Goal: Task Accomplishment & Management: Complete application form

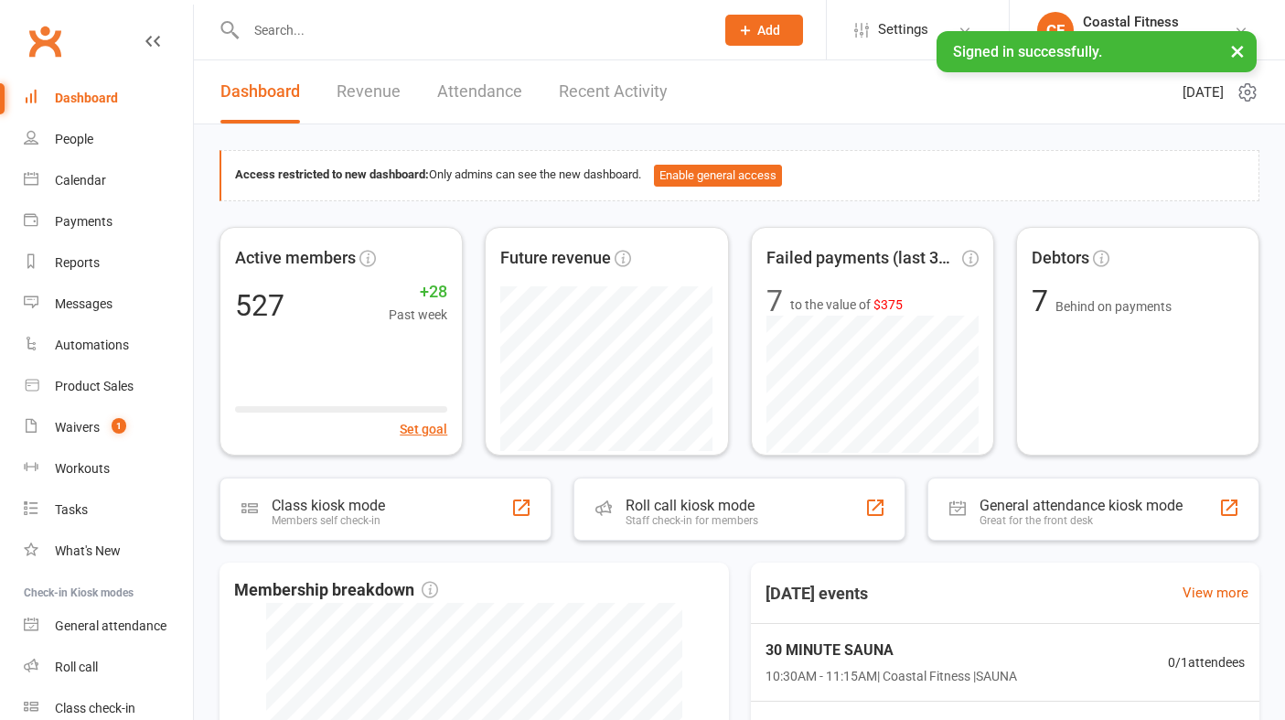
click at [1235, 53] on button "×" at bounding box center [1237, 50] width 33 height 39
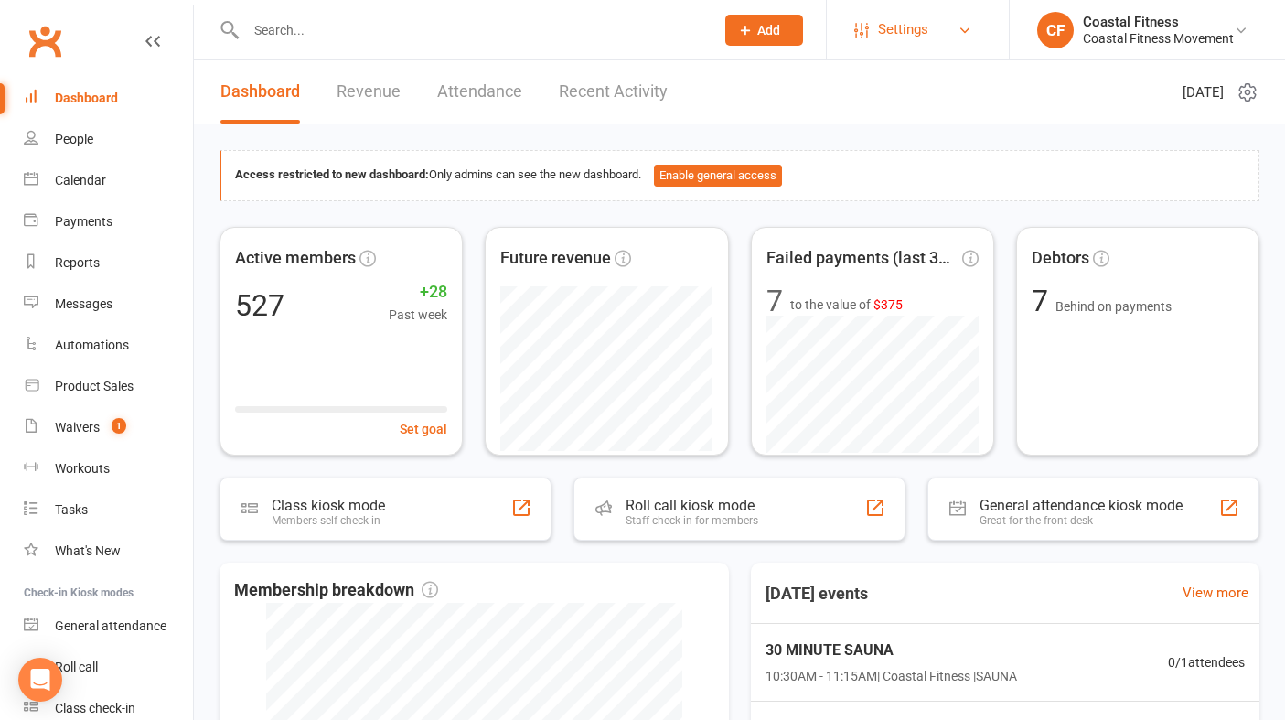
click at [932, 38] on link "Settings" at bounding box center [917, 29] width 127 height 41
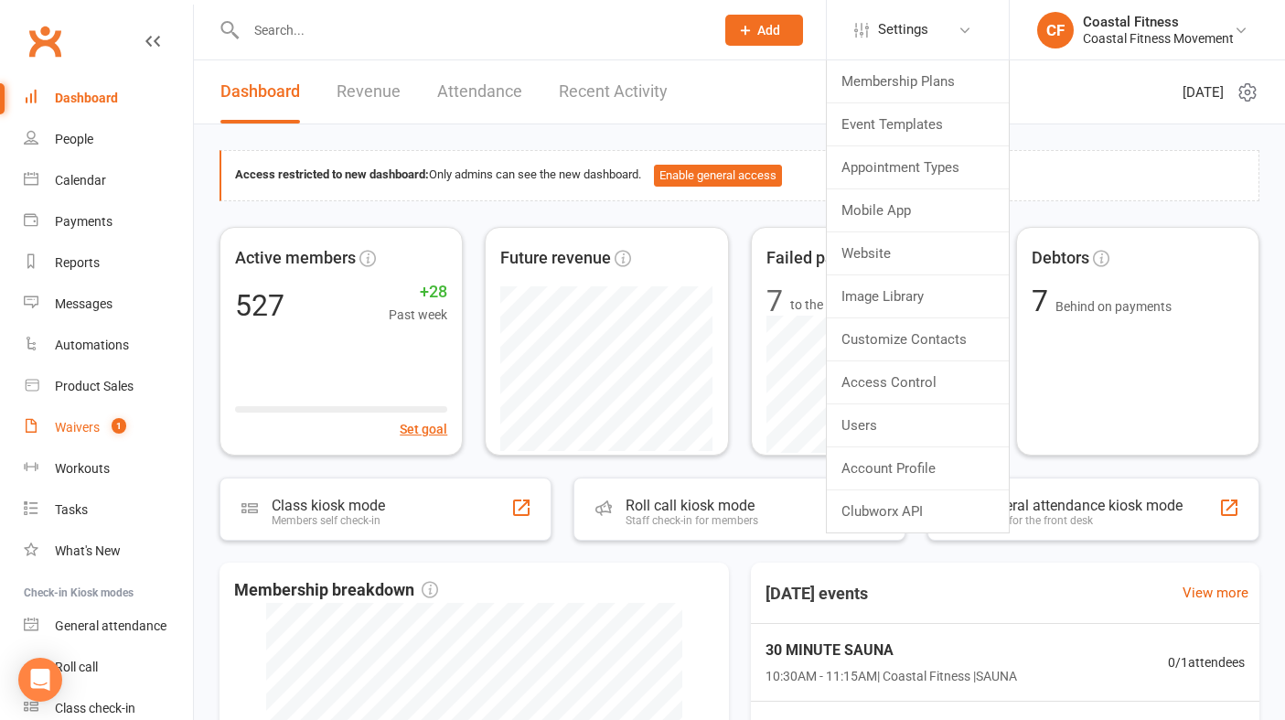
click at [81, 433] on div "Waivers" at bounding box center [77, 427] width 45 height 15
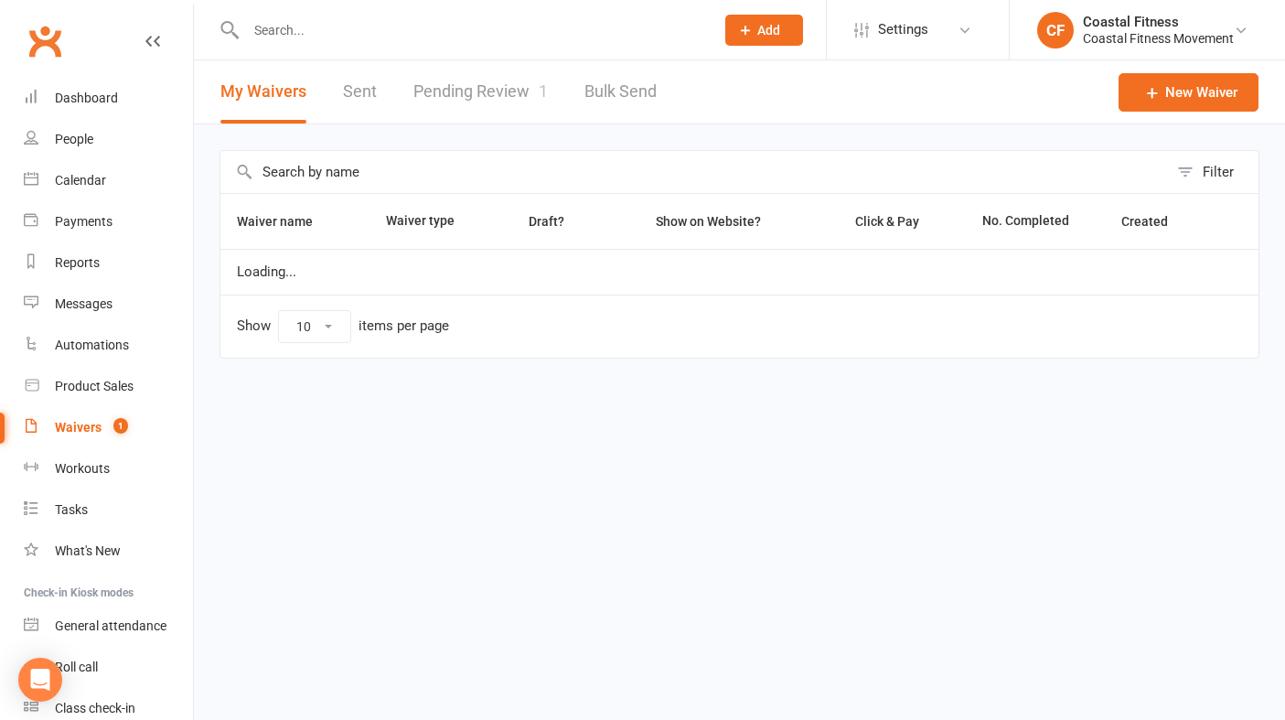
select select "25"
click at [479, 91] on link "Pending Review 1" at bounding box center [480, 91] width 134 height 63
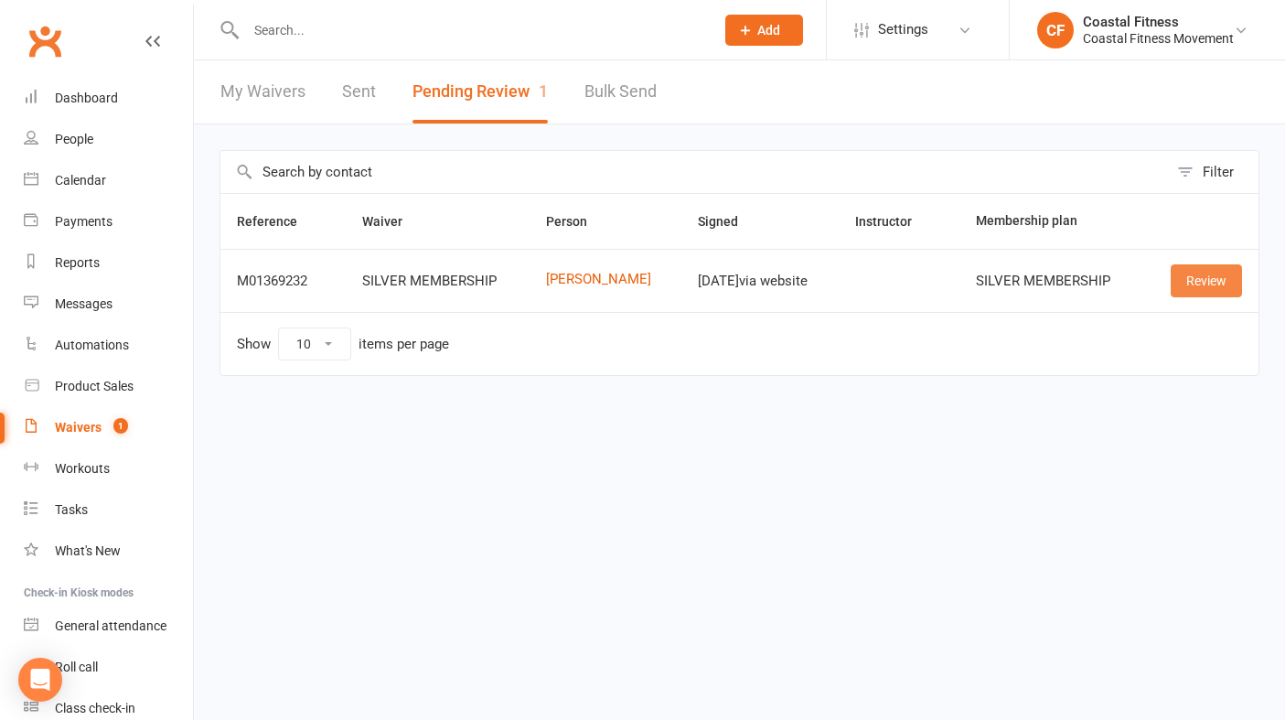
click at [1200, 292] on link "Review" at bounding box center [1206, 280] width 71 height 33
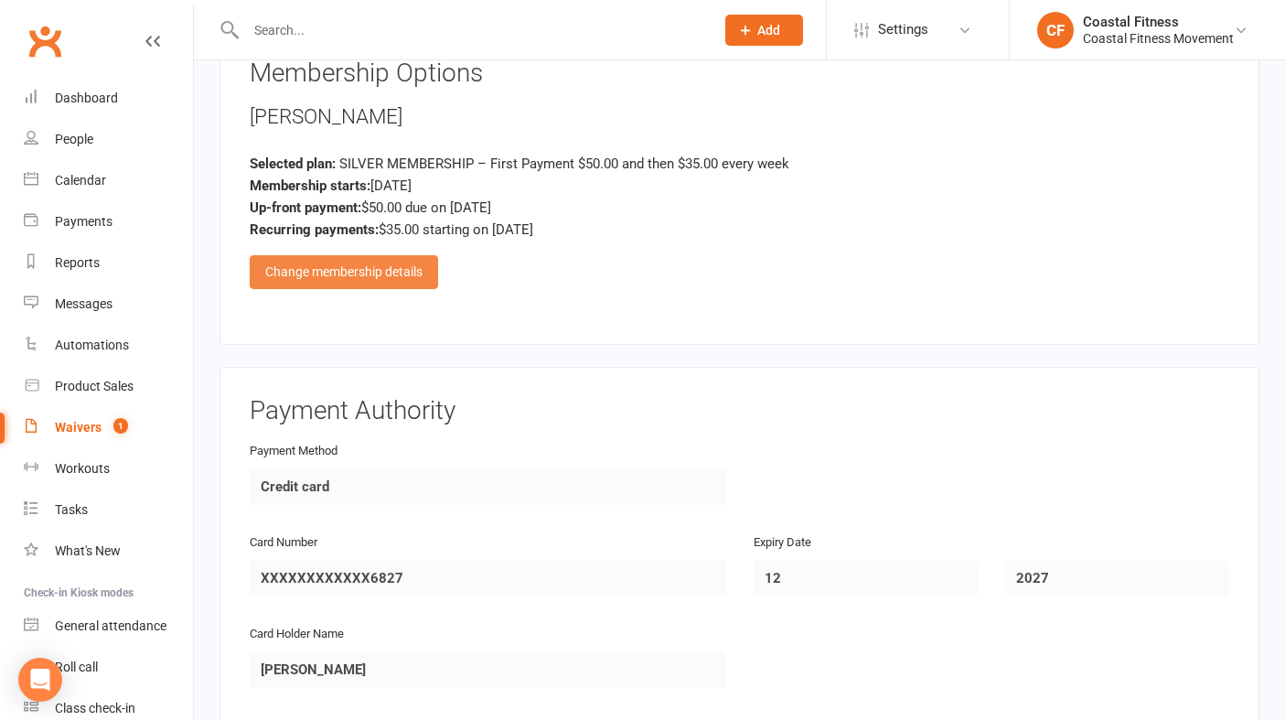
scroll to position [1642, 0]
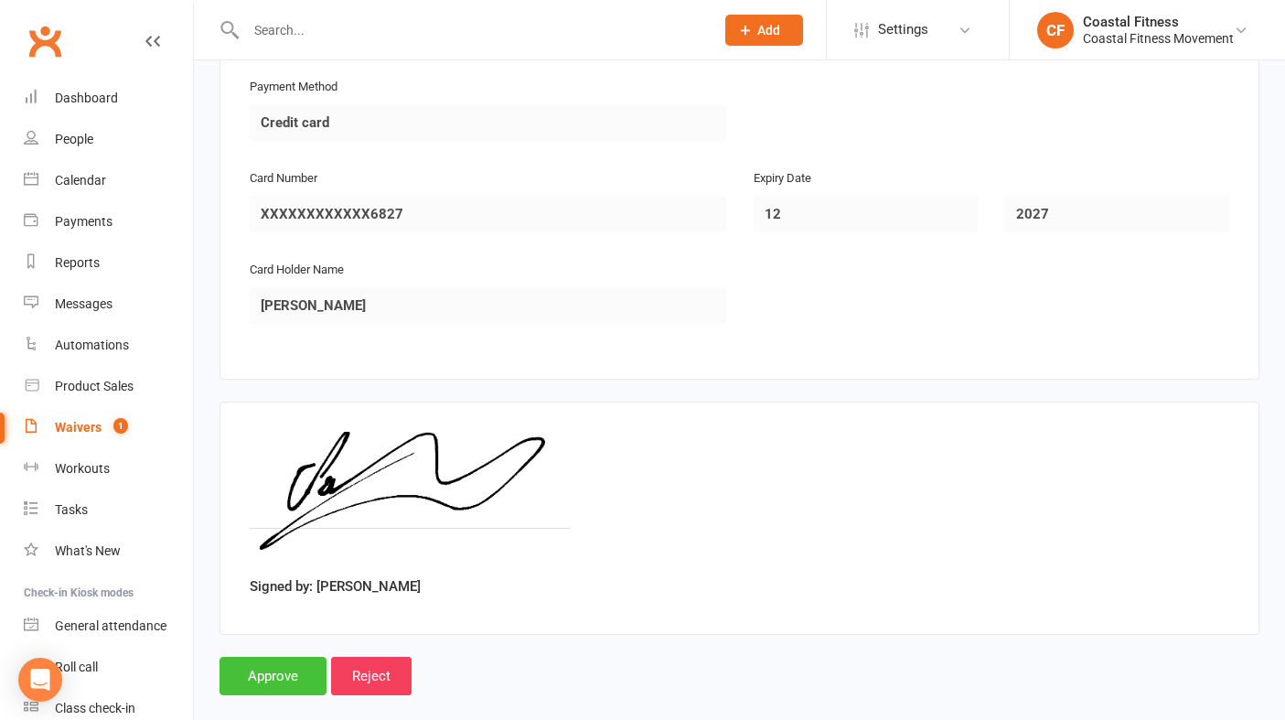
click at [273, 657] on input "Approve" at bounding box center [272, 676] width 107 height 38
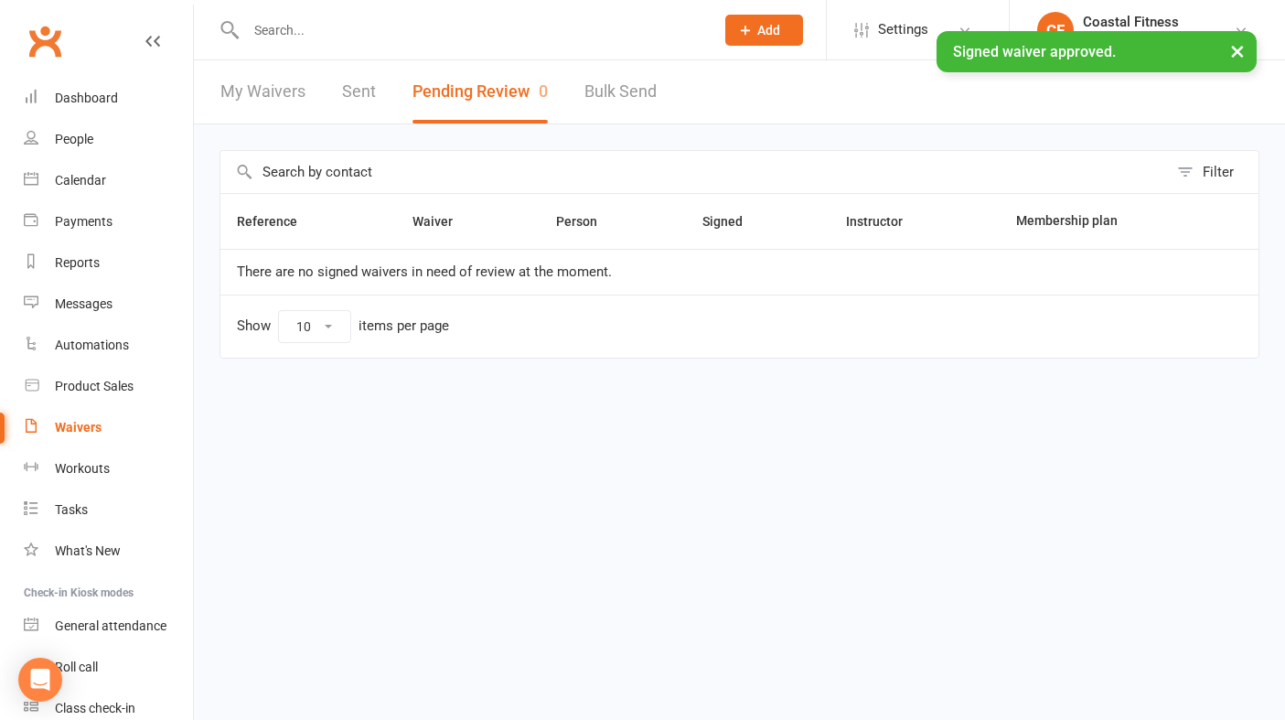
click at [295, 31] on div "× Signed waiver approved." at bounding box center [630, 31] width 1261 height 0
click at [291, 18] on input "text" at bounding box center [471, 30] width 461 height 26
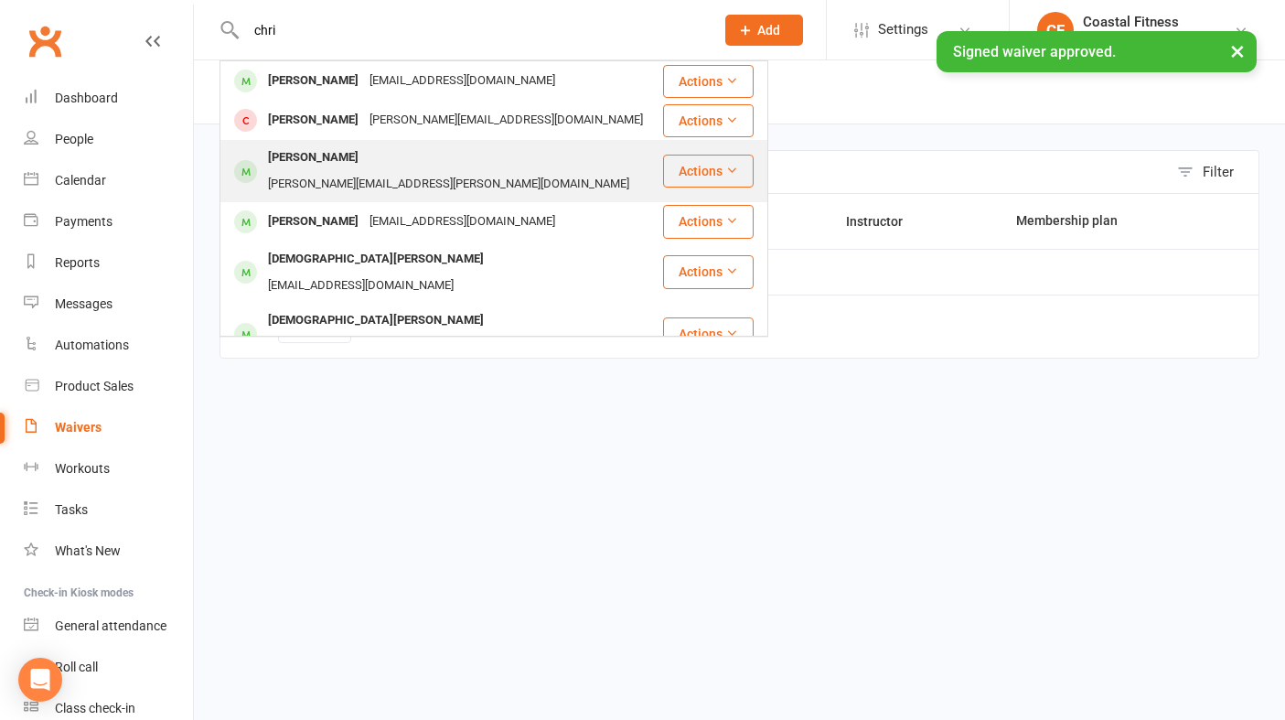
type input "chri"
click at [323, 163] on div "Christopher Powley" at bounding box center [313, 157] width 102 height 27
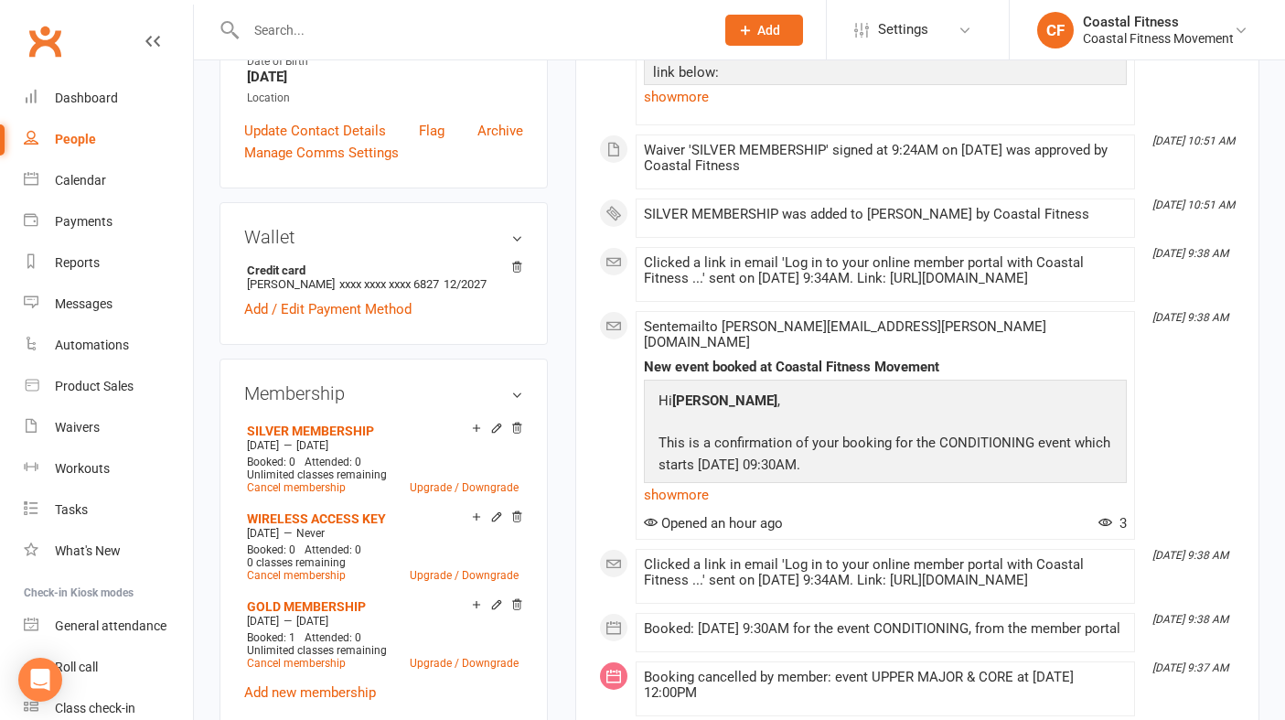
scroll to position [475, 0]
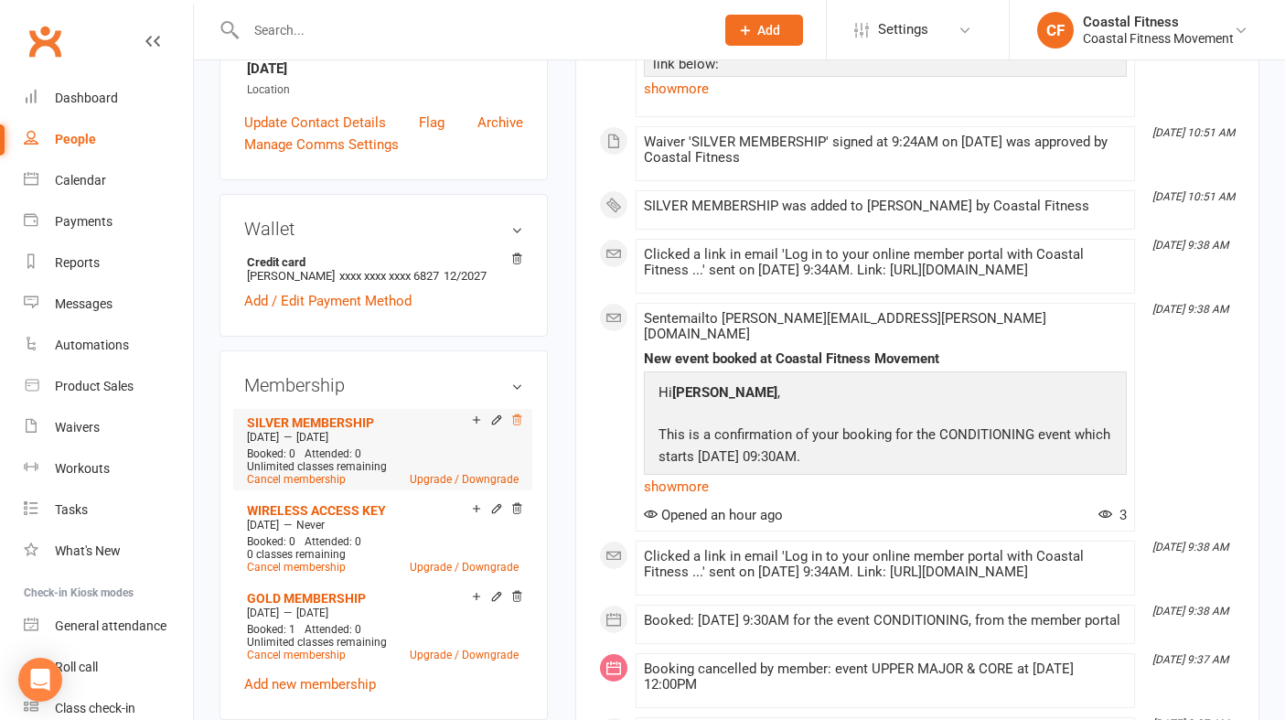
click at [518, 414] on icon at bounding box center [516, 419] width 9 height 10
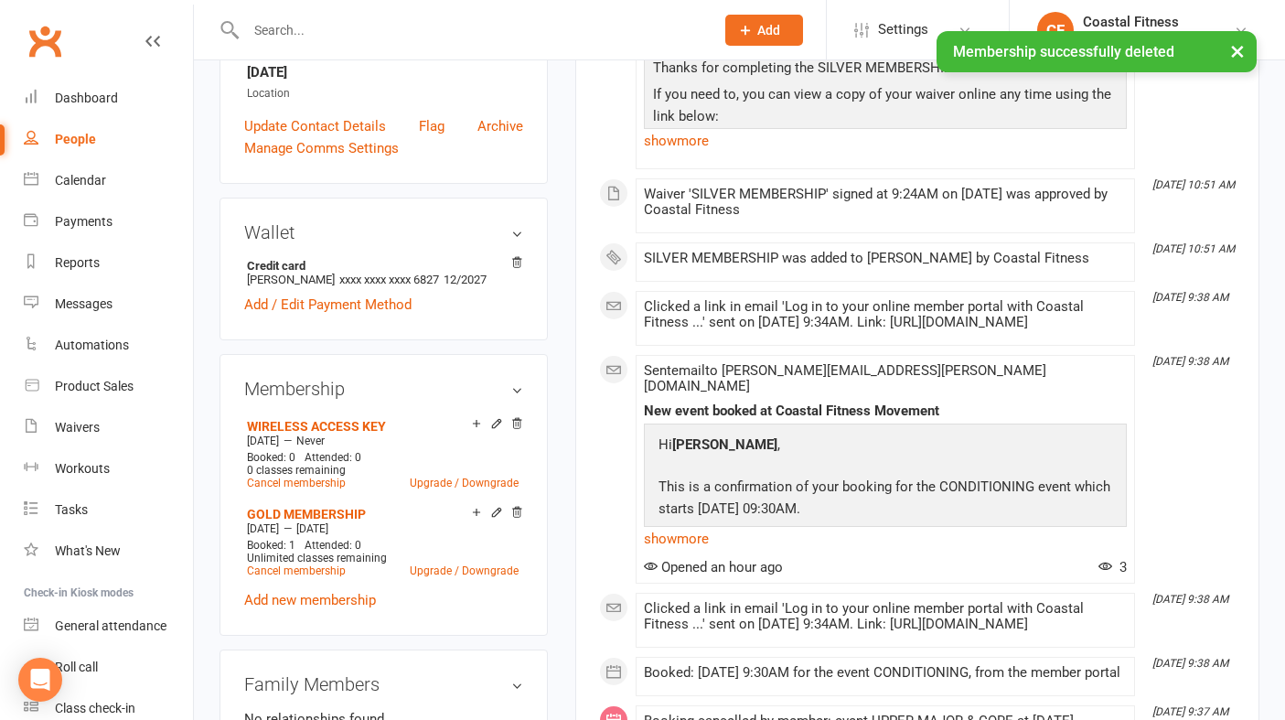
scroll to position [476, 0]
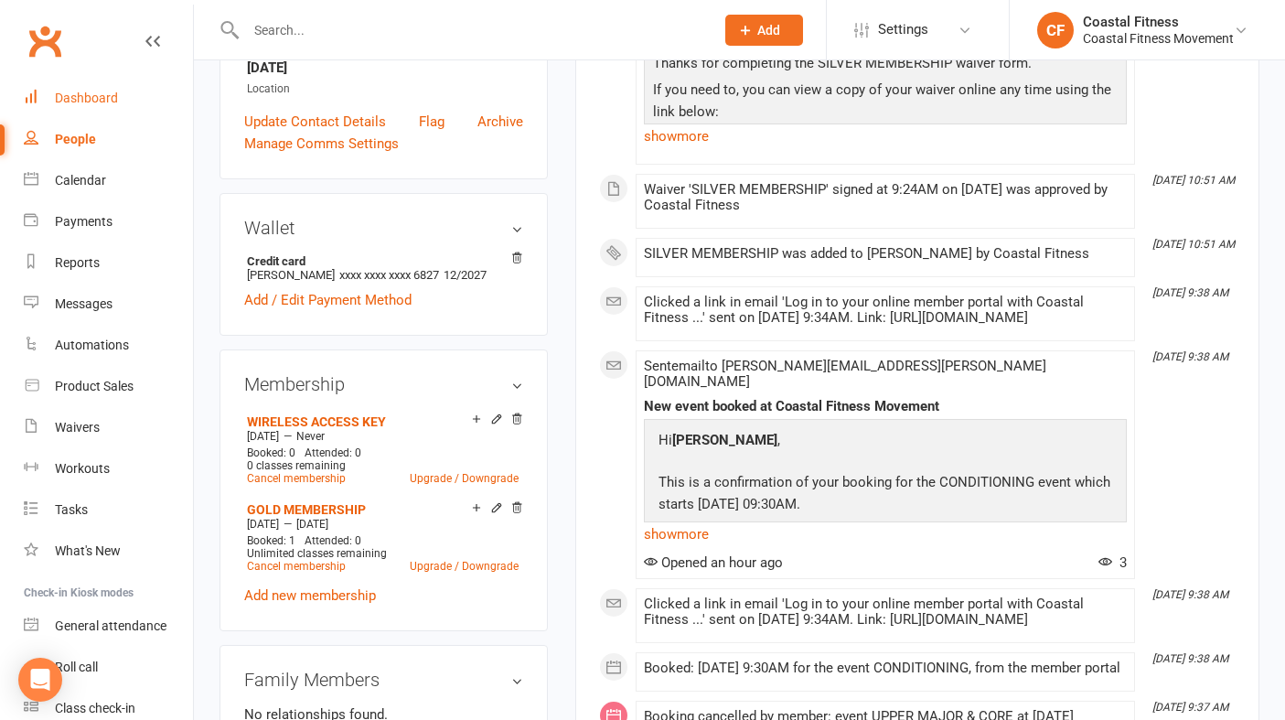
click at [75, 111] on link "Dashboard" at bounding box center [108, 98] width 169 height 41
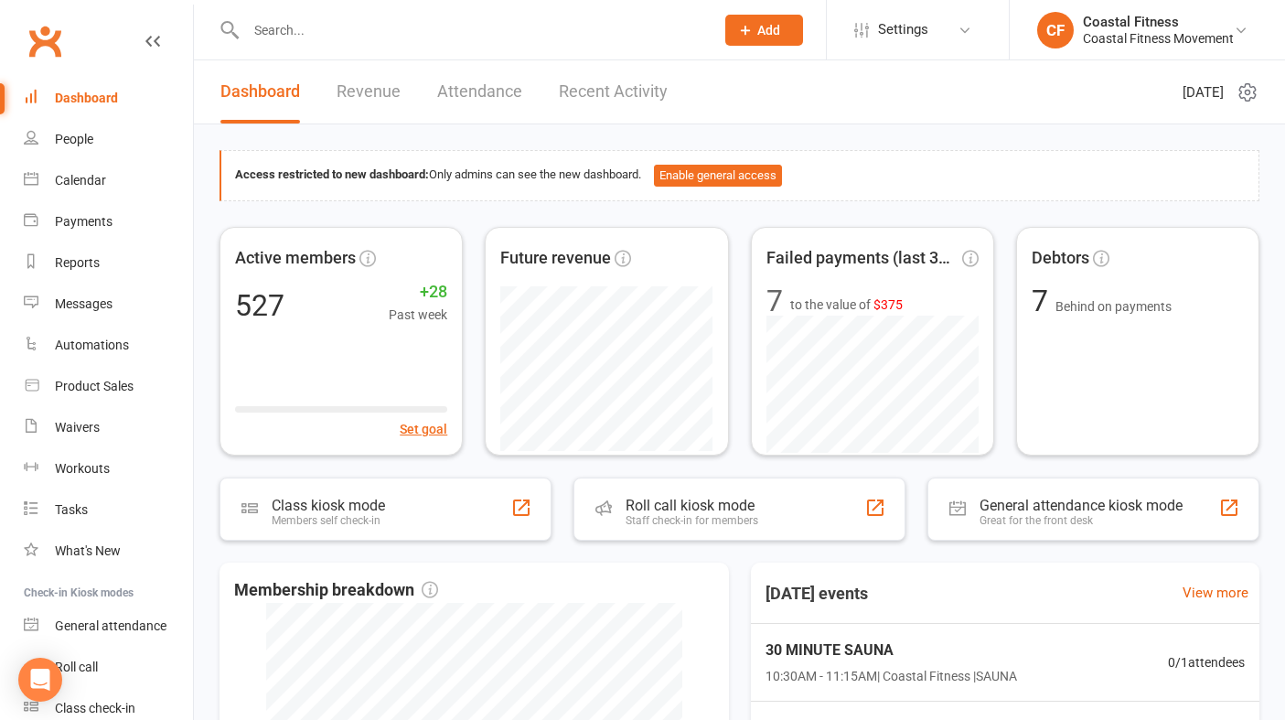
click at [376, 90] on link "Revenue" at bounding box center [369, 91] width 64 height 63
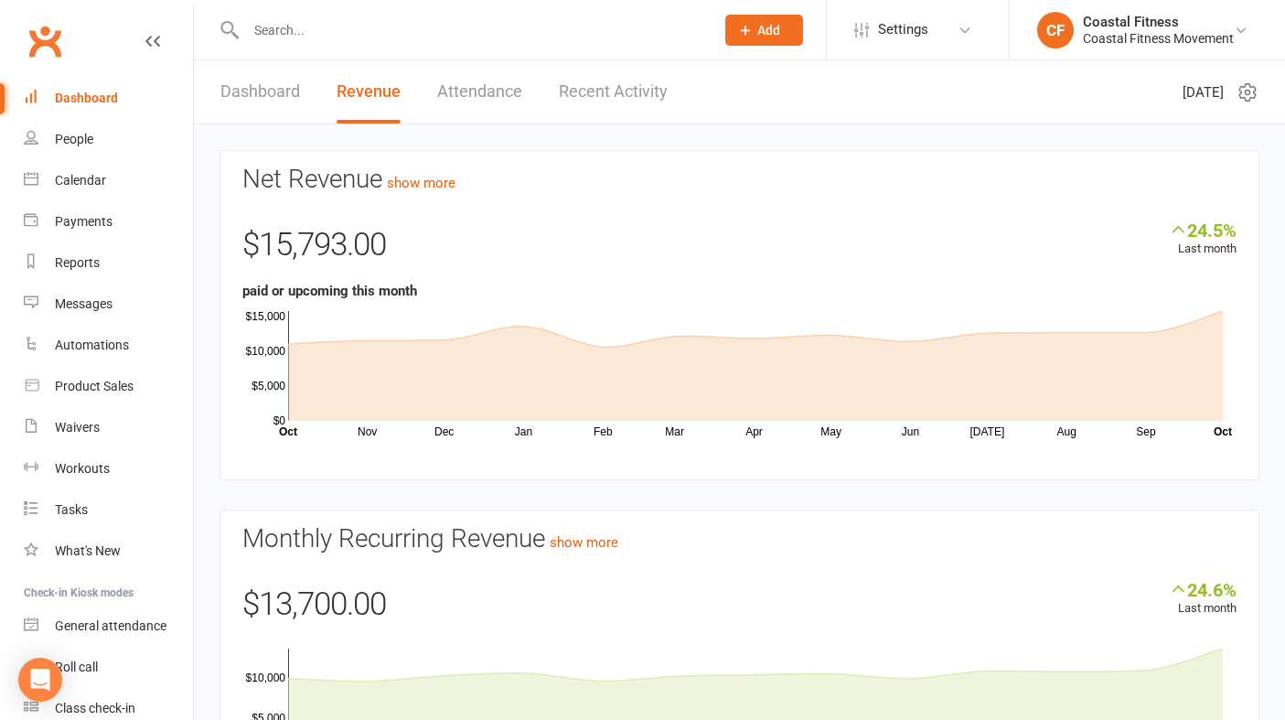
click at [282, 95] on link "Dashboard" at bounding box center [260, 91] width 80 height 63
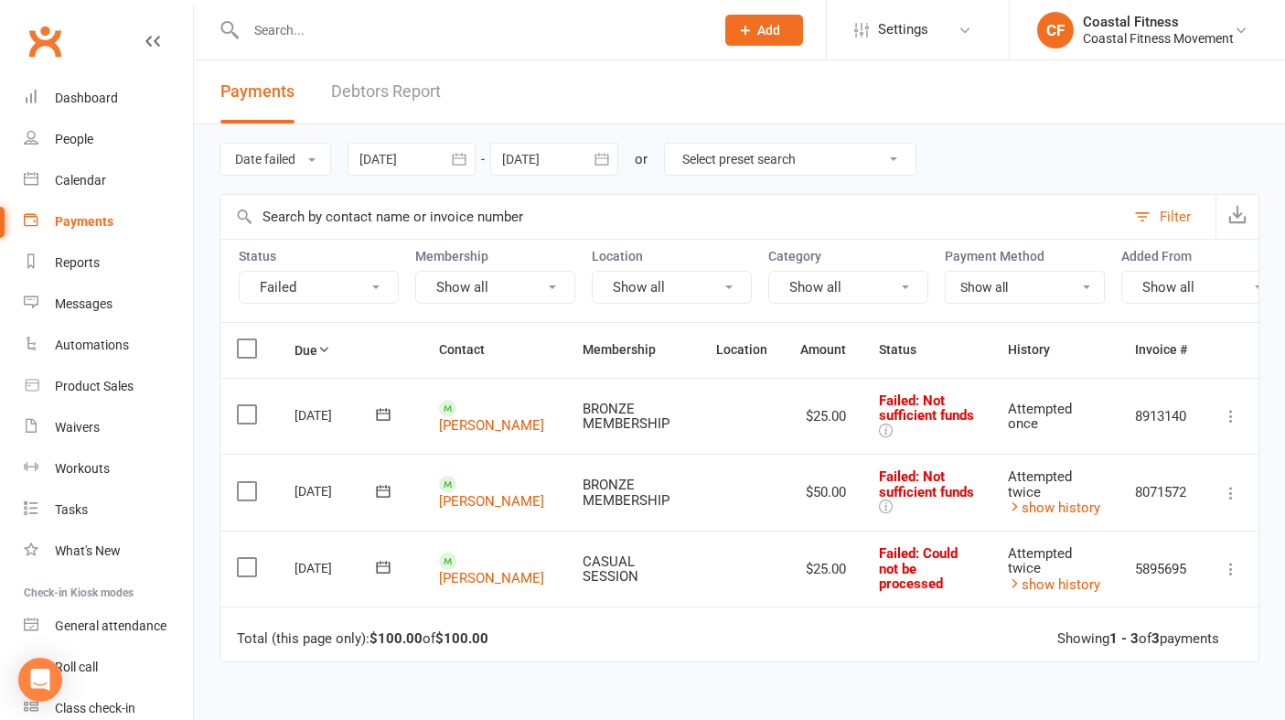
click at [782, 34] on button "Add" at bounding box center [764, 30] width 78 height 31
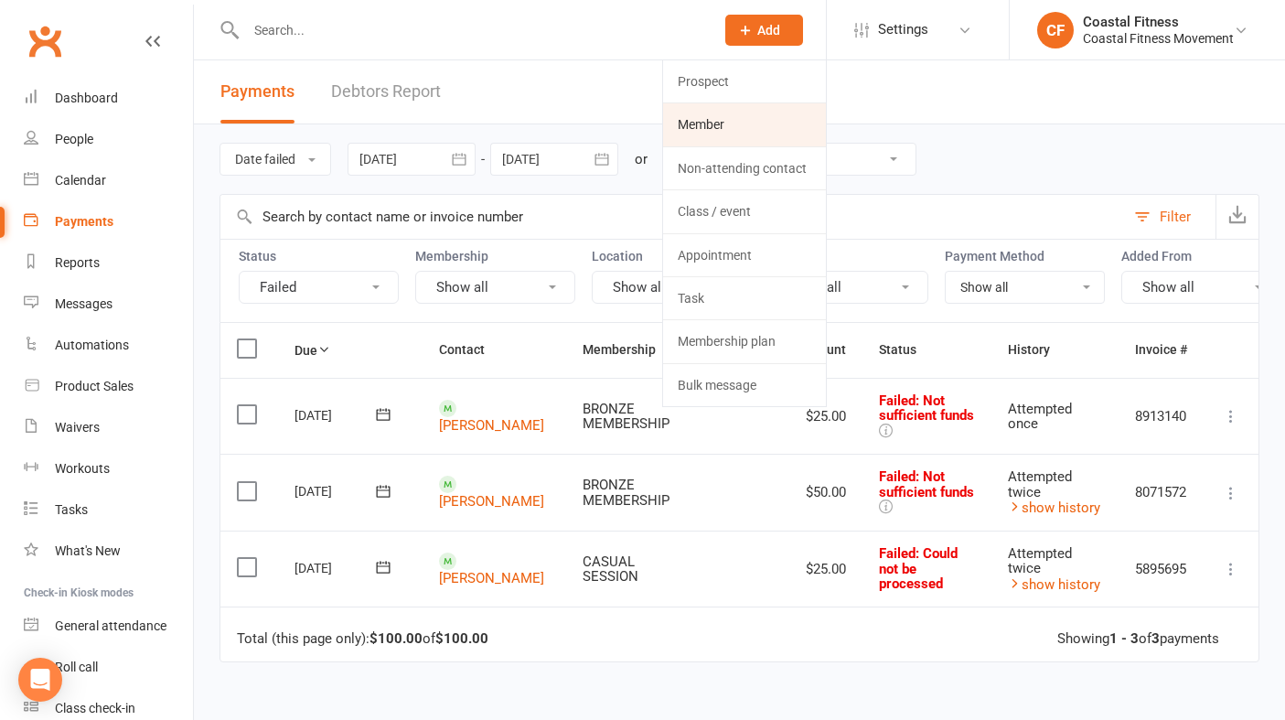
click at [699, 128] on link "Member" at bounding box center [744, 124] width 163 height 42
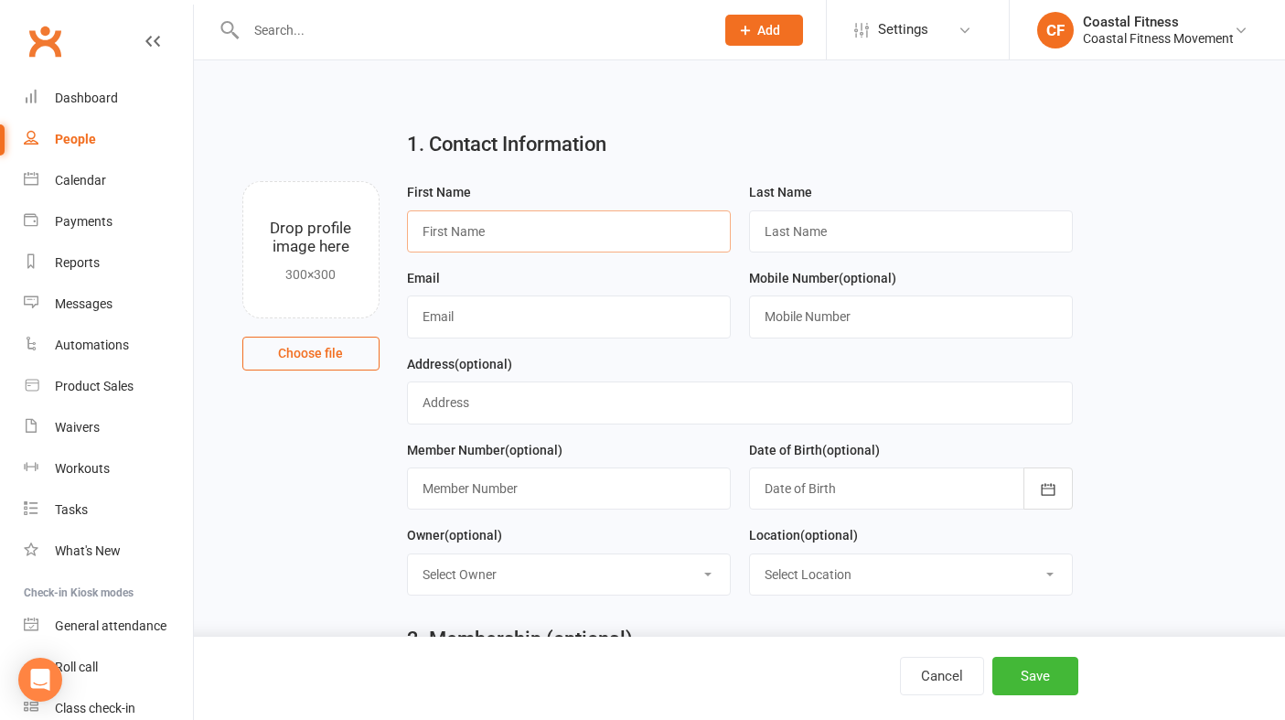
click at [463, 232] on input "text" at bounding box center [569, 231] width 324 height 42
type input "[PERSON_NAME]"
type input "E"
type input "[PERSON_NAME]"
click at [435, 315] on input "text" at bounding box center [569, 316] width 324 height 42
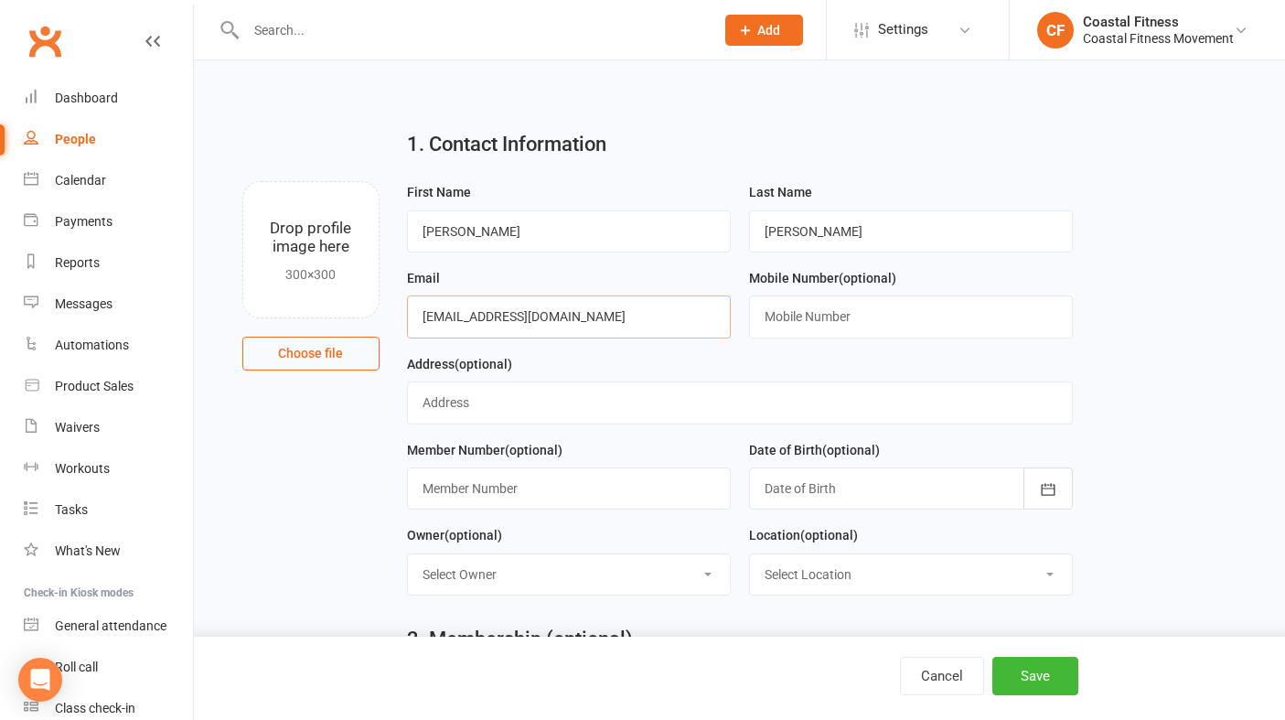
type input "[EMAIL_ADDRESS][DOMAIN_NAME]"
click at [807, 329] on input "text" at bounding box center [911, 316] width 324 height 42
type input "0426986611"
click at [1049, 503] on button "button" at bounding box center [1047, 488] width 49 height 42
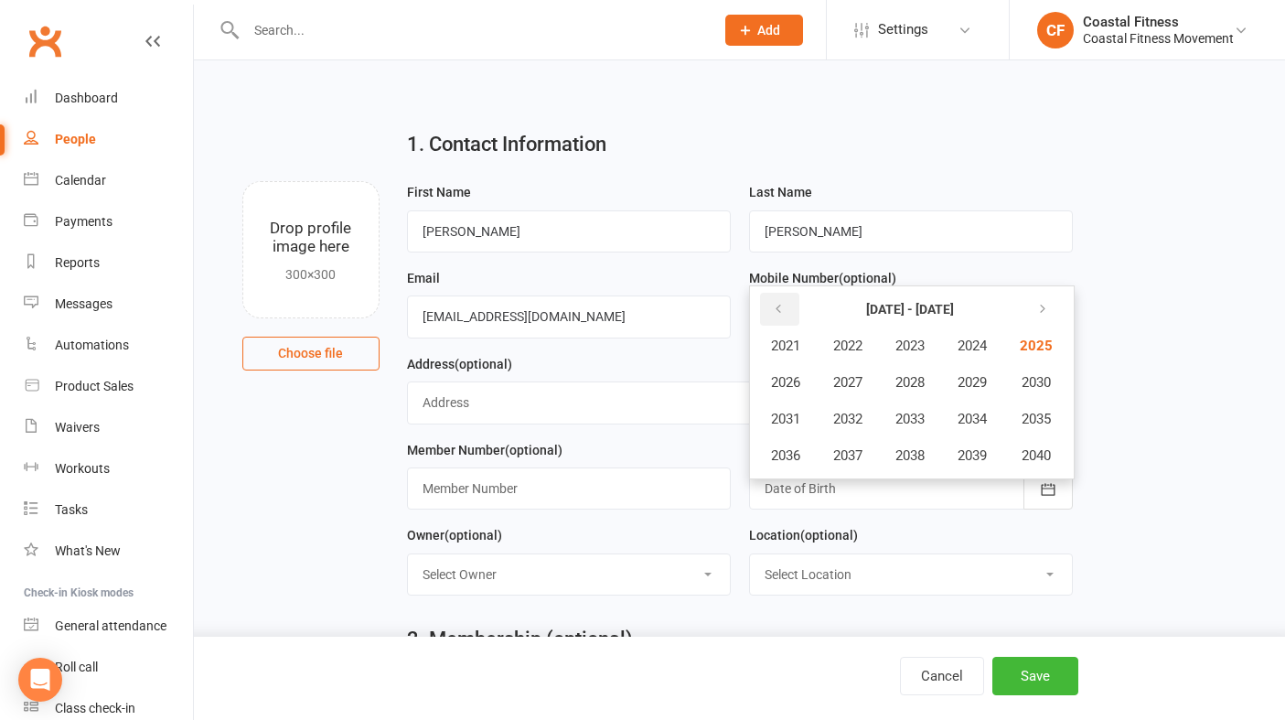
click at [786, 306] on button "button" at bounding box center [779, 309] width 39 height 33
click at [1044, 427] on span "1995" at bounding box center [1034, 419] width 29 height 16
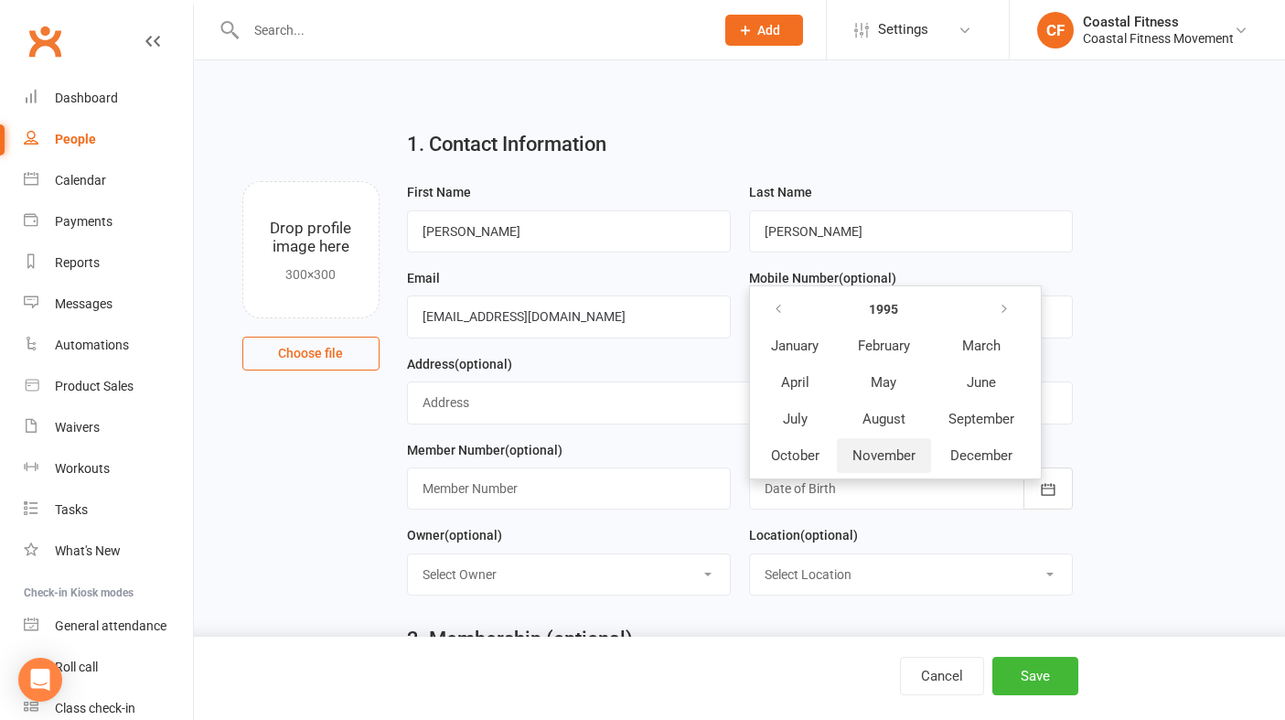
click at [894, 460] on span "November" at bounding box center [883, 455] width 63 height 16
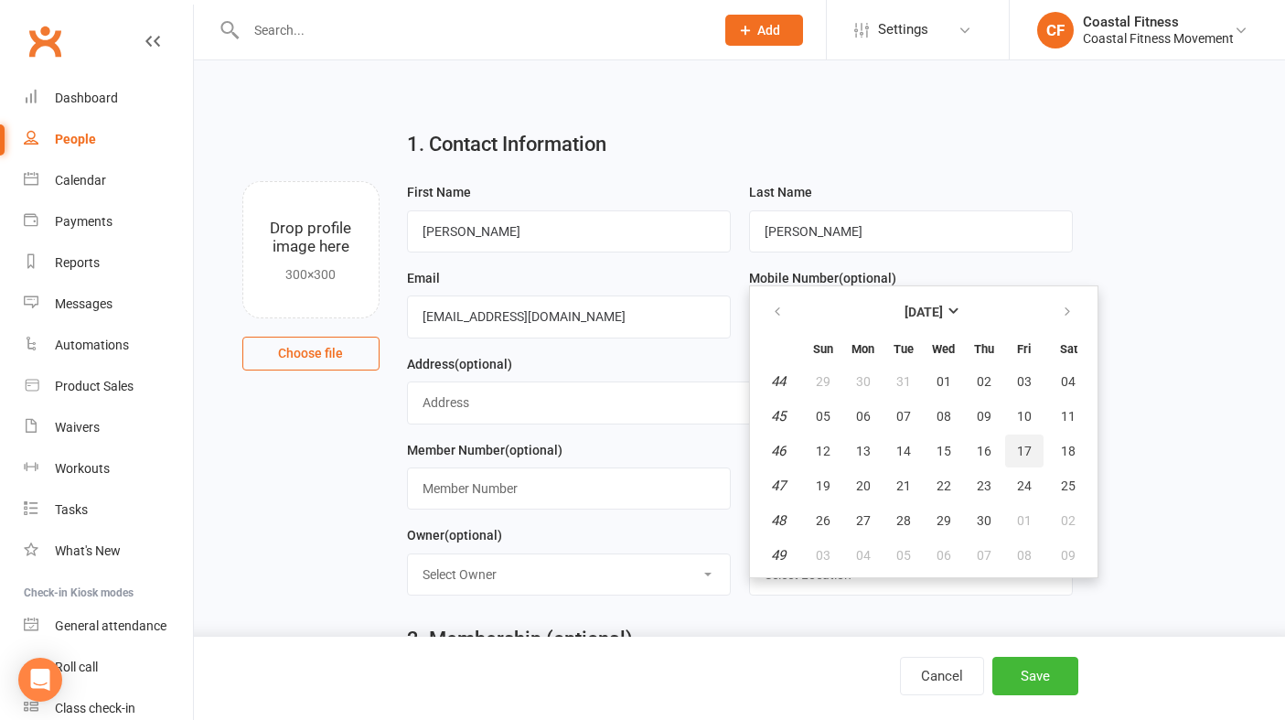
click at [1017, 451] on span "17" at bounding box center [1024, 451] width 15 height 15
type input "17 Nov 1995"
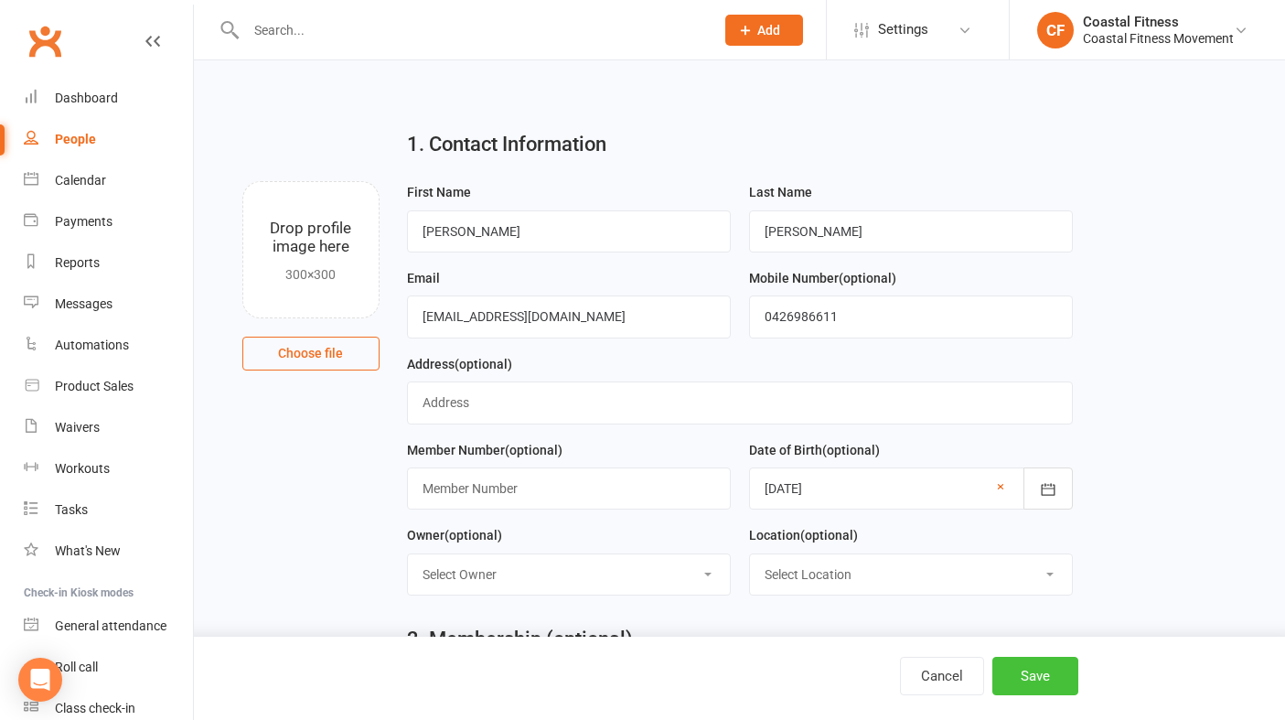
click at [1047, 675] on button "Save" at bounding box center [1035, 676] width 86 height 38
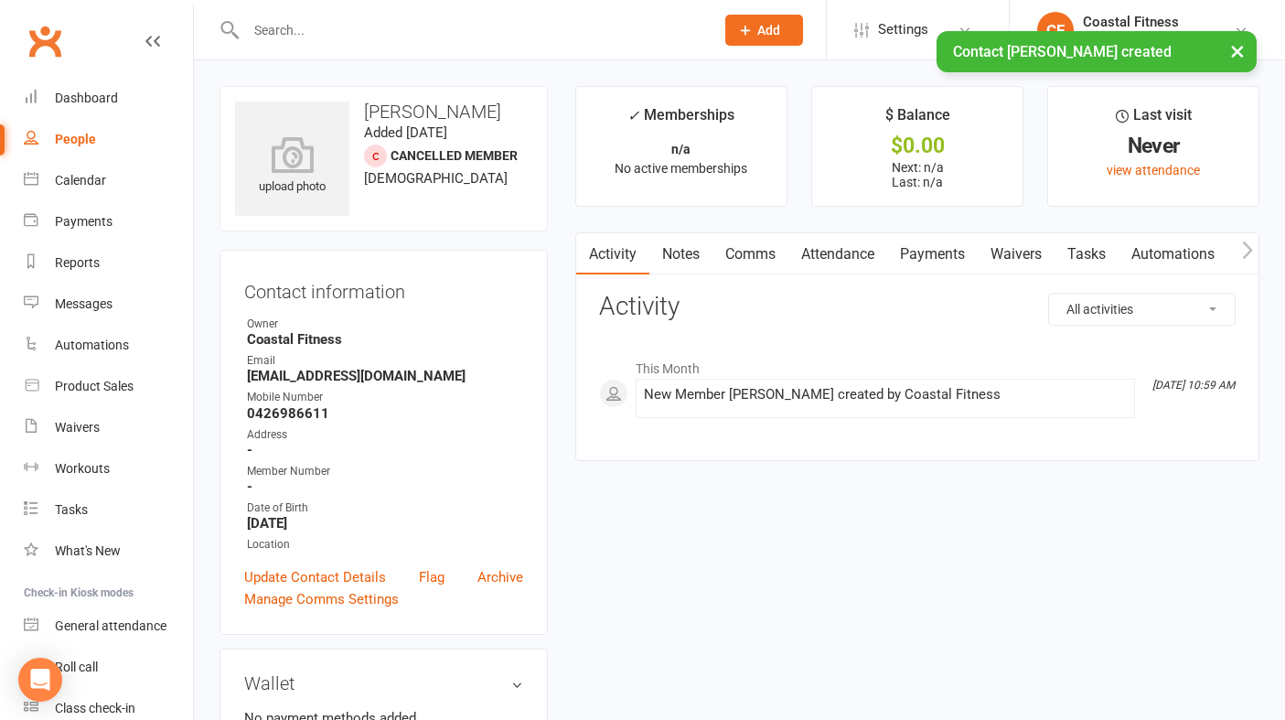
click at [1040, 262] on link "Waivers" at bounding box center [1016, 254] width 77 height 42
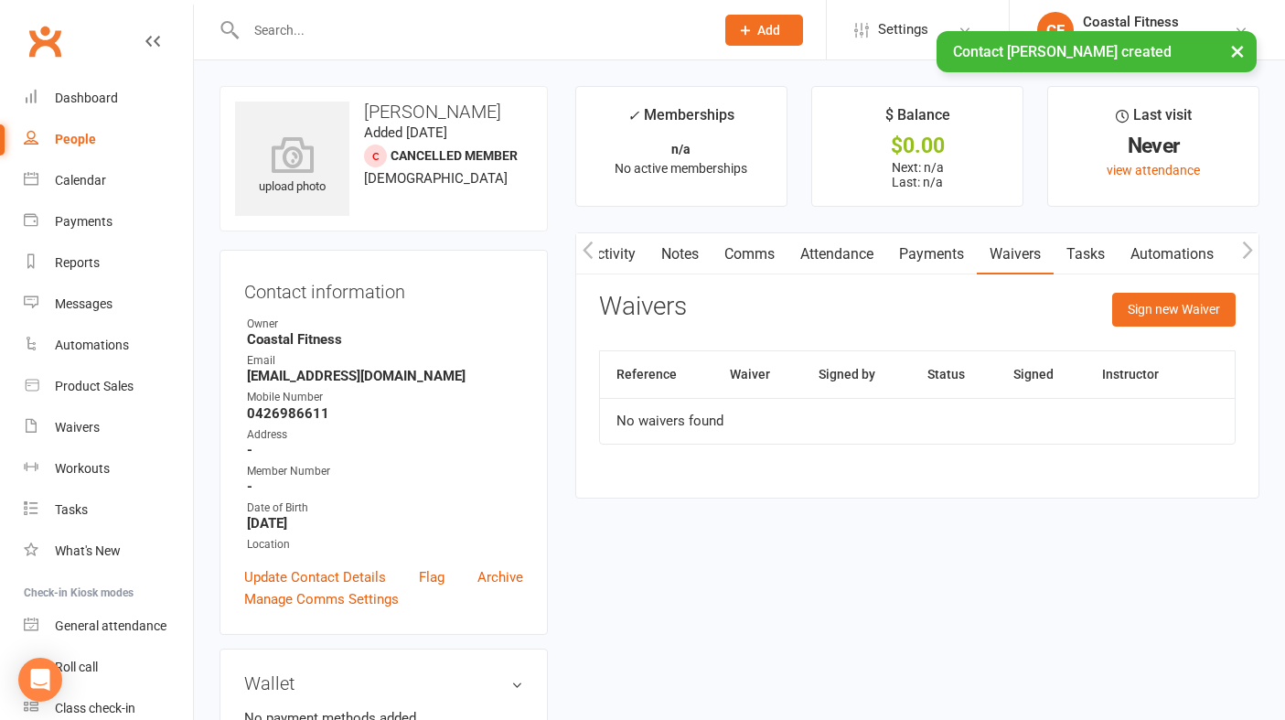
click at [1149, 328] on div "Sign new Waiver" at bounding box center [1173, 314] width 123 height 43
click at [1148, 308] on button "Sign new Waiver" at bounding box center [1173, 309] width 123 height 33
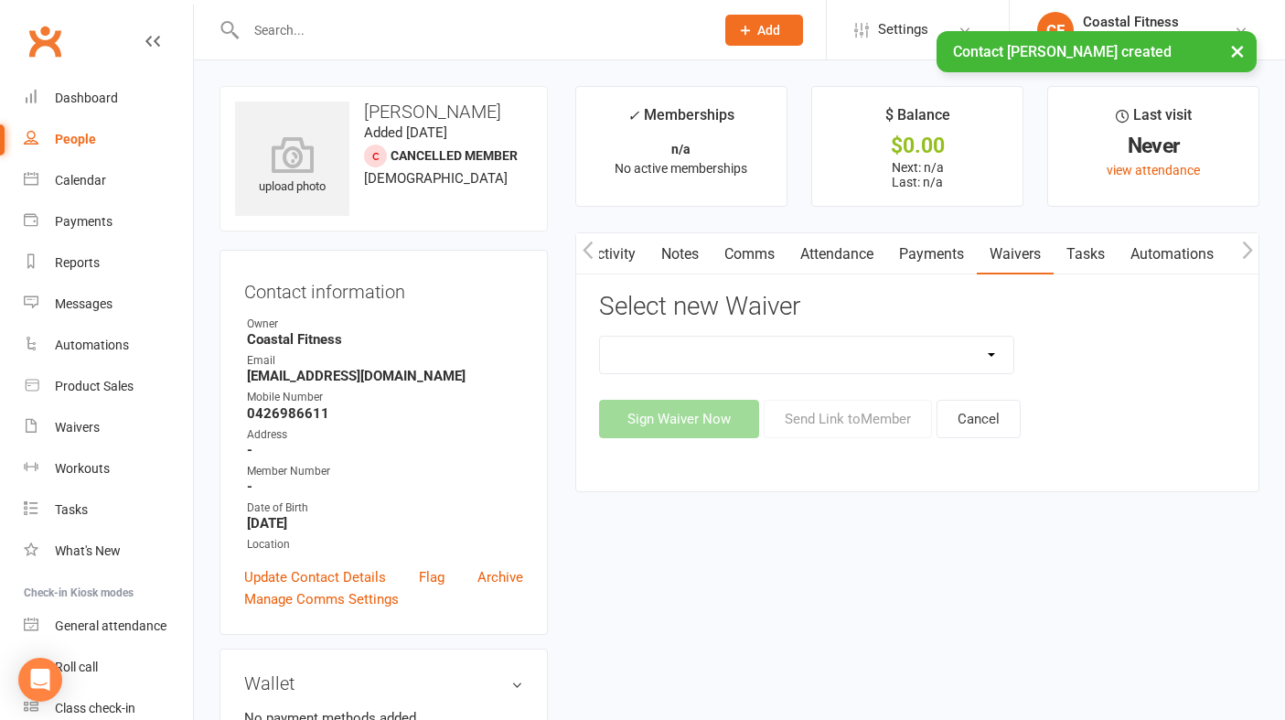
click at [977, 347] on select "5 x SAUNA PASS 7 DAY CASUAL PASS 7 DAY FREE TRIAL BRING A FRIEND FOR FREE BRONZ…" at bounding box center [806, 355] width 413 height 37
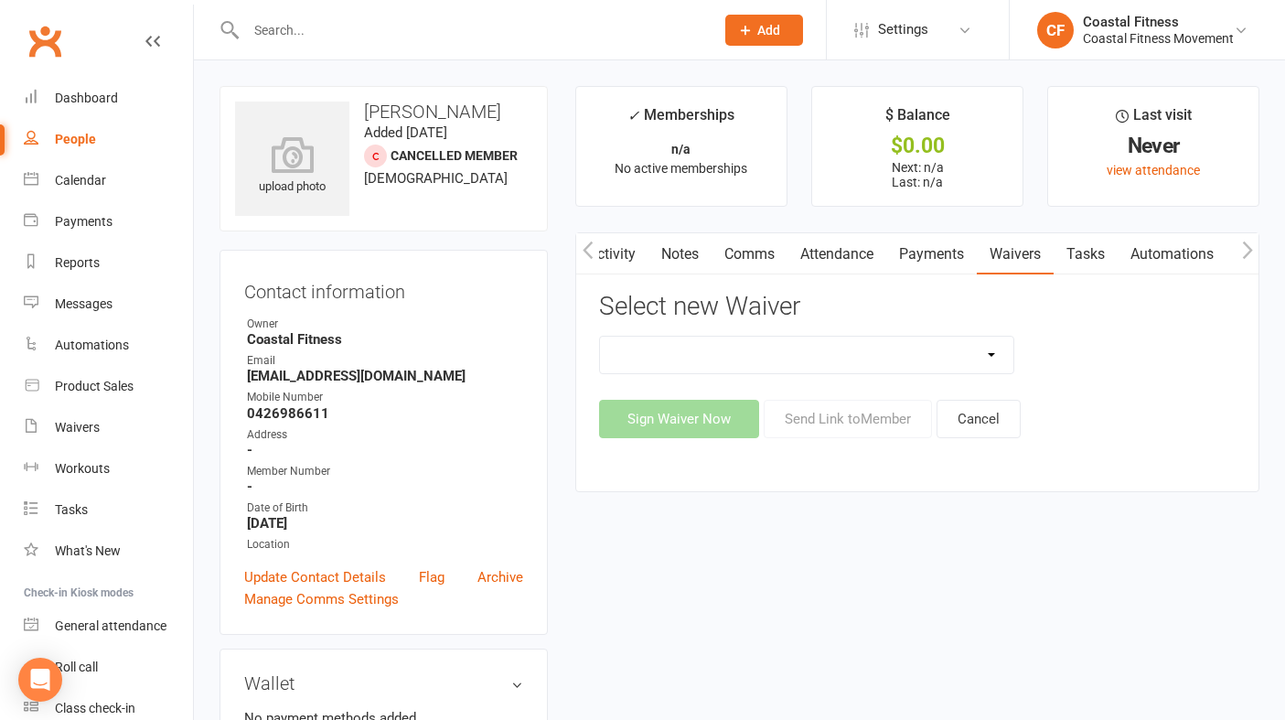
select select "10151"
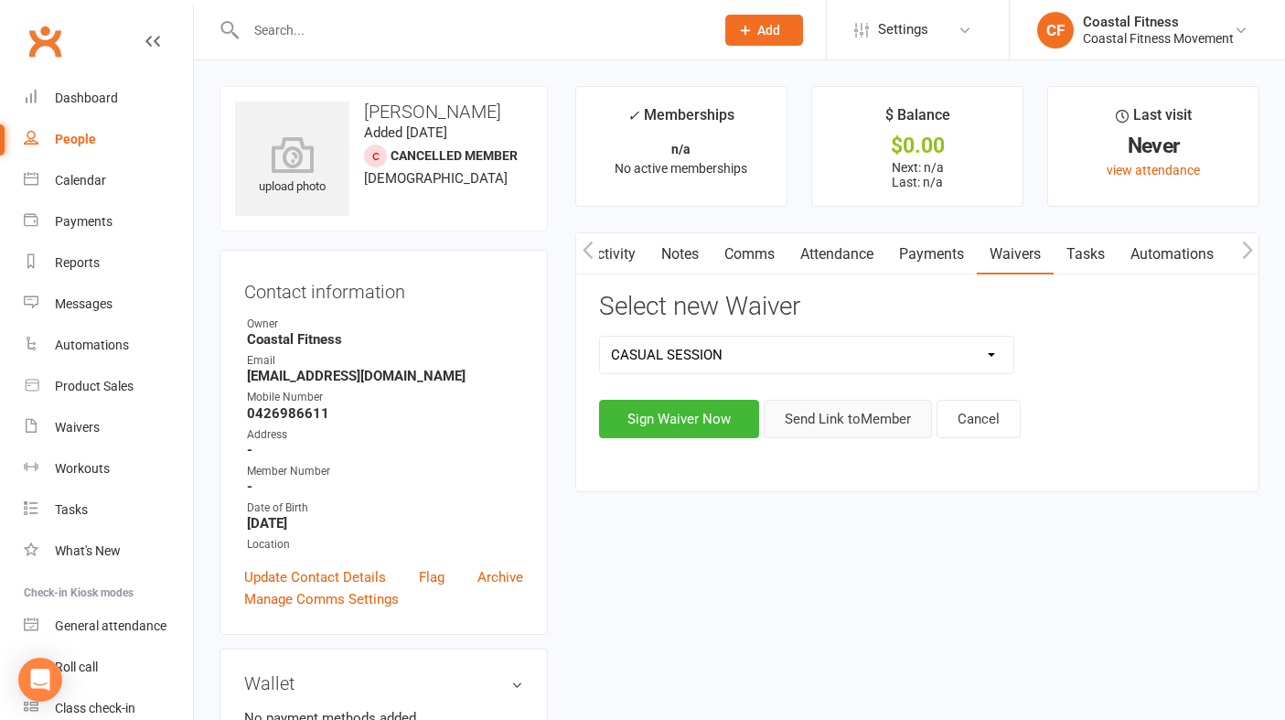
click at [856, 418] on button "Send Link to Member" at bounding box center [848, 419] width 168 height 38
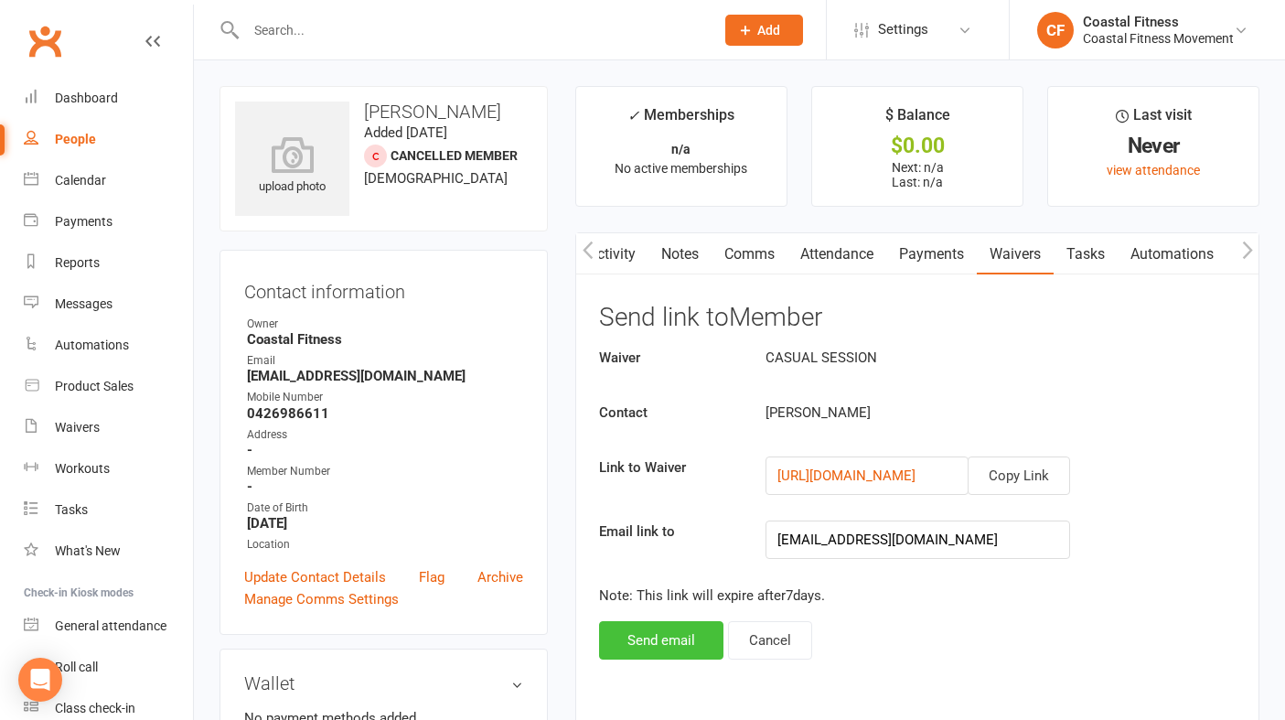
click at [676, 626] on button "Send email" at bounding box center [661, 640] width 124 height 38
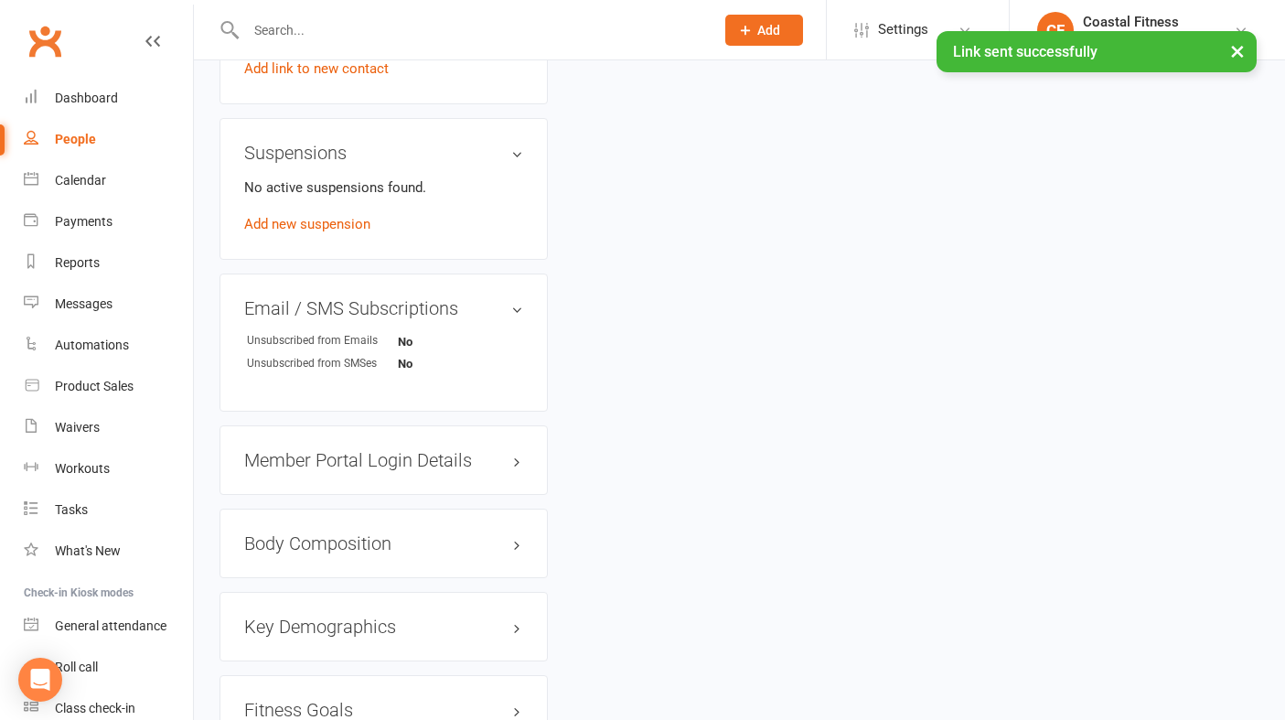
scroll to position [1010, 0]
click at [401, 456] on h3 "Member Portal Login Details" at bounding box center [383, 458] width 279 height 20
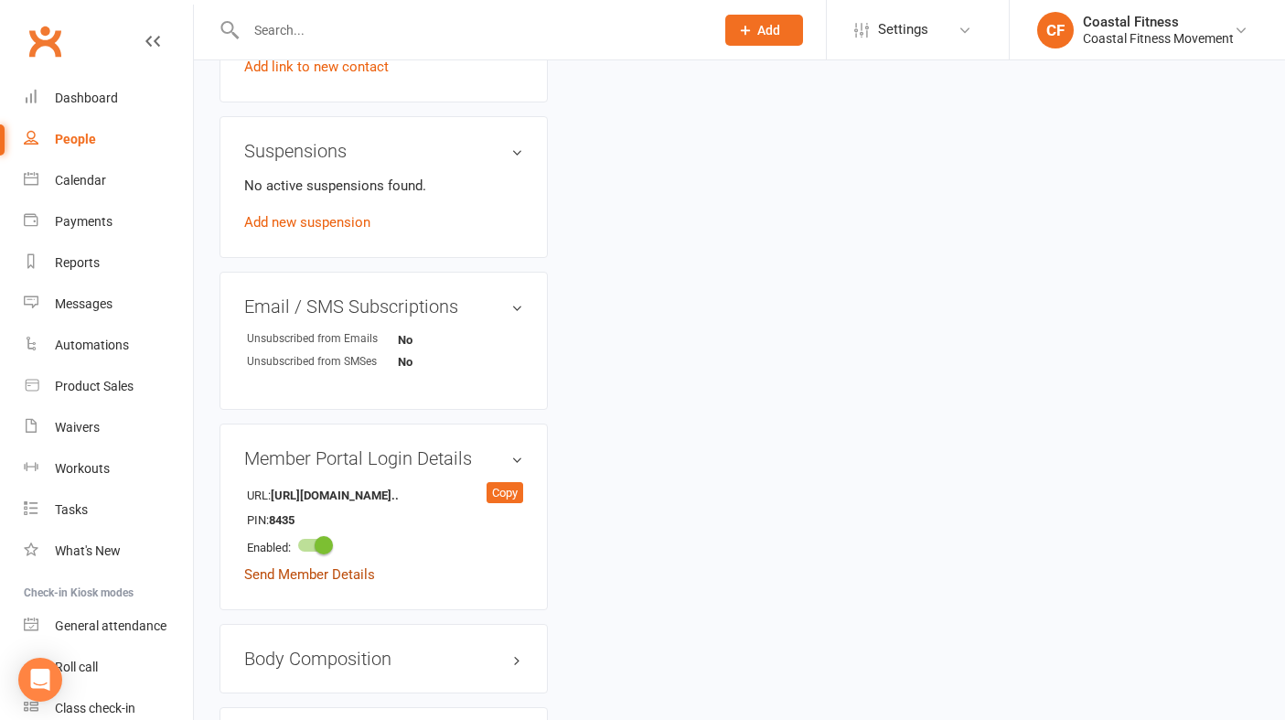
click at [325, 578] on link "Send Member Details" at bounding box center [309, 574] width 131 height 16
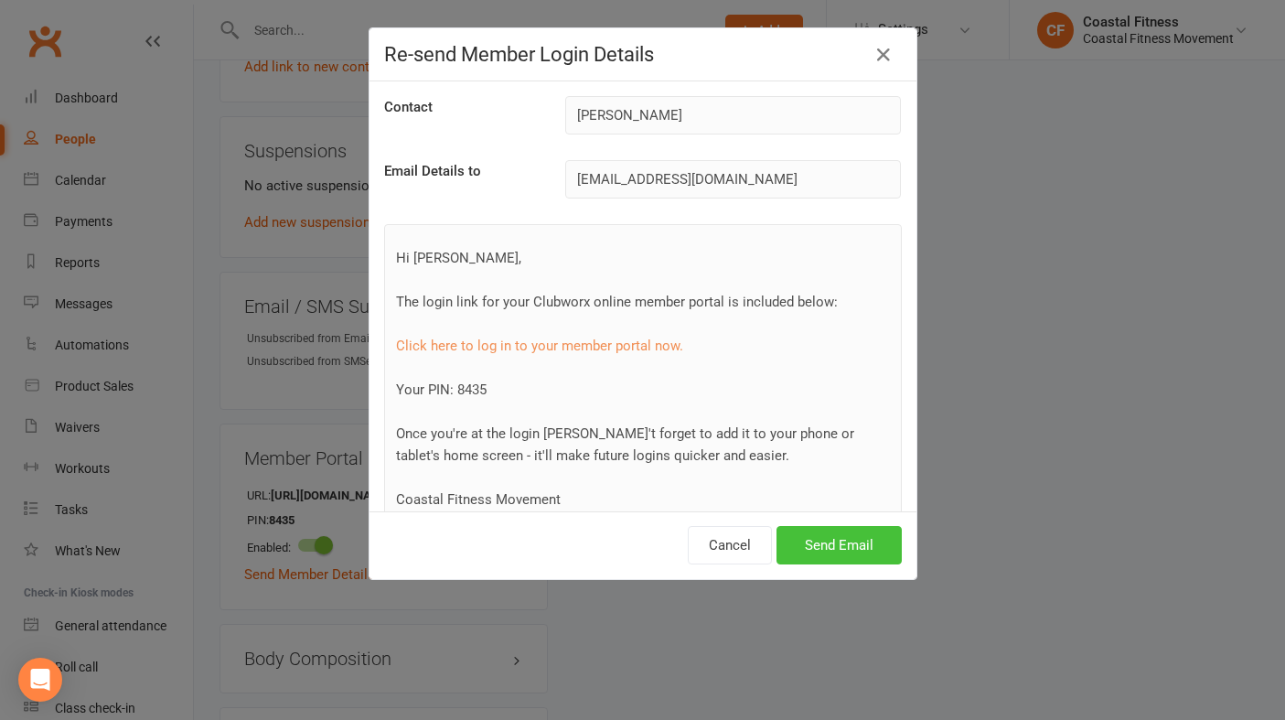
click at [800, 548] on button "Send Email" at bounding box center [838, 545] width 125 height 38
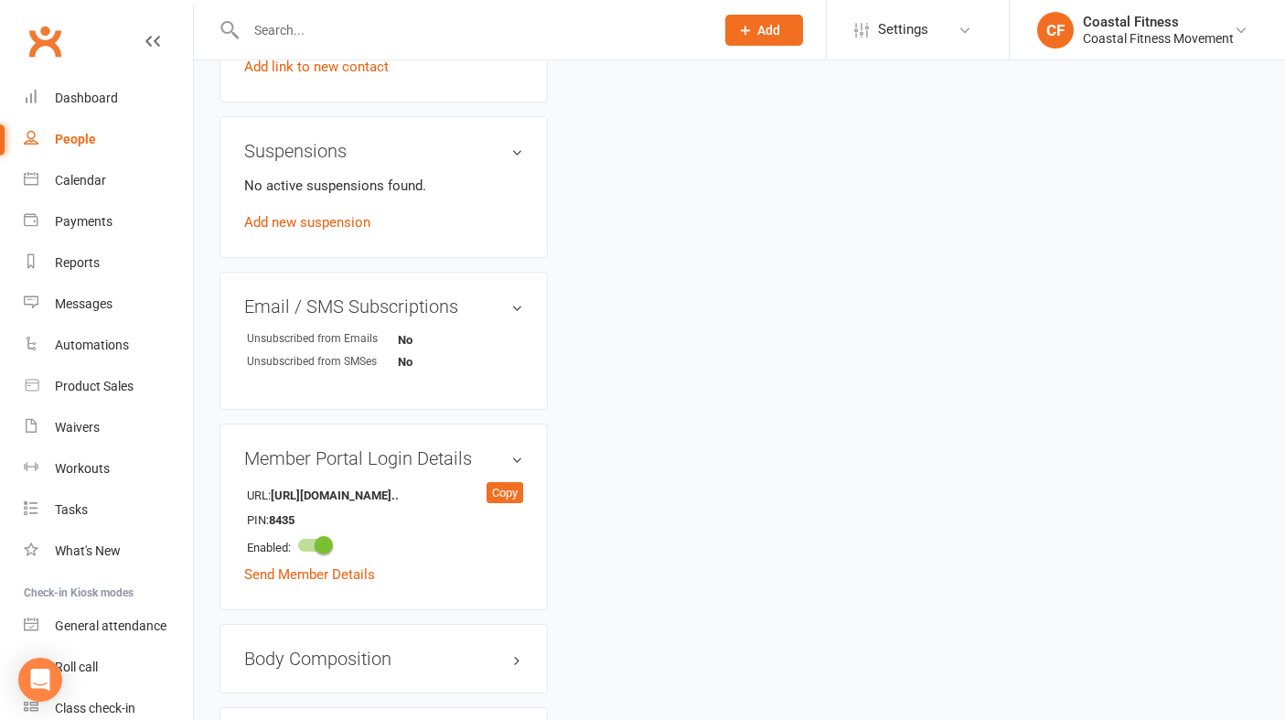
click at [343, 39] on input "text" at bounding box center [471, 30] width 461 height 26
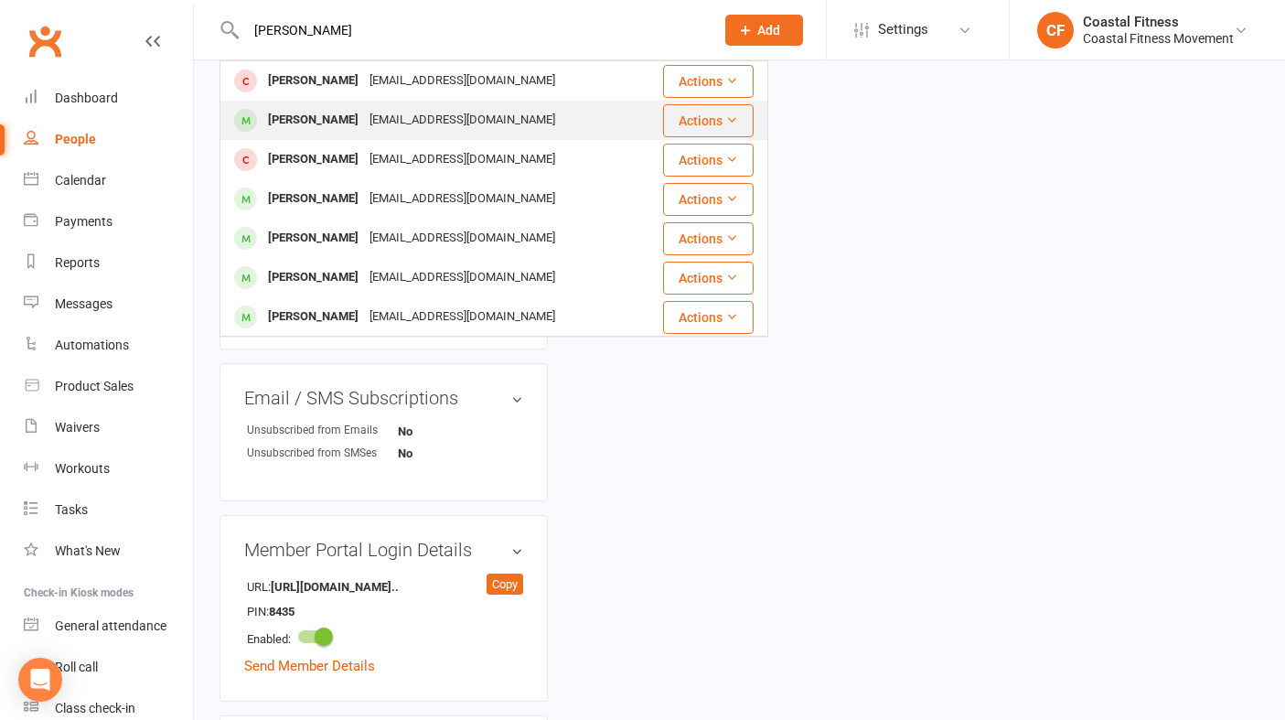
scroll to position [920, 0]
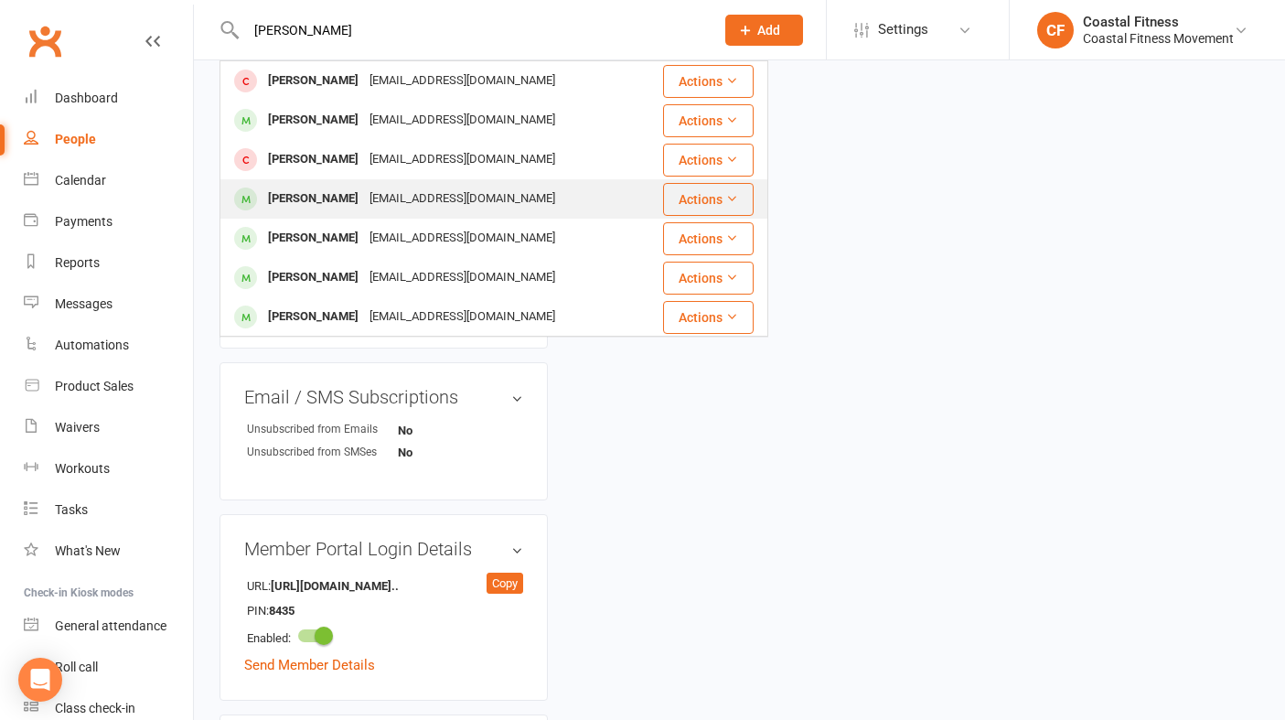
type input "dylan"
click at [321, 205] on div "Dylan White" at bounding box center [313, 199] width 102 height 27
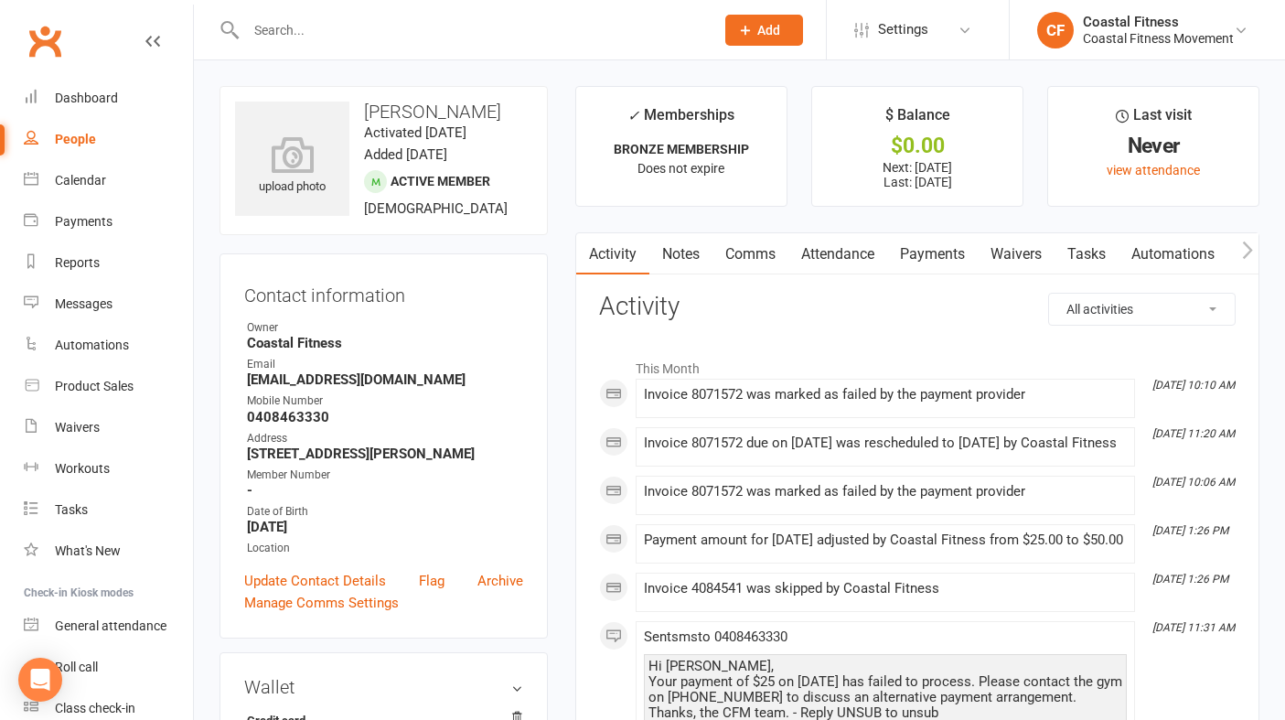
click at [921, 263] on link "Payments" at bounding box center [932, 254] width 91 height 42
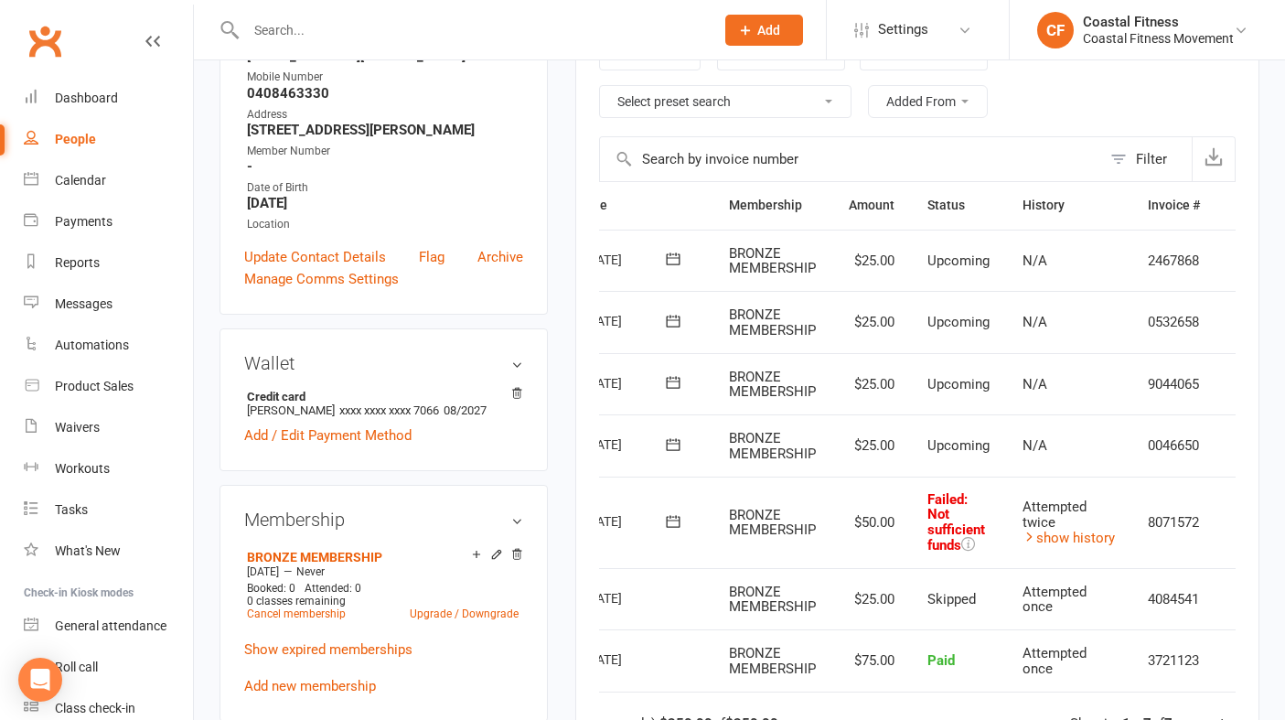
scroll to position [0, 130]
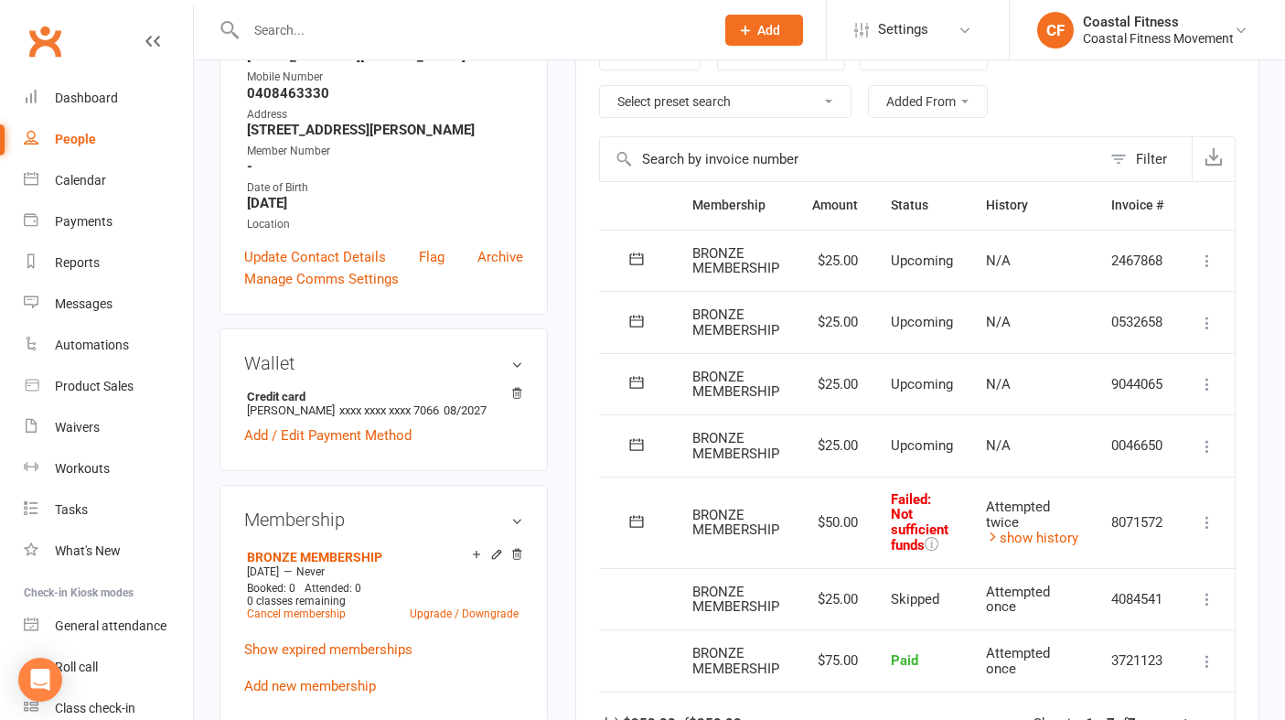
click at [1218, 524] on td "Mark as Paid (Cash) Mark as Paid (POS) Mark as Paid (Other) Skip More Info Send…" at bounding box center [1207, 521] width 55 height 91
click at [1207, 524] on icon at bounding box center [1207, 522] width 18 height 18
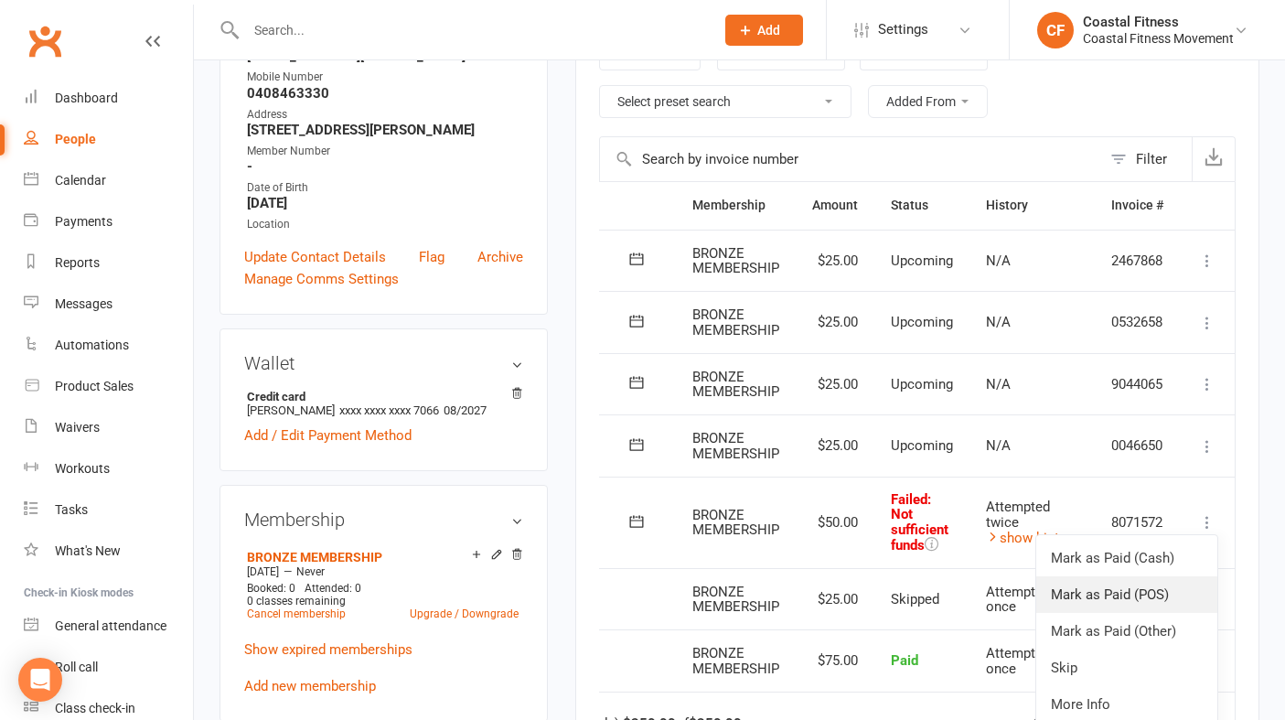
click at [1124, 578] on link "Mark as Paid (POS)" at bounding box center [1126, 594] width 181 height 37
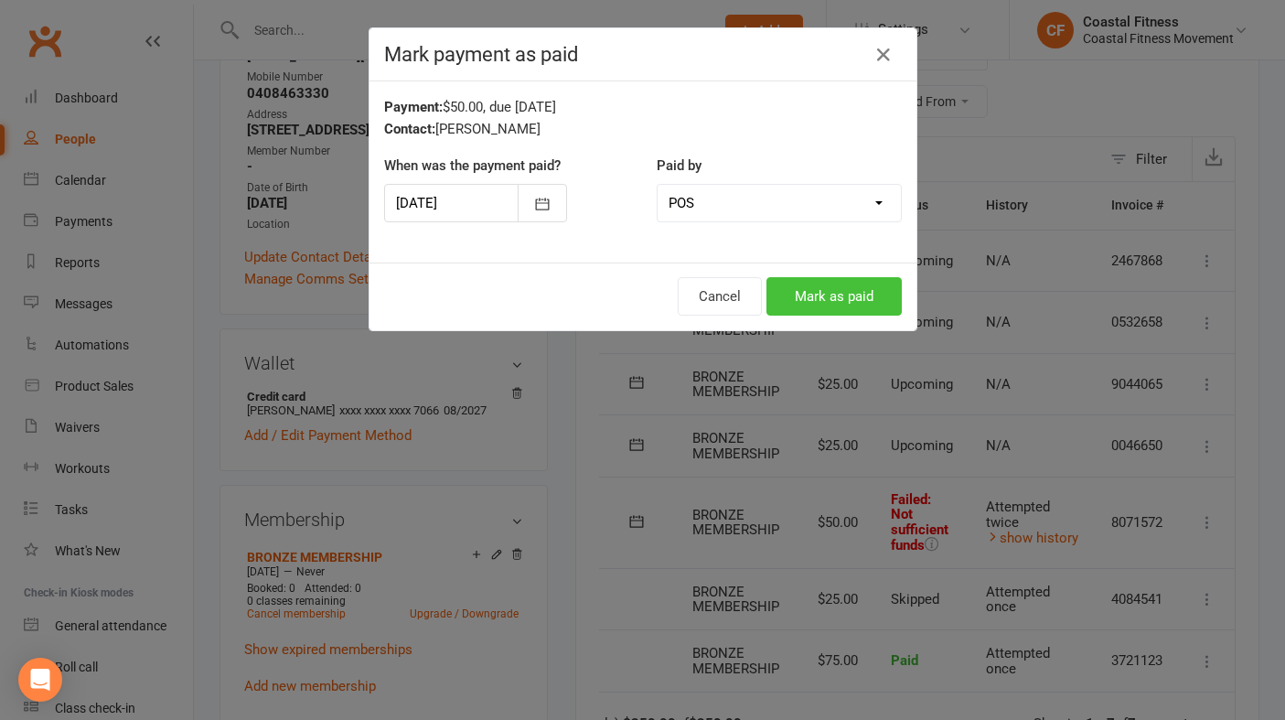
click at [848, 296] on button "Mark as paid" at bounding box center [833, 296] width 135 height 38
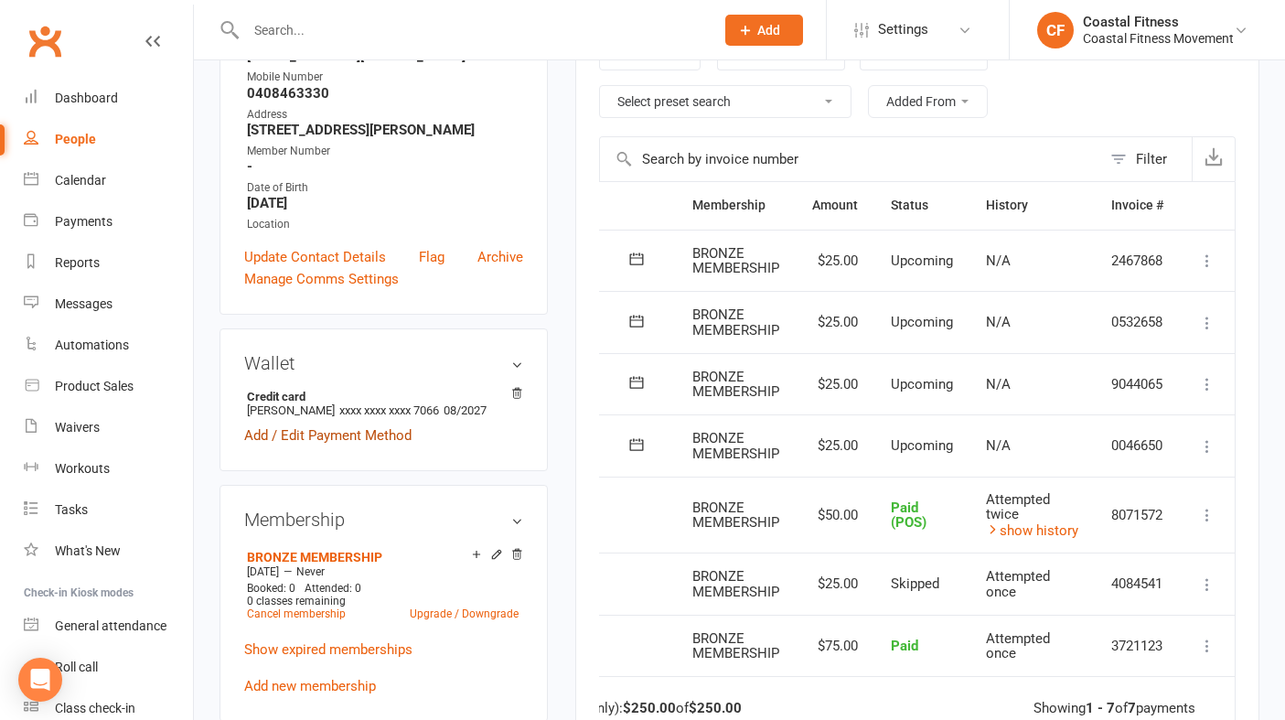
click at [325, 446] on link "Add / Edit Payment Method" at bounding box center [327, 435] width 167 height 22
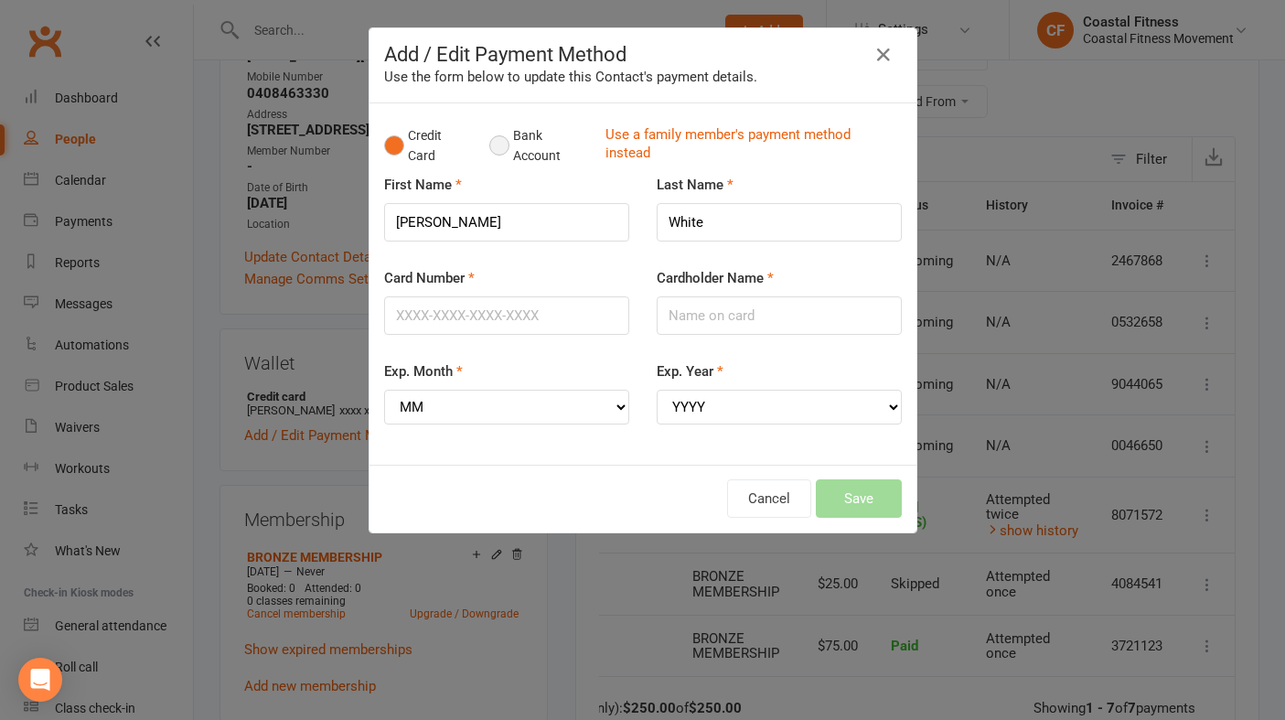
click at [498, 143] on button "Bank Account" at bounding box center [540, 146] width 102 height 56
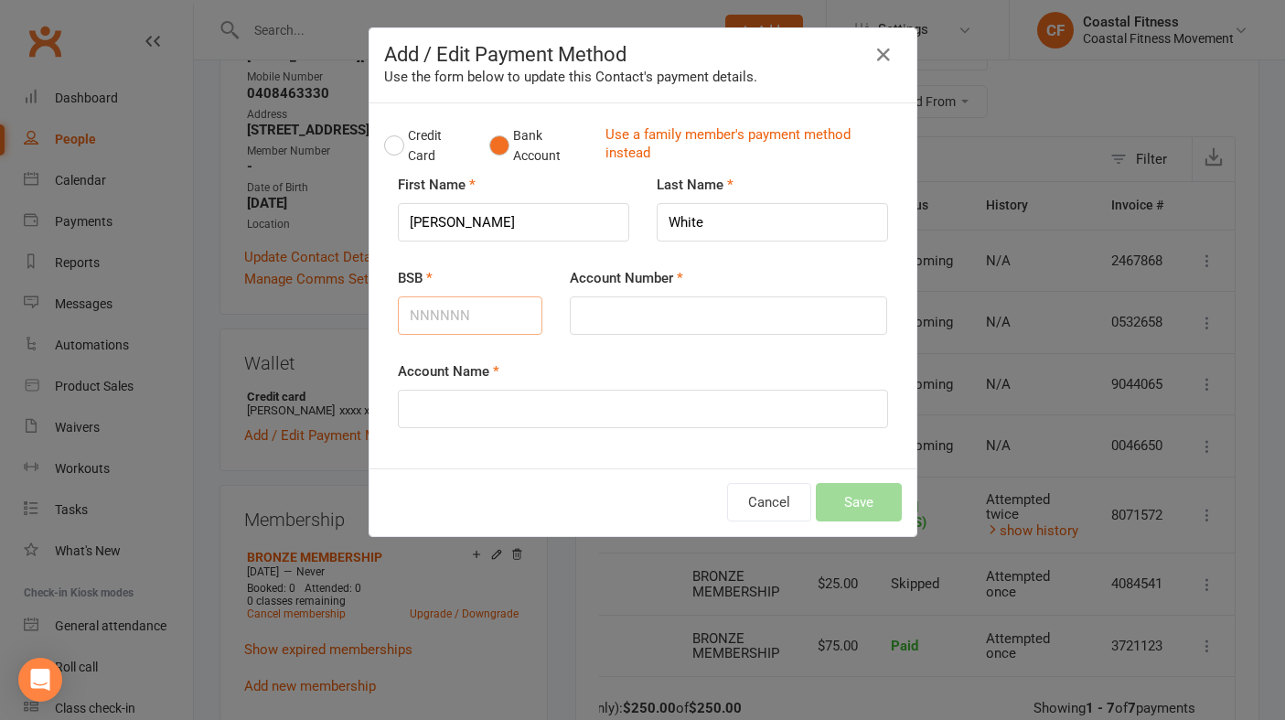
click at [470, 316] on input "BSB" at bounding box center [470, 315] width 145 height 38
type input "082471"
click at [666, 326] on input "Account Number" at bounding box center [728, 315] width 317 height 38
type input "521825411"
click at [590, 409] on input "Account Name" at bounding box center [643, 409] width 490 height 38
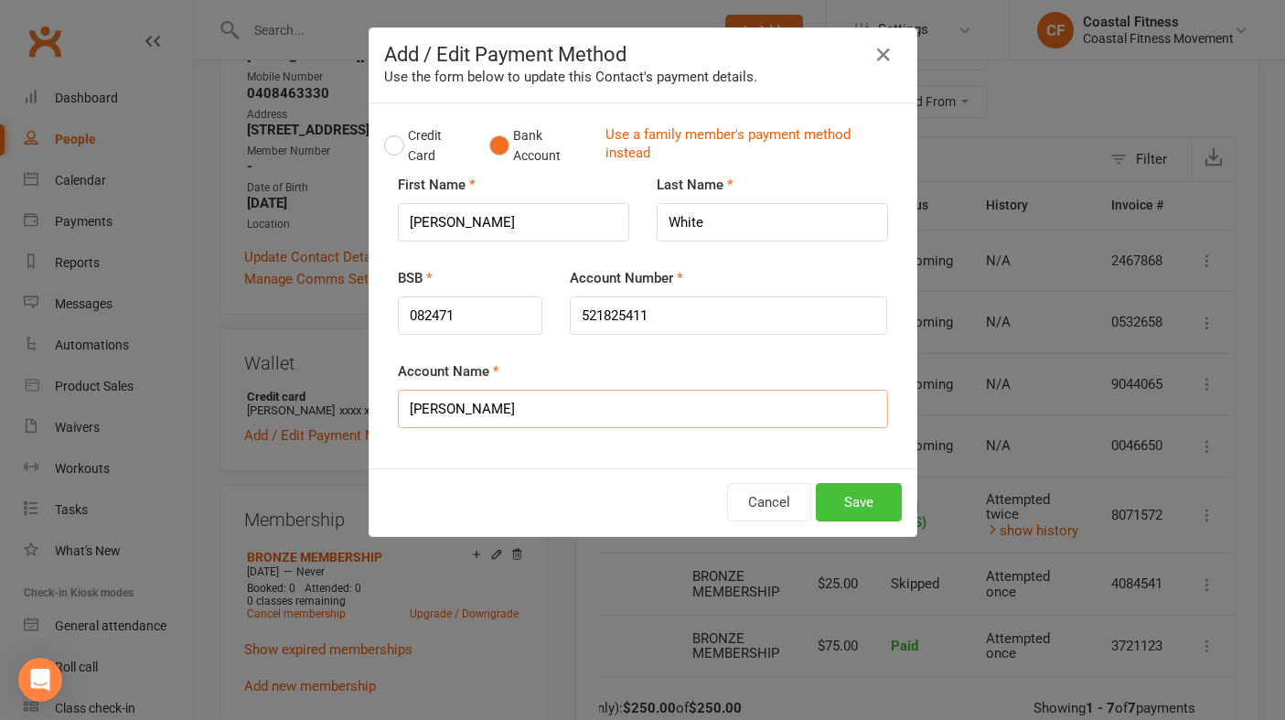
type input "Dylan White"
click at [871, 497] on button "Save" at bounding box center [859, 502] width 86 height 38
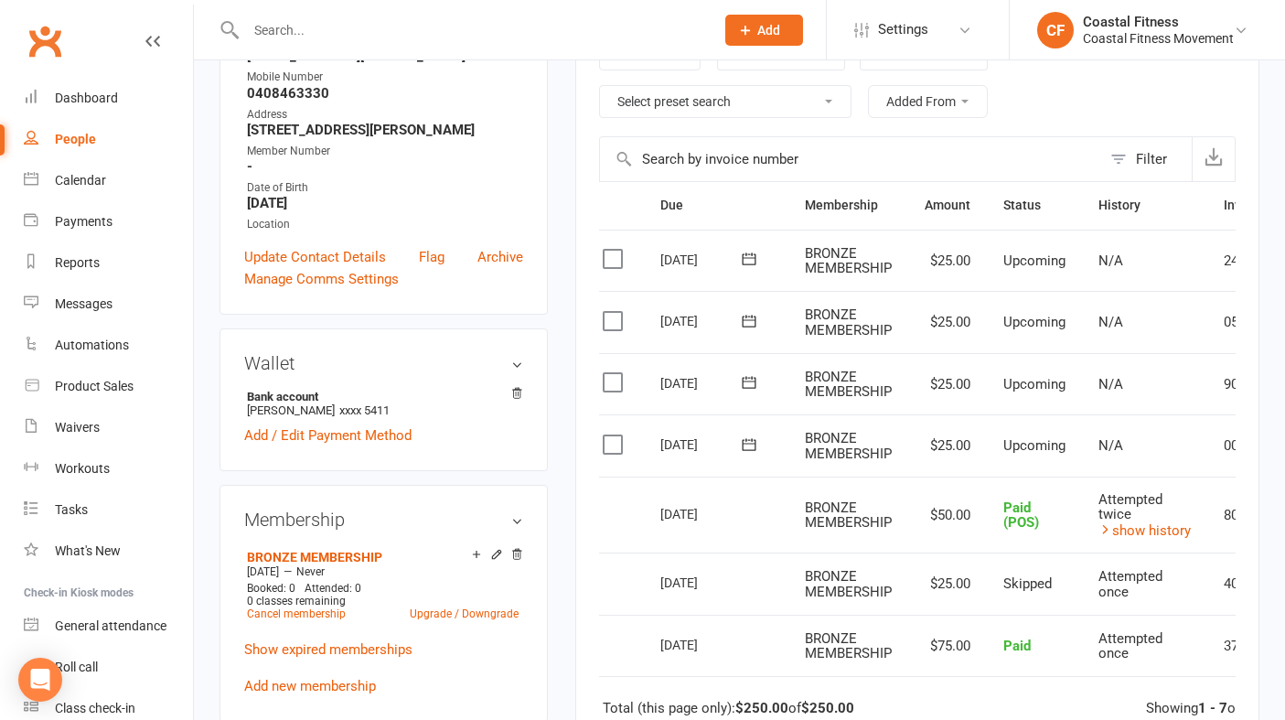
scroll to position [0, 16]
click at [31, 51] on link "Clubworx" at bounding box center [45, 41] width 46 height 46
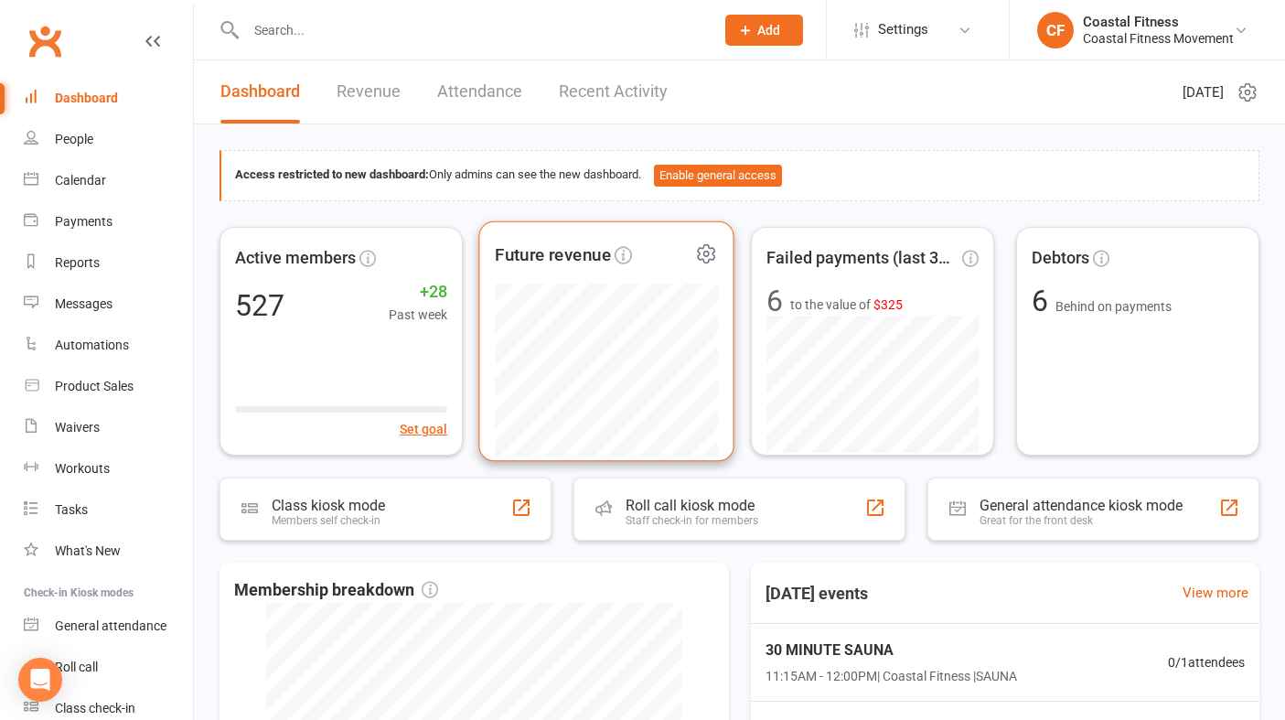
scroll to position [26, 0]
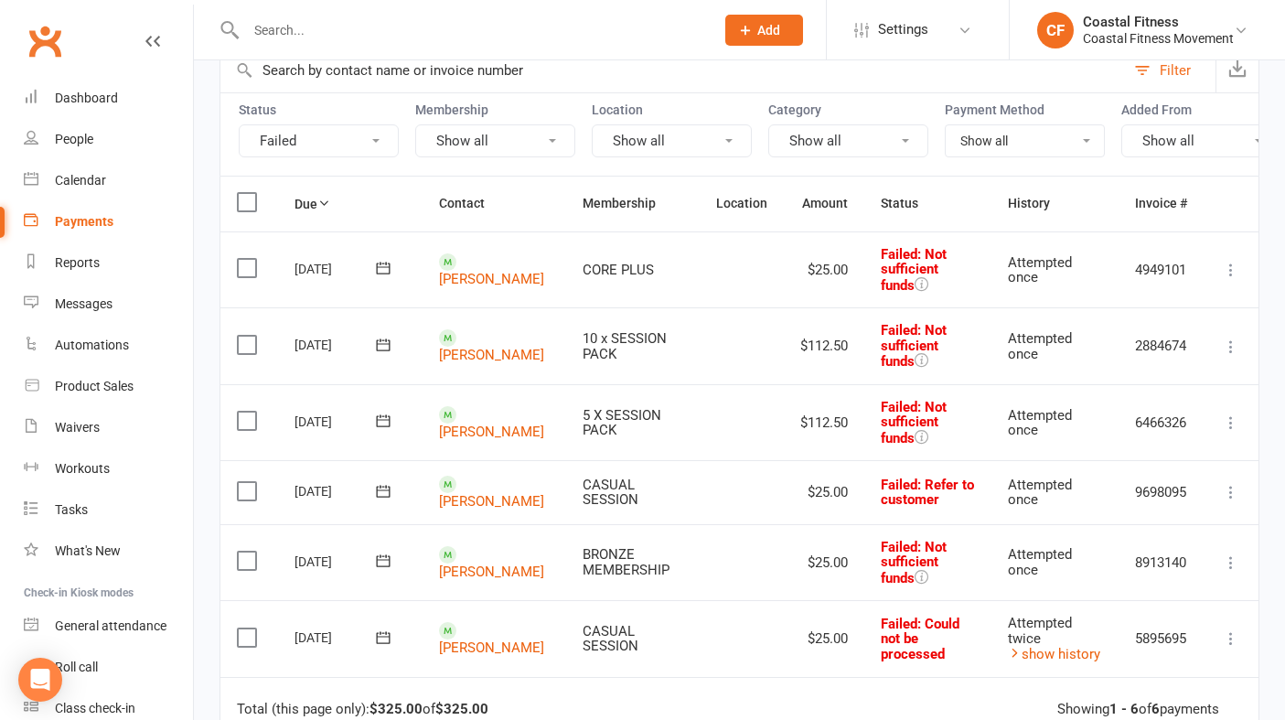
scroll to position [169, 0]
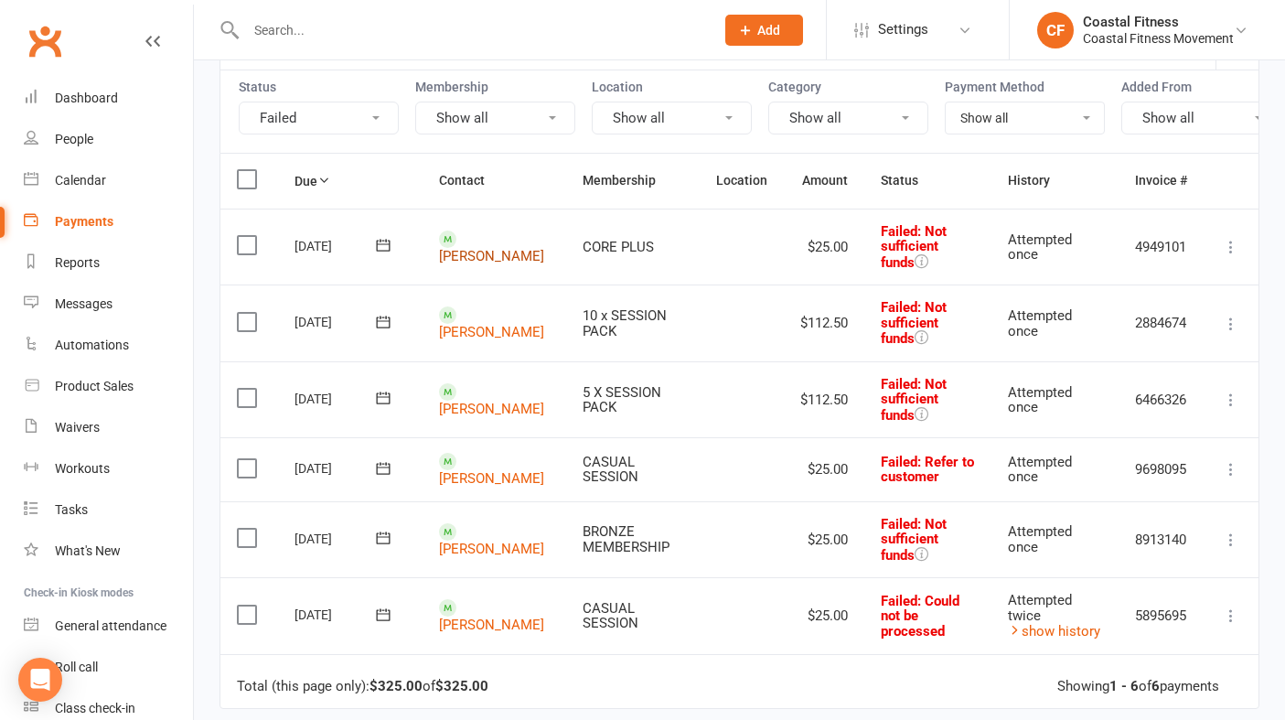
click at [475, 248] on link "[PERSON_NAME]" at bounding box center [491, 256] width 105 height 16
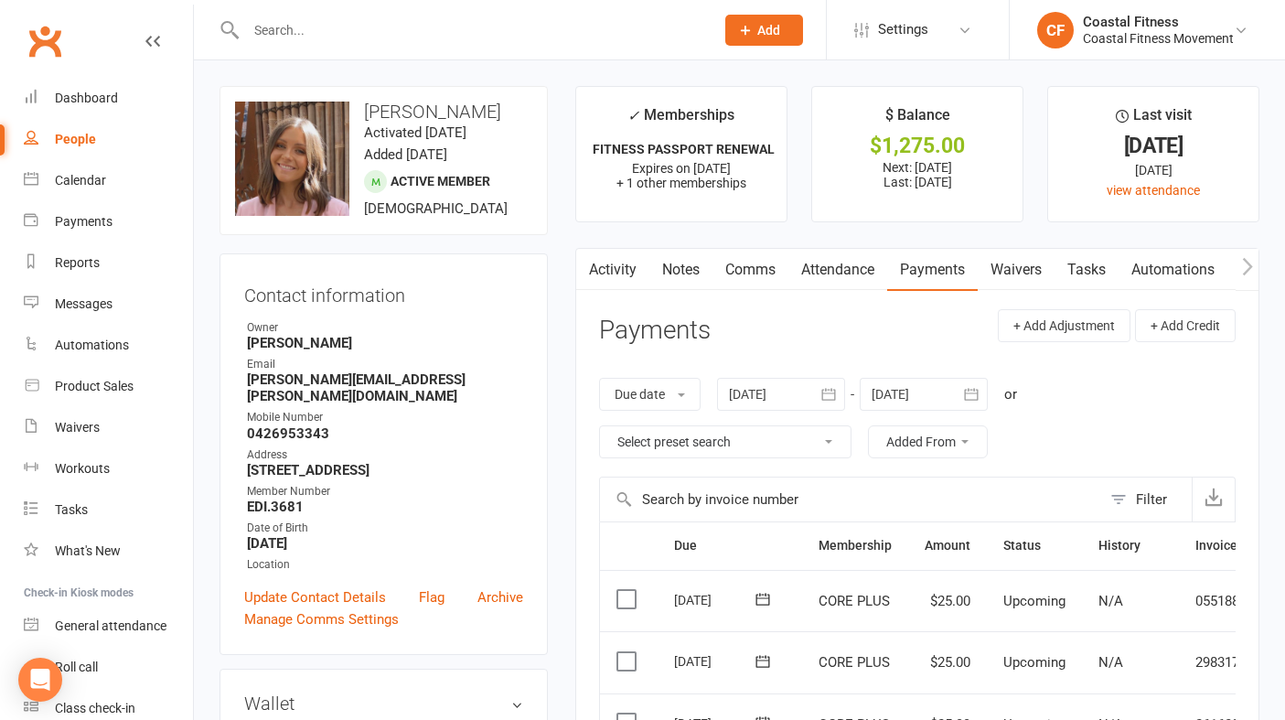
click at [769, 273] on link "Comms" at bounding box center [750, 270] width 76 height 42
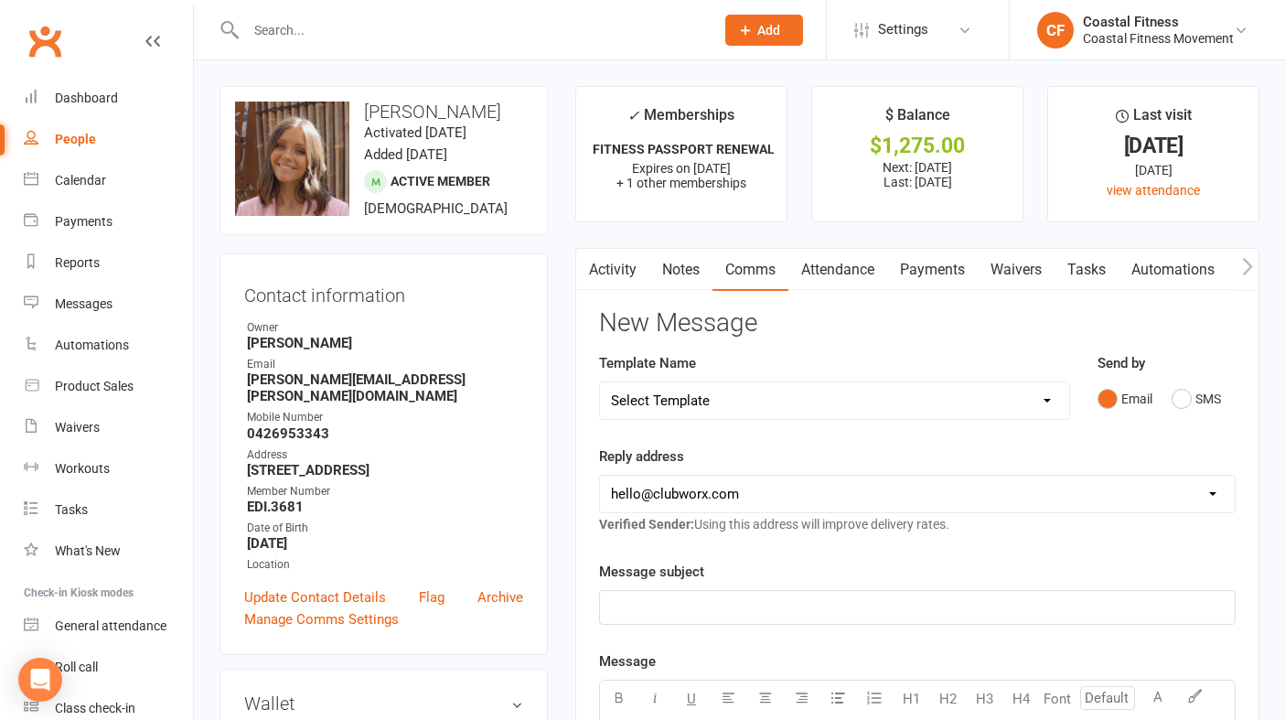
click at [1019, 401] on select "Select Template [Email] CFM 7 day trial [SMS] Failure to scan FP [Email] It's t…" at bounding box center [834, 400] width 469 height 37
select select "3"
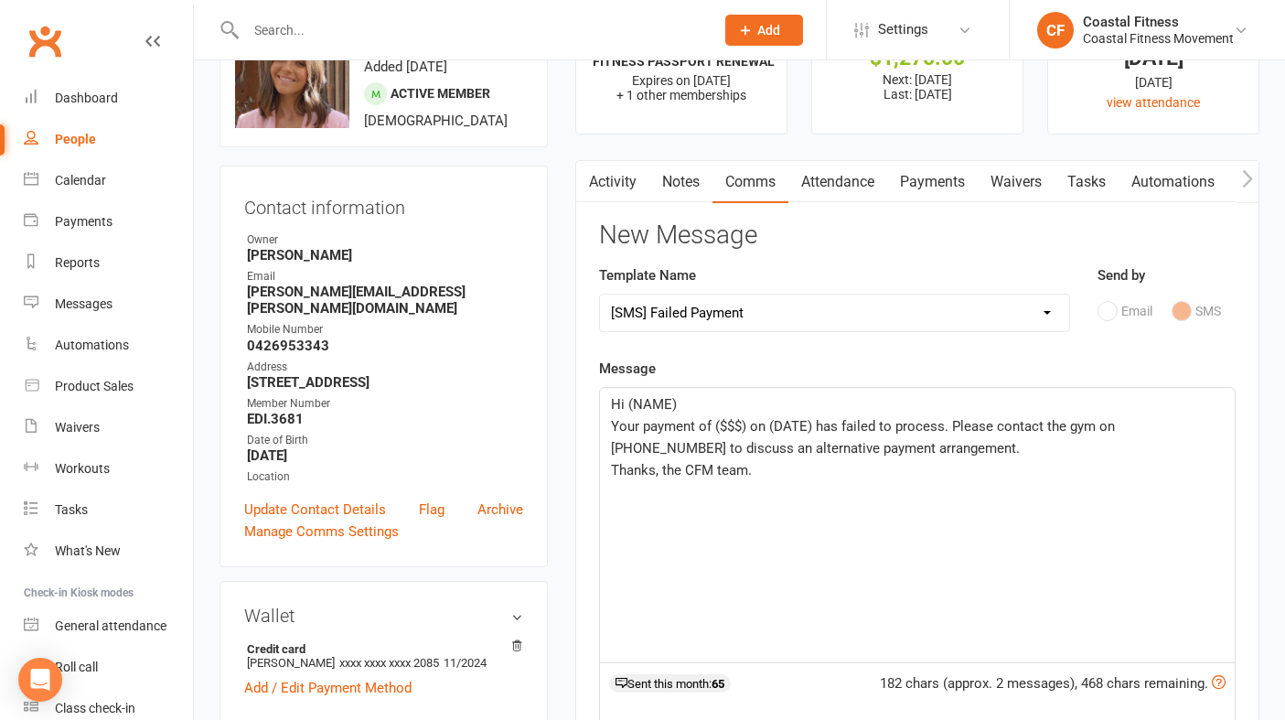
scroll to position [98, 0]
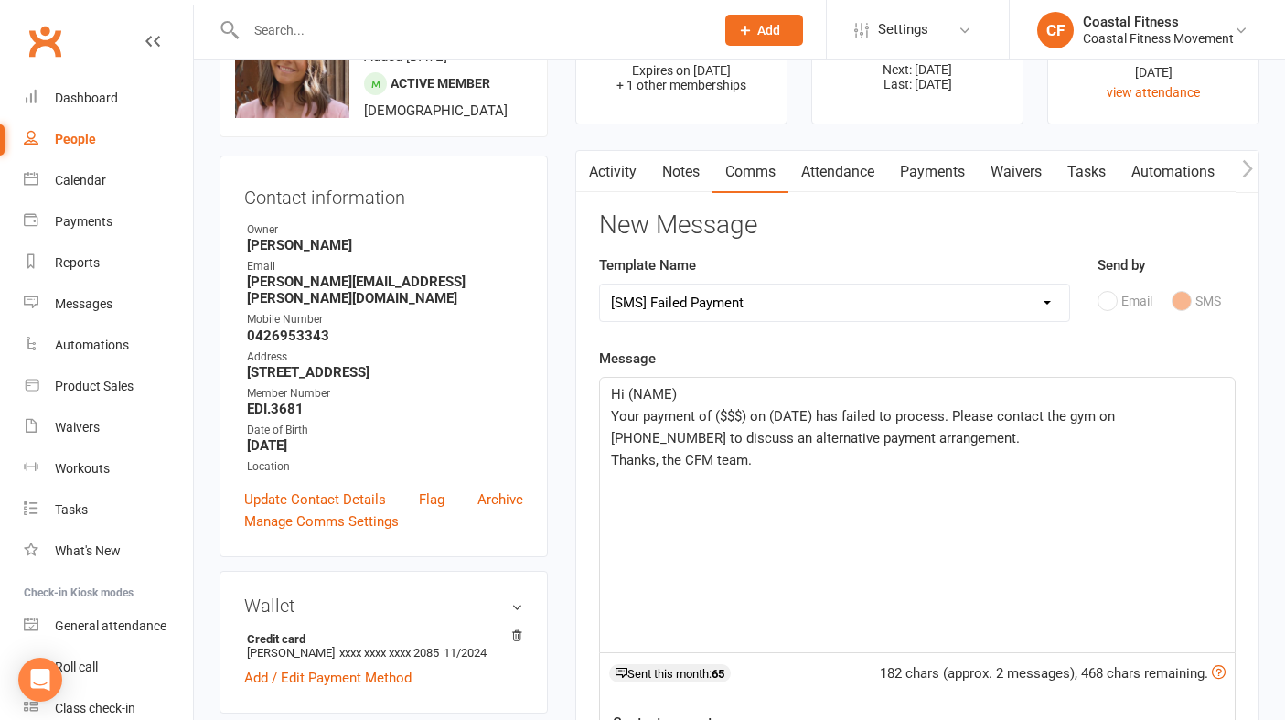
click at [699, 393] on p "Hi (NAME)" at bounding box center [917, 394] width 613 height 22
click at [747, 414] on span "Your payment of ($$$) on (DATE) has failed to process. Please contact the gym o…" at bounding box center [865, 427] width 508 height 38
click at [801, 416] on span "Your payment of $25 on (DATE) has failed to process. Please contact the gym on …" at bounding box center [860, 427] width 498 height 38
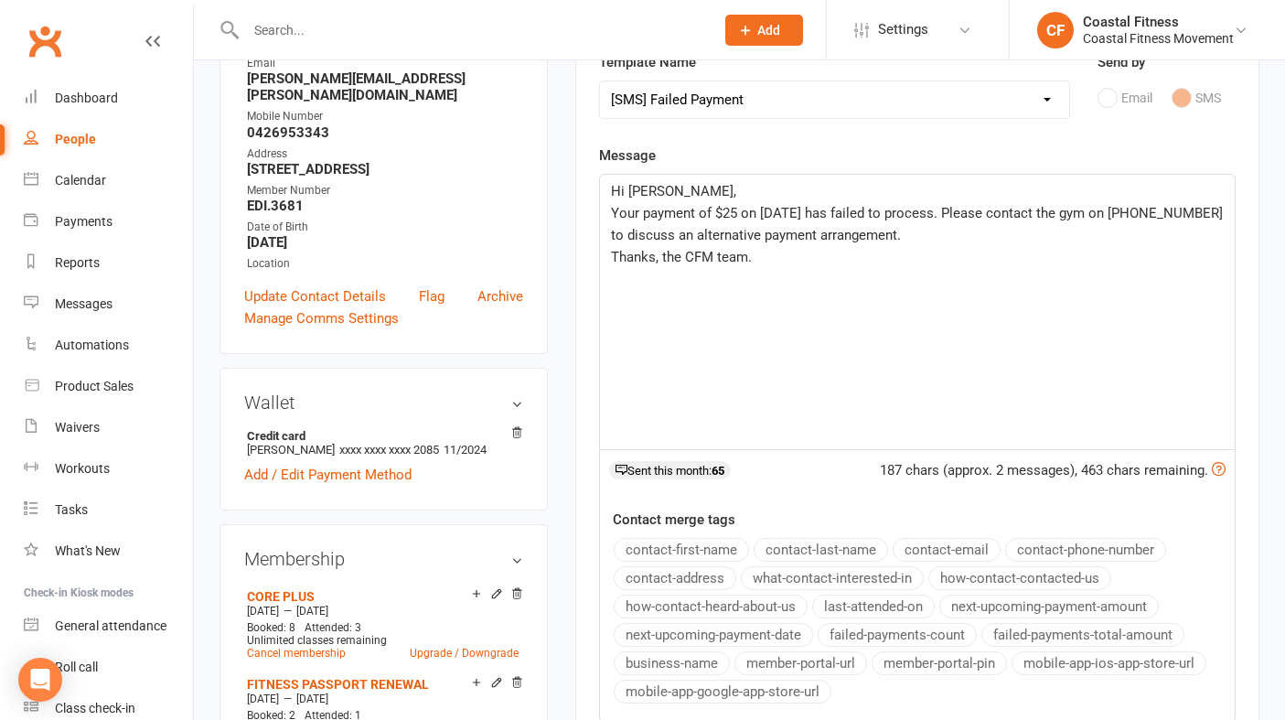
scroll to position [305, 0]
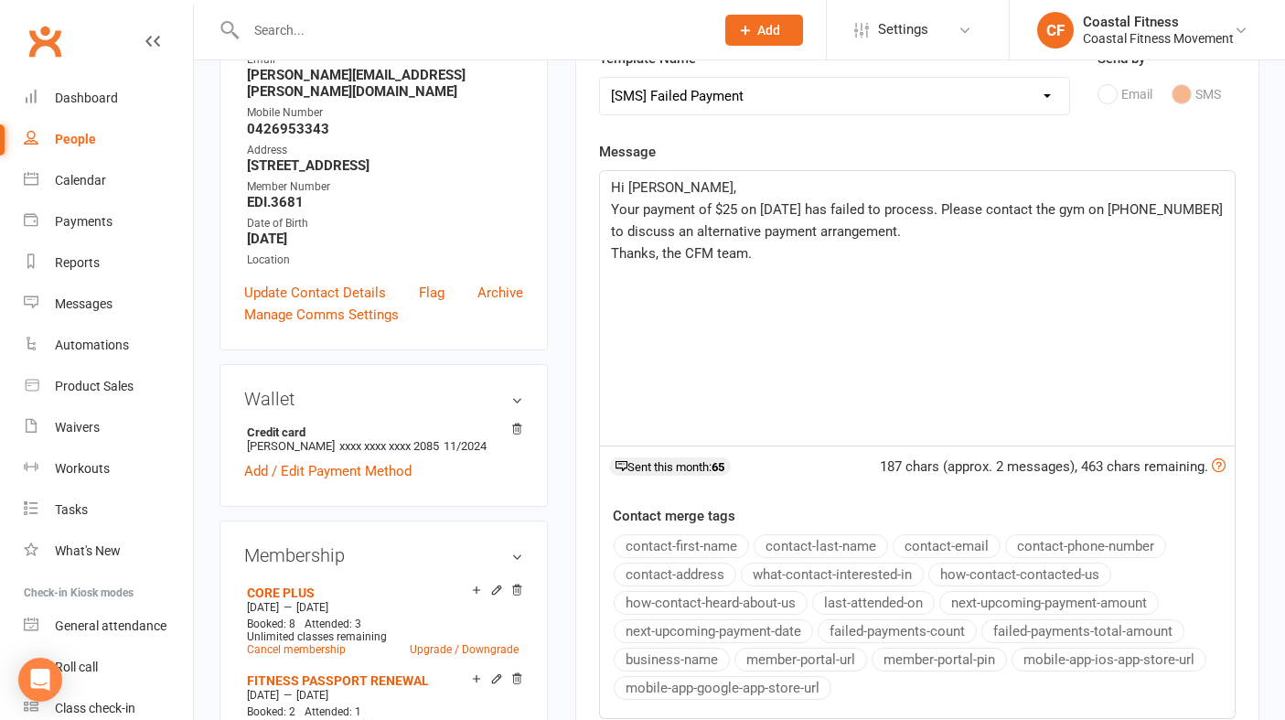
click at [1120, 206] on span "Your payment of $25 on [DATE] has failed to process. Please contact the gym on …" at bounding box center [918, 220] width 615 height 38
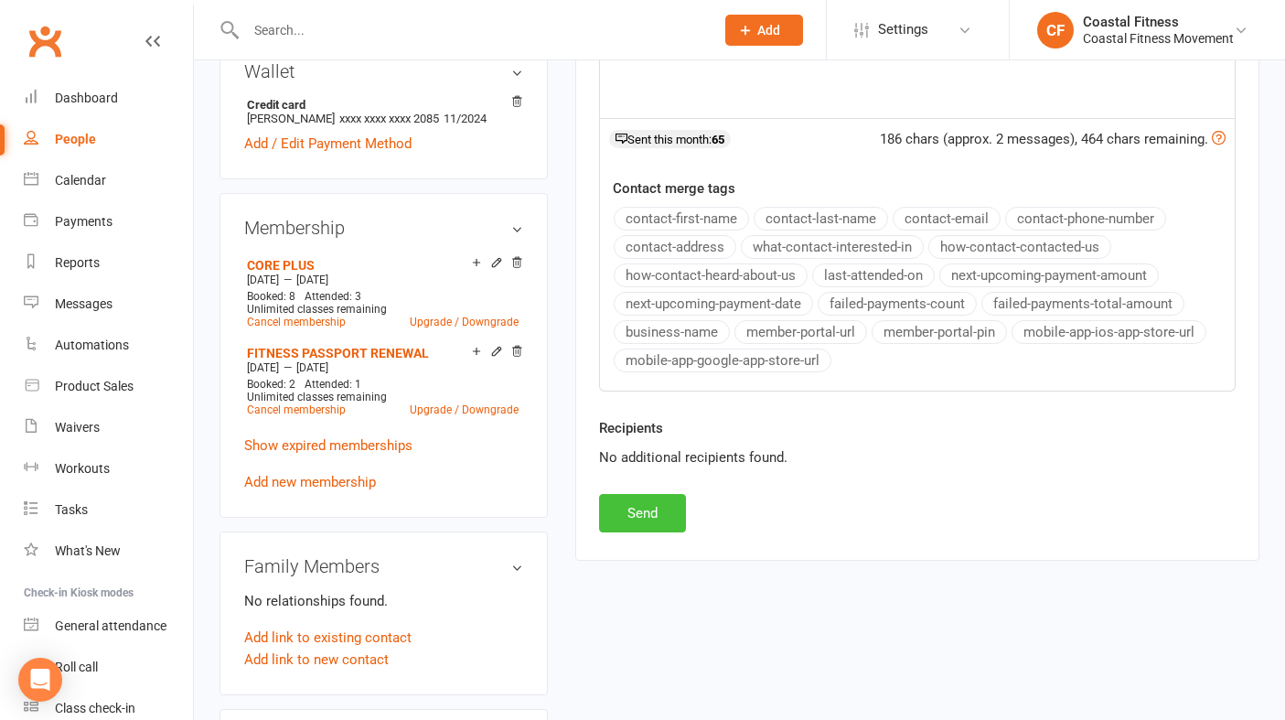
scroll to position [636, 0]
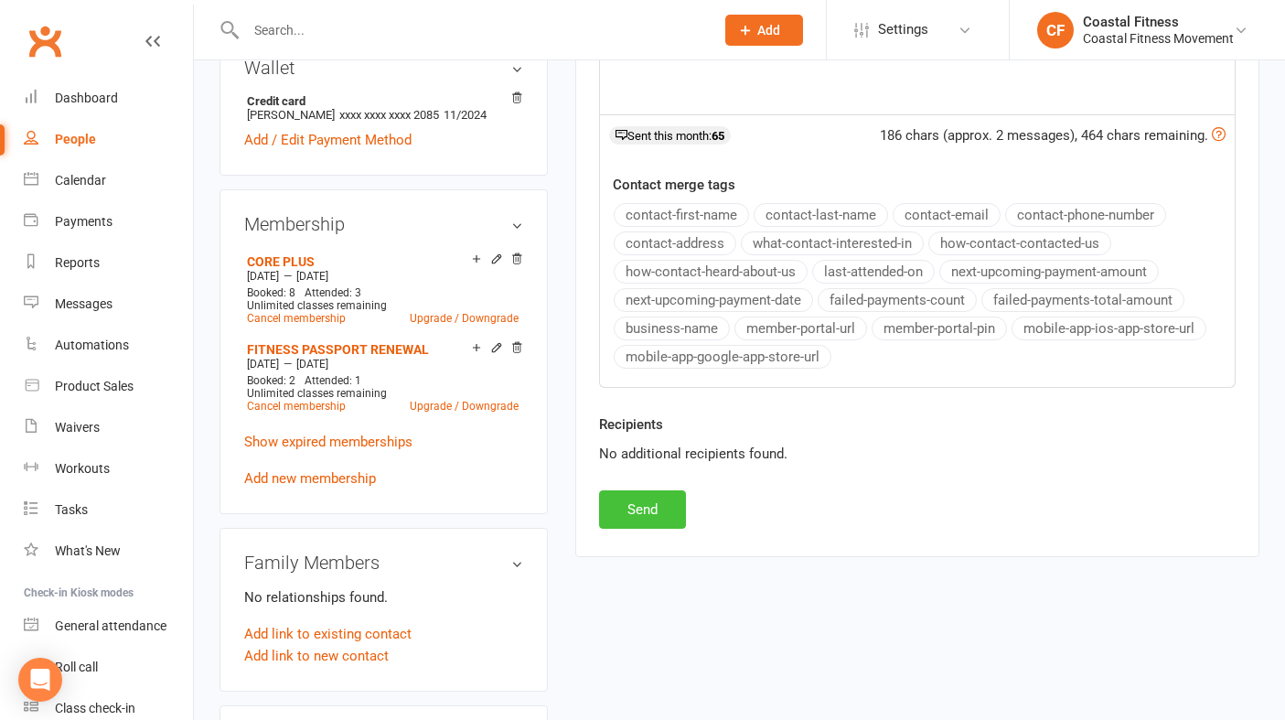
click at [643, 522] on button "Send" at bounding box center [642, 509] width 87 height 38
select select
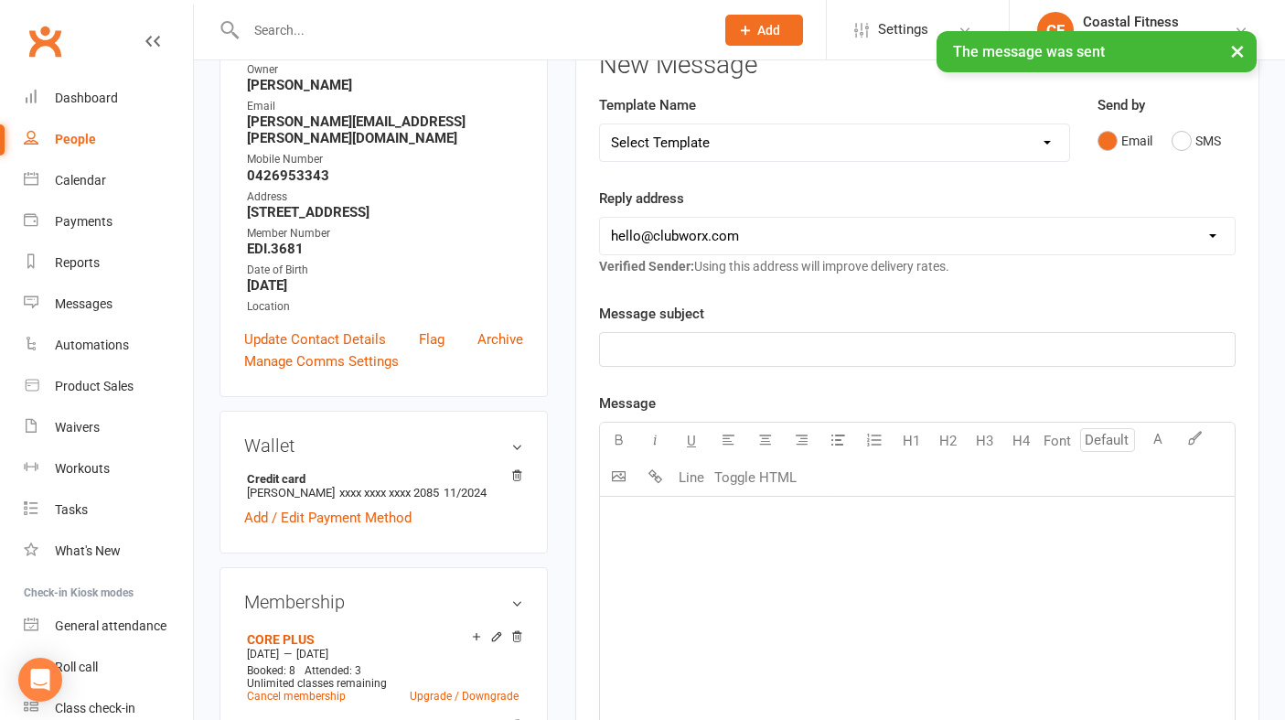
scroll to position [0, 0]
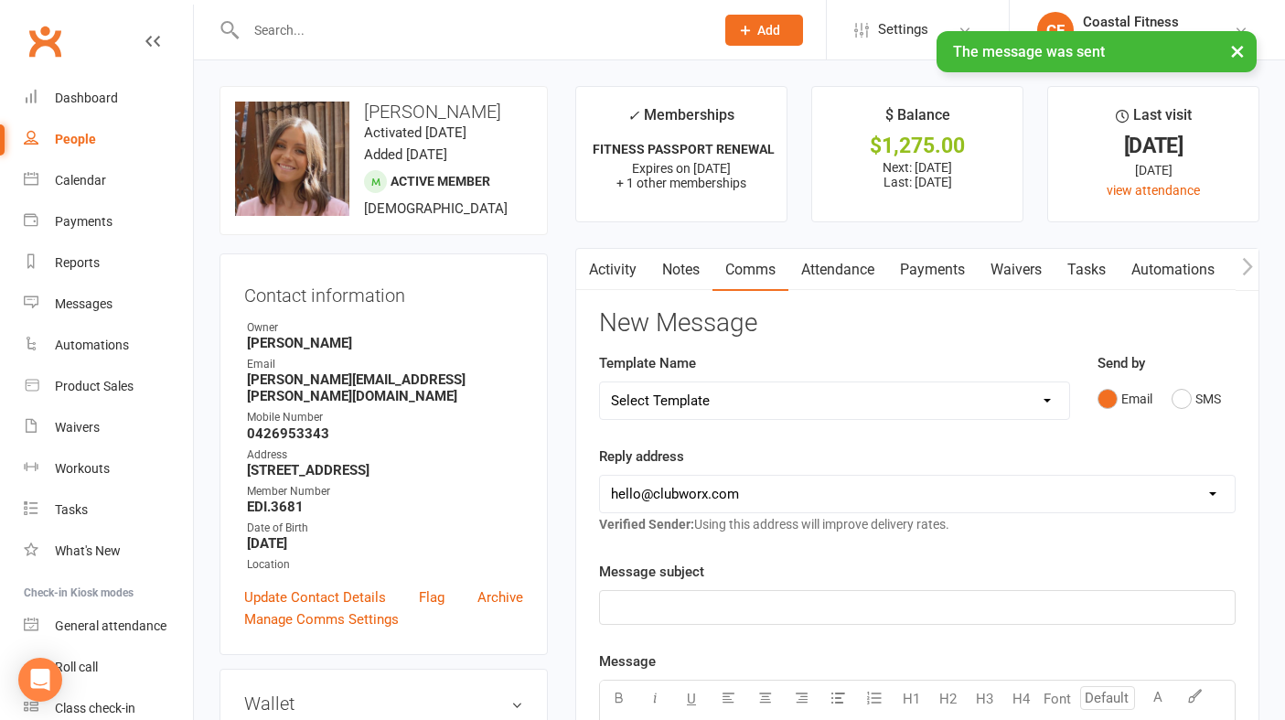
click at [42, 31] on div "× The message was sent" at bounding box center [630, 31] width 1261 height 0
click at [76, 100] on div "Dashboard" at bounding box center [86, 98] width 63 height 15
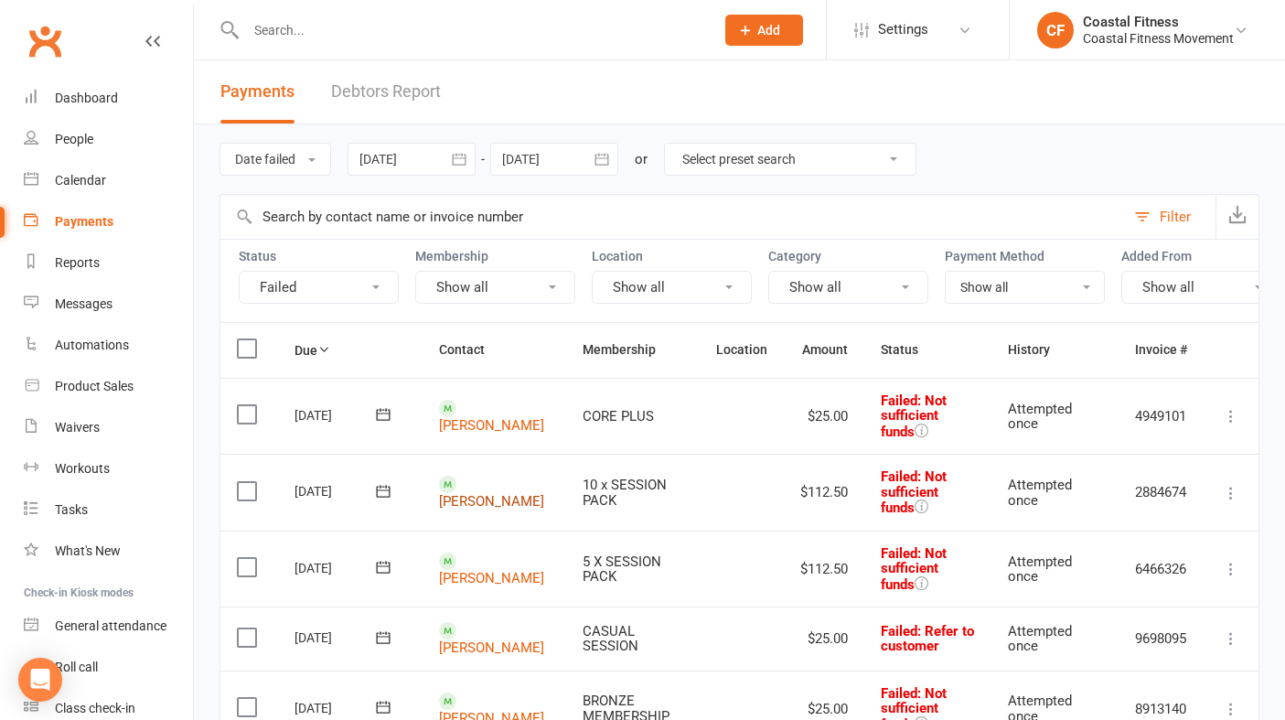
click at [472, 493] on link "[PERSON_NAME]" at bounding box center [491, 501] width 105 height 16
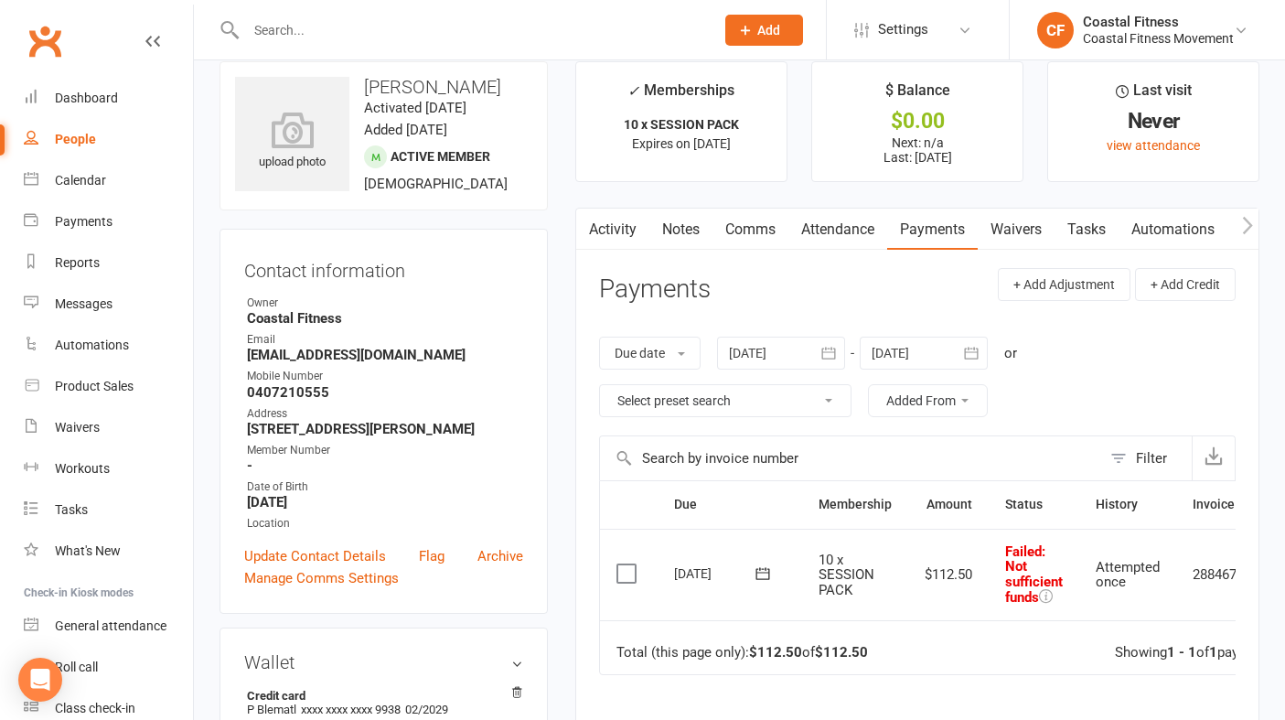
scroll to position [0, 85]
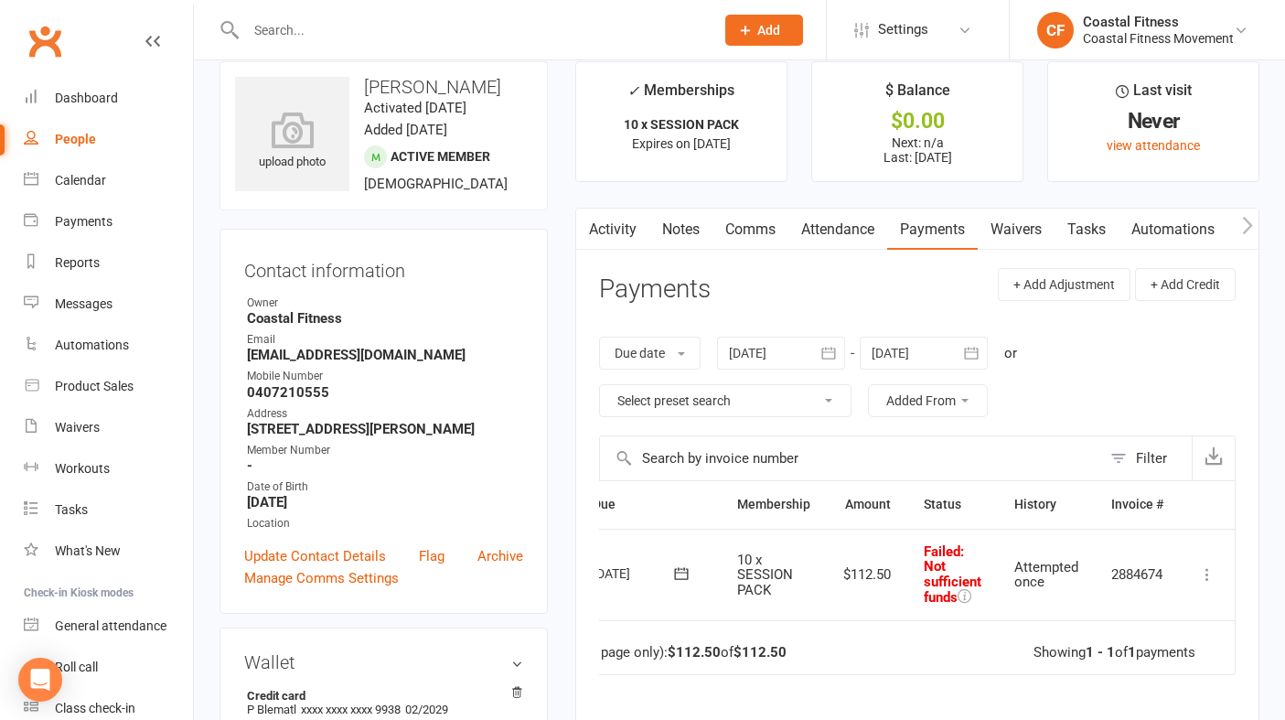
click at [763, 219] on link "Comms" at bounding box center [750, 229] width 76 height 42
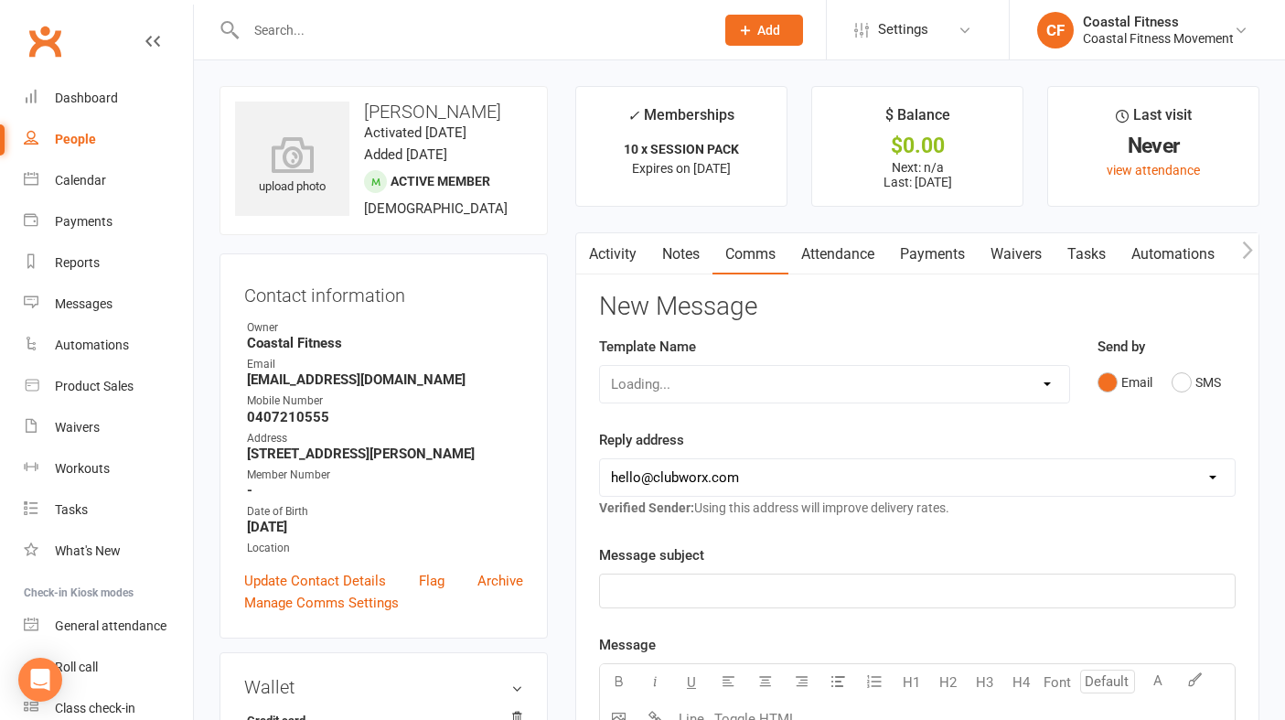
click at [974, 353] on div "Template Name Loading..." at bounding box center [834, 370] width 471 height 68
click at [974, 393] on select "Select Template [Email] CFM 7 day trial [SMS] Failure to scan FP [Email] It's t…" at bounding box center [834, 384] width 469 height 37
select select "3"
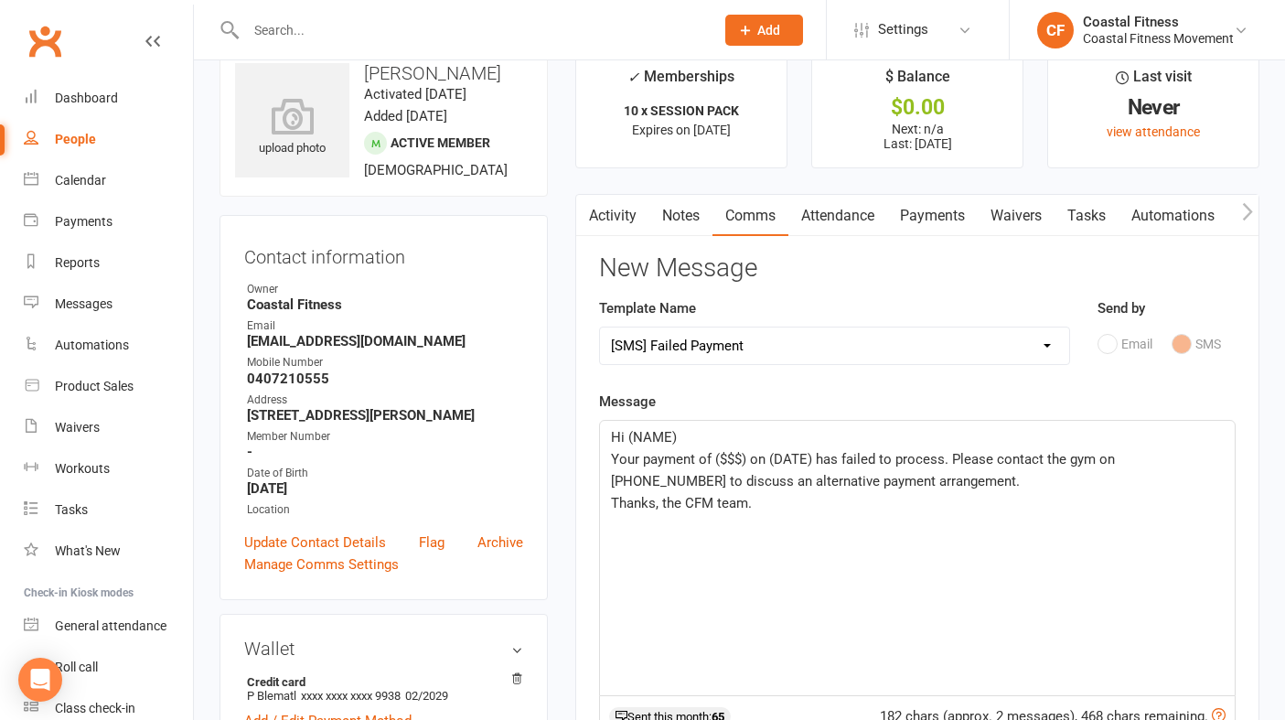
scroll to position [43, 0]
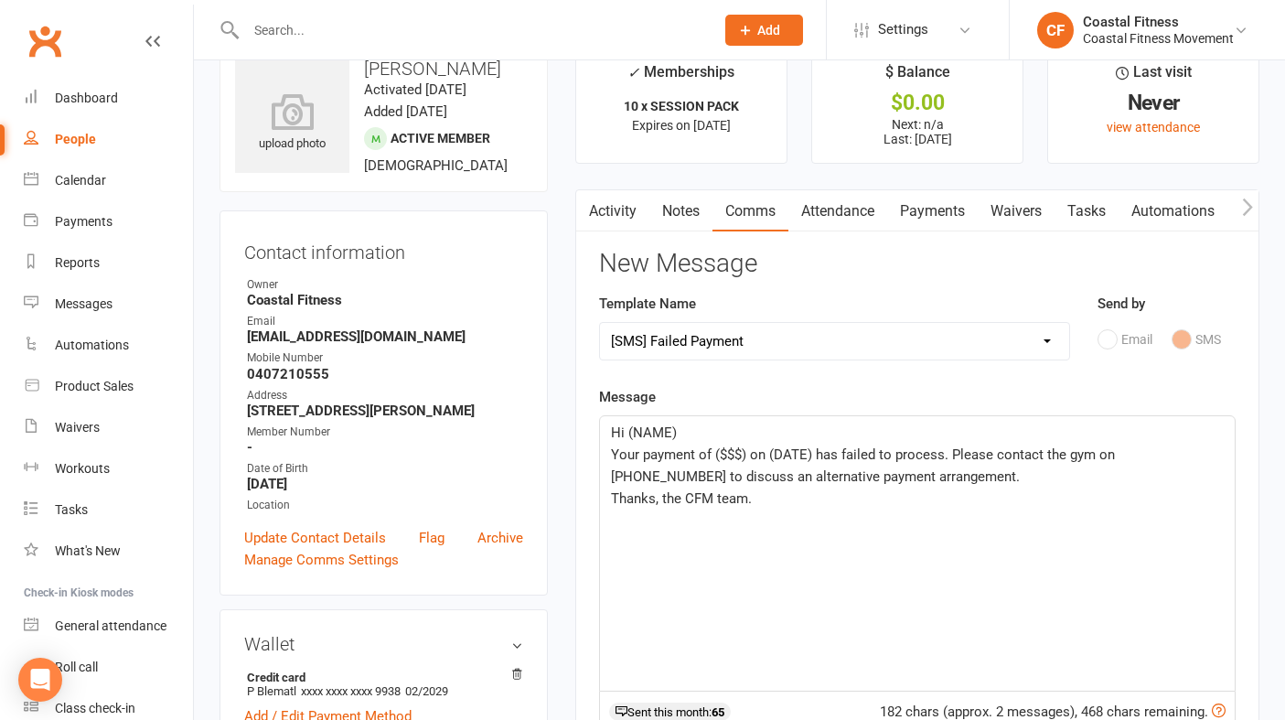
click at [690, 436] on p "Hi (NAME)" at bounding box center [917, 433] width 613 height 22
click at [746, 454] on span "Your payment of ($$$) on (DATE) has failed to process. Please contact the gym o…" at bounding box center [865, 465] width 508 height 38
click at [827, 449] on span "Your payment of $112.50 on (DATE) has failed to process. Please contact the gym…" at bounding box center [873, 465] width 524 height 38
click at [1133, 458] on span "Your payment of $112.50 on [DATE] has failed to process. Please contact the gym…" at bounding box center [872, 465] width 522 height 38
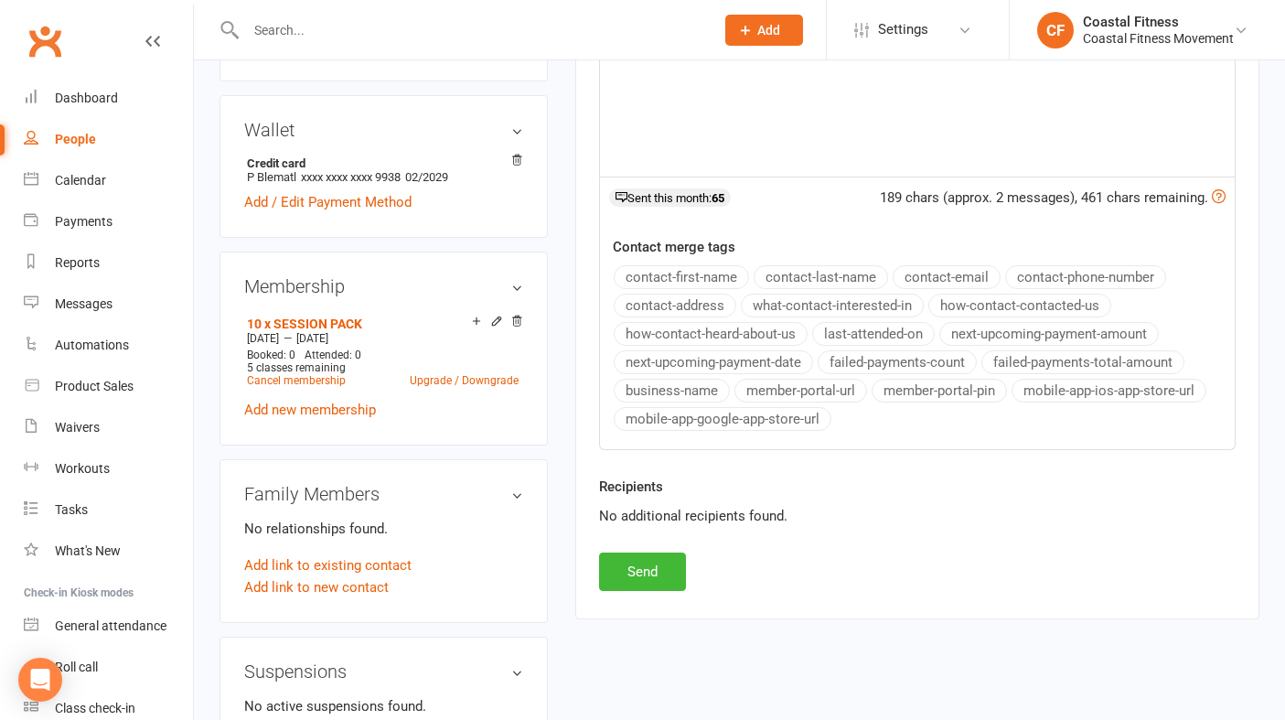
scroll to position [565, 0]
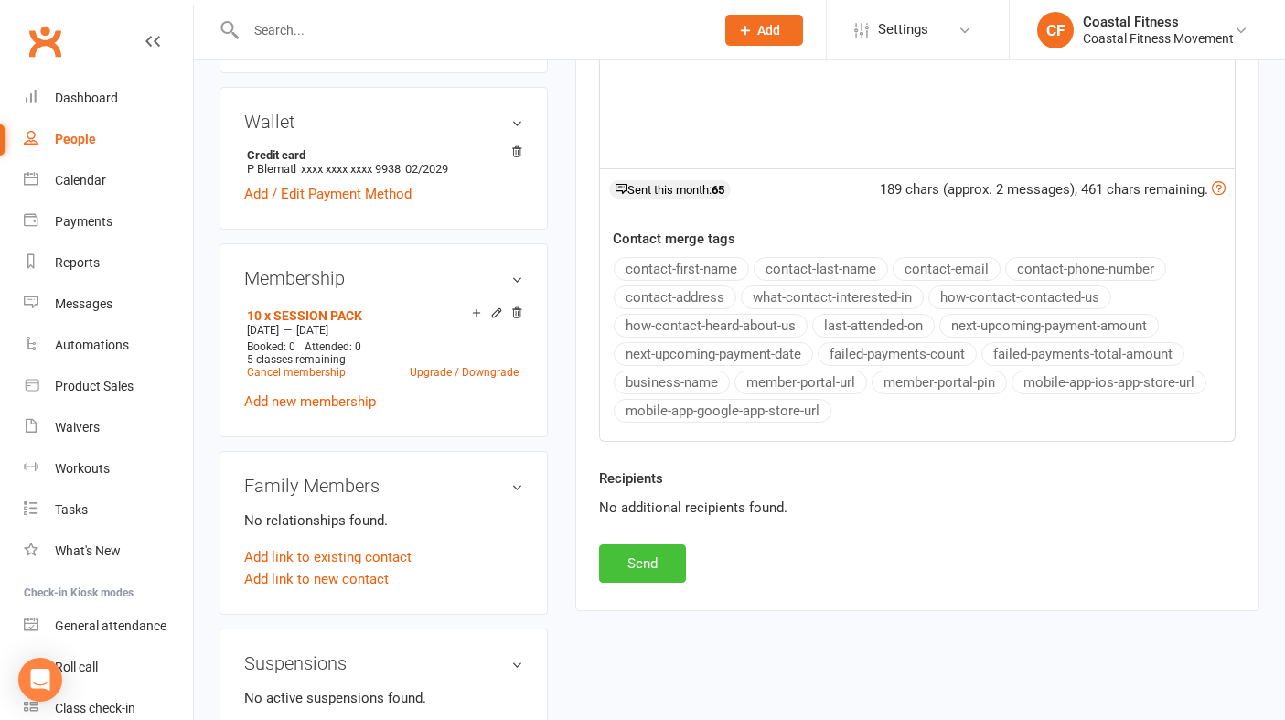
click at [636, 567] on button "Send" at bounding box center [642, 563] width 87 height 38
select select
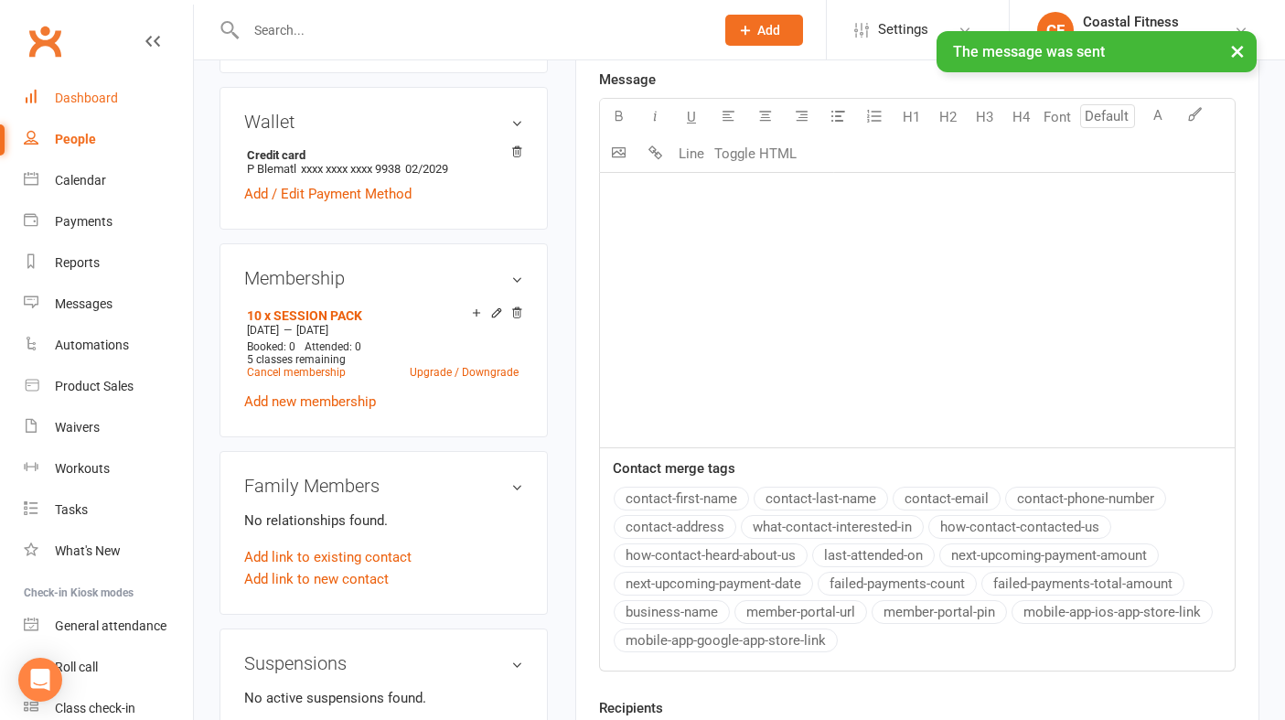
click at [112, 91] on div "Dashboard" at bounding box center [86, 98] width 63 height 15
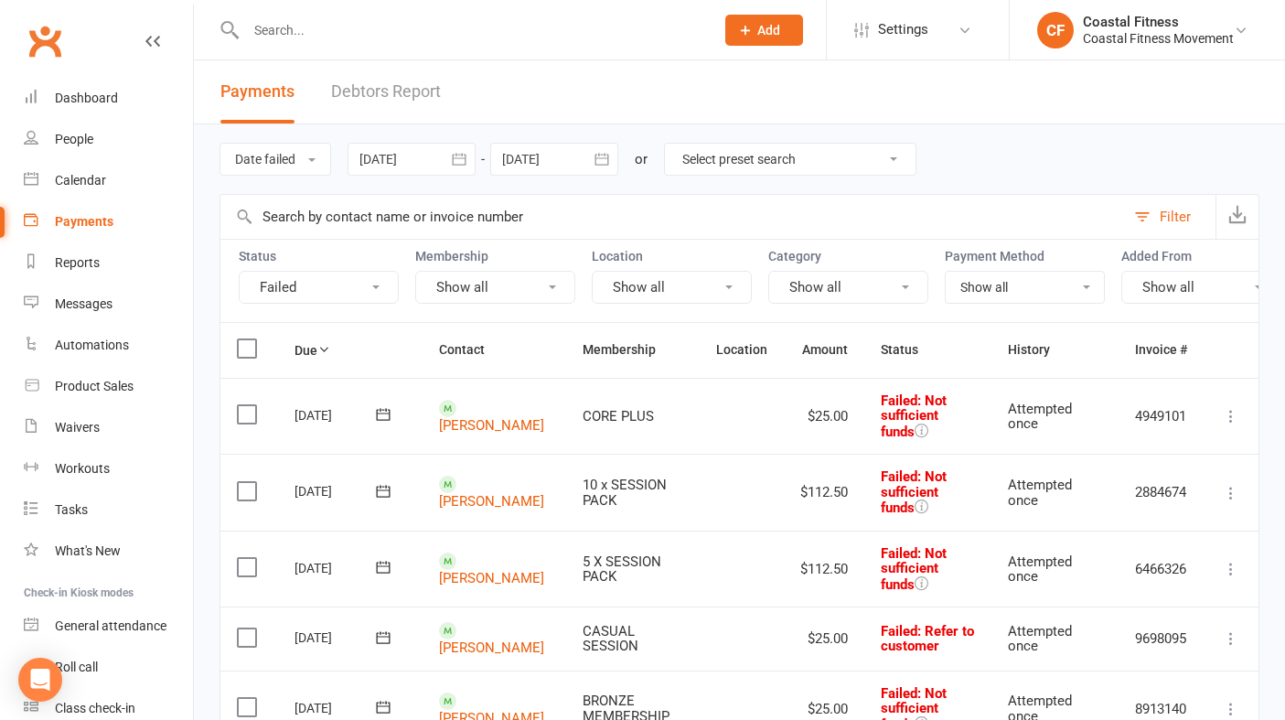
scroll to position [74, 0]
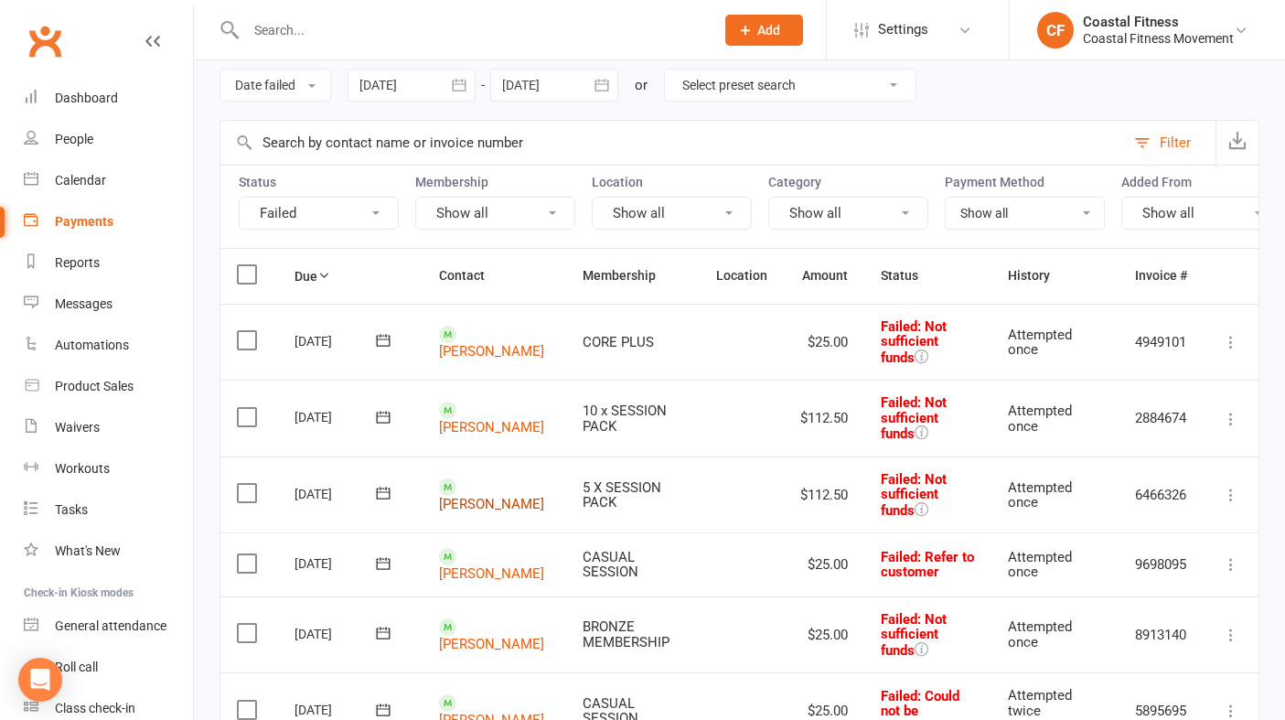
click at [465, 496] on link "[PERSON_NAME]" at bounding box center [491, 504] width 105 height 16
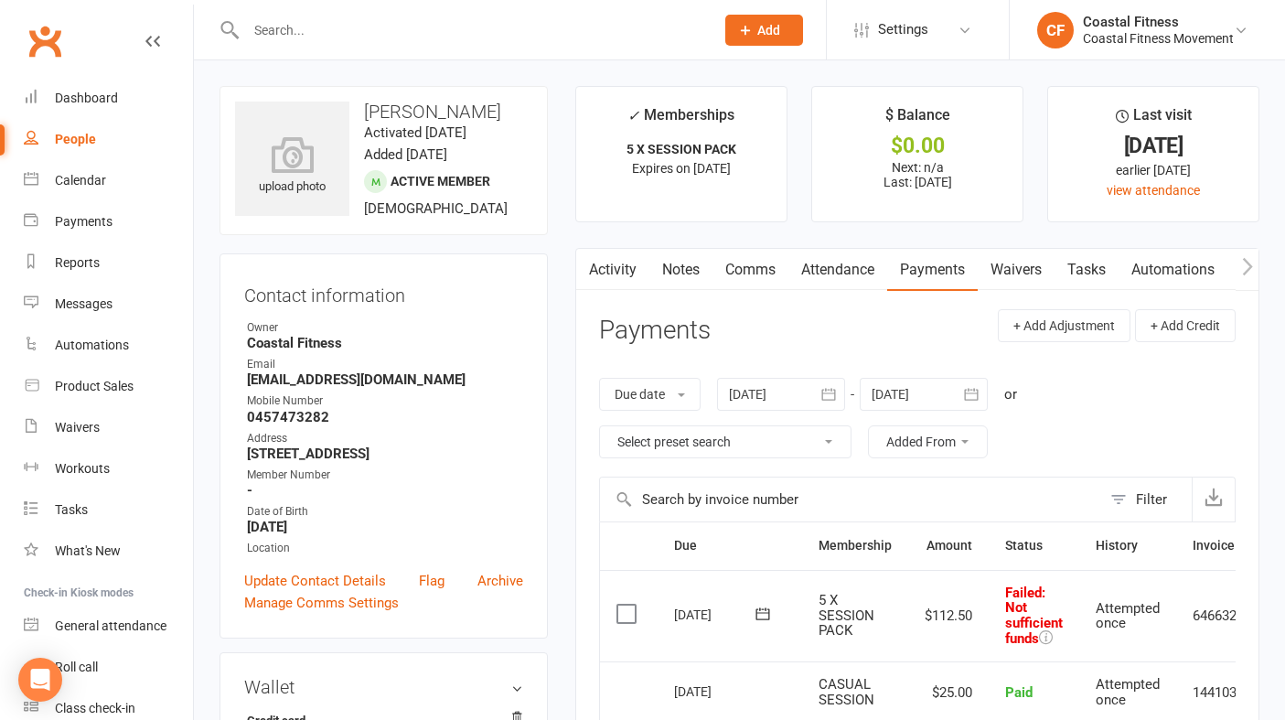
click at [744, 268] on link "Comms" at bounding box center [750, 270] width 76 height 42
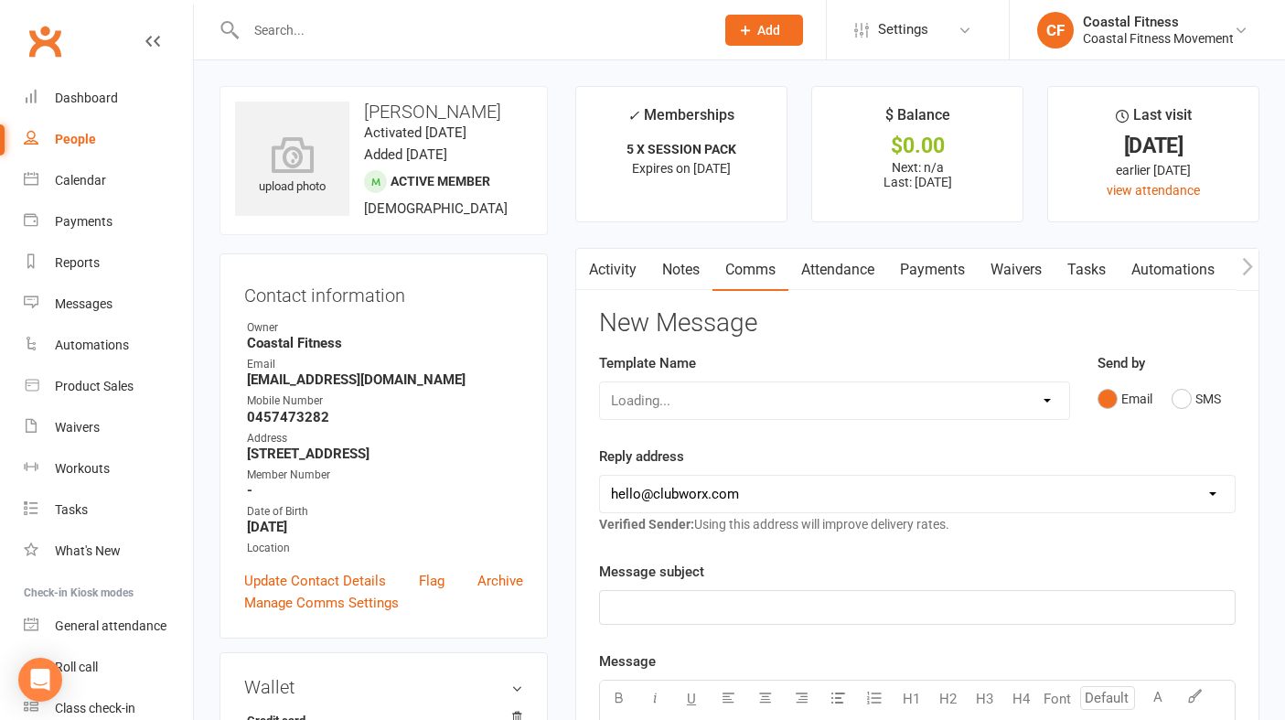
click at [1037, 405] on div "Loading..." at bounding box center [834, 400] width 471 height 38
click at [1024, 397] on select "Select Template [Email] CFM 7 day trial [SMS] Failure to scan FP [Email] It's t…" at bounding box center [834, 400] width 469 height 37
select select "3"
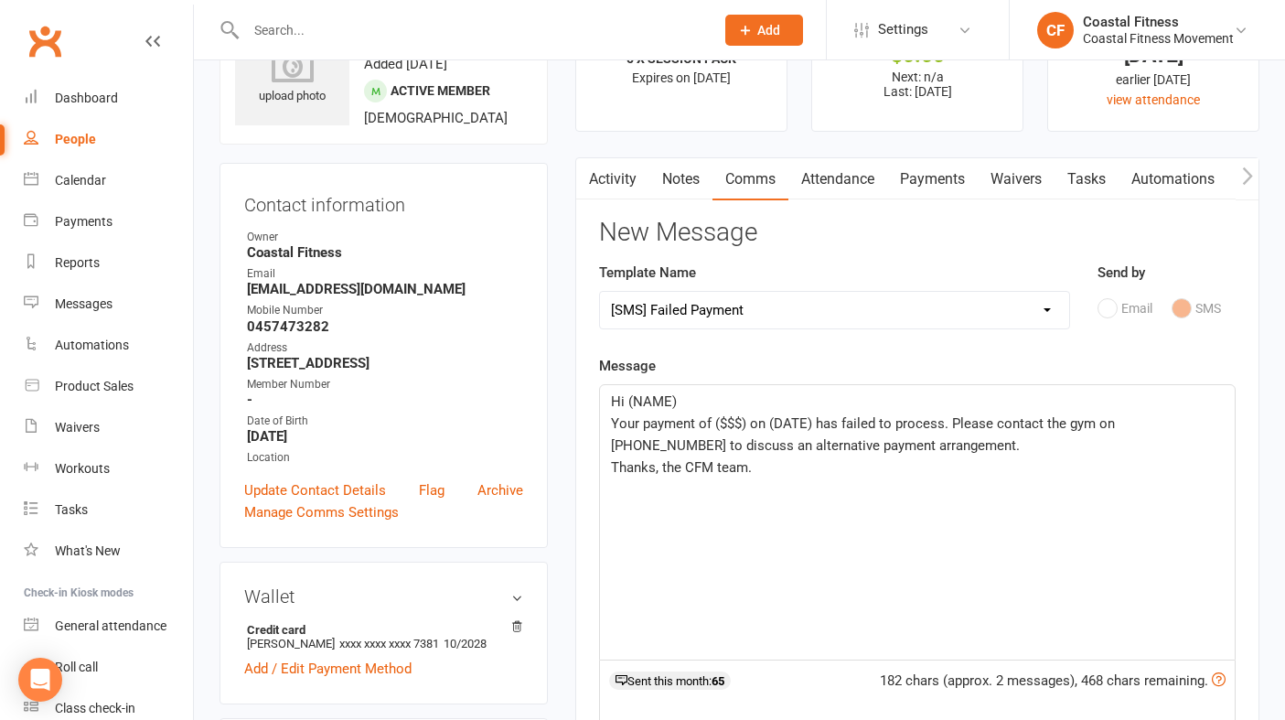
scroll to position [113, 0]
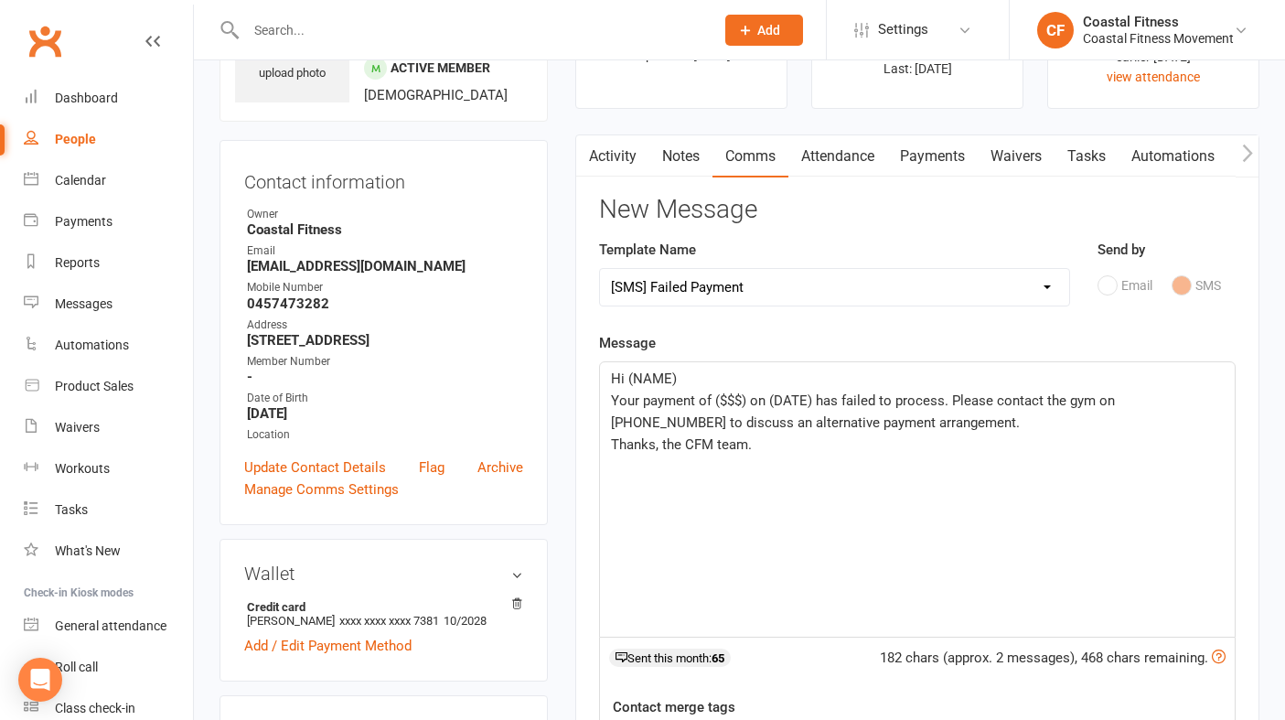
click at [693, 378] on p "Hi (NAME)" at bounding box center [917, 379] width 613 height 22
click at [746, 403] on span "Your payment of ($$$) on (DATE) has failed to process. Please contact the gym o…" at bounding box center [865, 411] width 508 height 38
click at [829, 397] on span "Your payment of $112.50 on (DATE) has failed to process. Please contact the gym…" at bounding box center [873, 411] width 524 height 38
click at [1133, 397] on span "Your payment of $112.50 on [DATE] has failed to process. Please contact the gym…" at bounding box center [872, 411] width 522 height 38
click at [715, 447] on span "Thanks, the CFM team." at bounding box center [681, 444] width 141 height 16
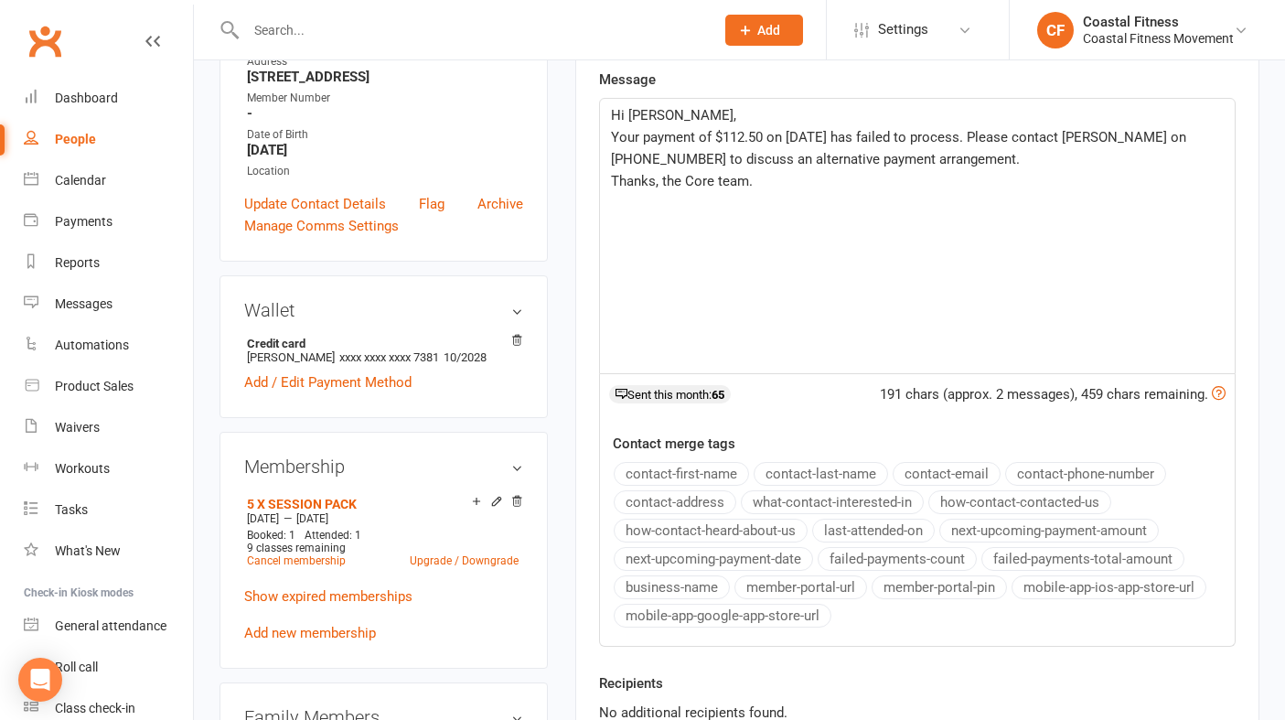
scroll to position [433, 0]
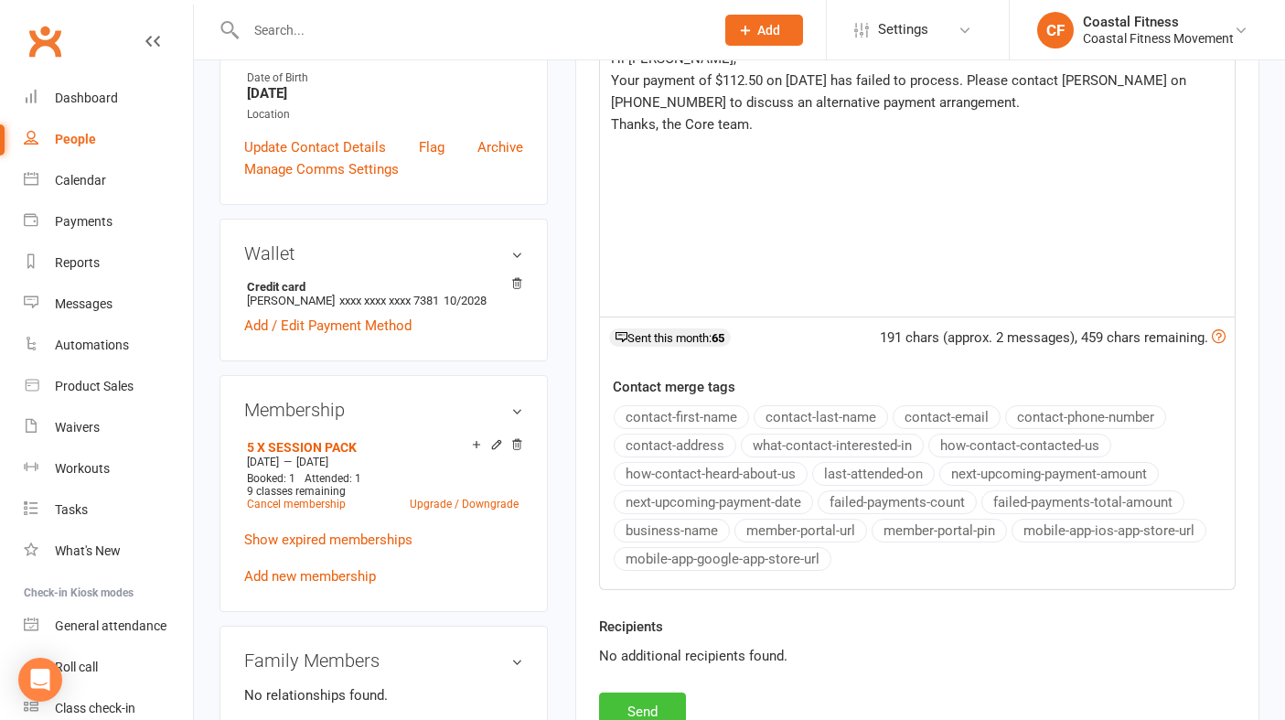
click at [647, 703] on button "Send" at bounding box center [642, 711] width 87 height 38
select select
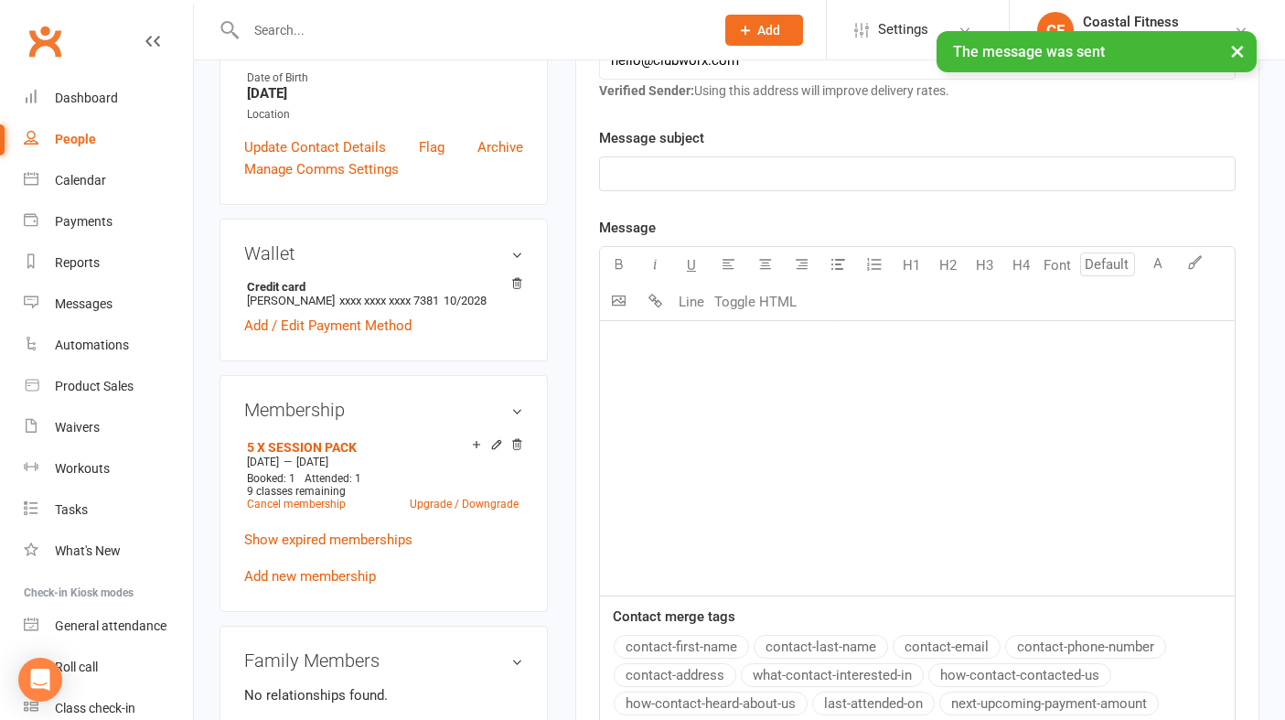
scroll to position [0, 0]
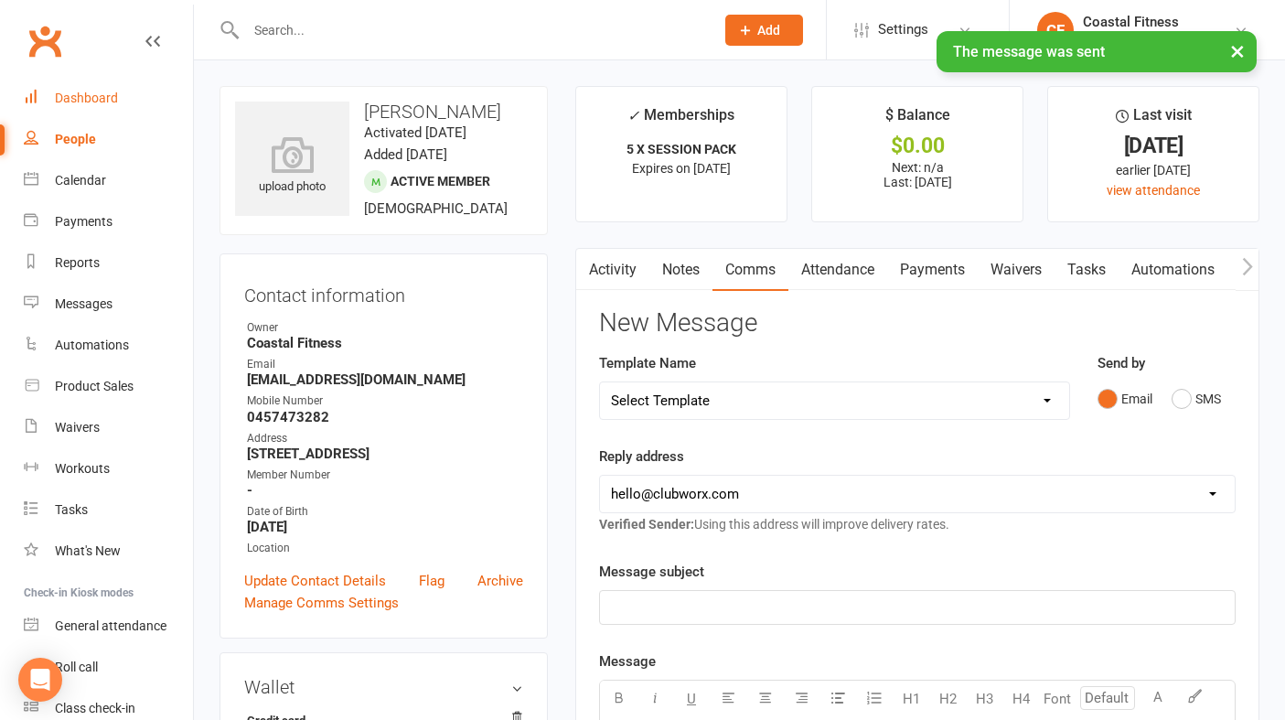
click at [87, 95] on div "Dashboard" at bounding box center [86, 98] width 63 height 15
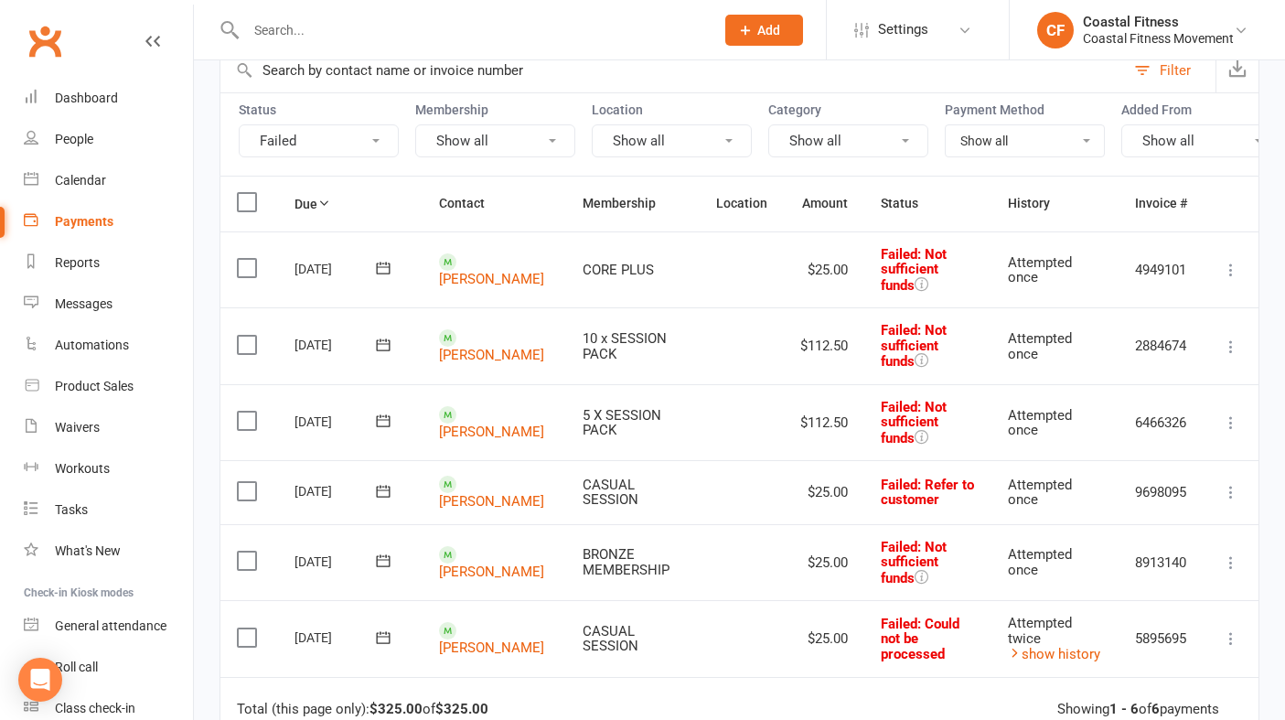
scroll to position [176, 0]
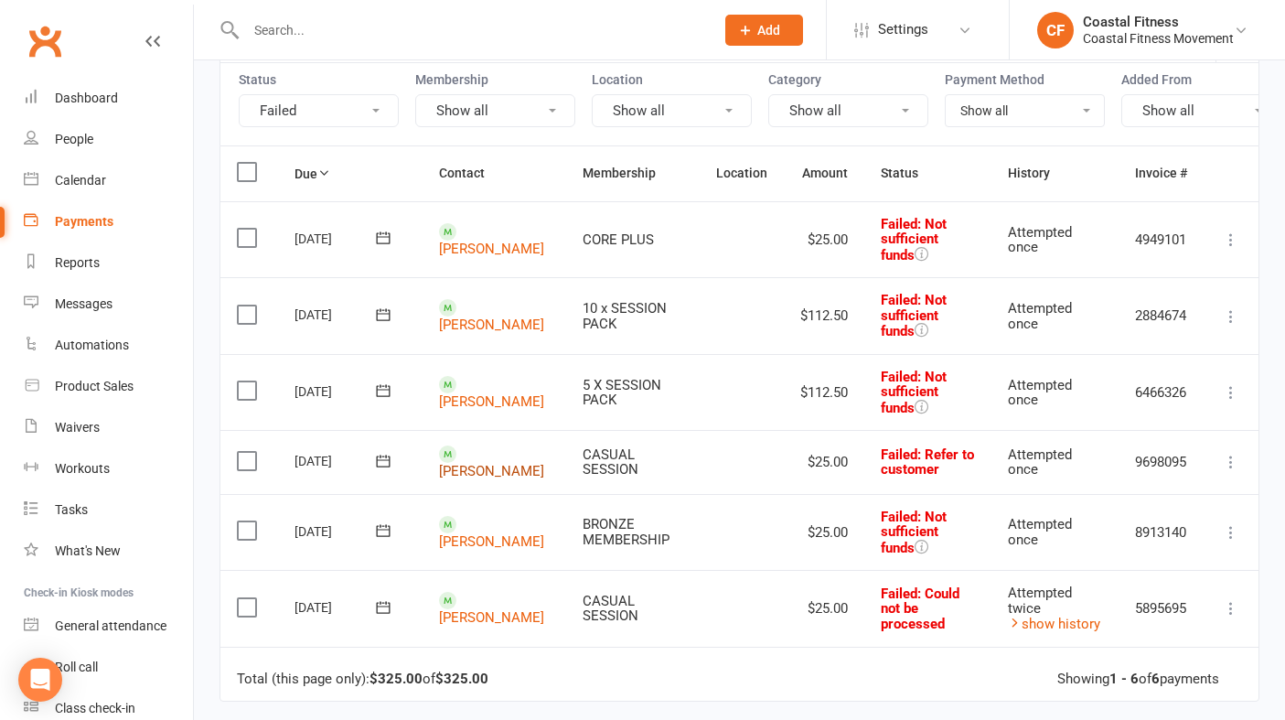
click at [459, 463] on link "[PERSON_NAME]" at bounding box center [491, 471] width 105 height 16
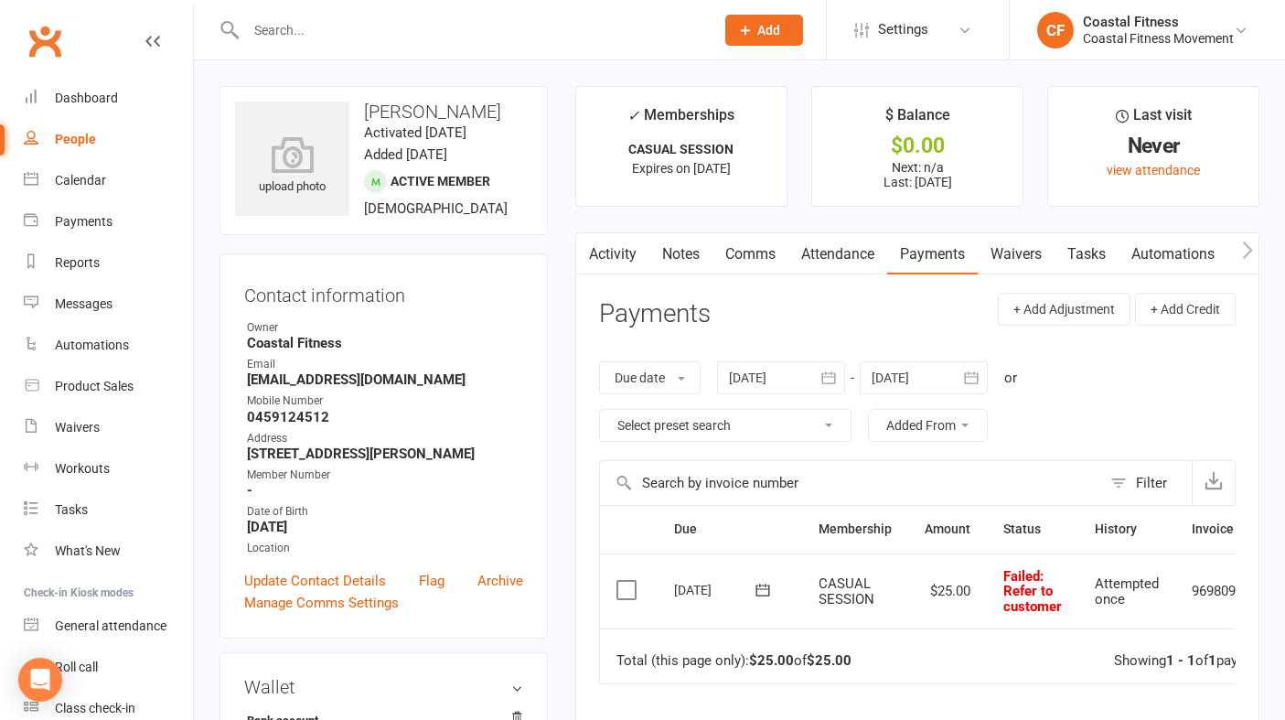
scroll to position [17, 0]
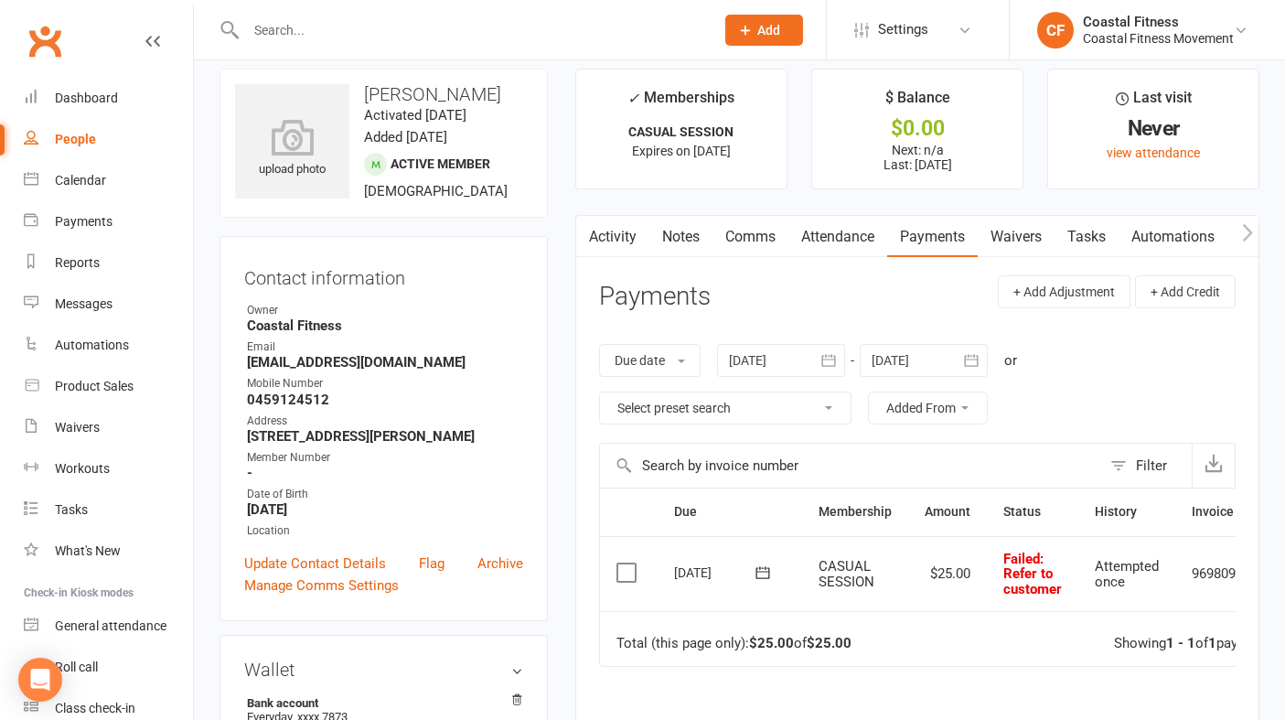
click at [756, 237] on link "Comms" at bounding box center [750, 237] width 76 height 42
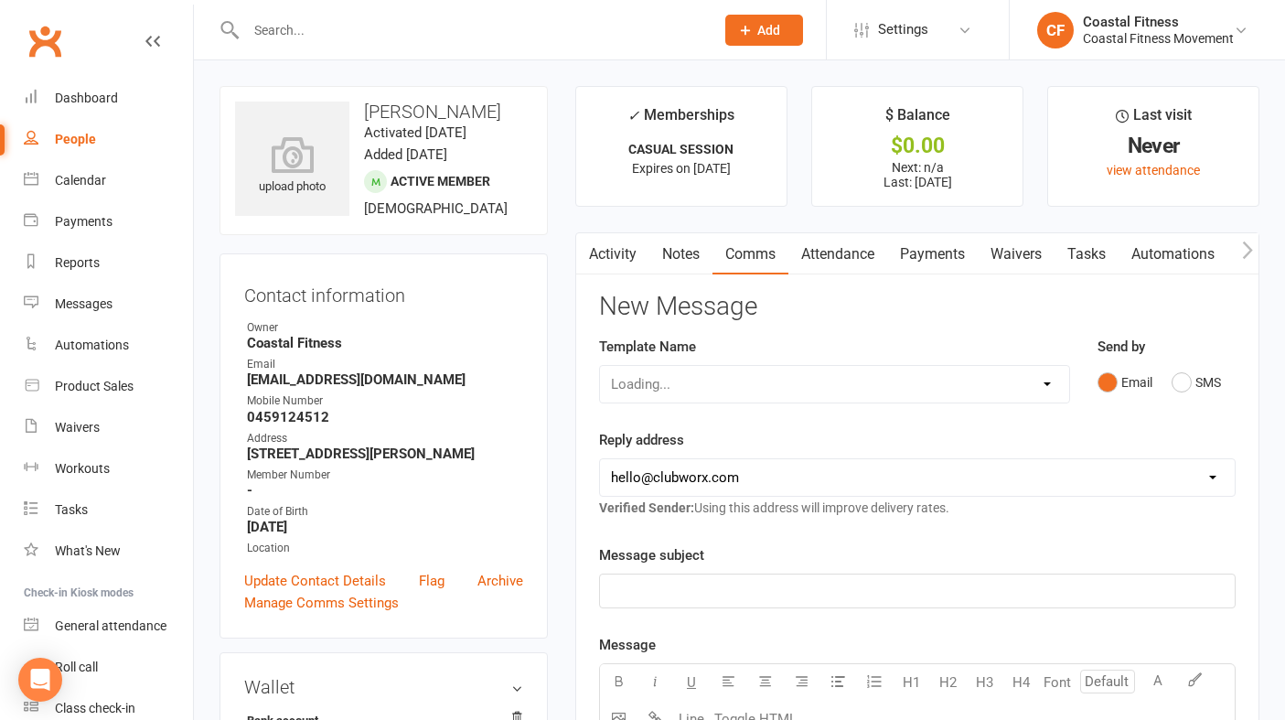
click at [1024, 371] on div "Loading..." at bounding box center [834, 384] width 471 height 38
click at [1024, 371] on select "Select Template [Email] CFM 7 day trial [SMS] Failure to scan FP [Email] It's t…" at bounding box center [834, 384] width 469 height 37
select select "3"
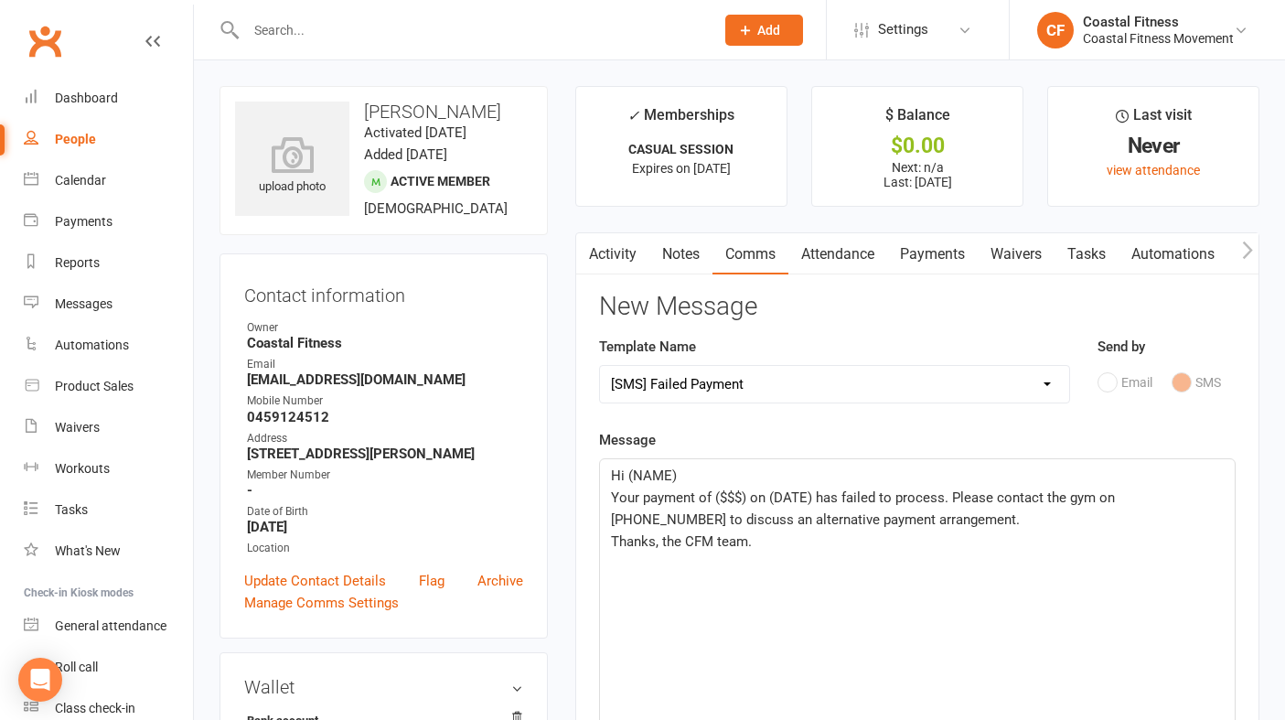
click at [690, 473] on p "Hi (NAME)" at bounding box center [917, 476] width 613 height 22
click at [749, 498] on span "Your payment of ($$$) on (DATE) has failed to process. Please contact the gym o…" at bounding box center [865, 508] width 508 height 38
click at [802, 499] on span "Your payment of $25 on (DATE) has failed to process. Please contact the gym on …" at bounding box center [860, 508] width 498 height 38
click at [1117, 497] on span "Your payment of $25 on [DATE] has failed to process. Please contact the gym on …" at bounding box center [918, 508] width 615 height 38
click at [713, 538] on span "Thanks, the CFM team." at bounding box center [681, 541] width 141 height 16
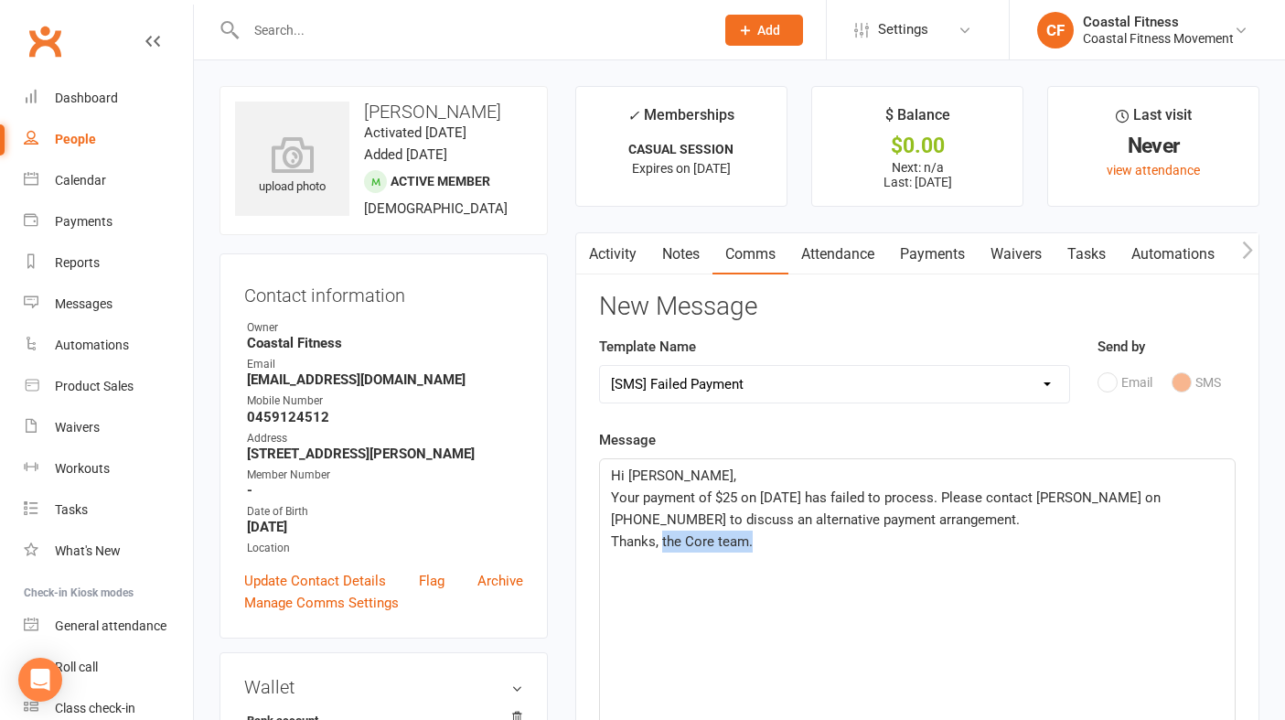
drag, startPoint x: 758, startPoint y: 544, endPoint x: 663, endPoint y: 538, distance: 95.3
click at [663, 538] on p "Thanks, the Core team." at bounding box center [917, 541] width 613 height 22
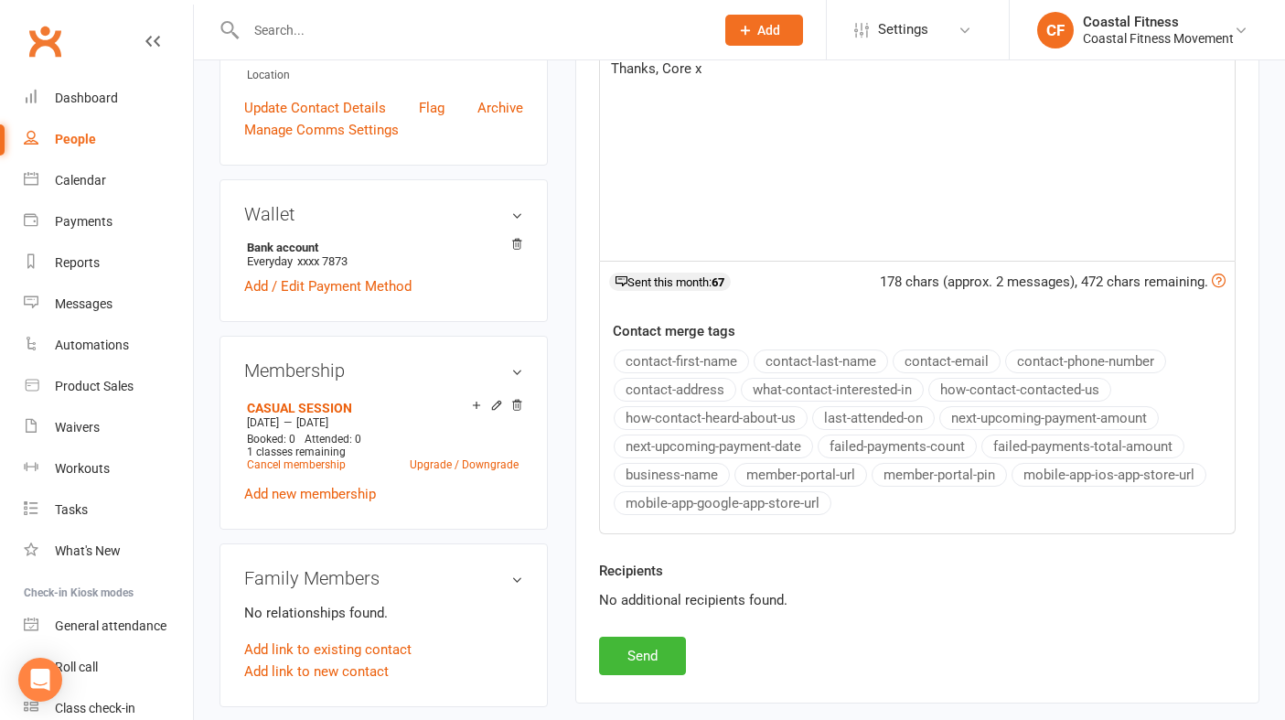
scroll to position [511, 0]
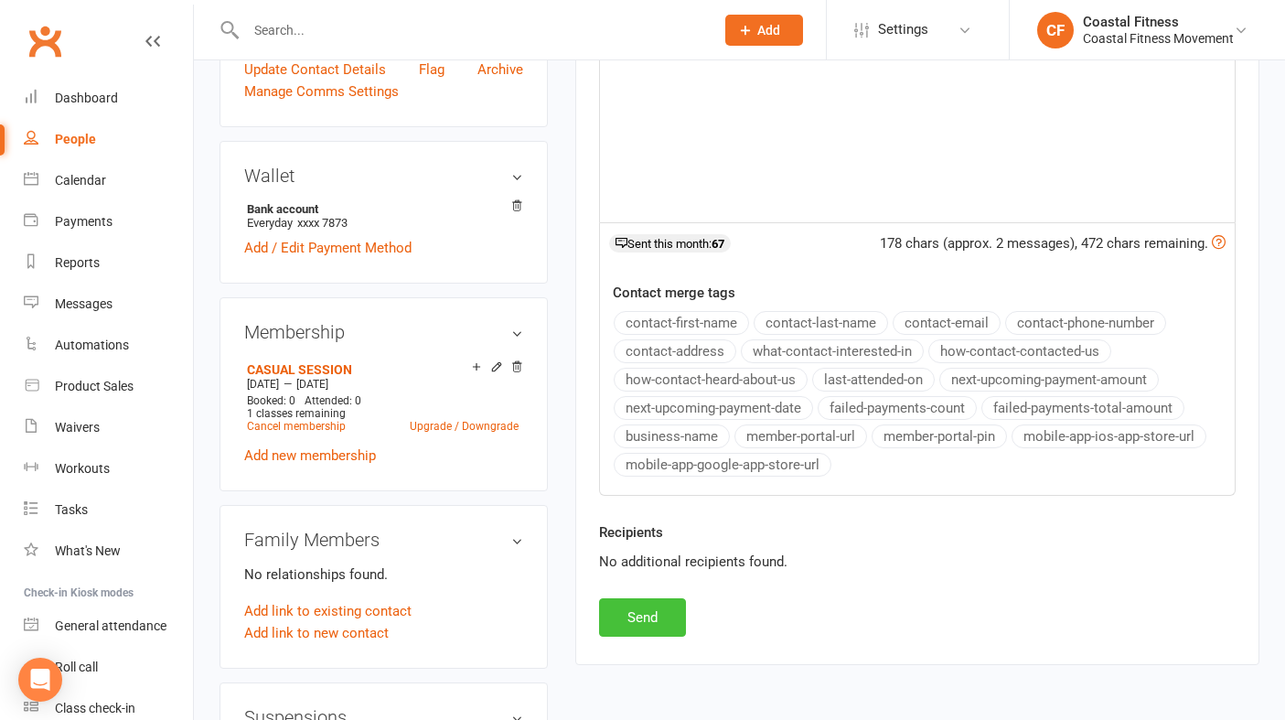
click at [653, 610] on button "Send" at bounding box center [642, 617] width 87 height 38
select select
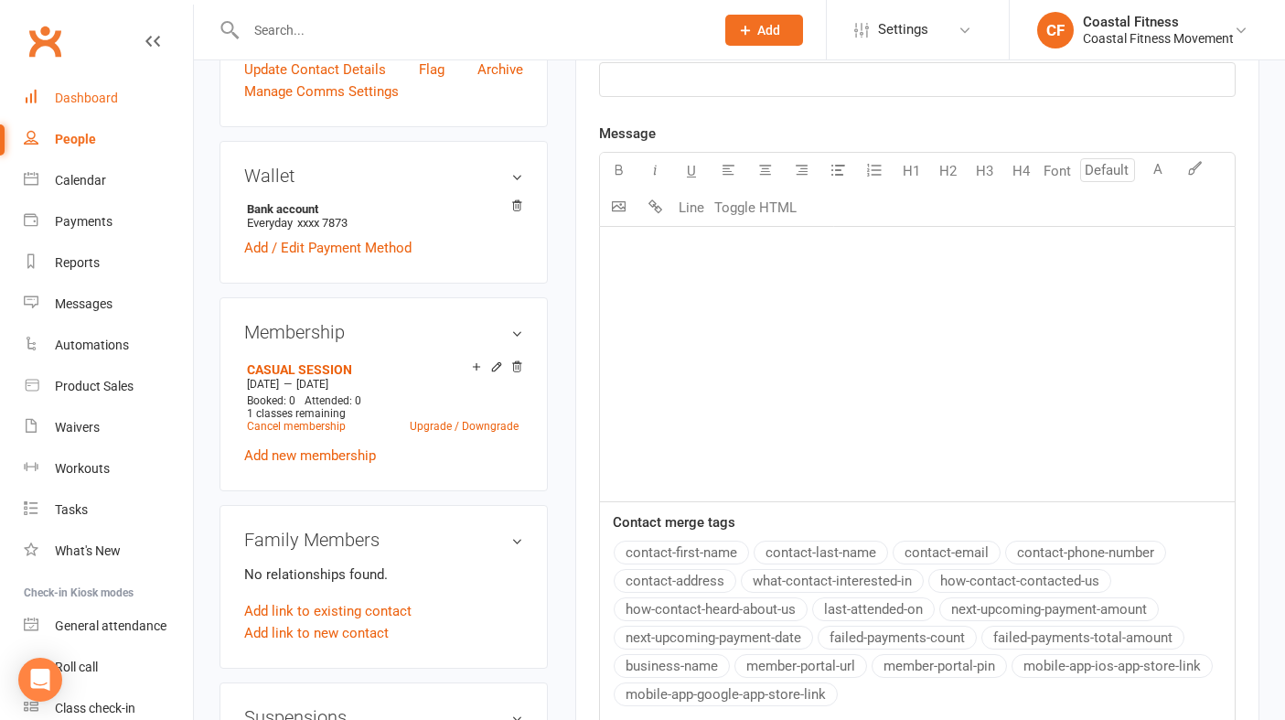
click at [94, 100] on div "Dashboard" at bounding box center [86, 98] width 63 height 15
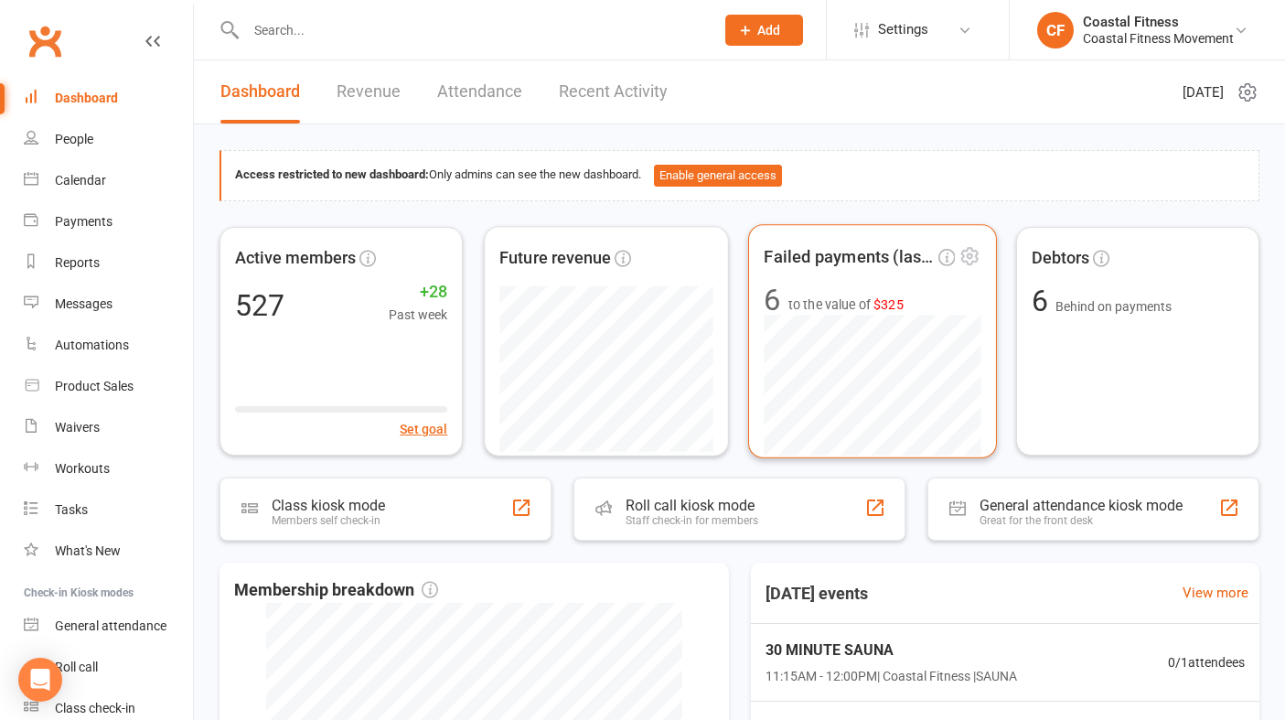
click at [915, 312] on span "6 to the value of $325" at bounding box center [872, 299] width 217 height 30
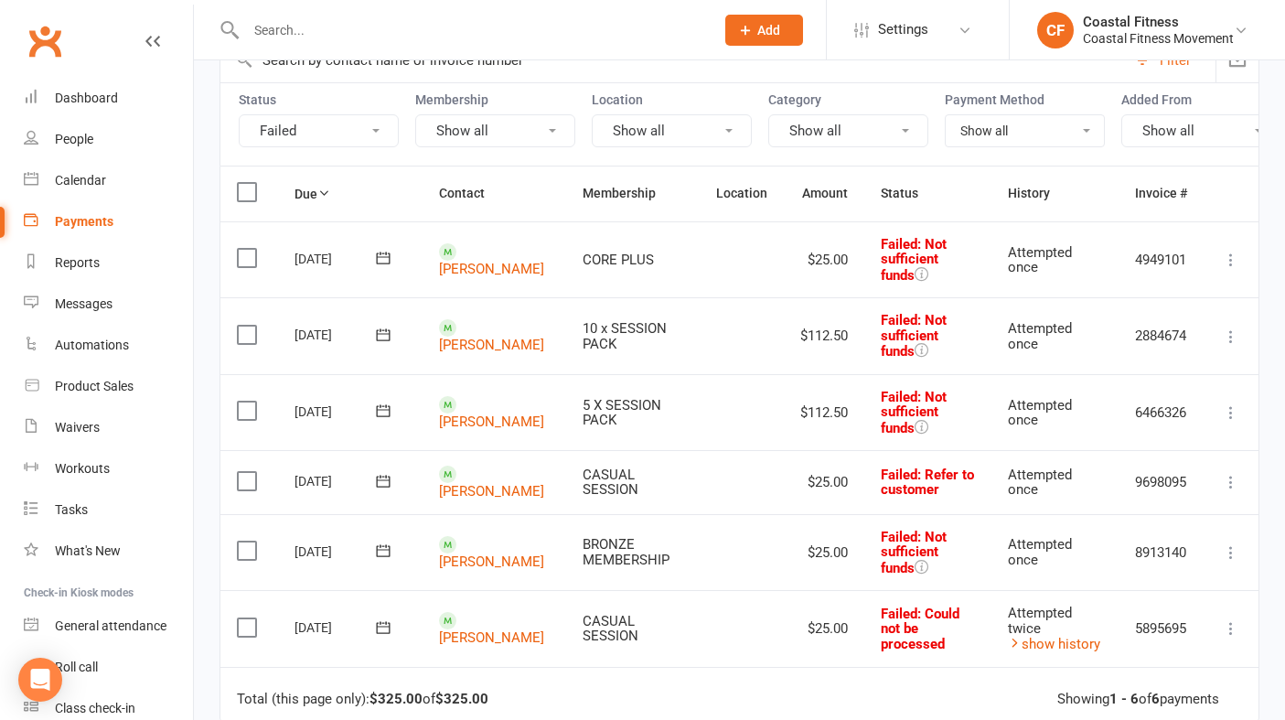
scroll to position [162, 0]
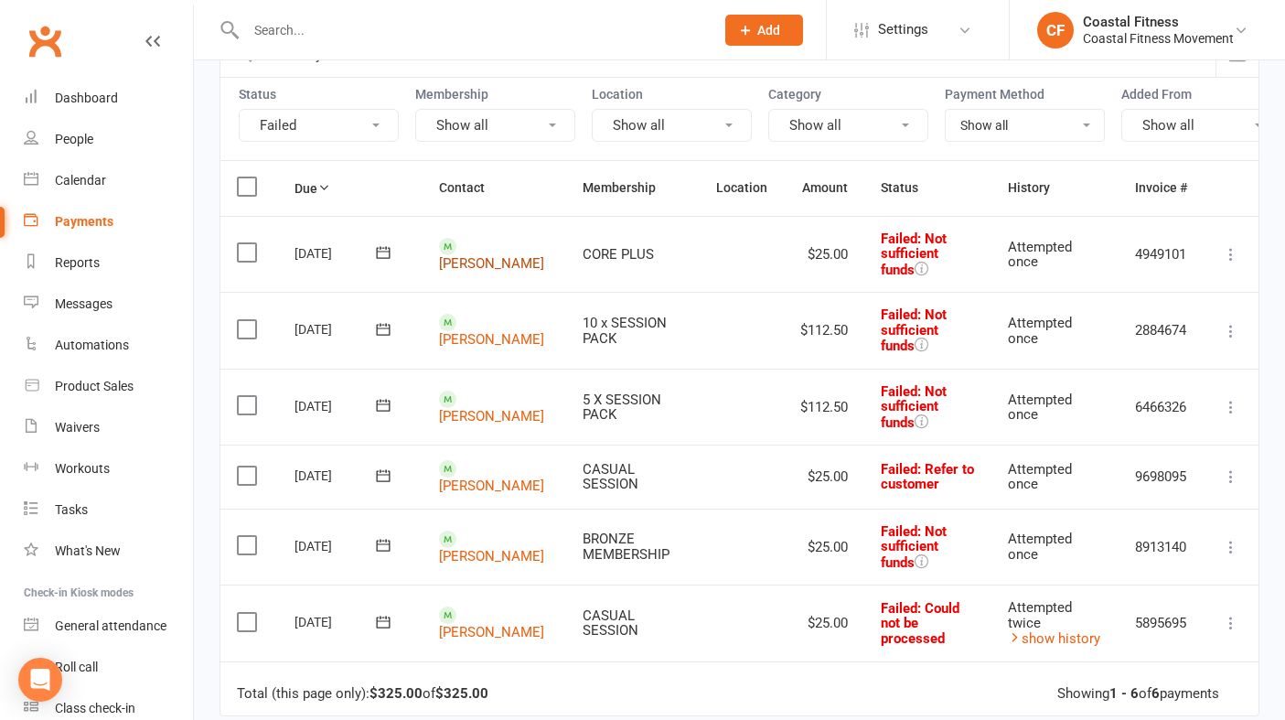
click at [476, 255] on link "[PERSON_NAME]" at bounding box center [491, 263] width 105 height 16
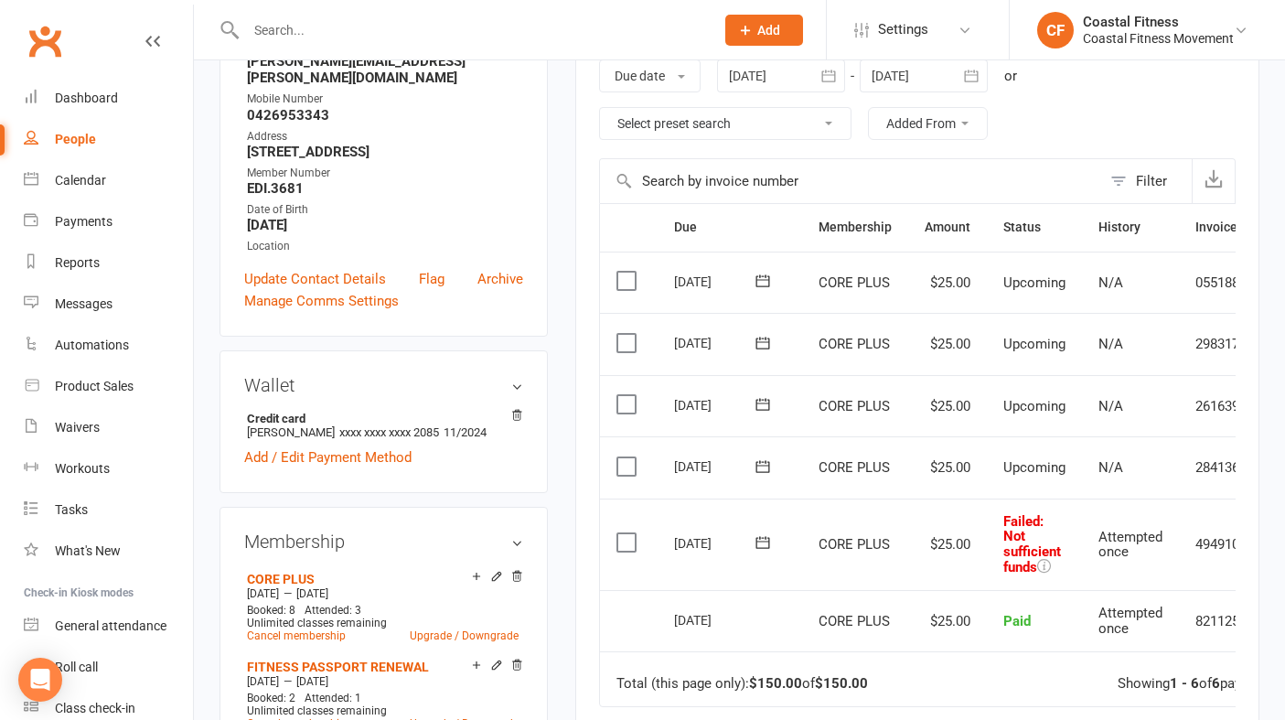
scroll to position [319, 0]
click at [771, 543] on button at bounding box center [762, 541] width 37 height 19
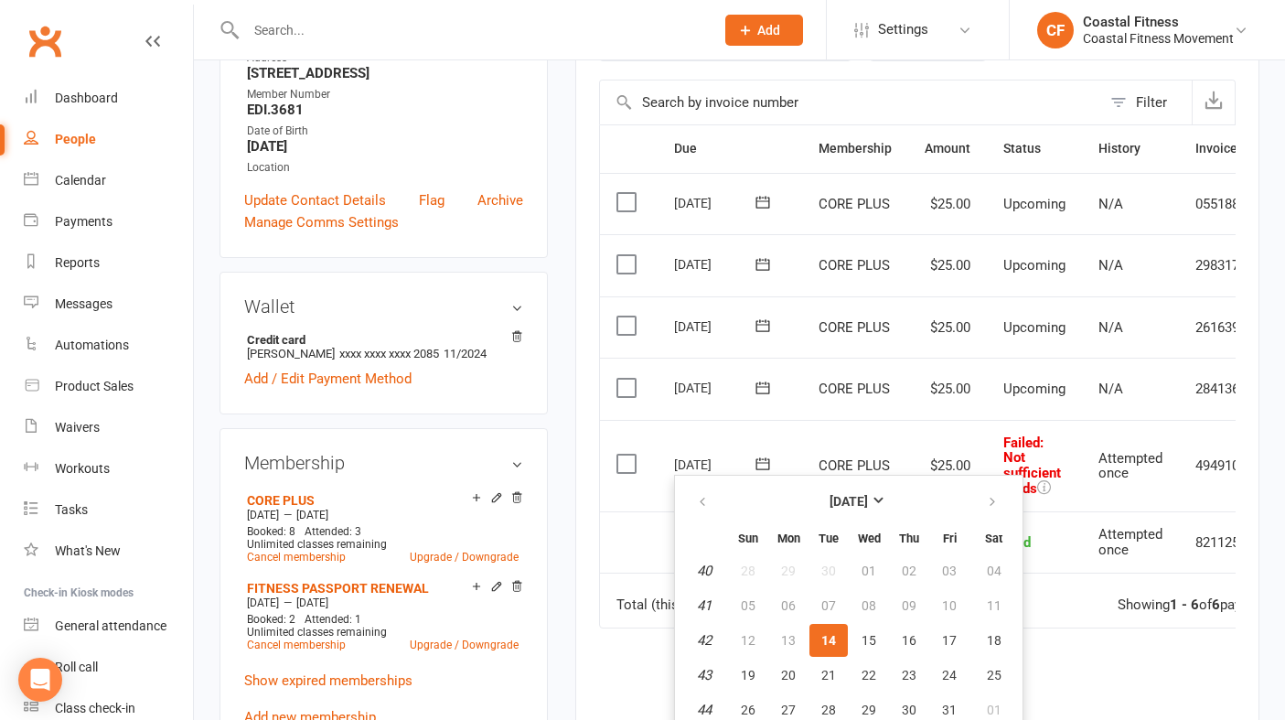
scroll to position [409, 0]
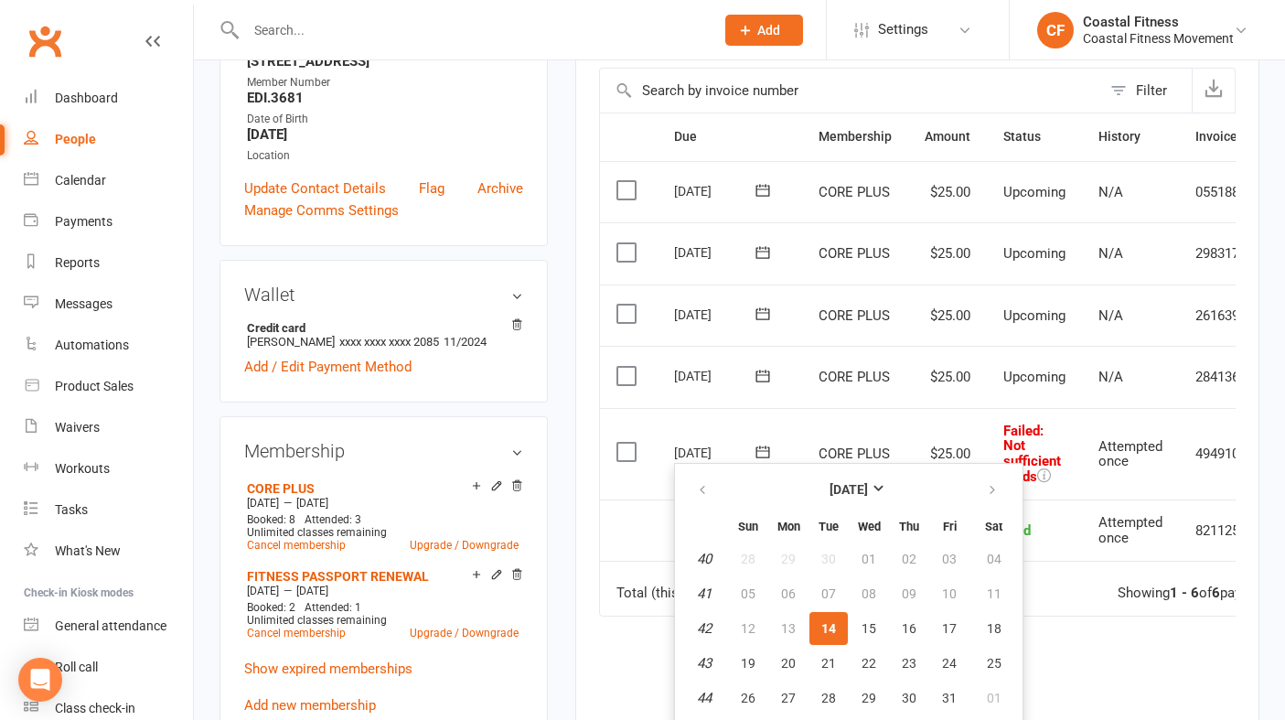
click at [834, 628] on span "14" at bounding box center [828, 628] width 15 height 15
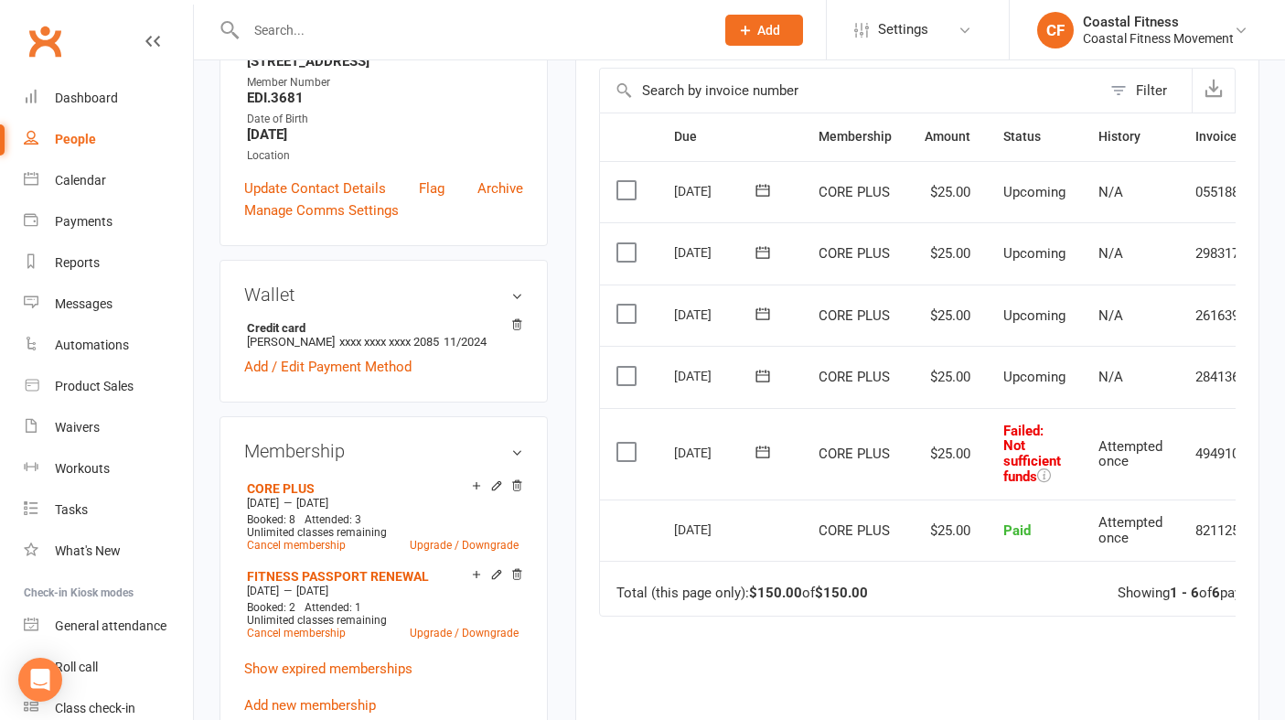
click at [763, 444] on icon at bounding box center [763, 452] width 18 height 18
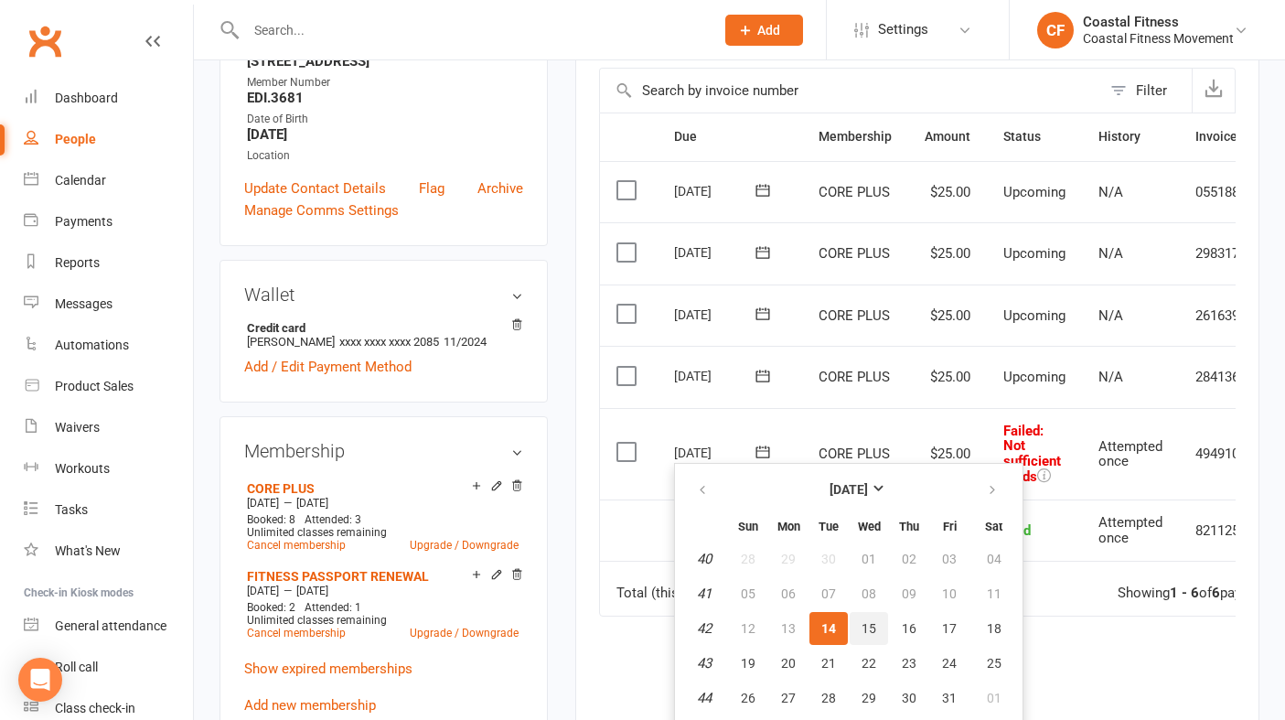
click at [871, 624] on span "15" at bounding box center [868, 628] width 15 height 15
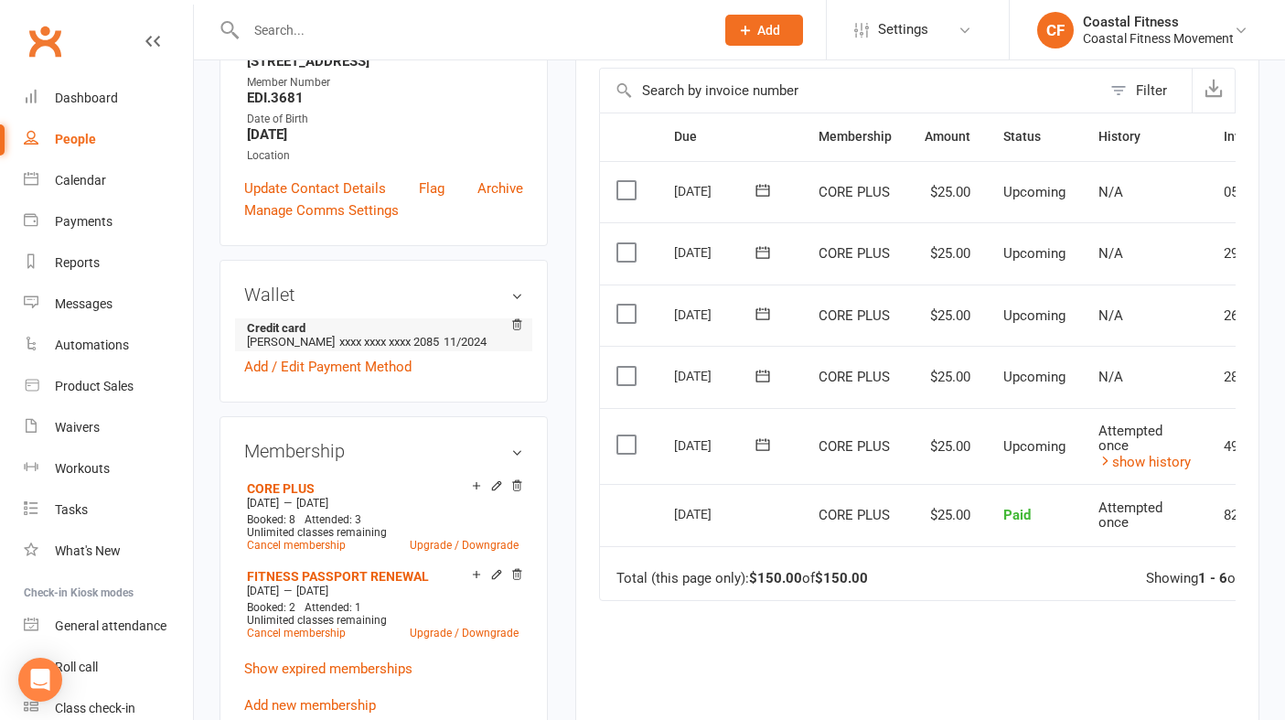
scroll to position [0, 0]
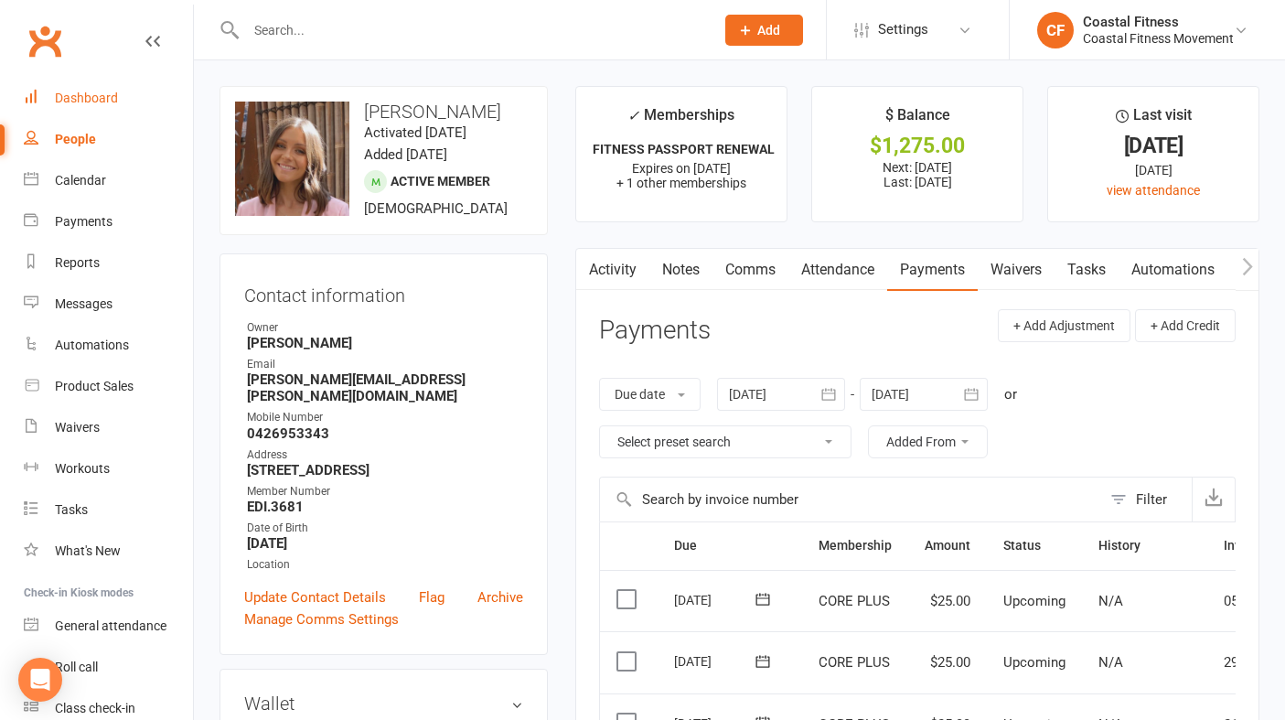
click at [76, 98] on div "Dashboard" at bounding box center [86, 98] width 63 height 15
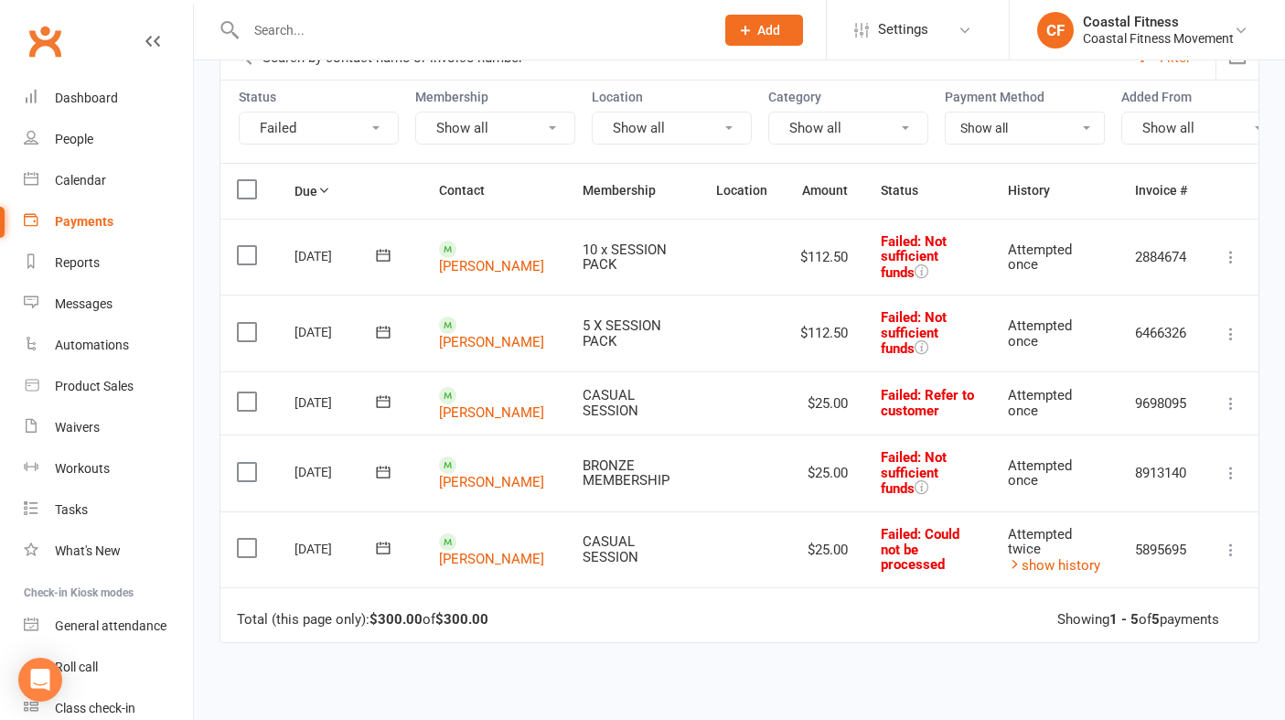
scroll to position [165, 0]
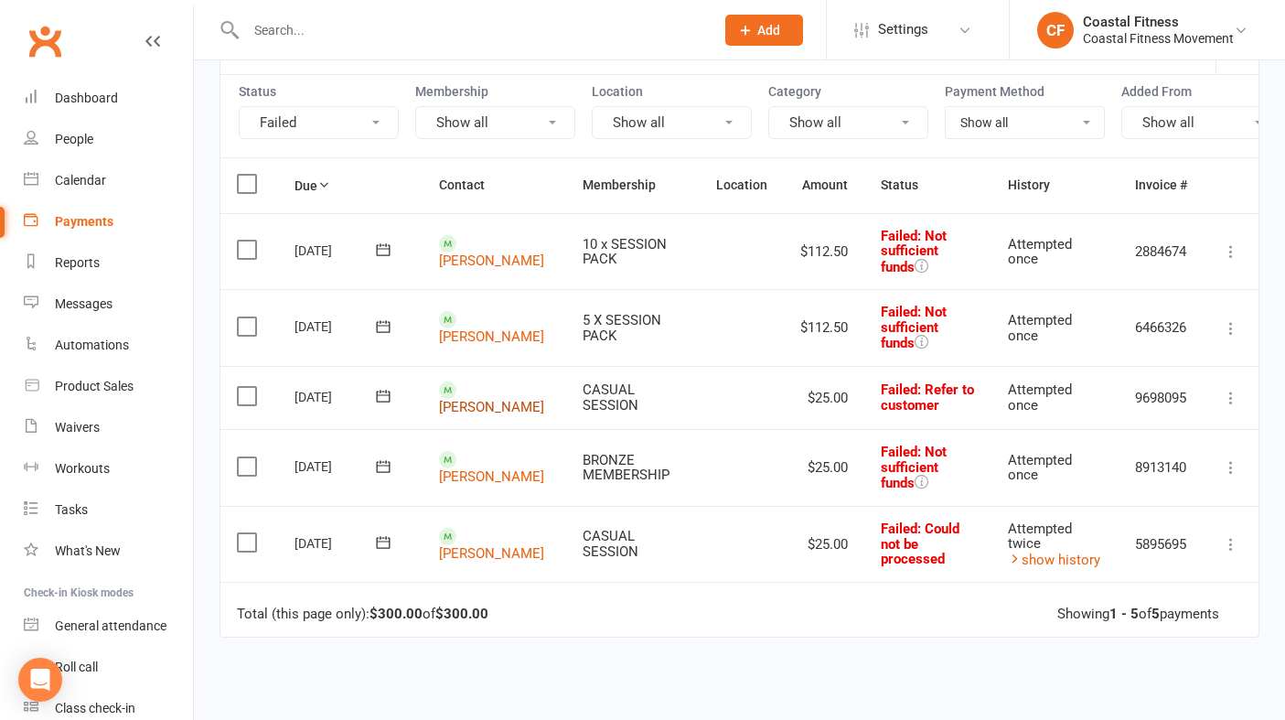
click at [474, 399] on link "[PERSON_NAME]" at bounding box center [491, 407] width 105 height 16
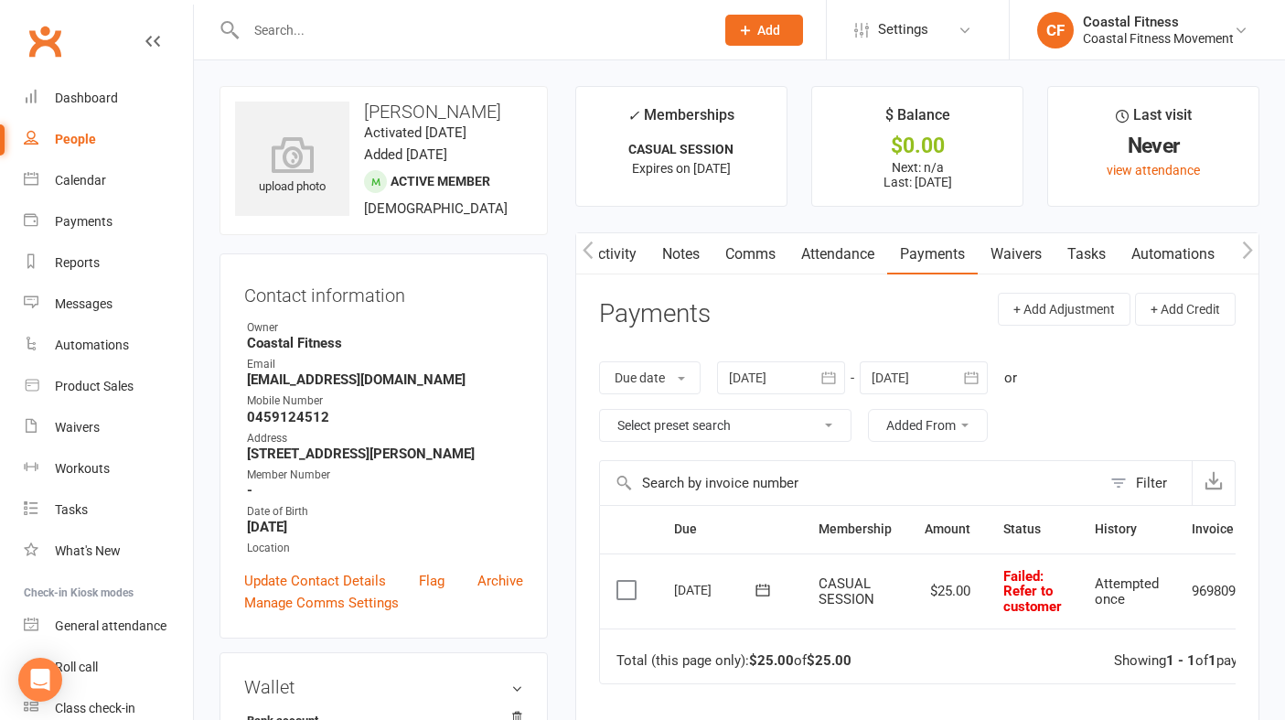
click at [623, 246] on link "Activity" at bounding box center [612, 254] width 73 height 42
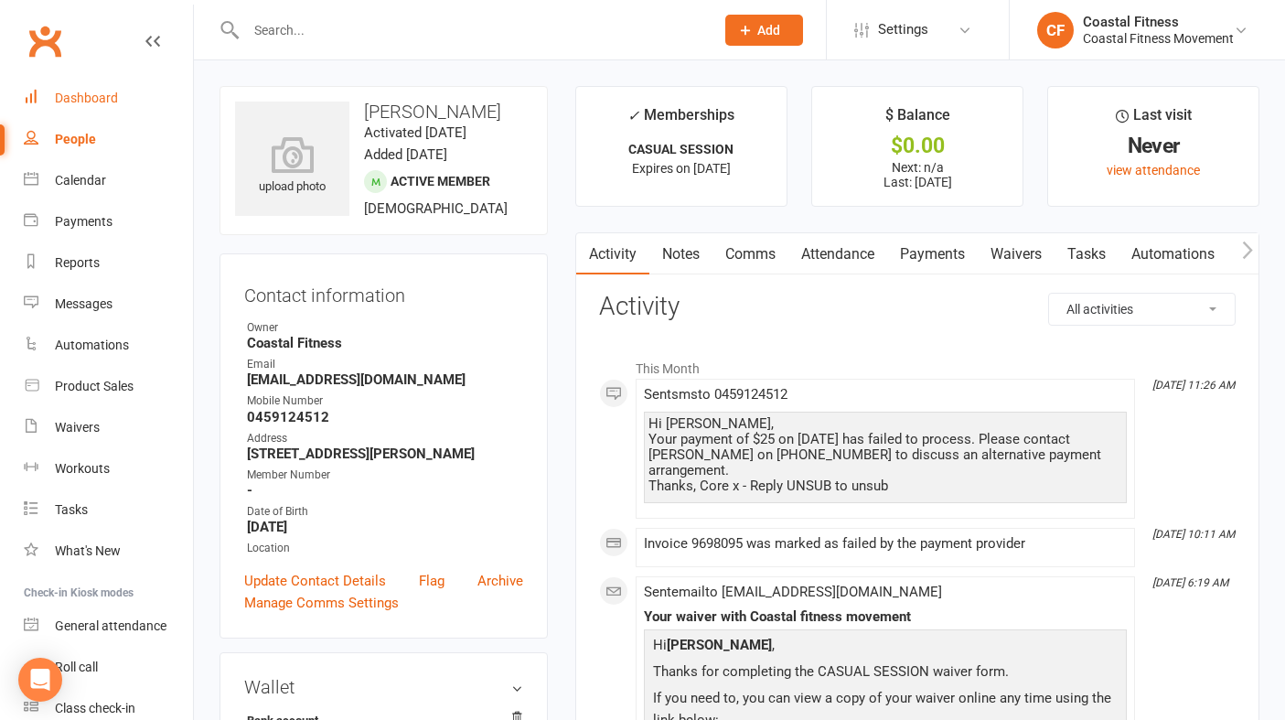
click at [80, 99] on div "Dashboard" at bounding box center [86, 98] width 63 height 15
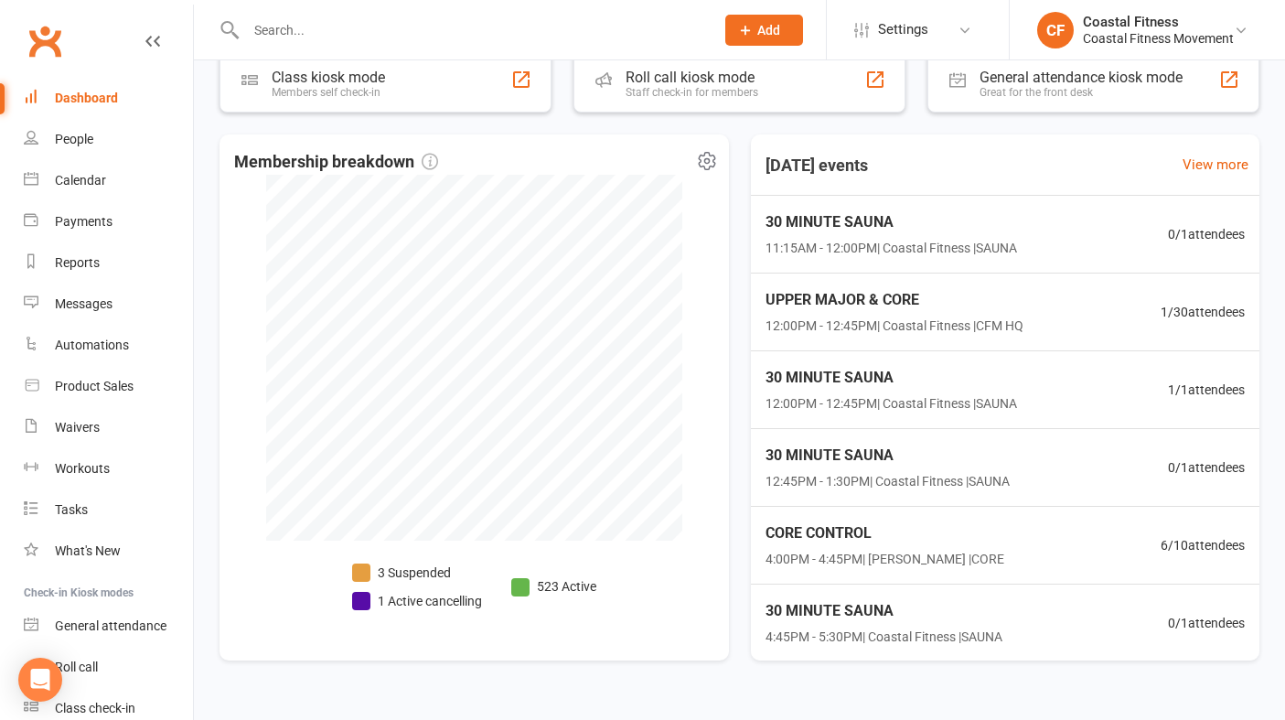
scroll to position [427, 0]
click at [942, 323] on span "12:00PM - 12:45PM | Coastal Fitness | CFM HQ" at bounding box center [891, 326] width 263 height 21
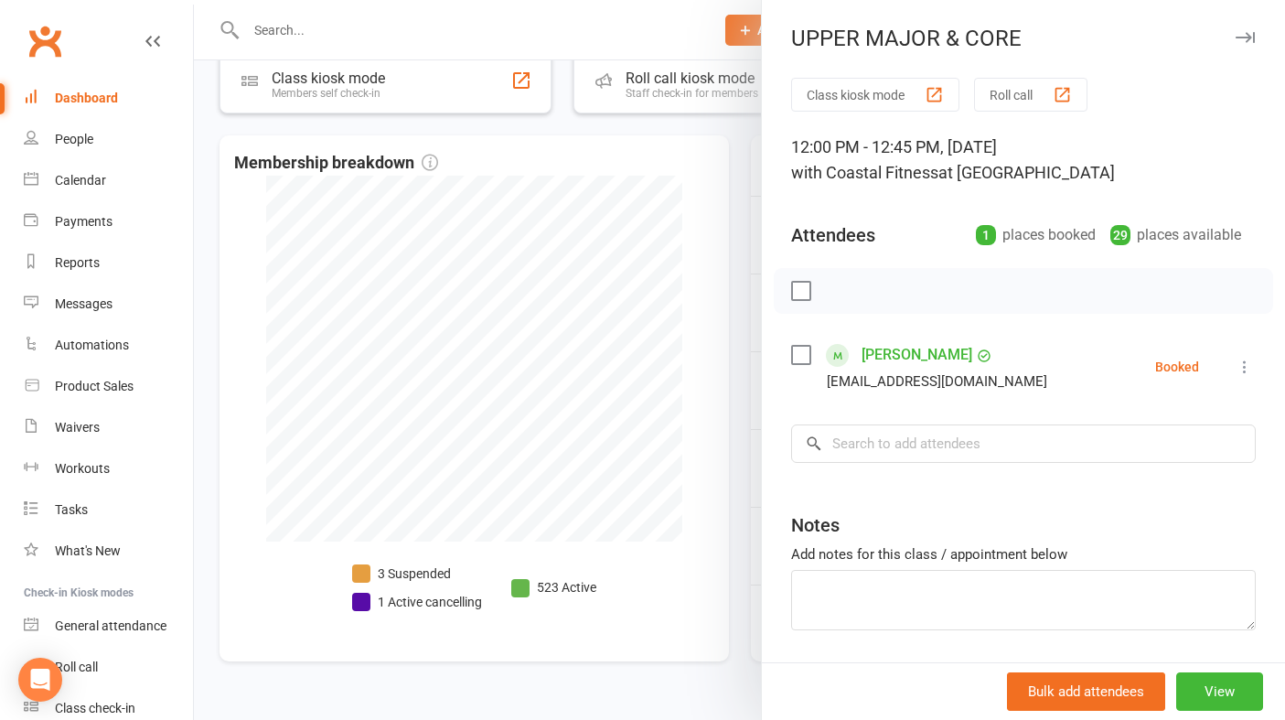
click at [1245, 32] on icon "button" at bounding box center [1244, 37] width 19 height 11
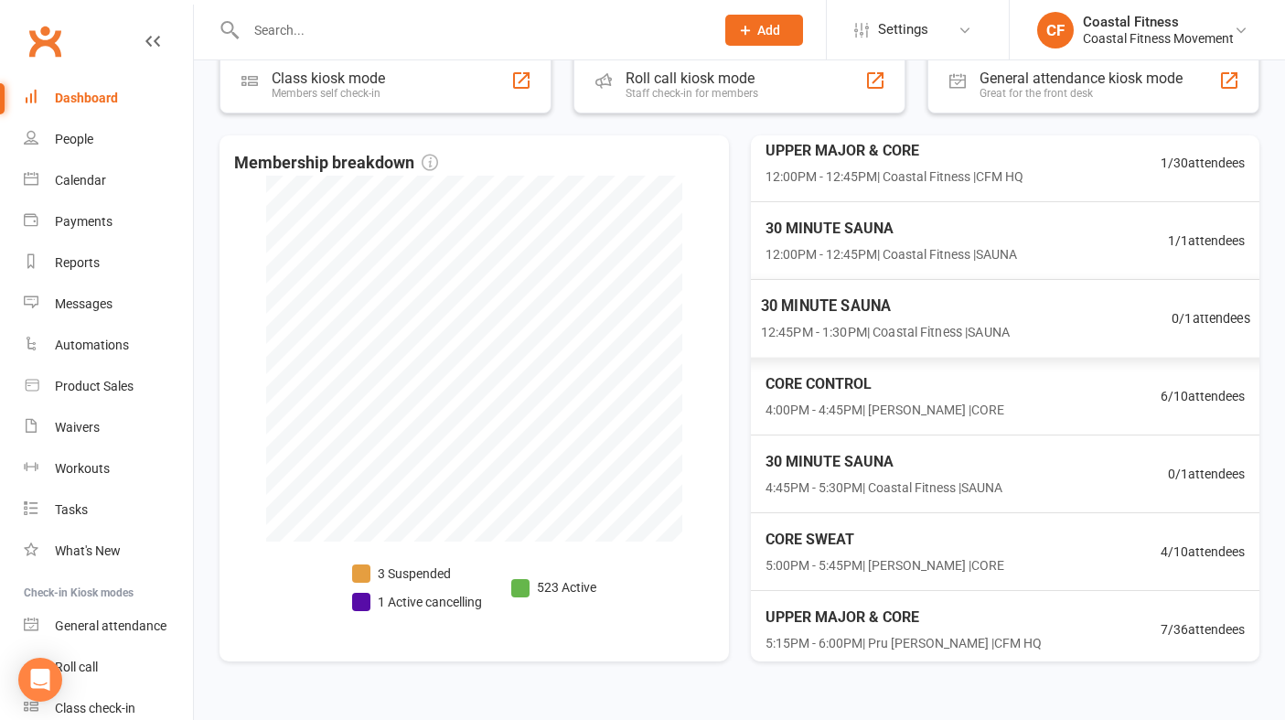
scroll to position [152, 0]
click at [865, 403] on span "4:00PM - 4:45PM | [PERSON_NAME] | CORE" at bounding box center [881, 408] width 243 height 21
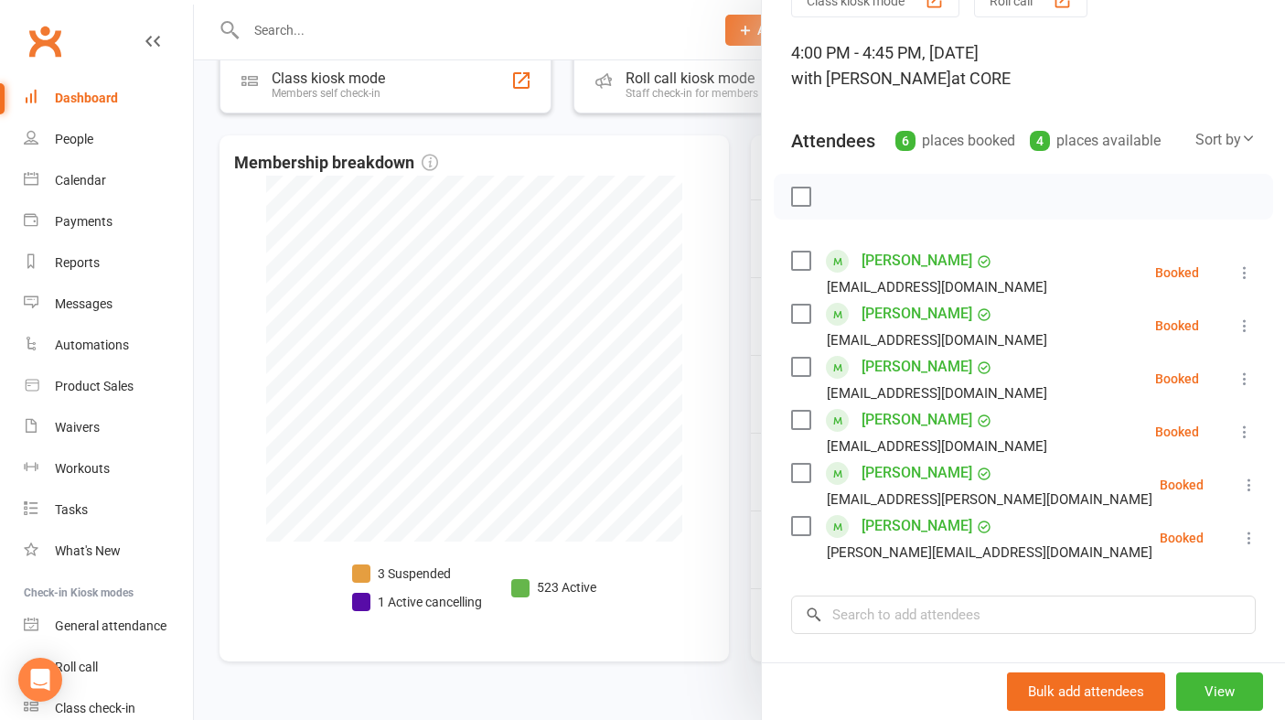
scroll to position [0, 0]
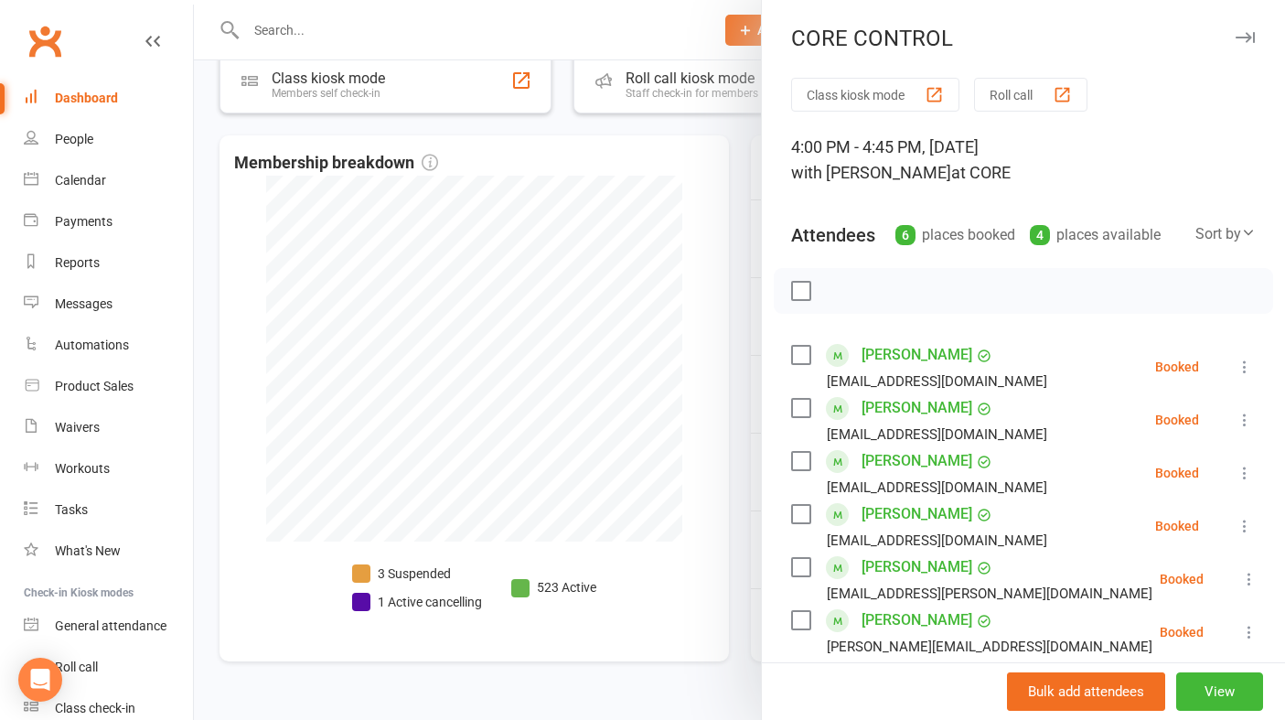
click at [1243, 34] on icon "button" at bounding box center [1244, 37] width 19 height 11
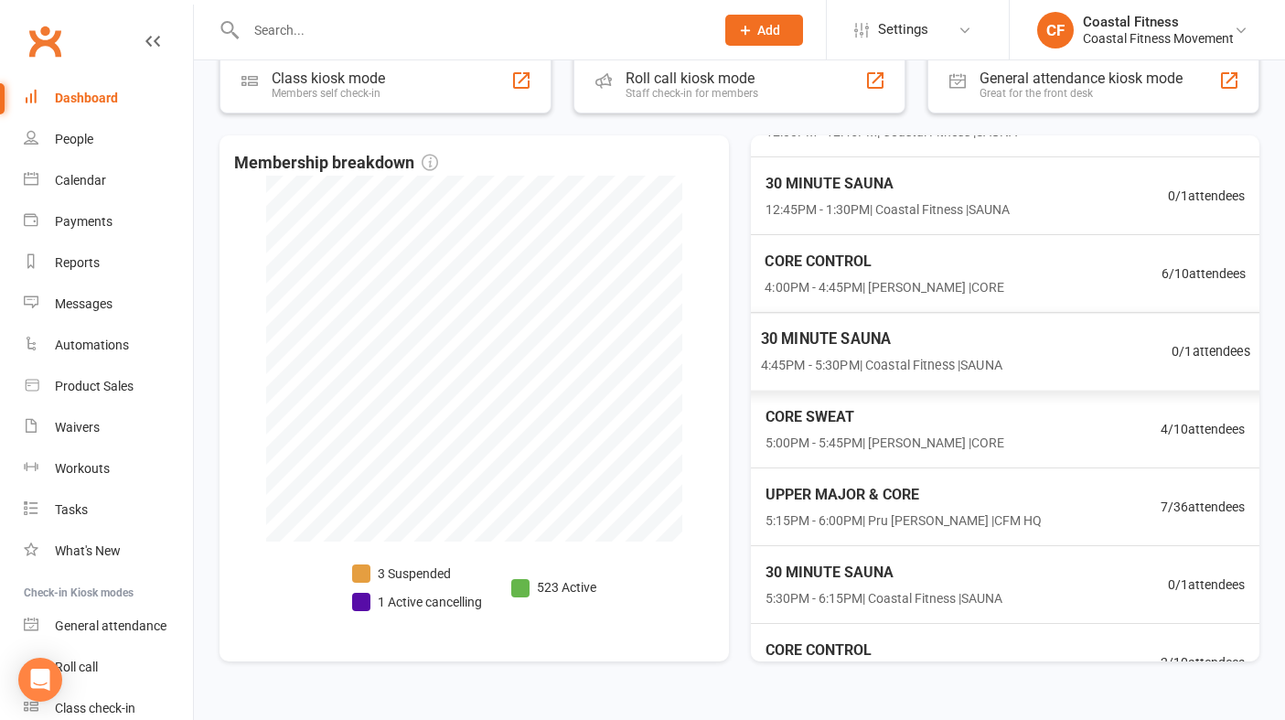
scroll to position [276, 0]
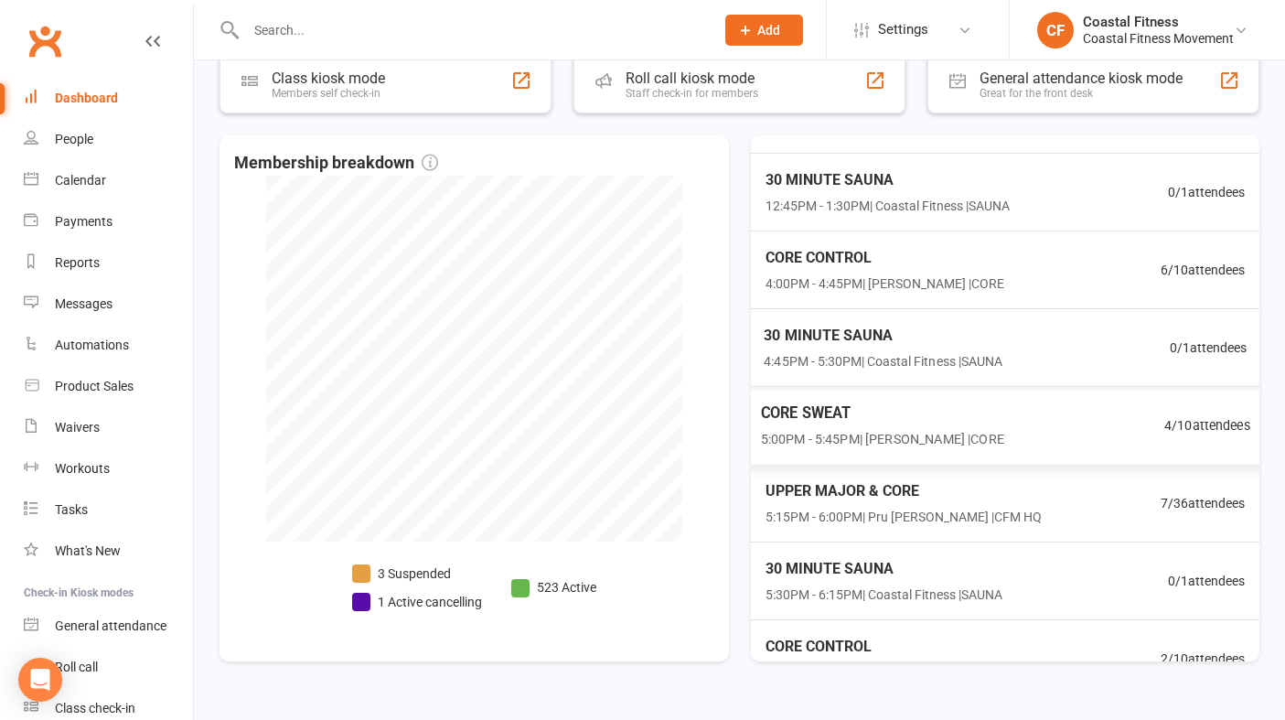
click at [886, 435] on span "5:00PM - 5:45PM | [PERSON_NAME] | CORE" at bounding box center [881, 439] width 243 height 21
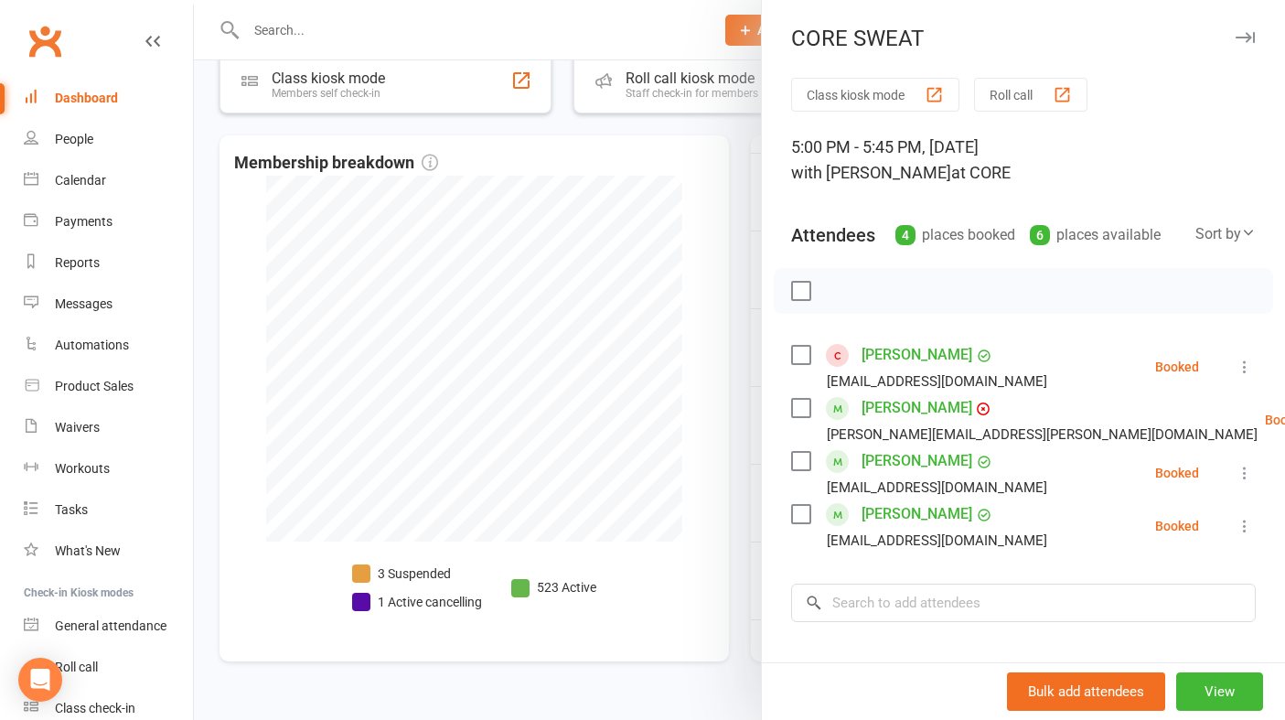
click at [1242, 37] on icon "button" at bounding box center [1244, 37] width 19 height 11
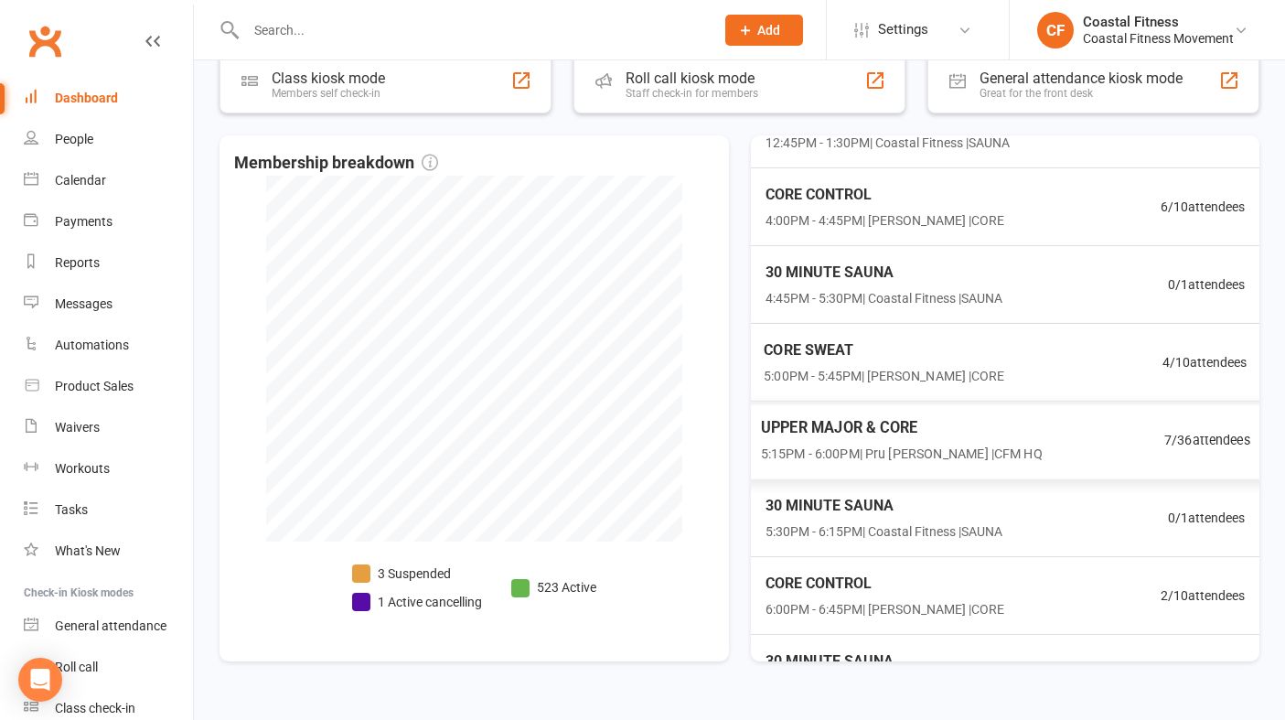
scroll to position [361, 0]
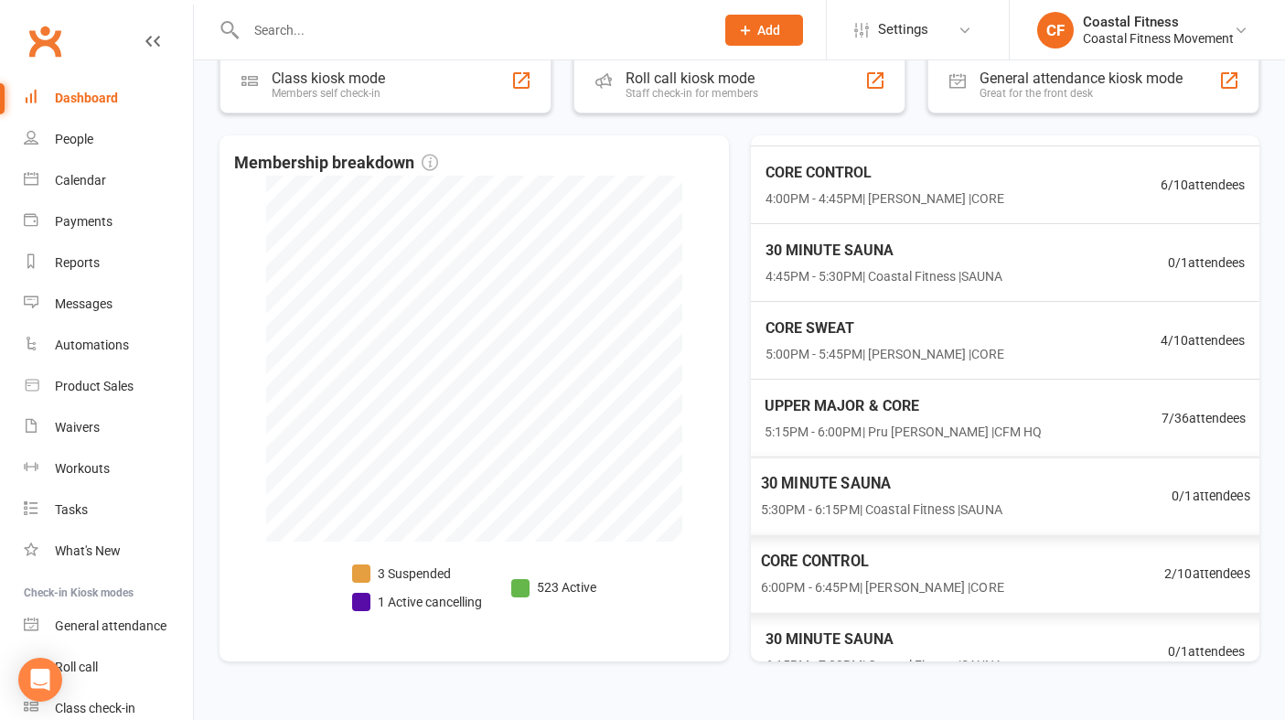
click at [872, 563] on span "CORE CONTROL" at bounding box center [881, 562] width 243 height 24
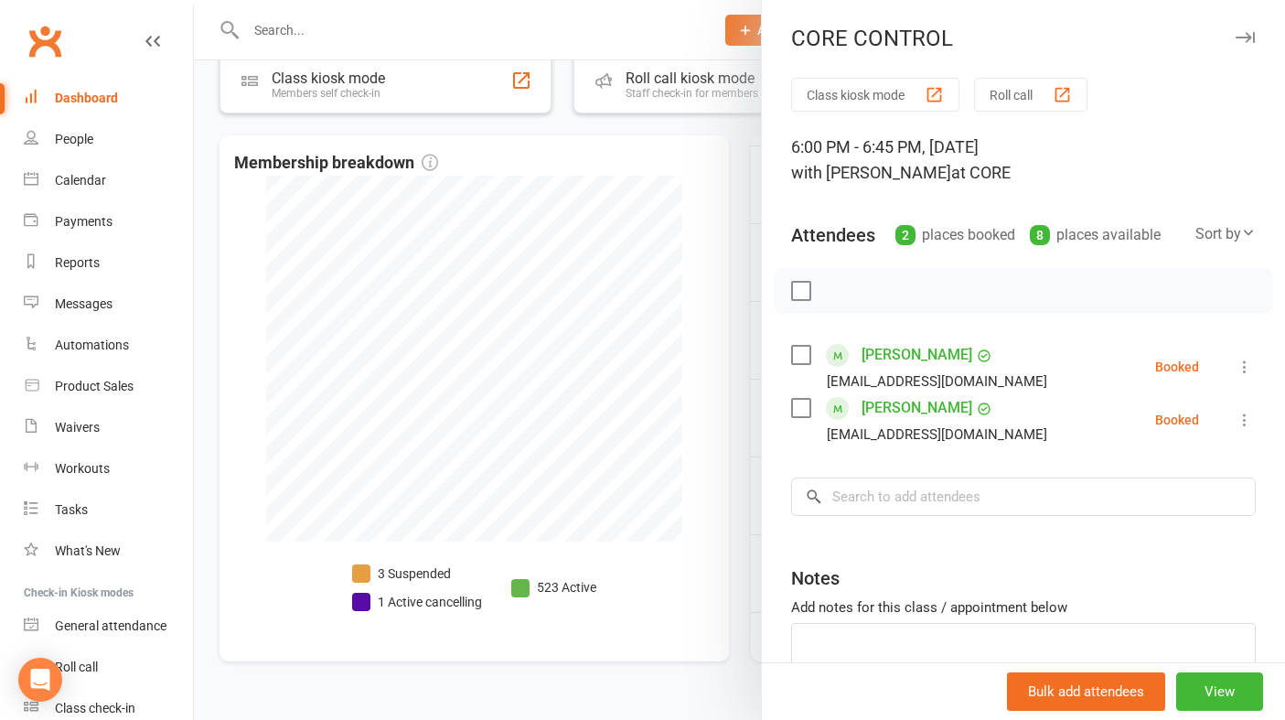
click at [1244, 42] on icon "button" at bounding box center [1244, 37] width 19 height 11
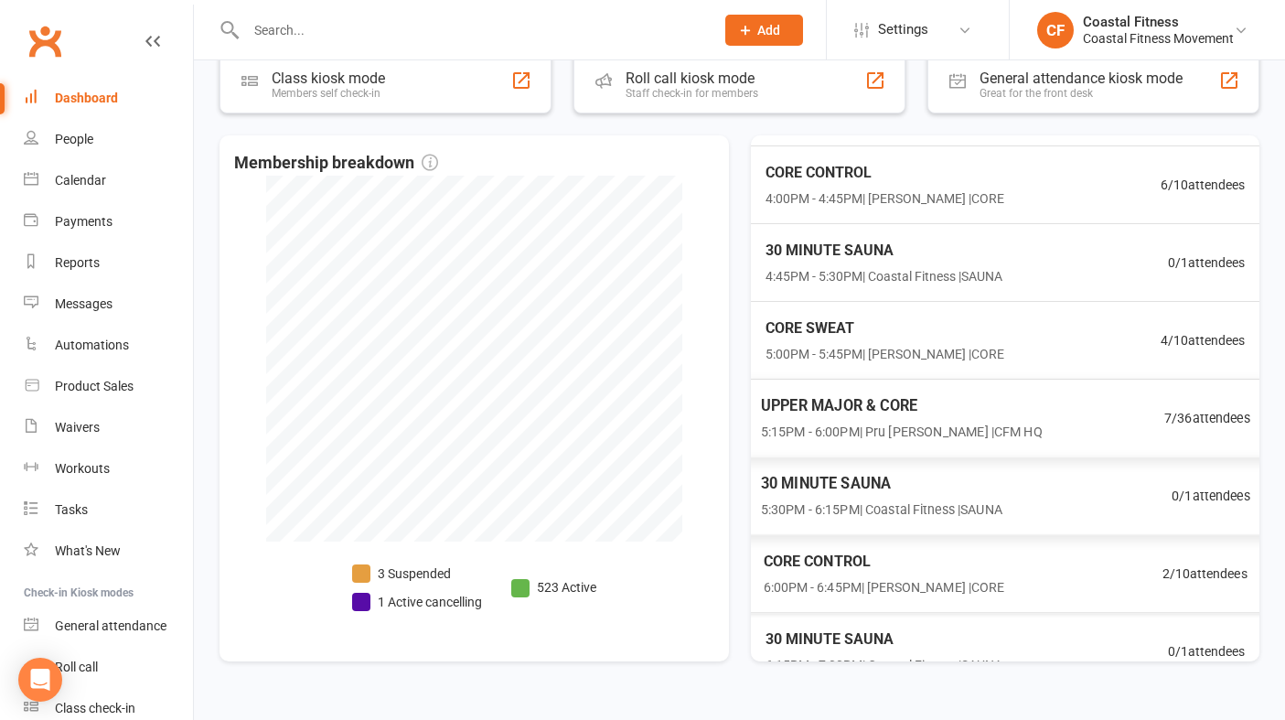
click at [879, 429] on span "5:15PM - 6:00PM | Pru [PERSON_NAME] | CFM HQ" at bounding box center [901, 432] width 282 height 21
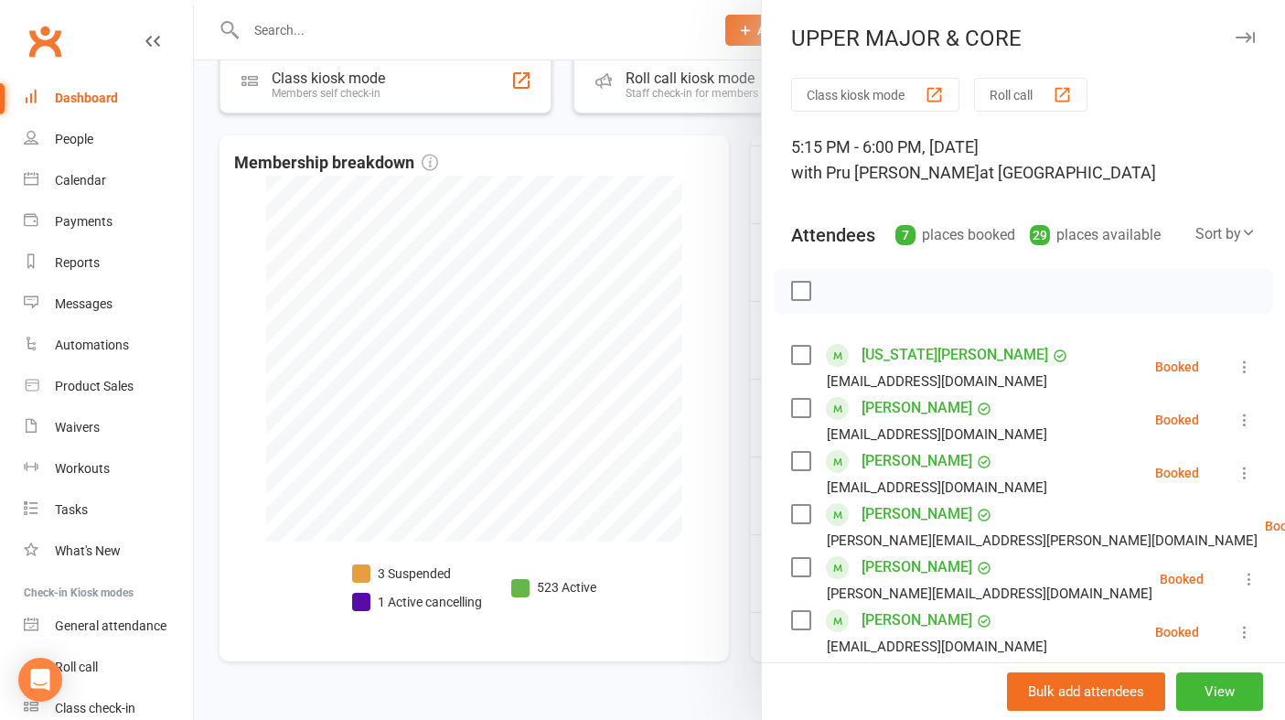
click at [1245, 39] on icon "button" at bounding box center [1244, 37] width 19 height 11
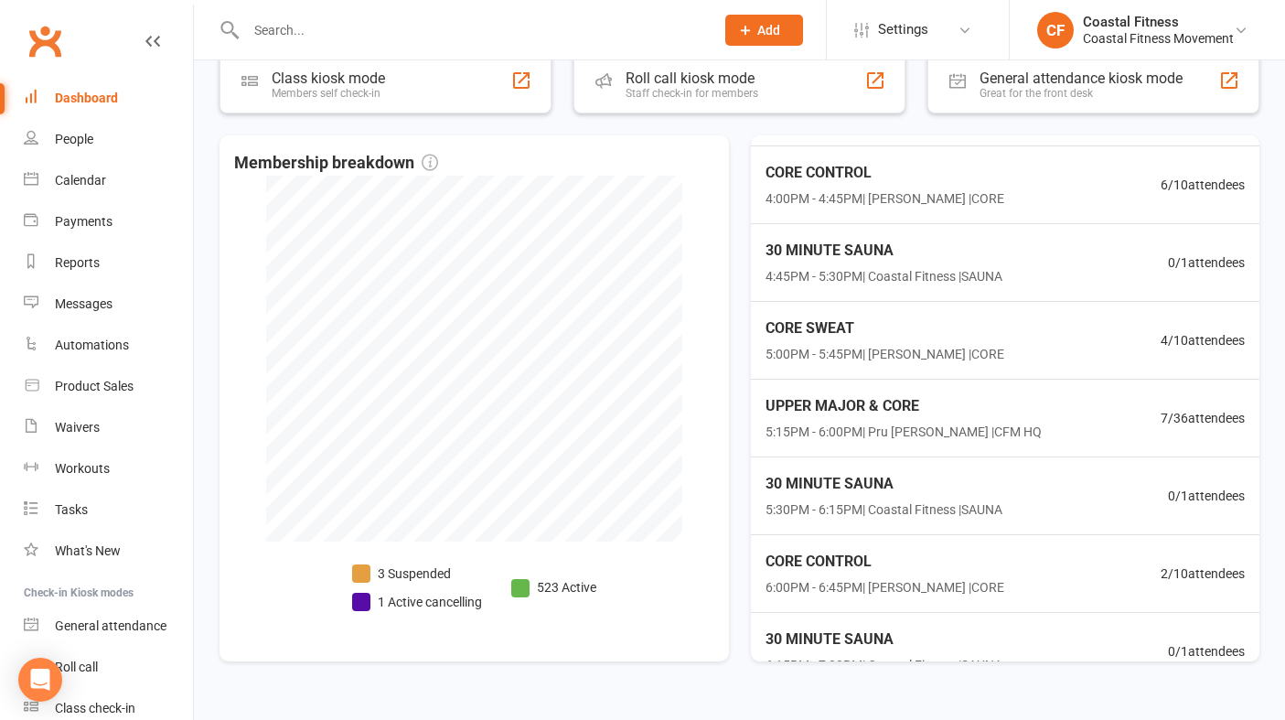
click at [69, 95] on div "Dashboard" at bounding box center [86, 98] width 63 height 15
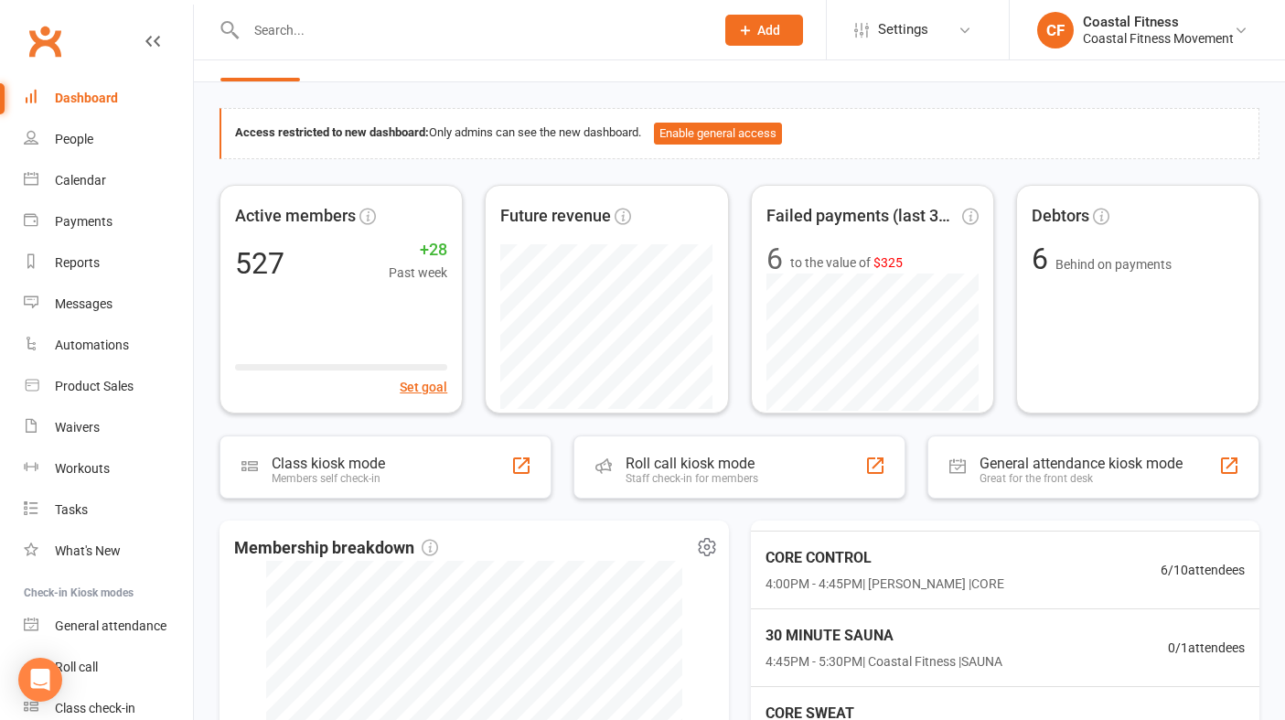
scroll to position [0, 0]
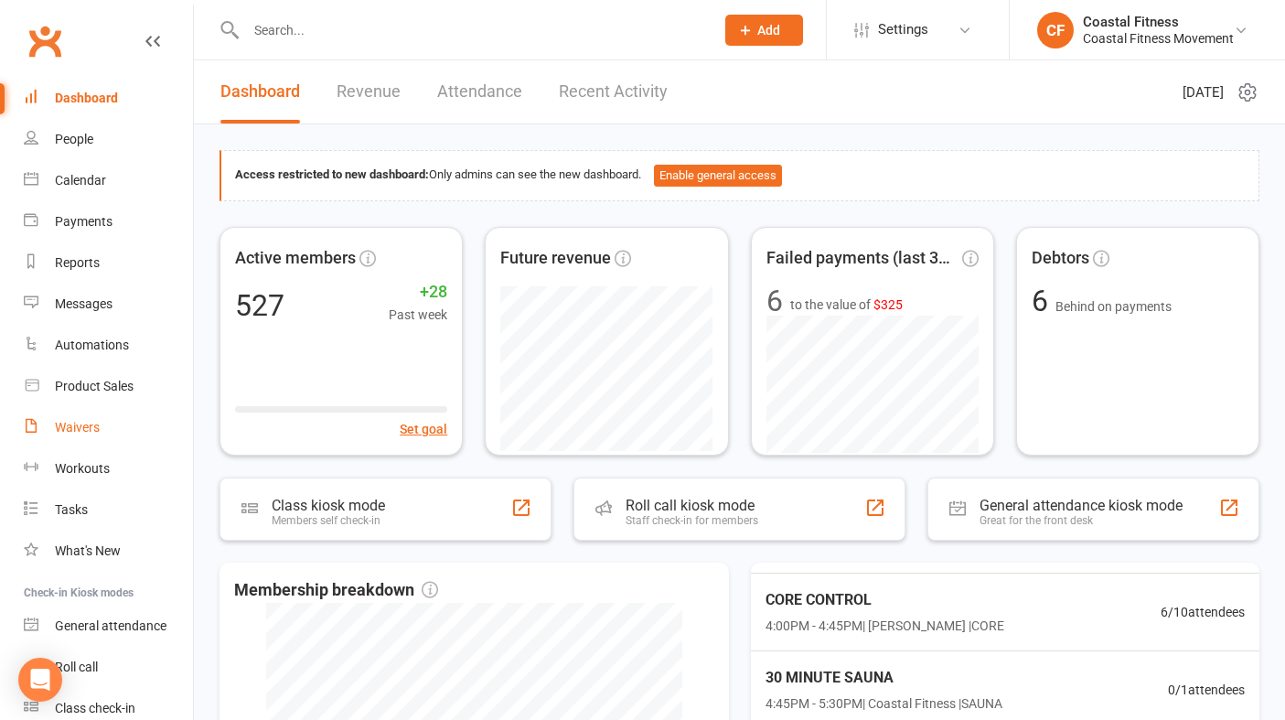
click at [80, 424] on div "Waivers" at bounding box center [77, 427] width 45 height 15
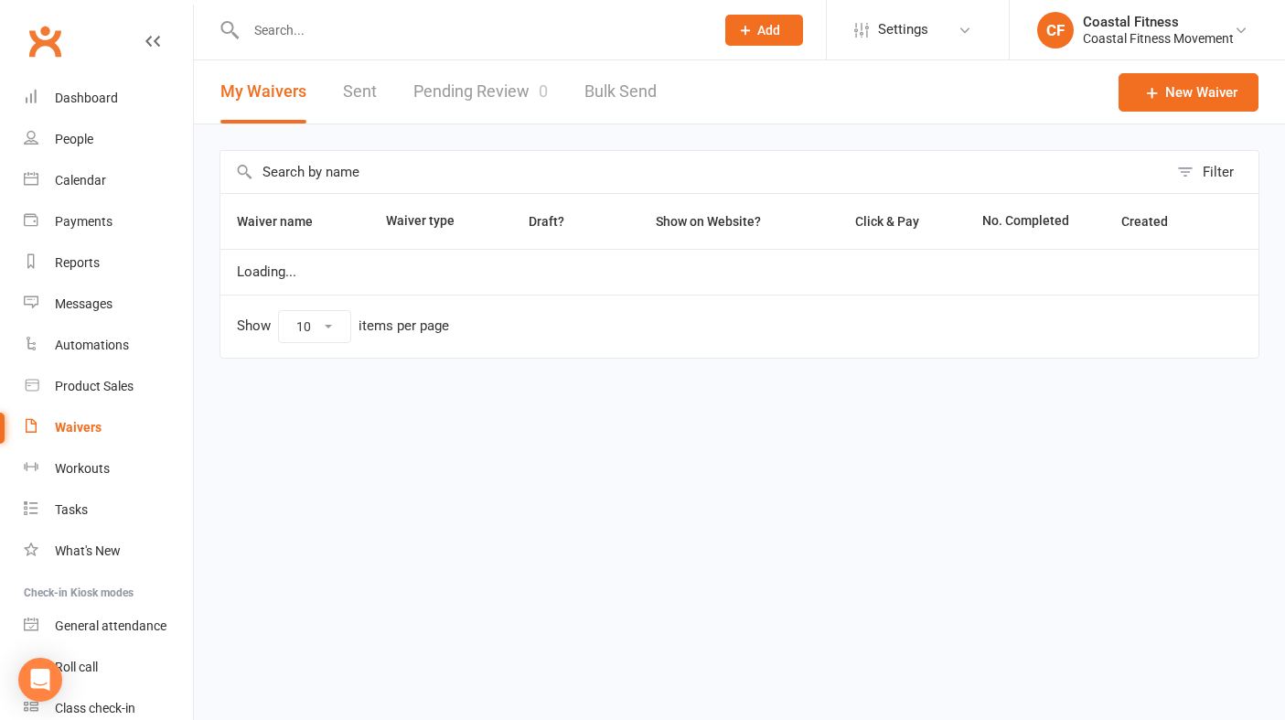
select select "25"
click at [463, 97] on link "Pending Review 0" at bounding box center [480, 91] width 134 height 63
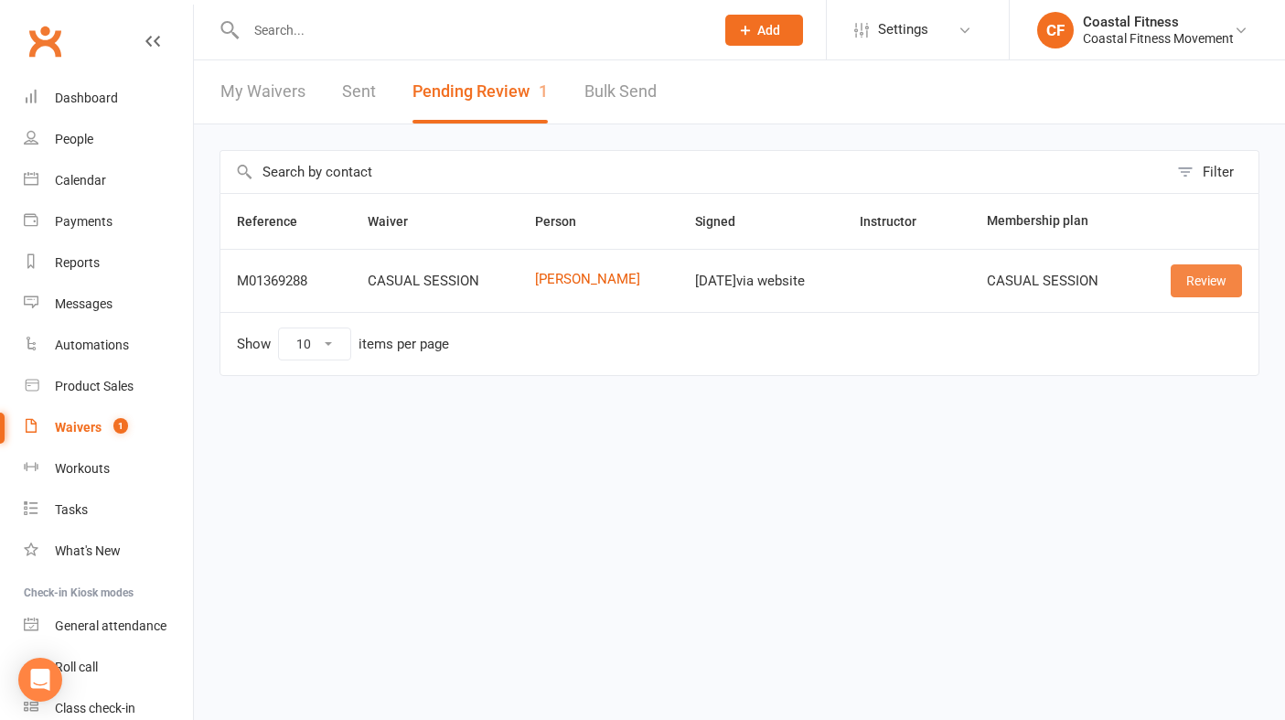
click at [1232, 276] on link "Review" at bounding box center [1206, 280] width 71 height 33
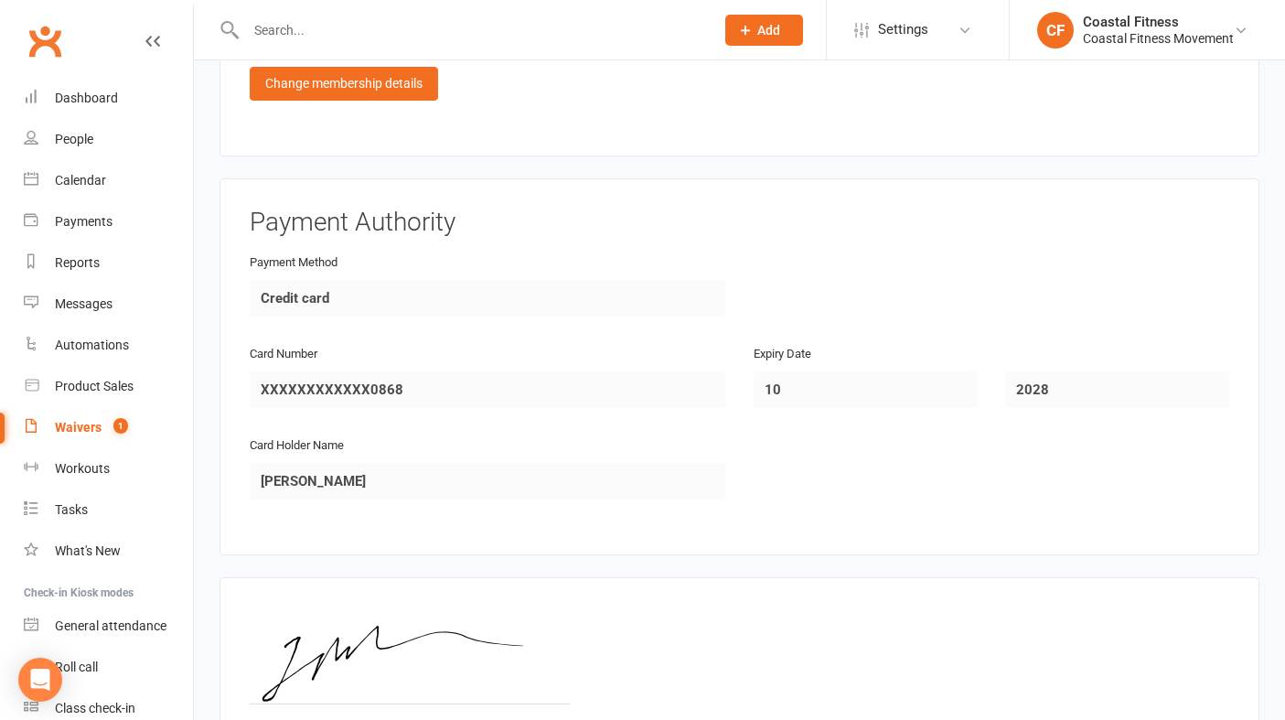
scroll to position [1642, 0]
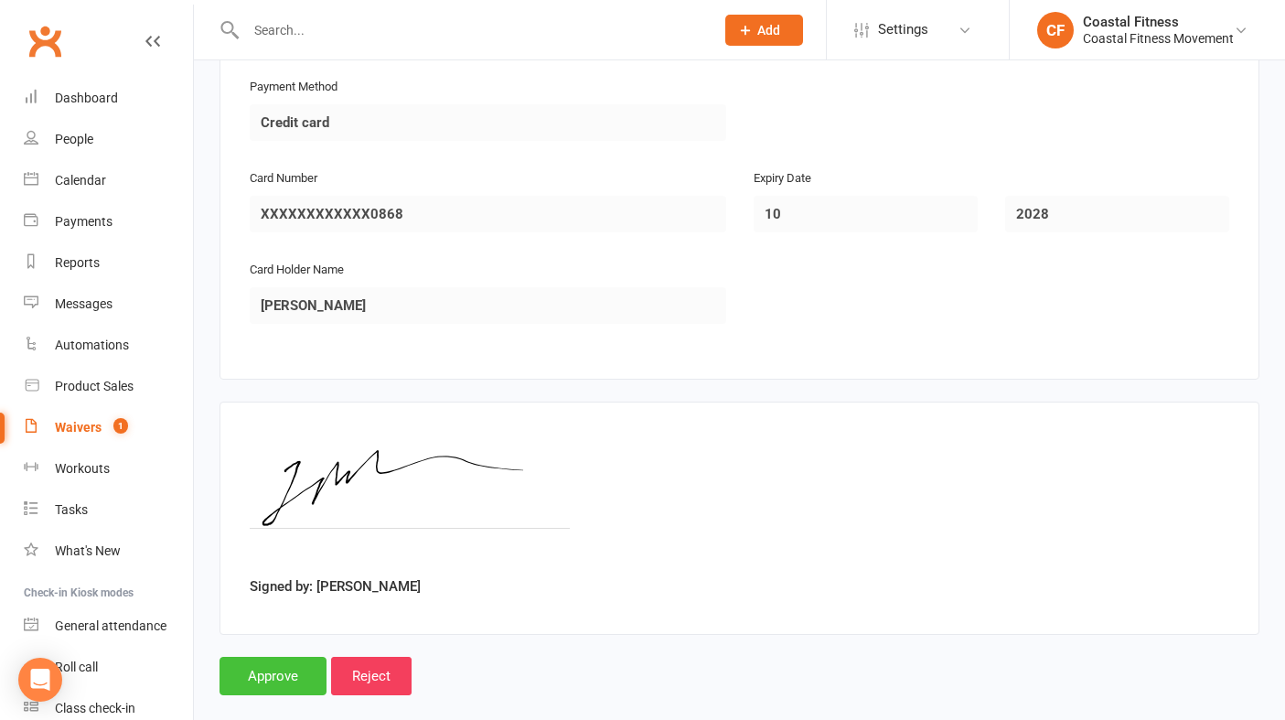
click at [262, 657] on input "Approve" at bounding box center [272, 676] width 107 height 38
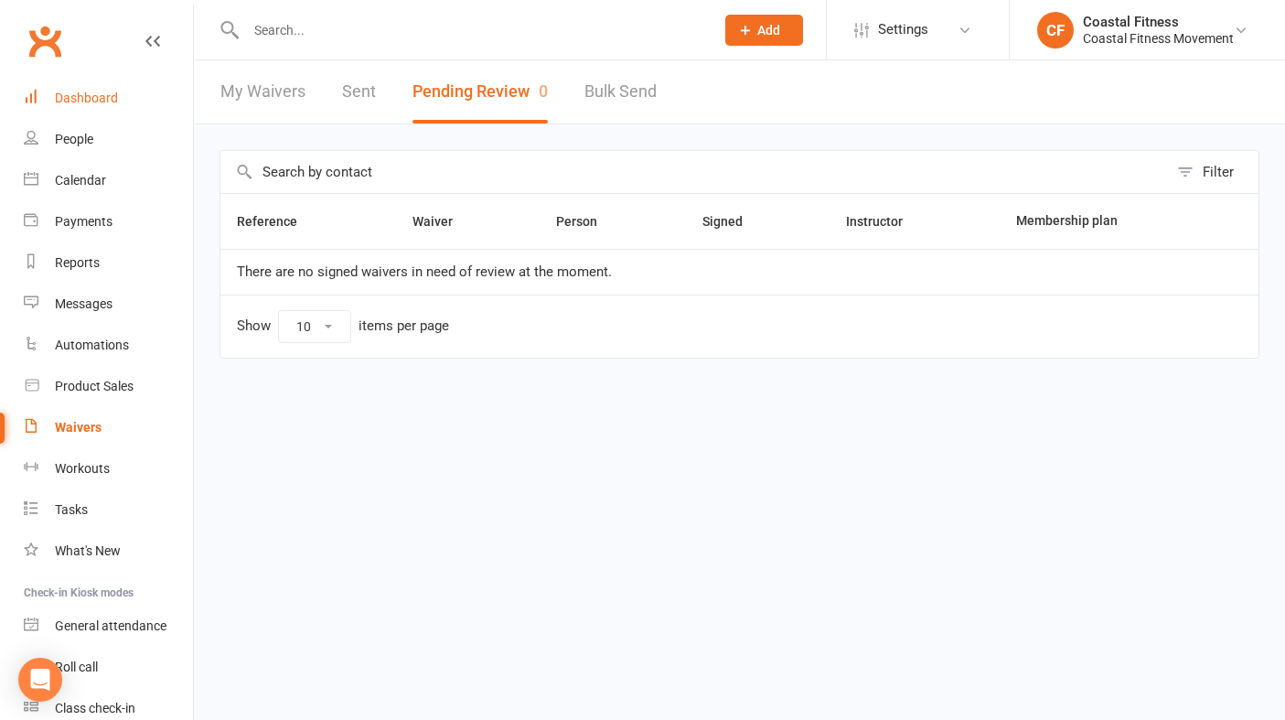
click at [104, 102] on div "Dashboard" at bounding box center [86, 98] width 63 height 15
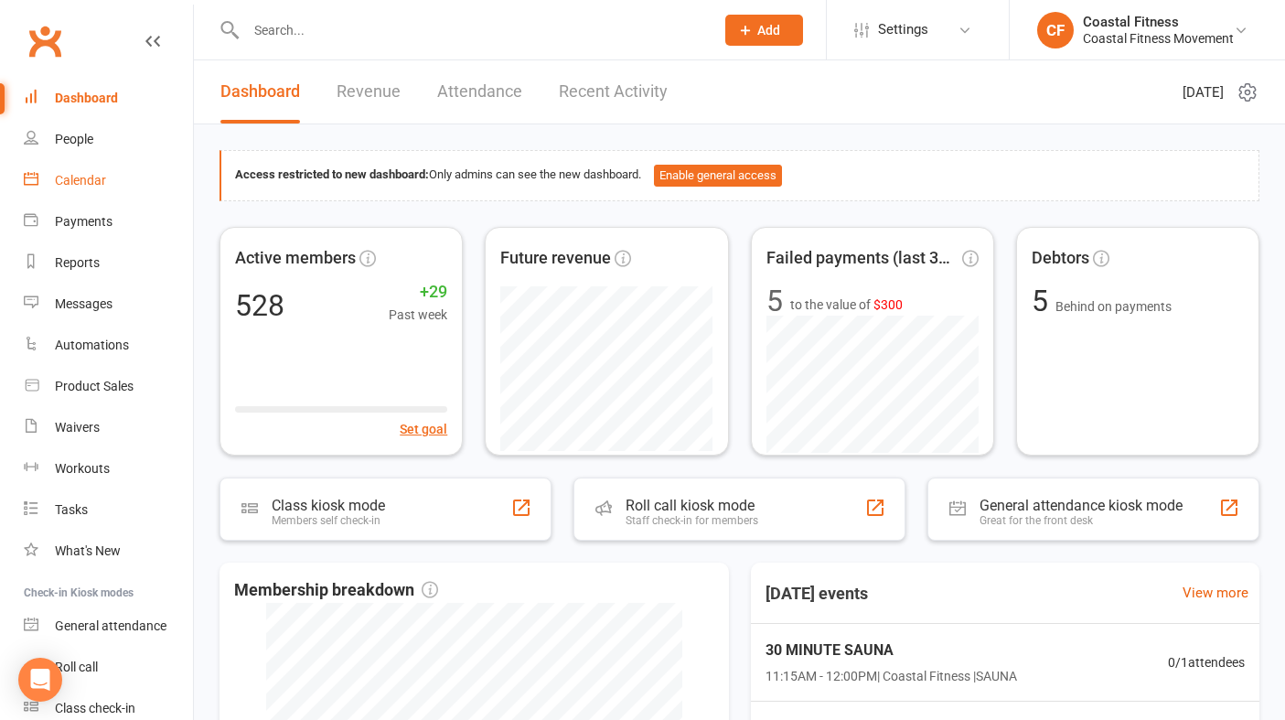
click at [83, 173] on div "Calendar" at bounding box center [80, 180] width 51 height 15
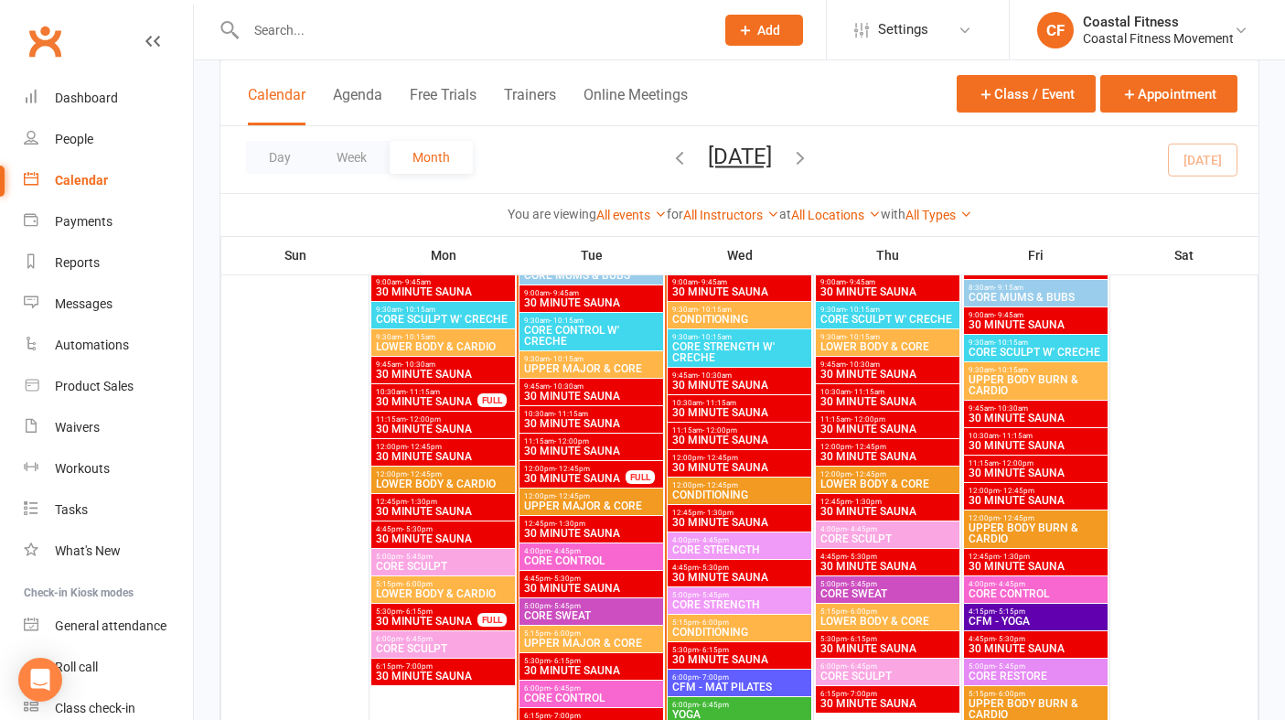
scroll to position [1886, 0]
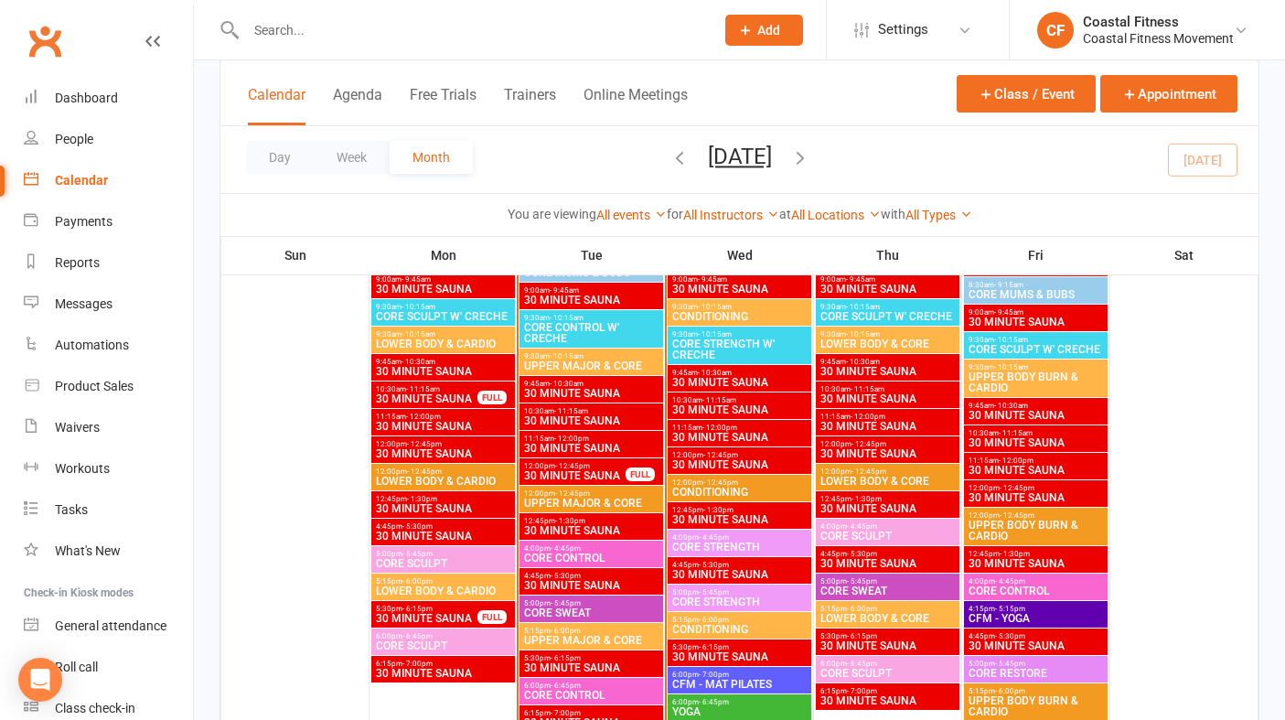
click at [588, 503] on span "UPPER MAJOR & CORE" at bounding box center [591, 502] width 136 height 11
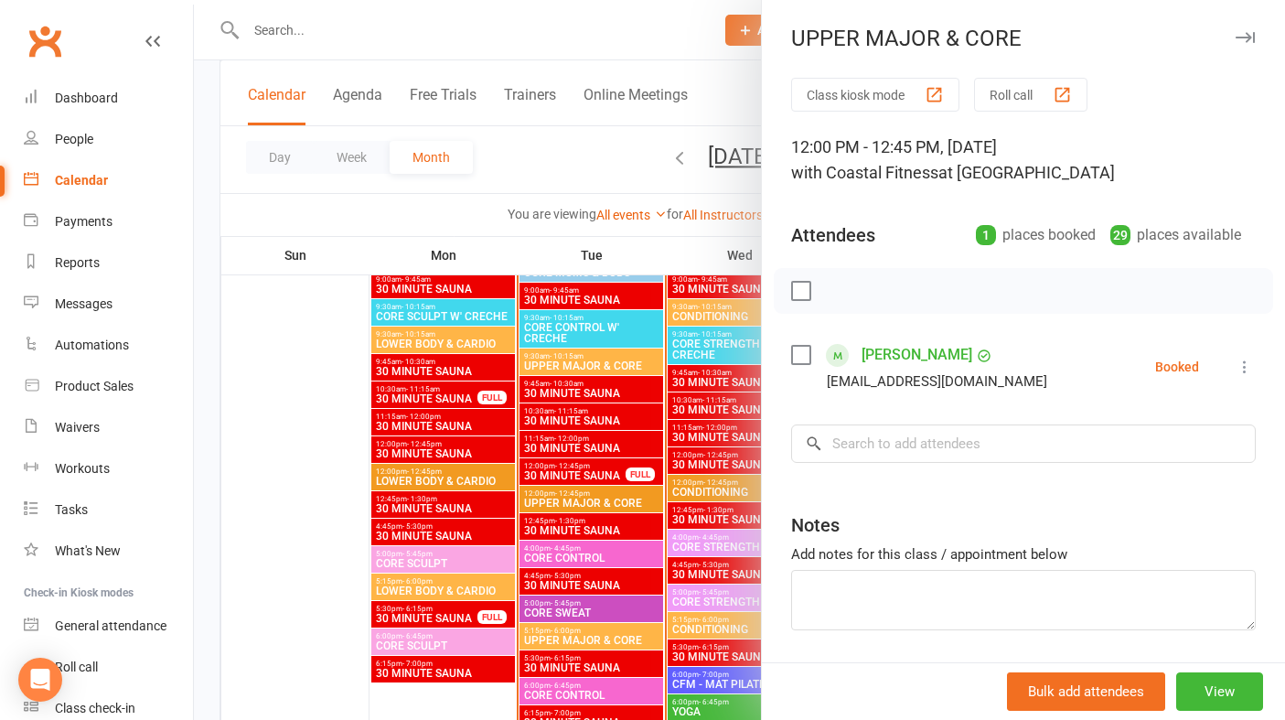
click at [1247, 32] on icon "button" at bounding box center [1244, 37] width 19 height 11
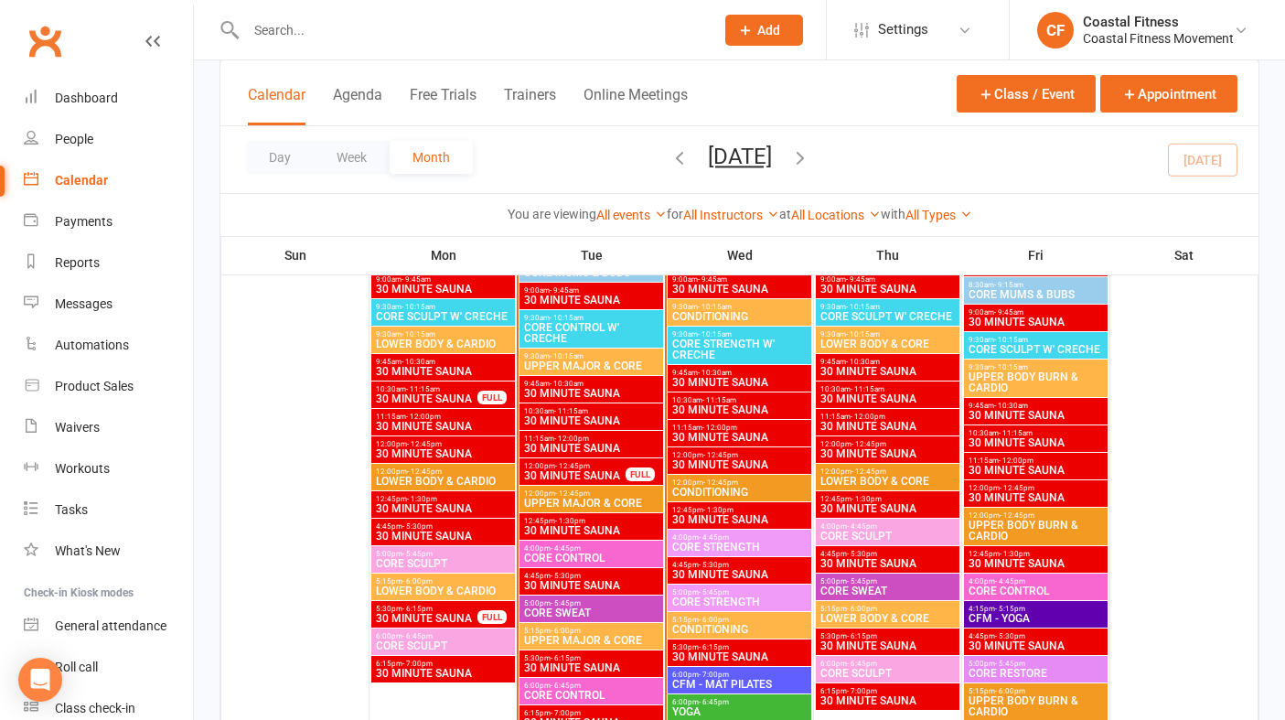
click at [598, 562] on span "CORE CONTROL" at bounding box center [591, 557] width 136 height 11
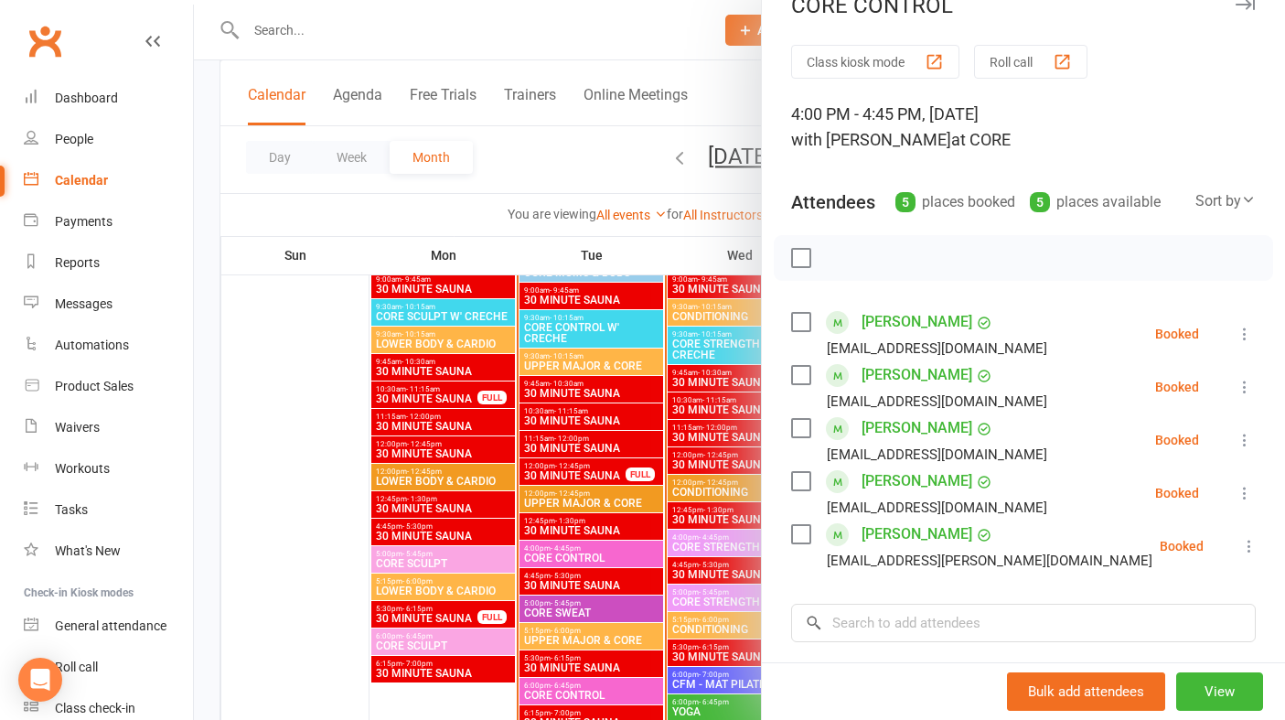
scroll to position [0, 0]
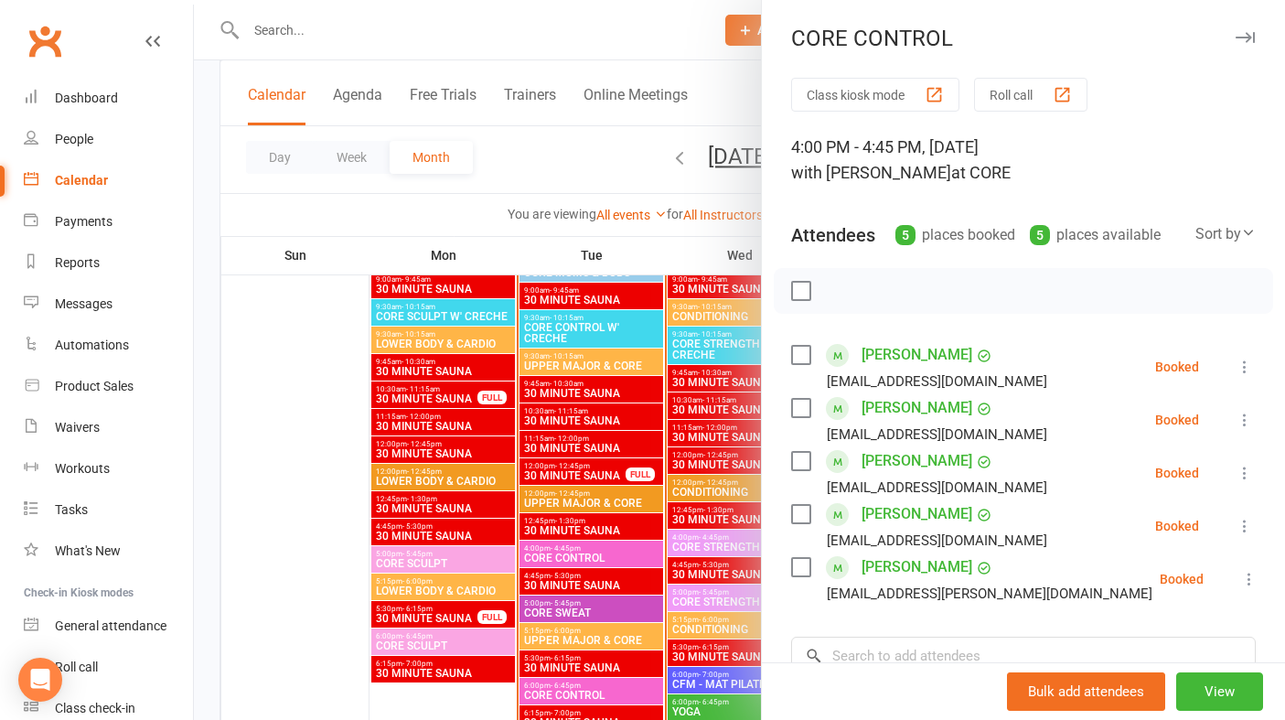
click at [1245, 33] on icon "button" at bounding box center [1244, 37] width 19 height 11
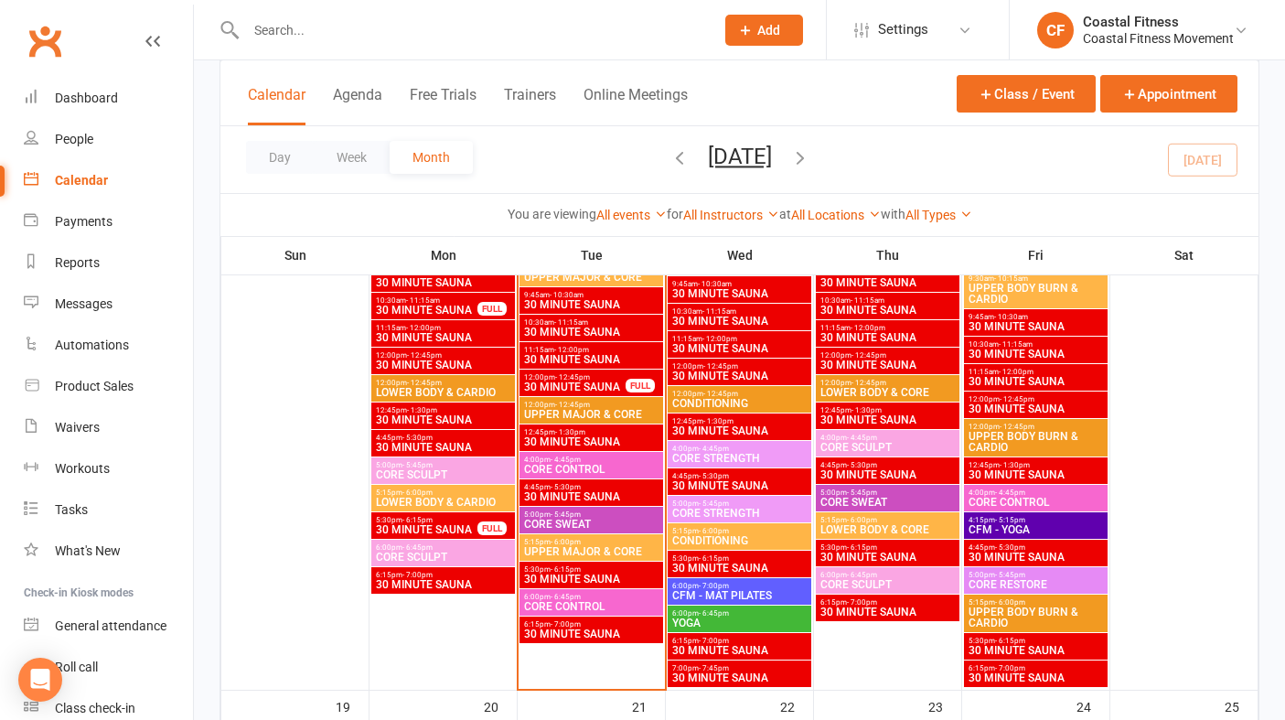
scroll to position [1975, 0]
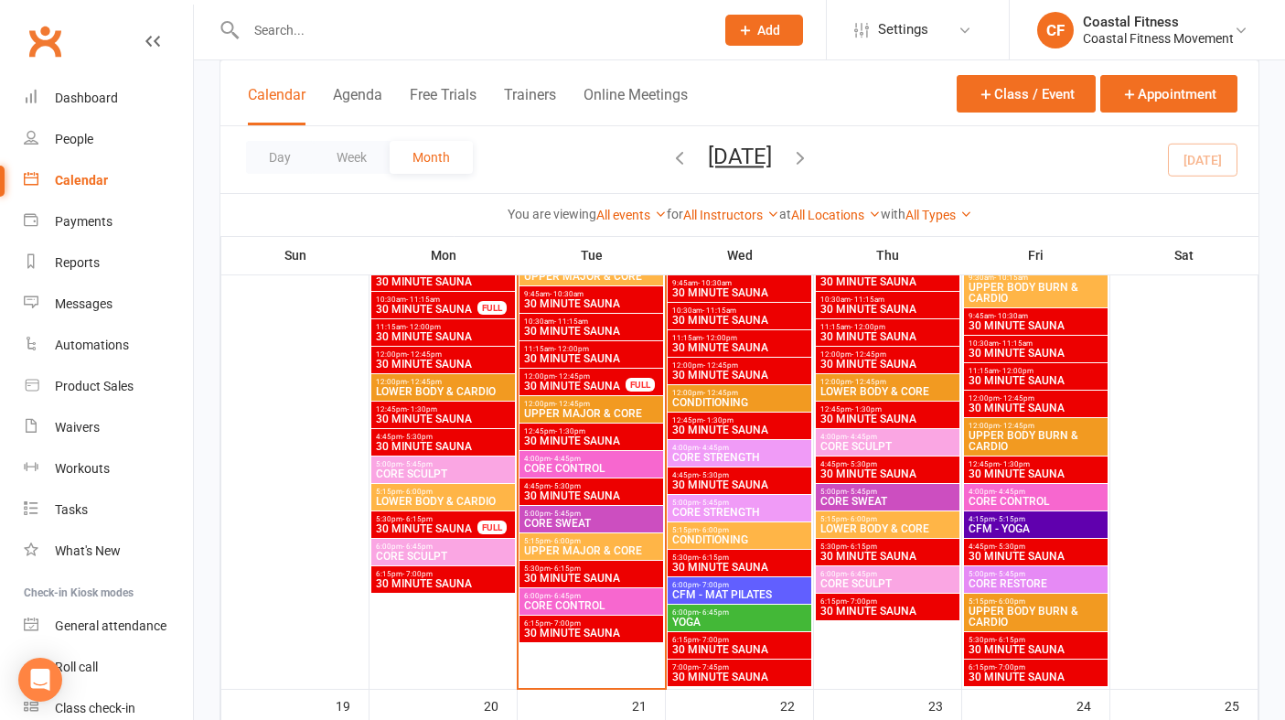
click at [587, 515] on span "5:00pm - 5:45pm" at bounding box center [591, 513] width 136 height 8
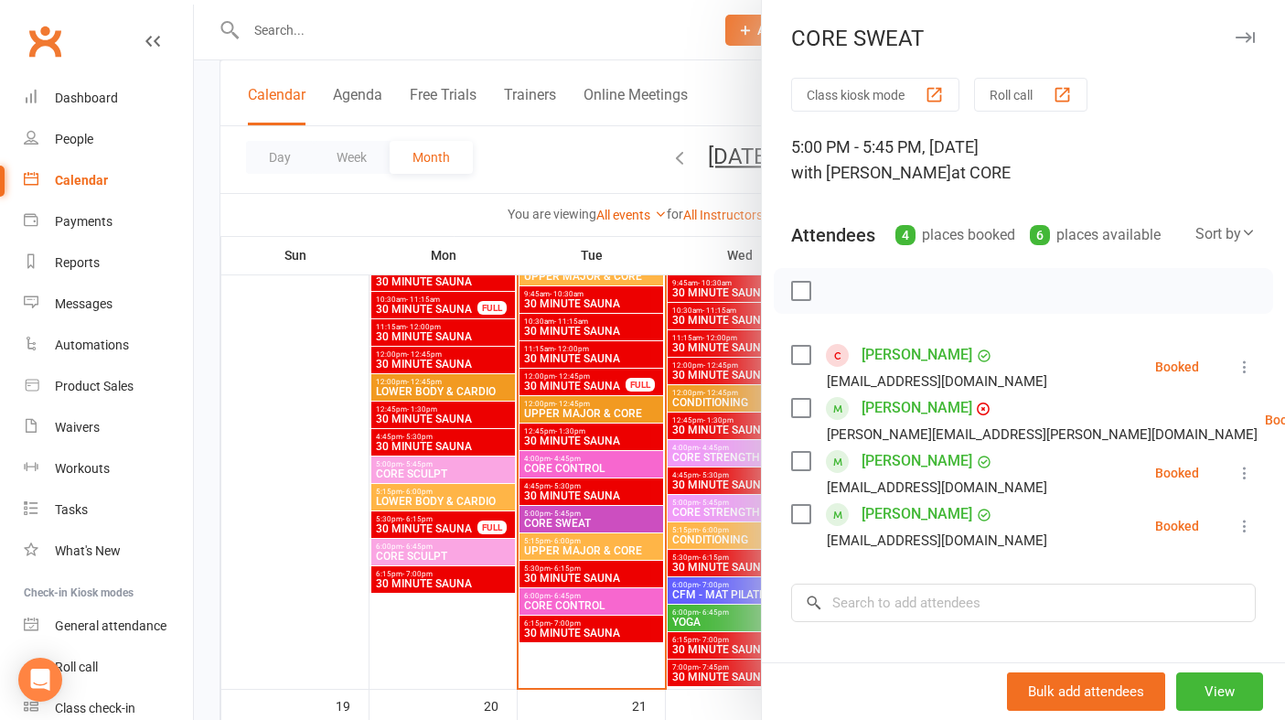
click at [1241, 37] on icon "button" at bounding box center [1244, 37] width 19 height 11
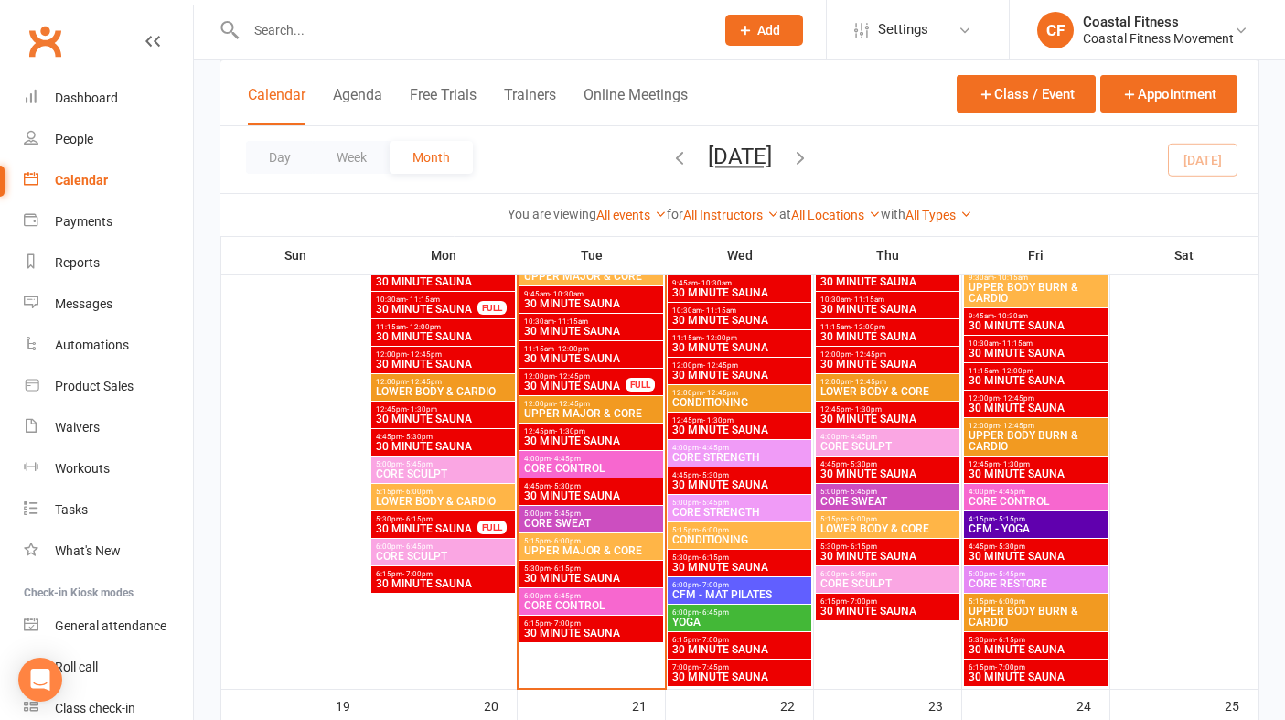
click at [571, 597] on span "- 6:45pm" at bounding box center [566, 596] width 30 height 8
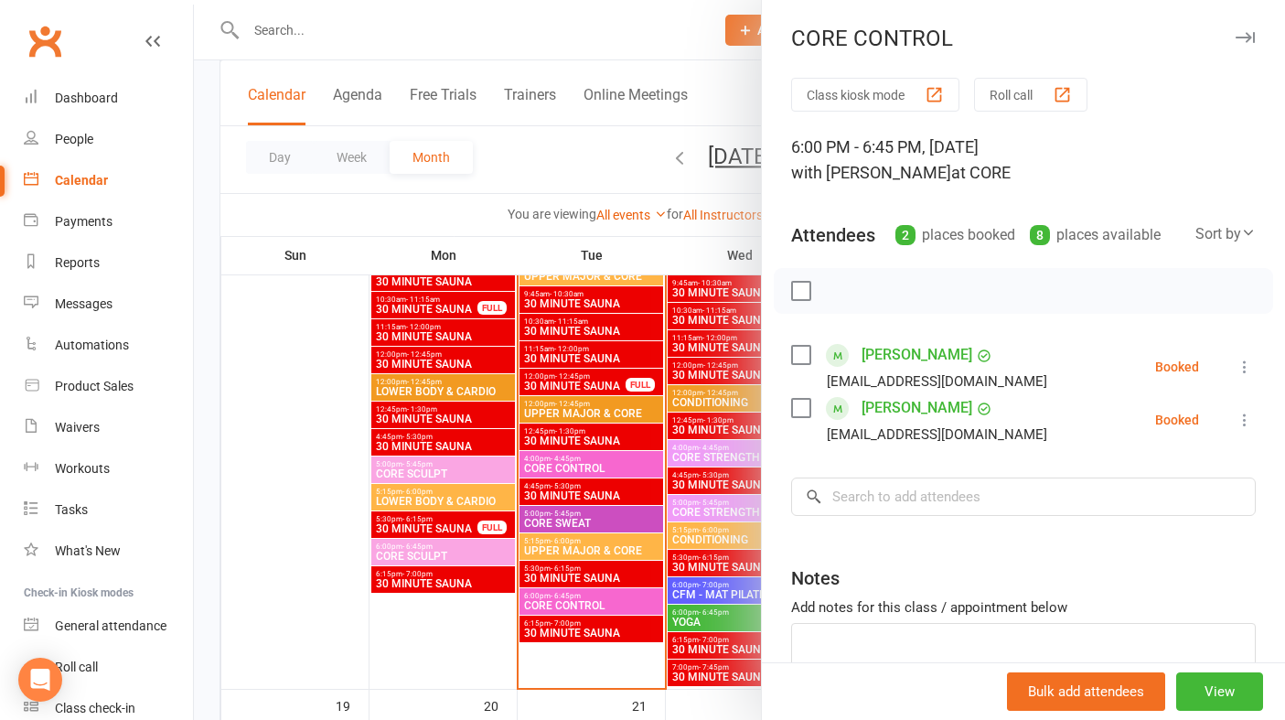
click at [1240, 36] on icon "button" at bounding box center [1244, 37] width 19 height 11
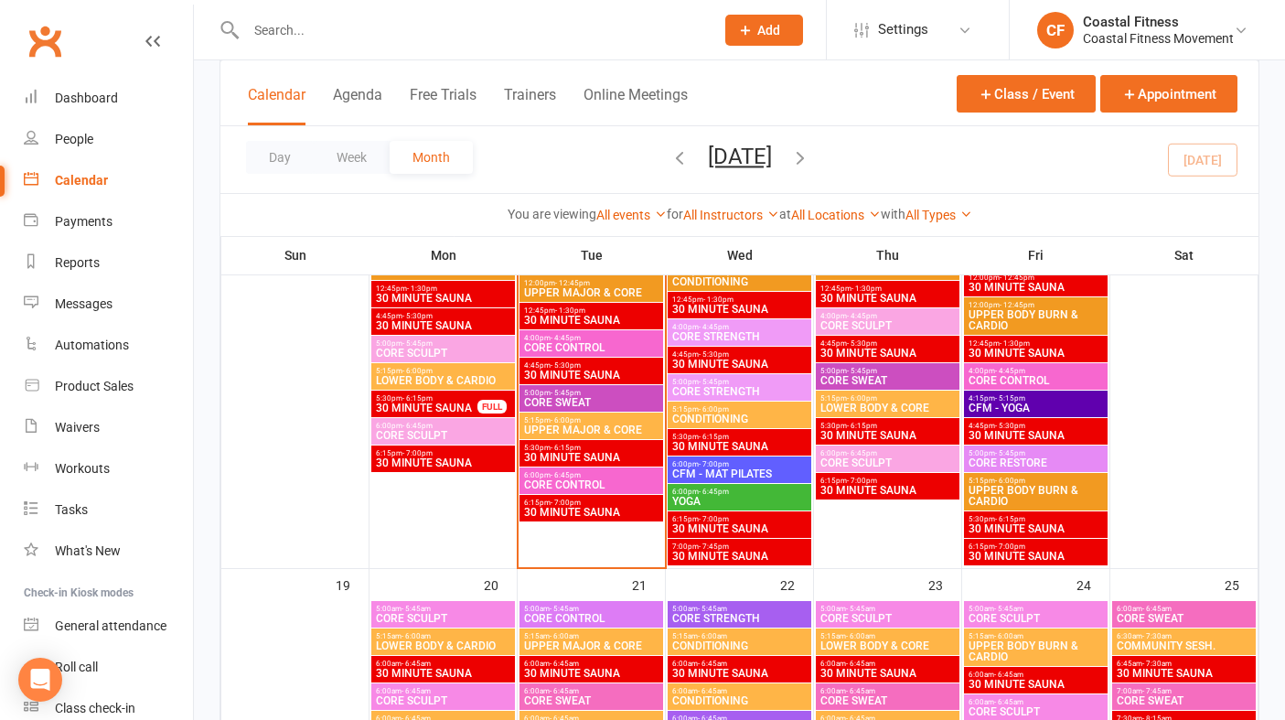
scroll to position [2128, 0]
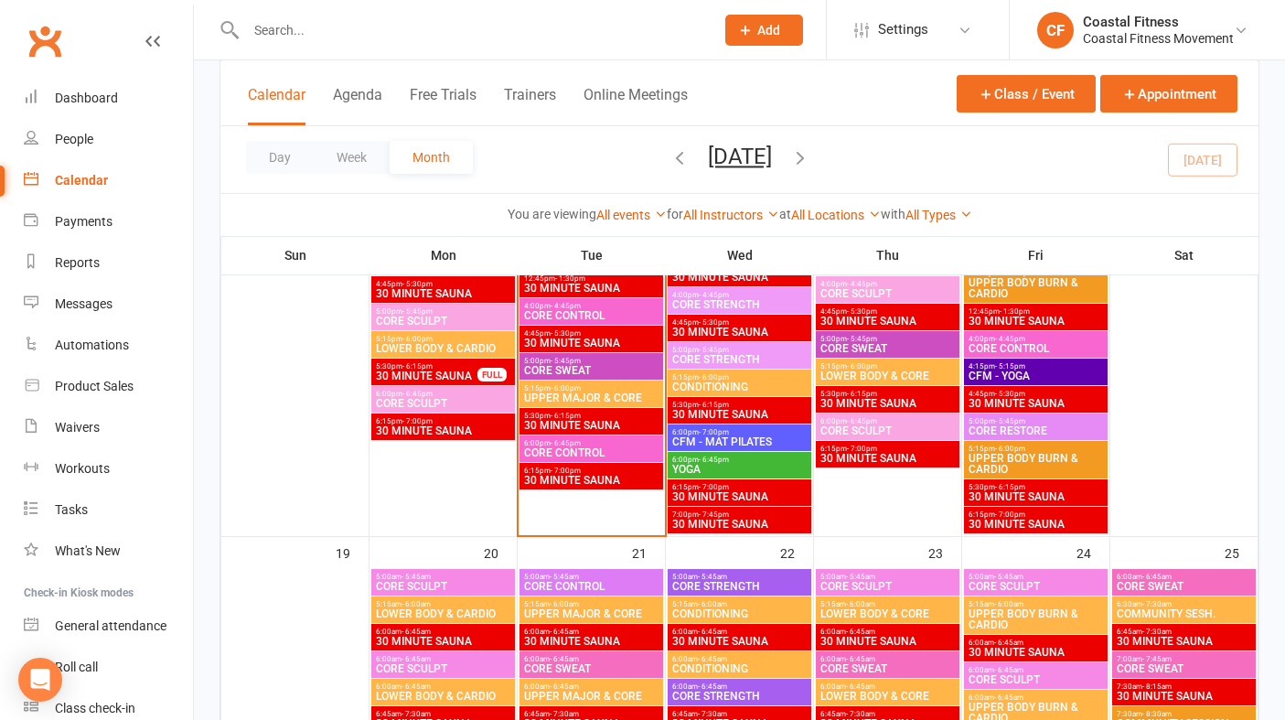
click at [751, 467] on span "YOGA" at bounding box center [739, 469] width 136 height 11
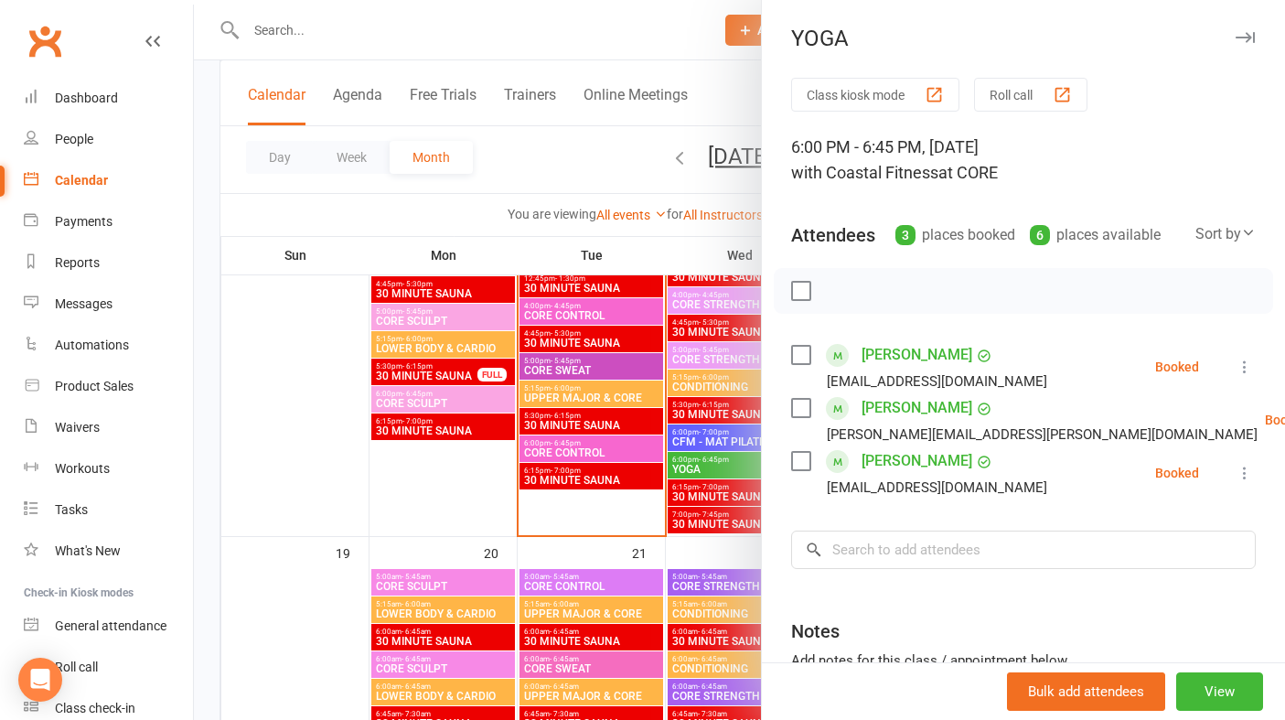
click at [1248, 34] on icon "button" at bounding box center [1244, 37] width 19 height 11
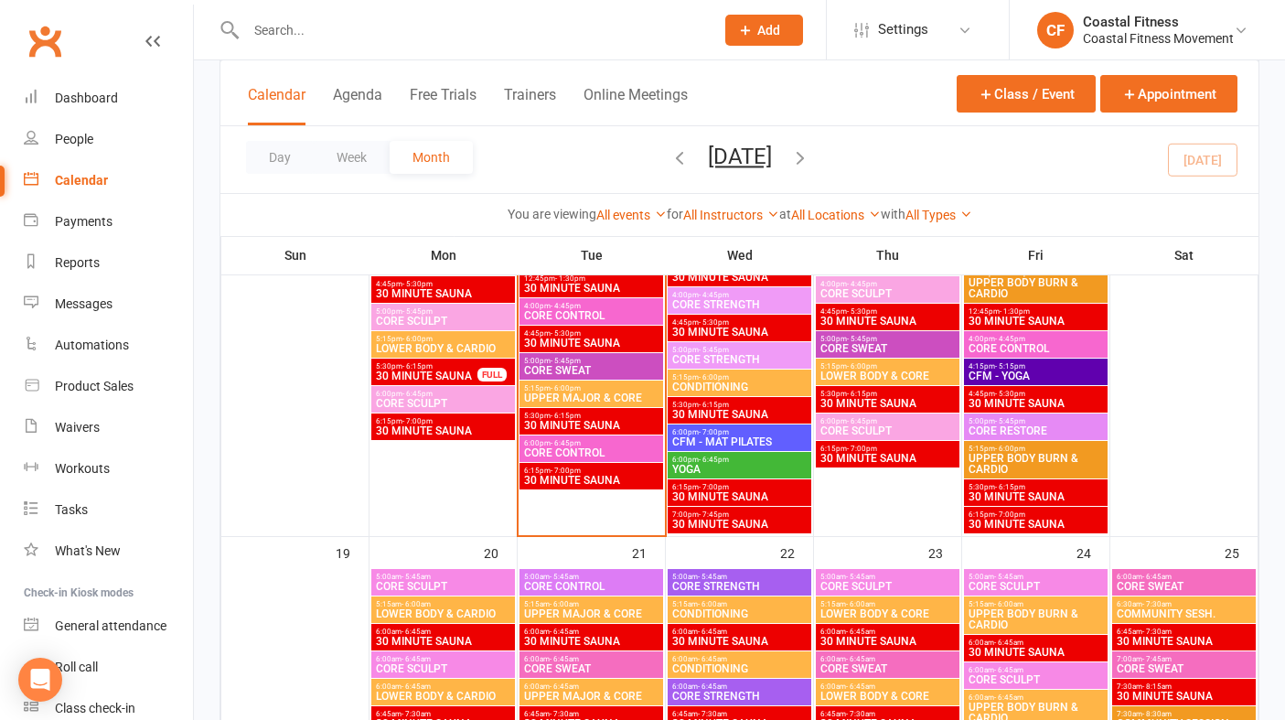
click at [723, 437] on span "CFM - MAT PILATES" at bounding box center [739, 441] width 136 height 11
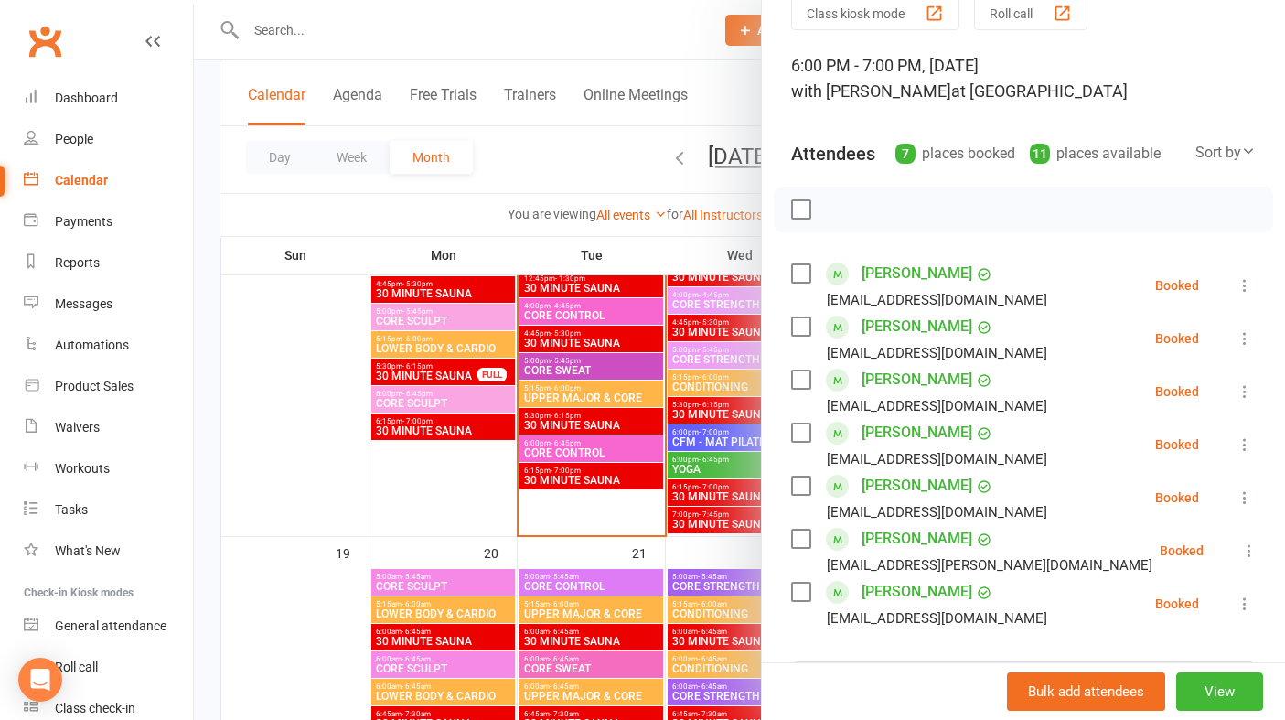
scroll to position [0, 0]
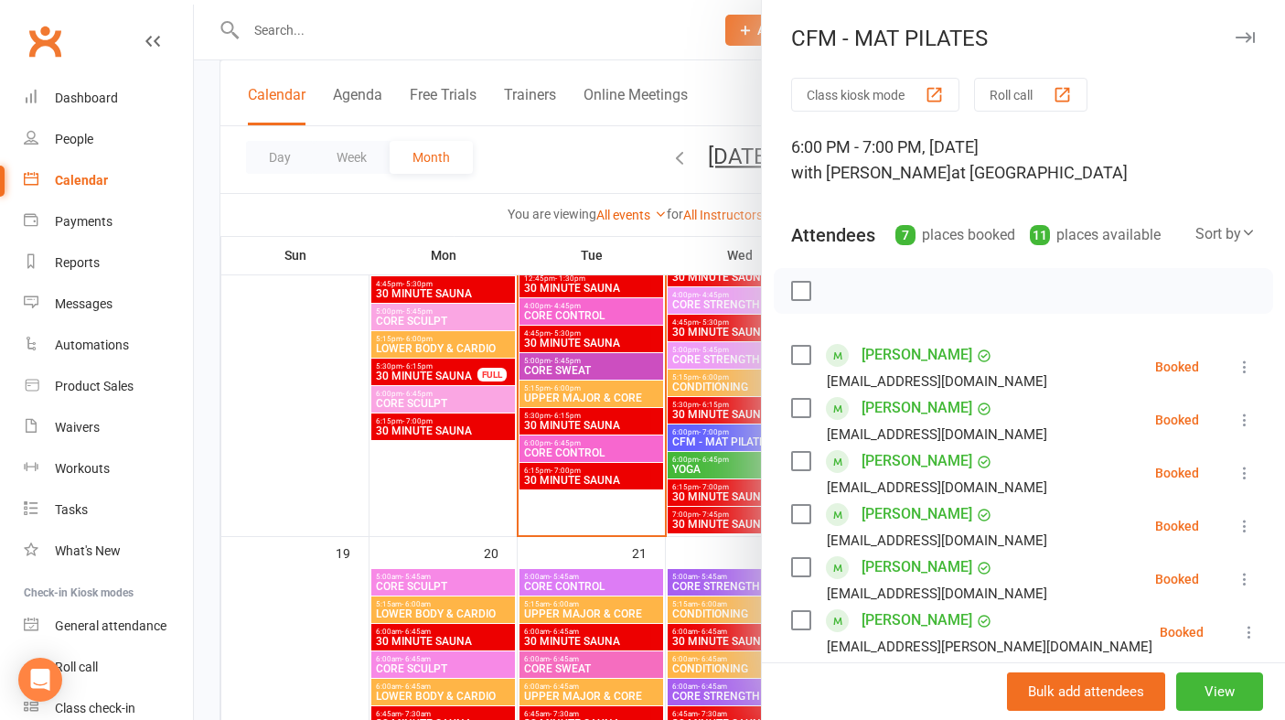
click at [1242, 37] on icon "button" at bounding box center [1244, 37] width 19 height 11
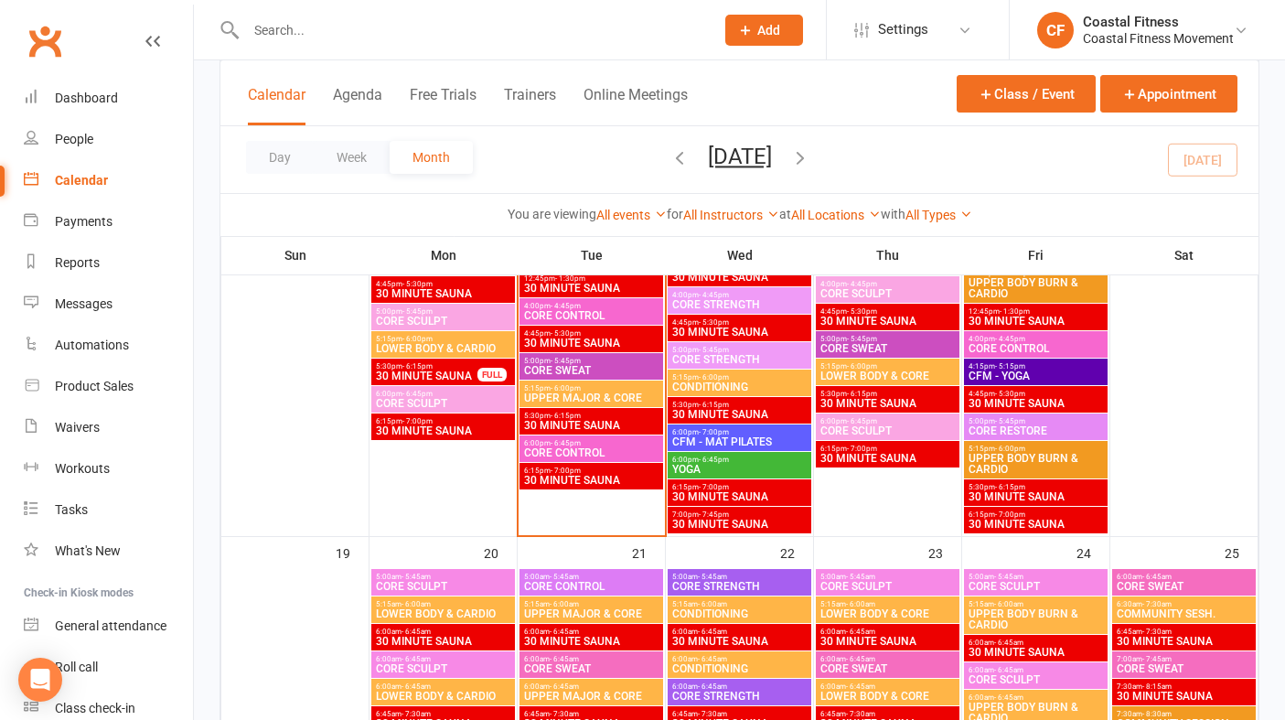
click at [713, 412] on span "30 MINUTE SAUNA" at bounding box center [739, 414] width 136 height 11
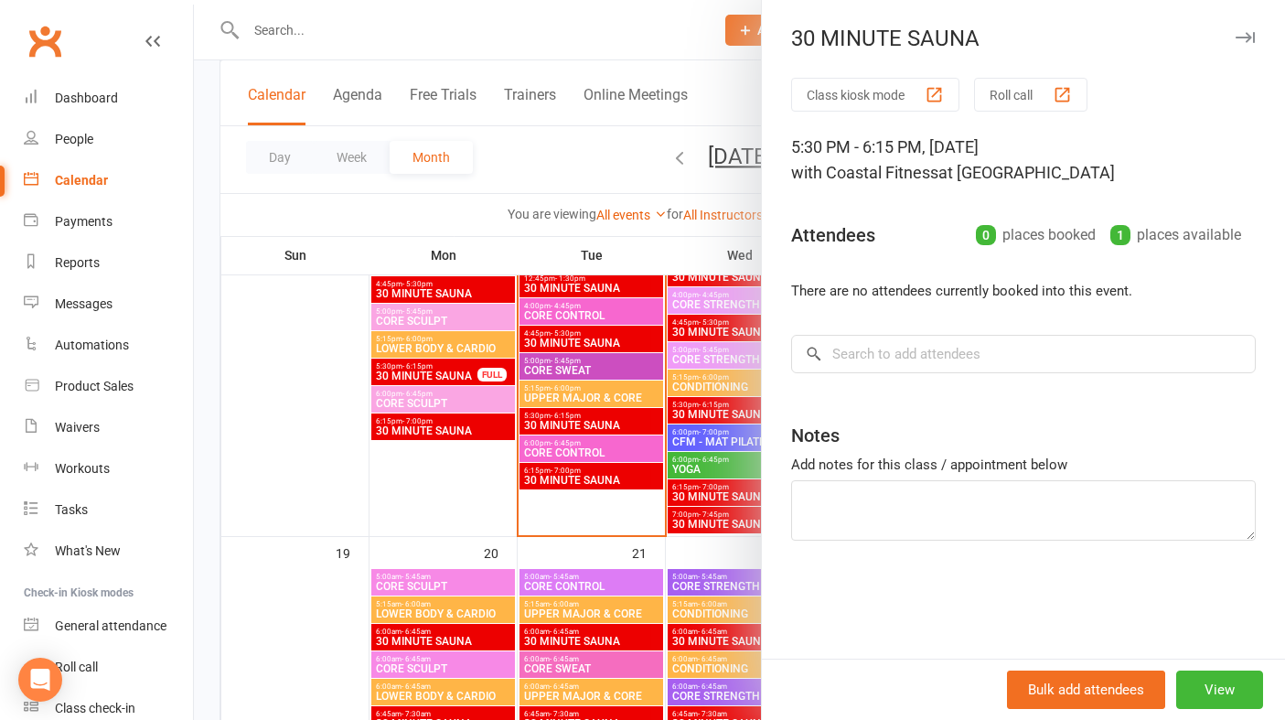
click at [1245, 39] on icon "button" at bounding box center [1244, 37] width 19 height 11
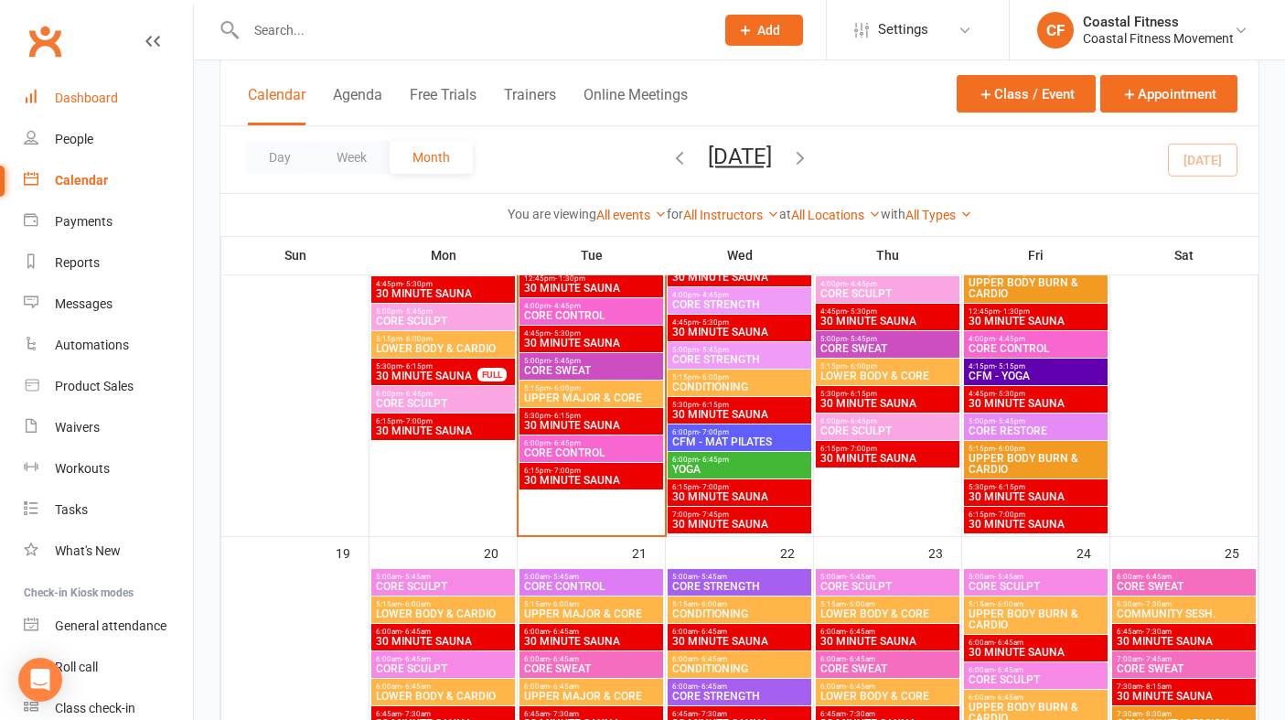
click at [77, 94] on div "Dashboard" at bounding box center [86, 98] width 63 height 15
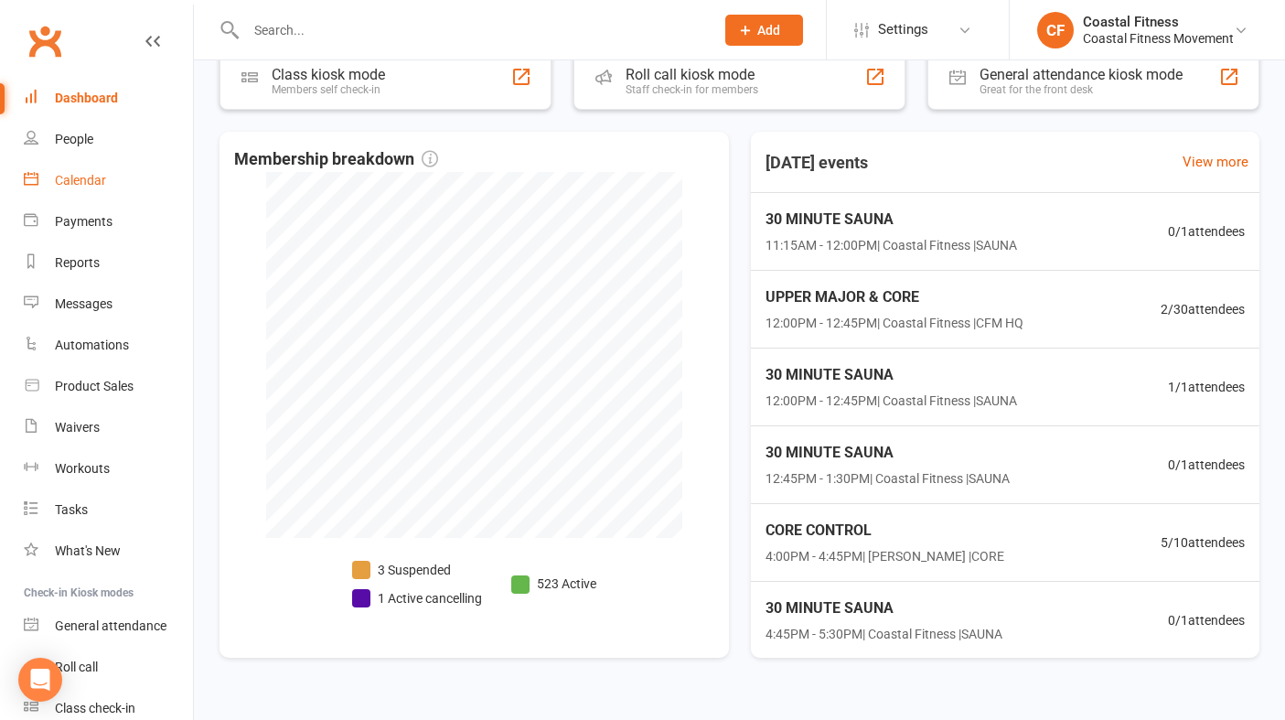
click at [67, 194] on link "Calendar" at bounding box center [108, 180] width 169 height 41
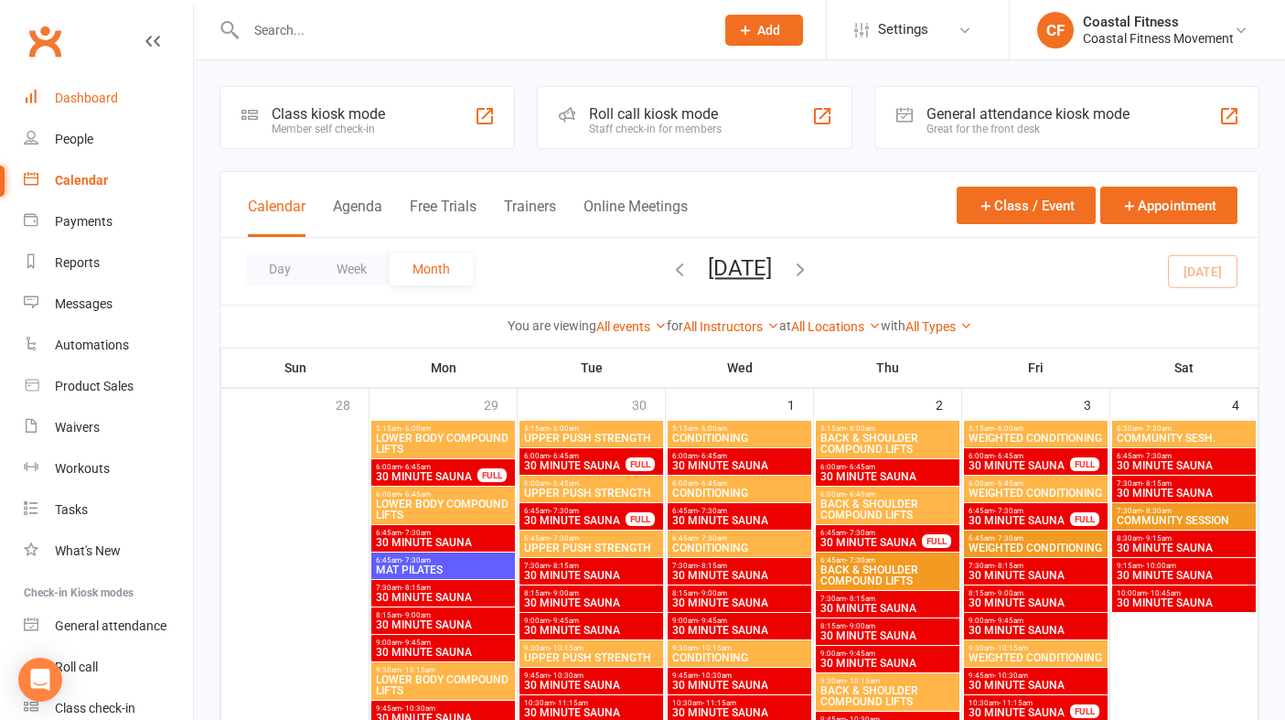
click at [94, 93] on div "Dashboard" at bounding box center [86, 98] width 63 height 15
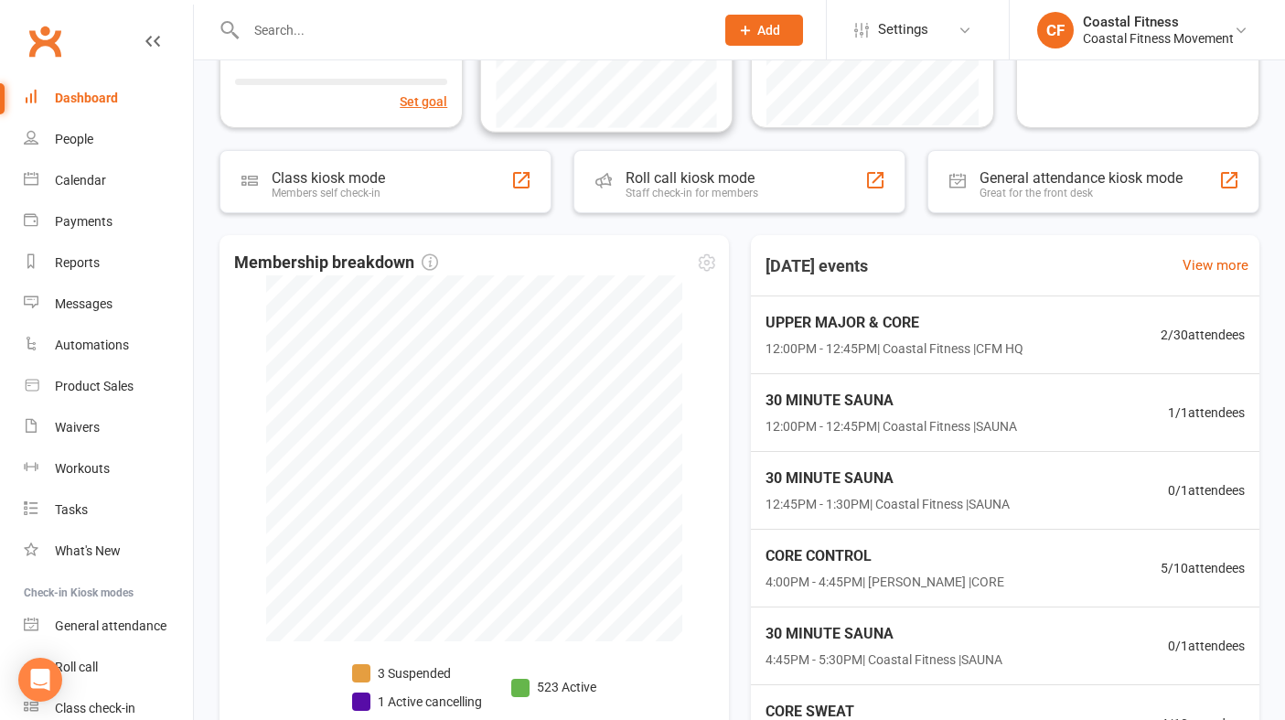
scroll to position [328, 0]
click at [921, 337] on span "12:00PM - 12:45PM | Coastal Fitness | CFM HQ" at bounding box center [893, 347] width 258 height 20
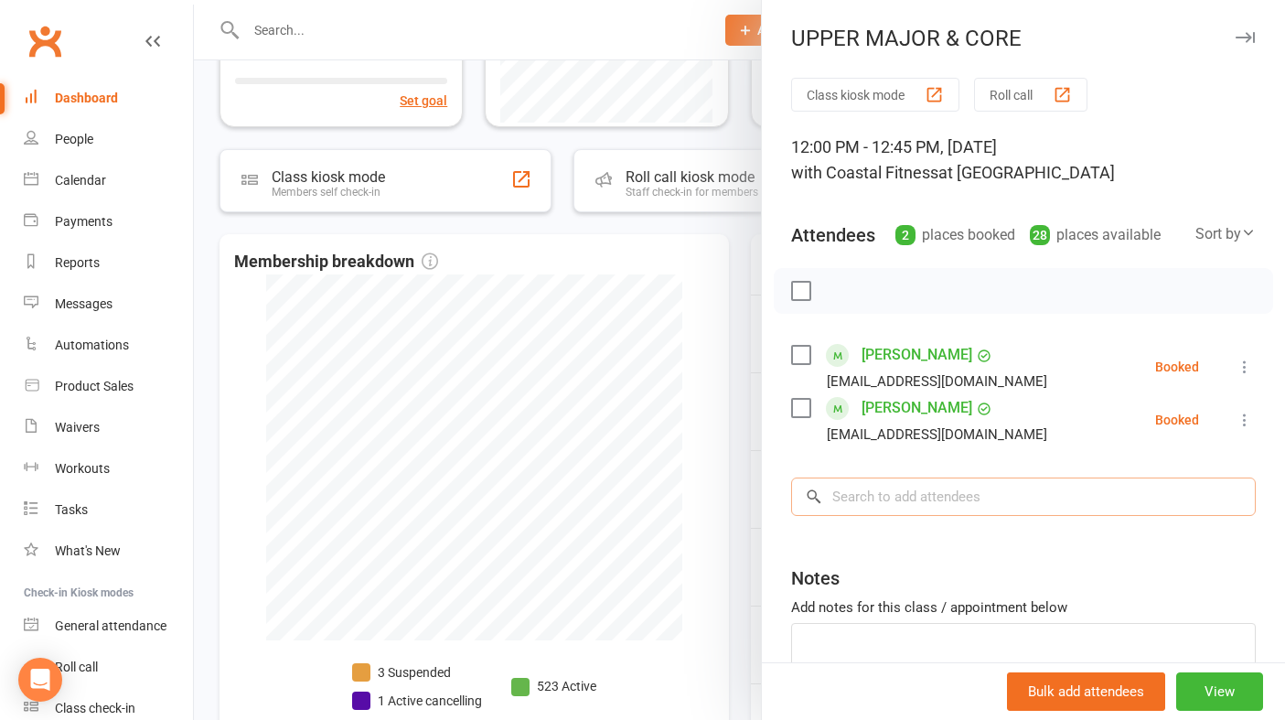
click at [907, 494] on input "search" at bounding box center [1023, 496] width 465 height 38
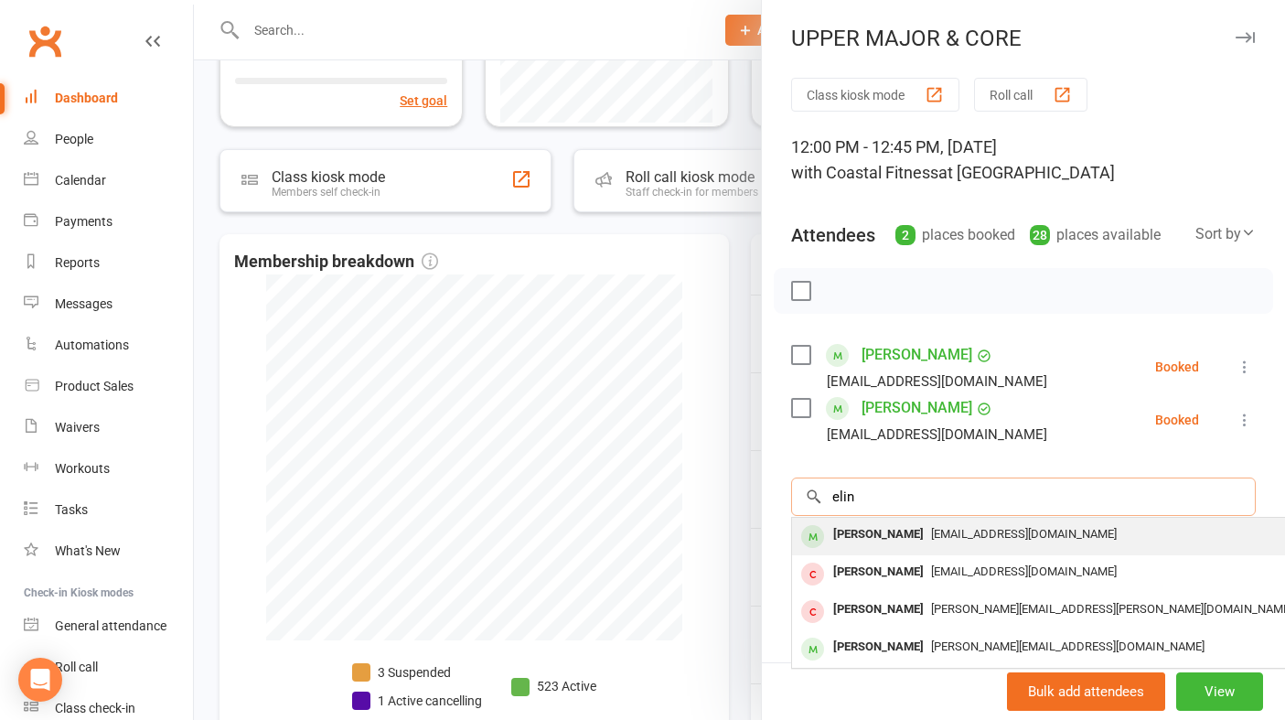
type input "elin"
click at [907, 538] on div "[PERSON_NAME]" at bounding box center [878, 534] width 105 height 27
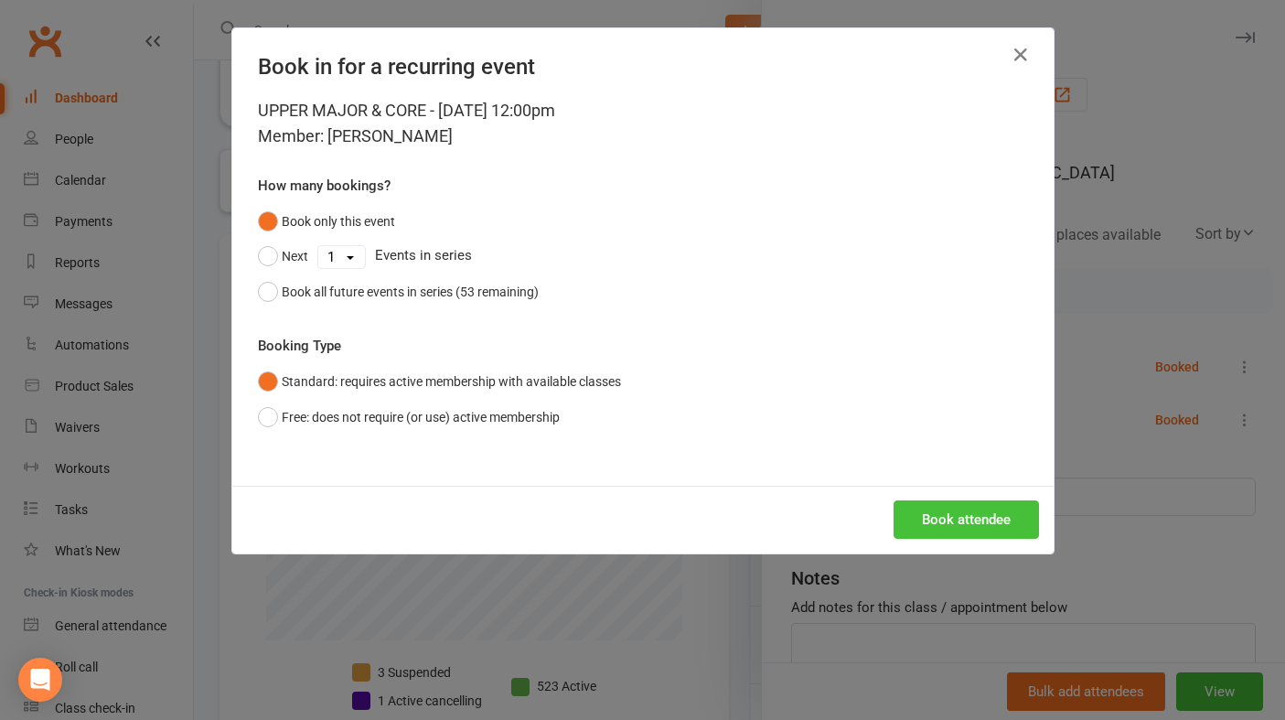
click at [951, 513] on button "Book attendee" at bounding box center [965, 519] width 145 height 38
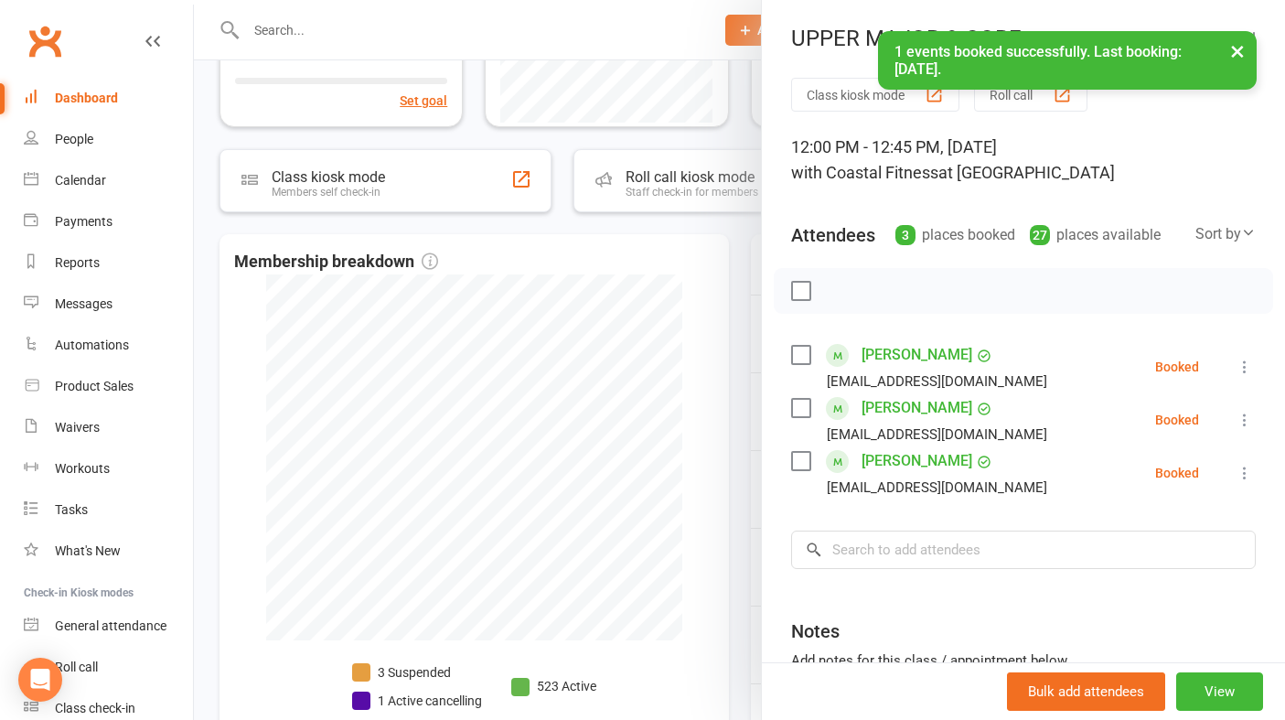
click at [1249, 369] on icon at bounding box center [1244, 367] width 18 height 18
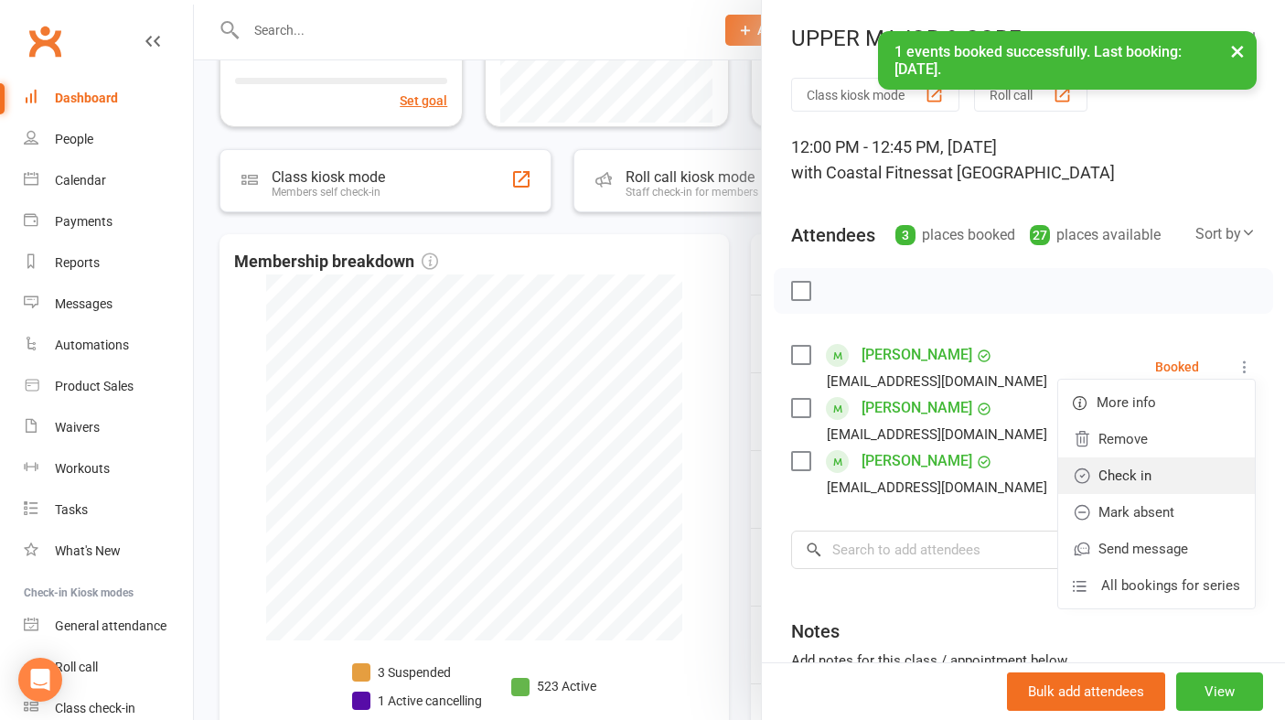
click at [1166, 473] on link "Check in" at bounding box center [1156, 475] width 197 height 37
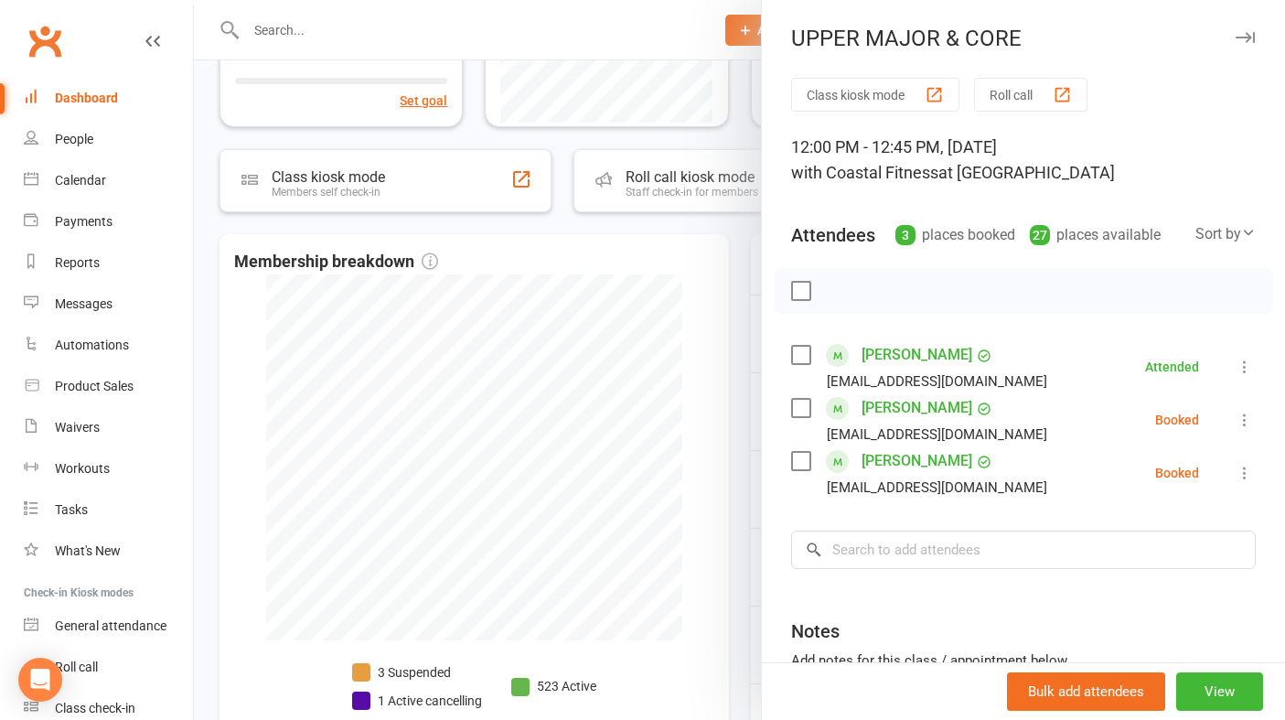
click at [1238, 37] on icon "button" at bounding box center [1244, 37] width 19 height 11
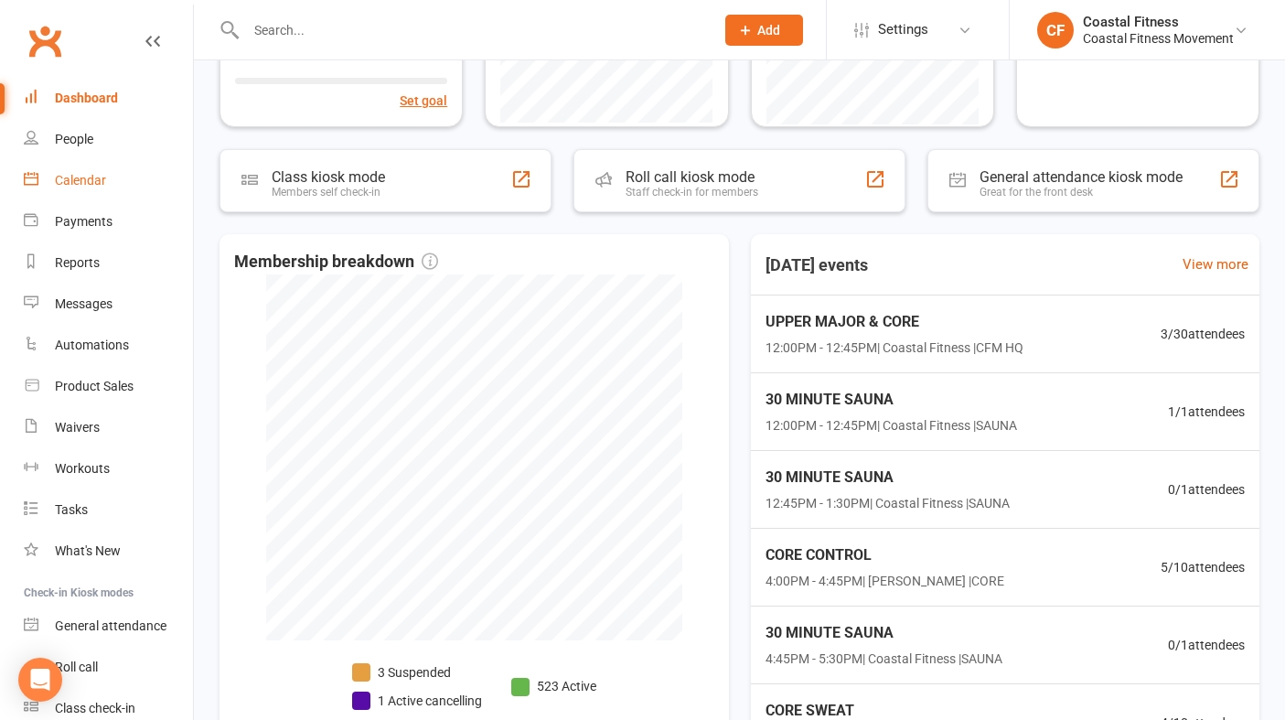
click at [74, 177] on div "Calendar" at bounding box center [80, 180] width 51 height 15
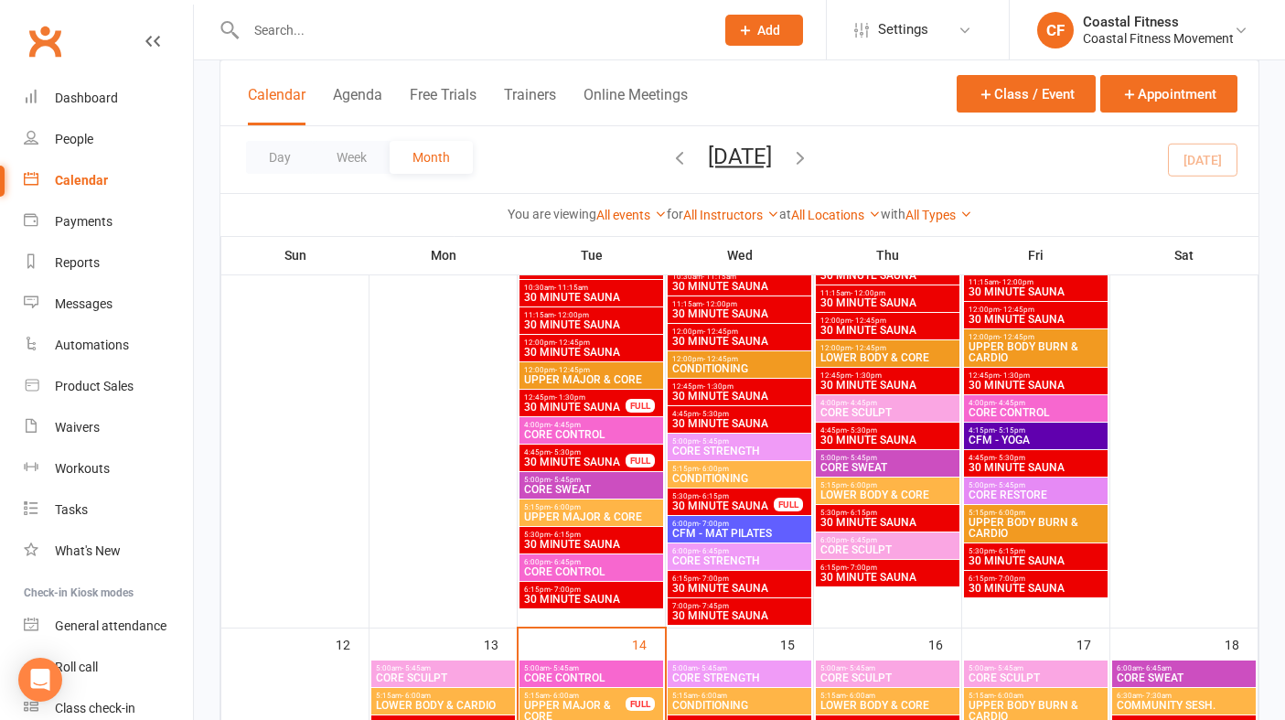
scroll to position [1197, 0]
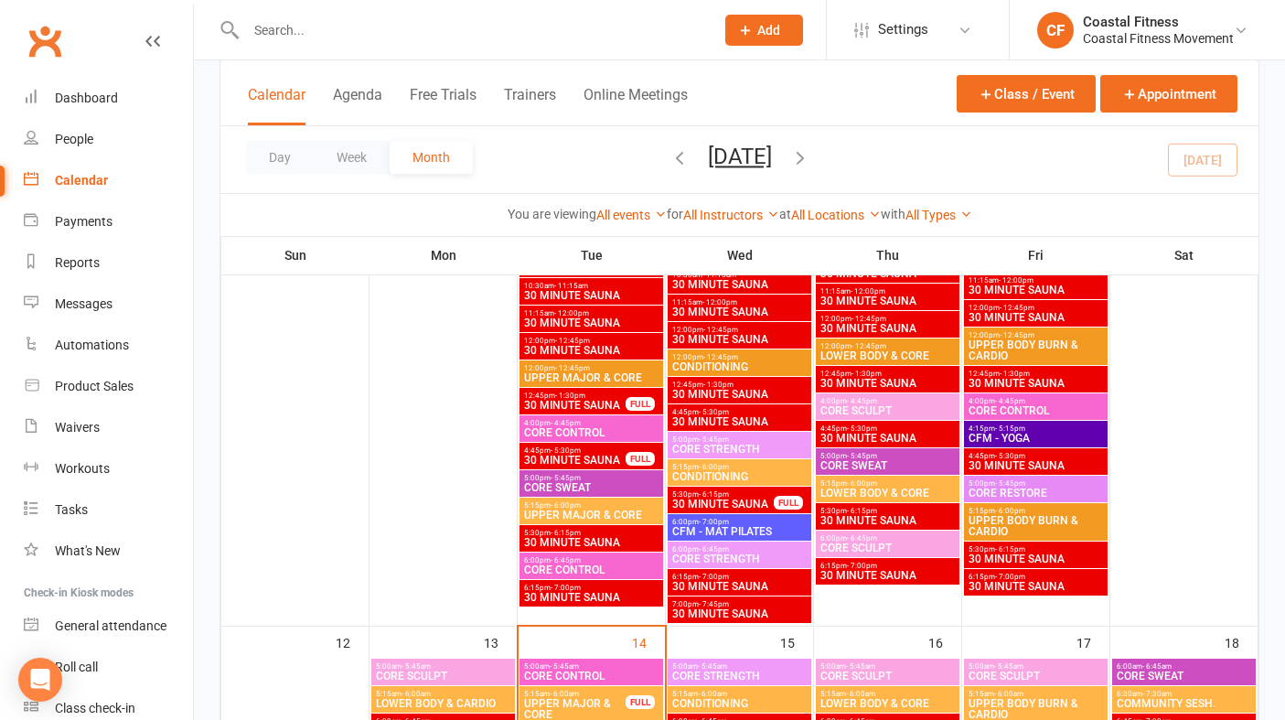
click at [1043, 430] on span "4:15pm - 5:15pm" at bounding box center [1035, 428] width 136 height 8
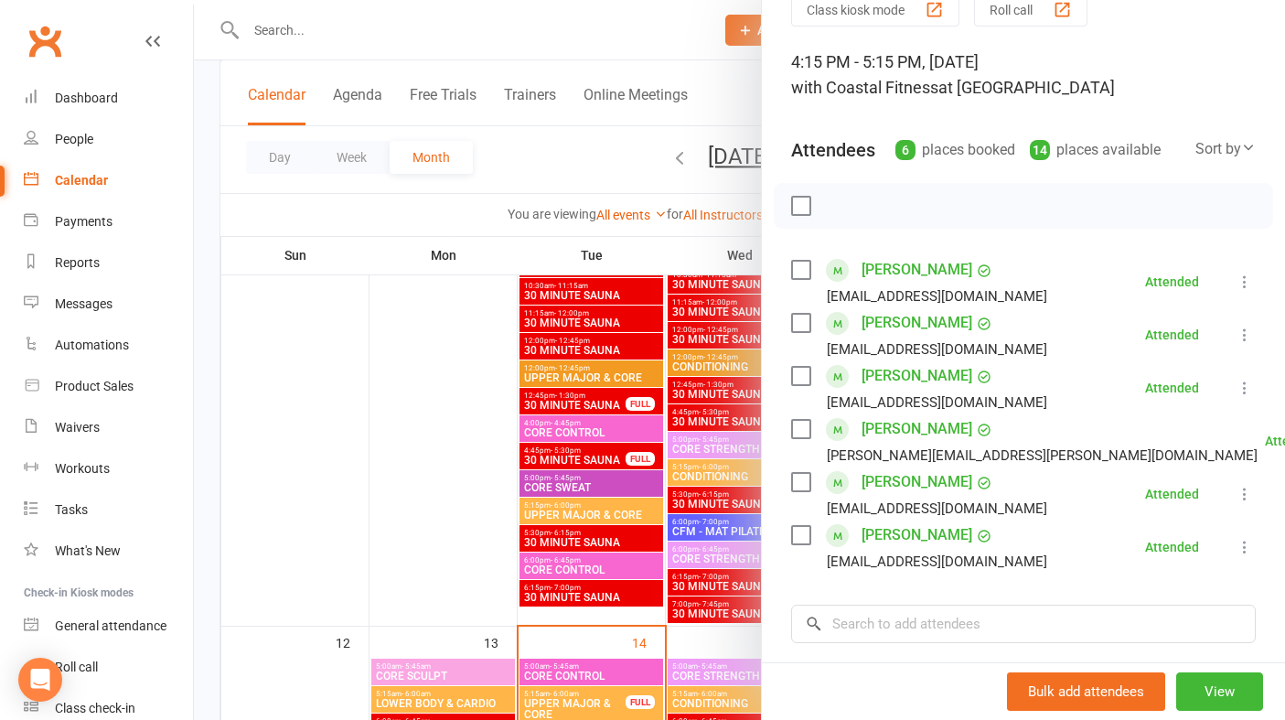
scroll to position [0, 0]
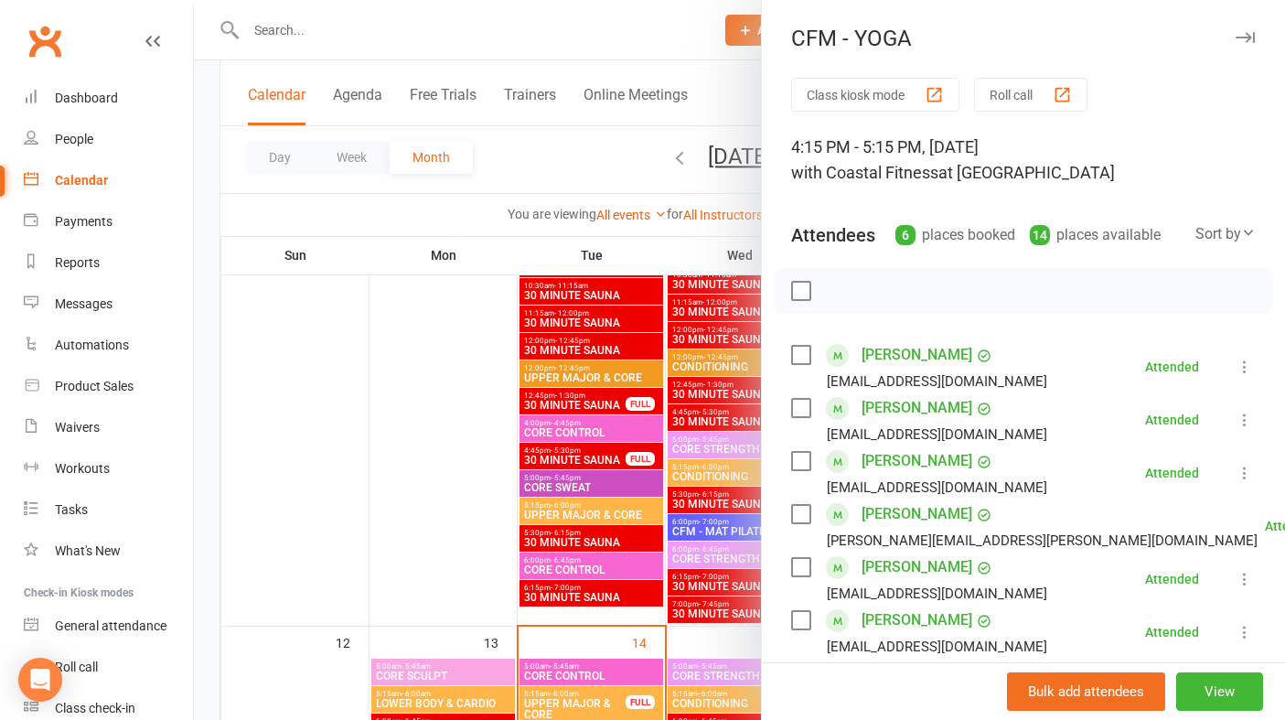
click at [1249, 27] on button "button" at bounding box center [1245, 38] width 22 height 22
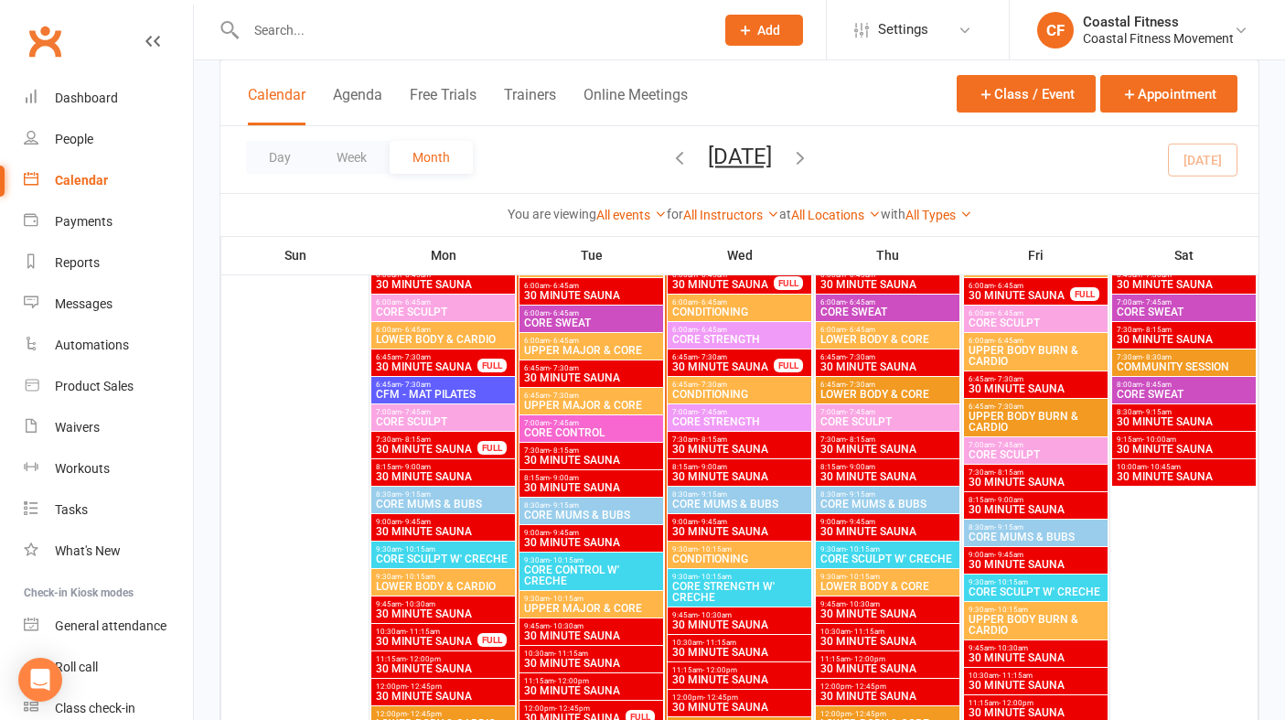
scroll to position [1647, 0]
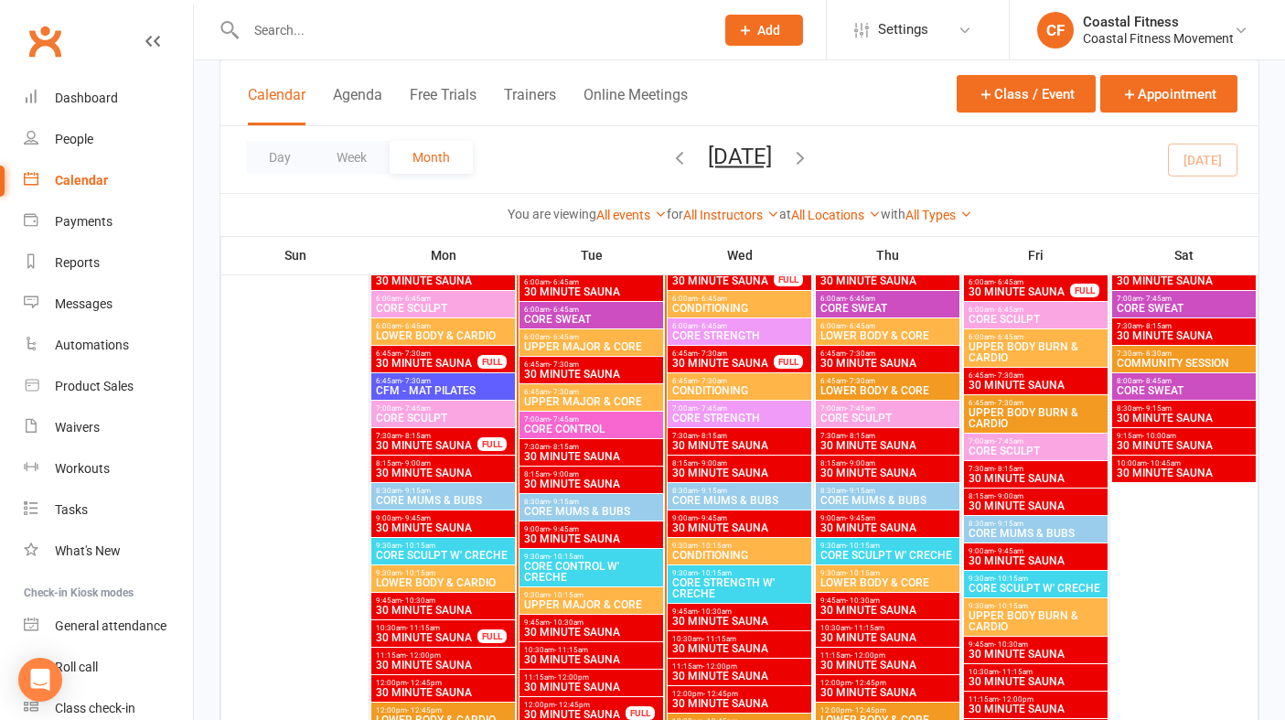
click at [480, 387] on span "CFM - MAT PILATES" at bounding box center [443, 390] width 136 height 11
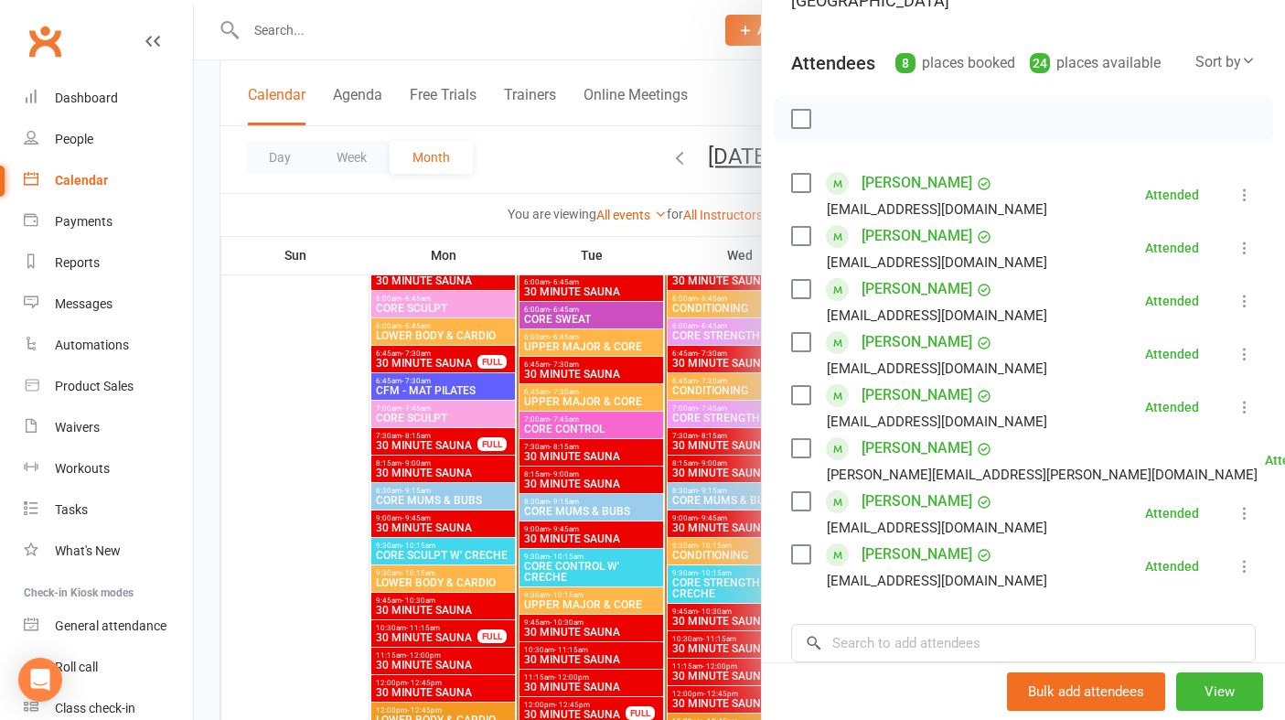
scroll to position [0, 0]
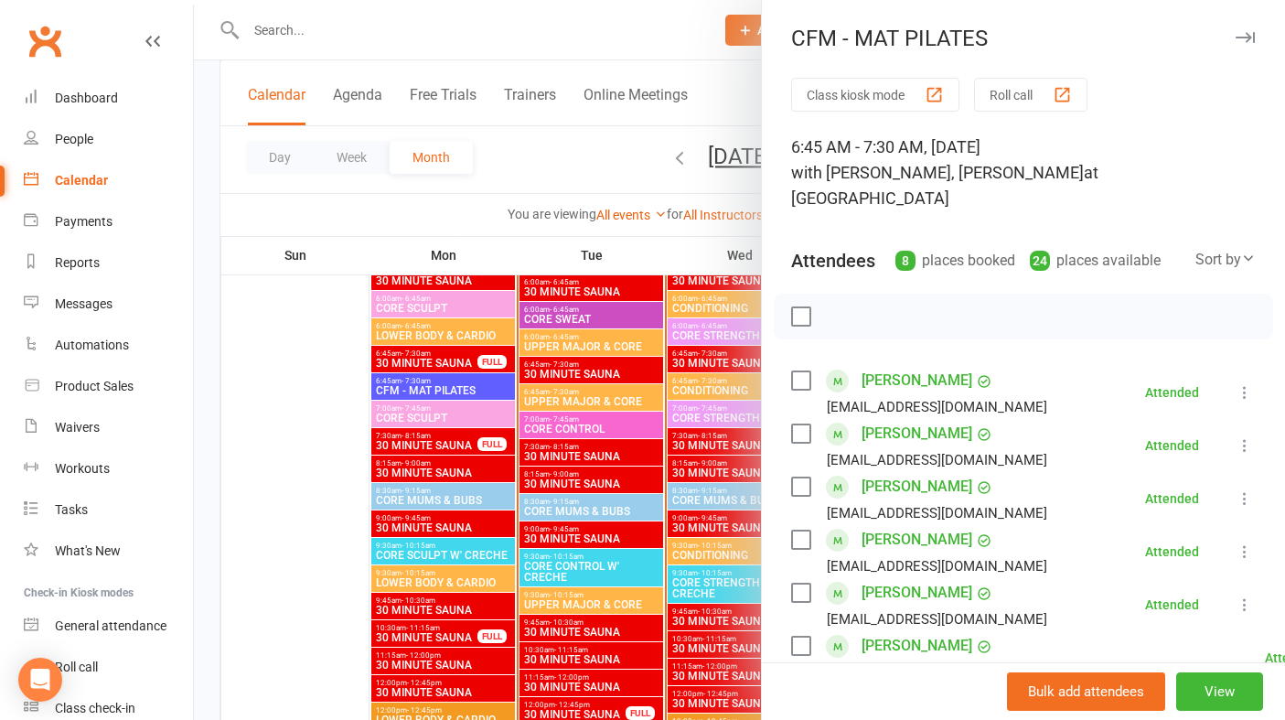
click at [1230, 29] on div "CFM - MAT PILATES" at bounding box center [1023, 39] width 523 height 26
click at [1241, 29] on button "button" at bounding box center [1245, 38] width 22 height 22
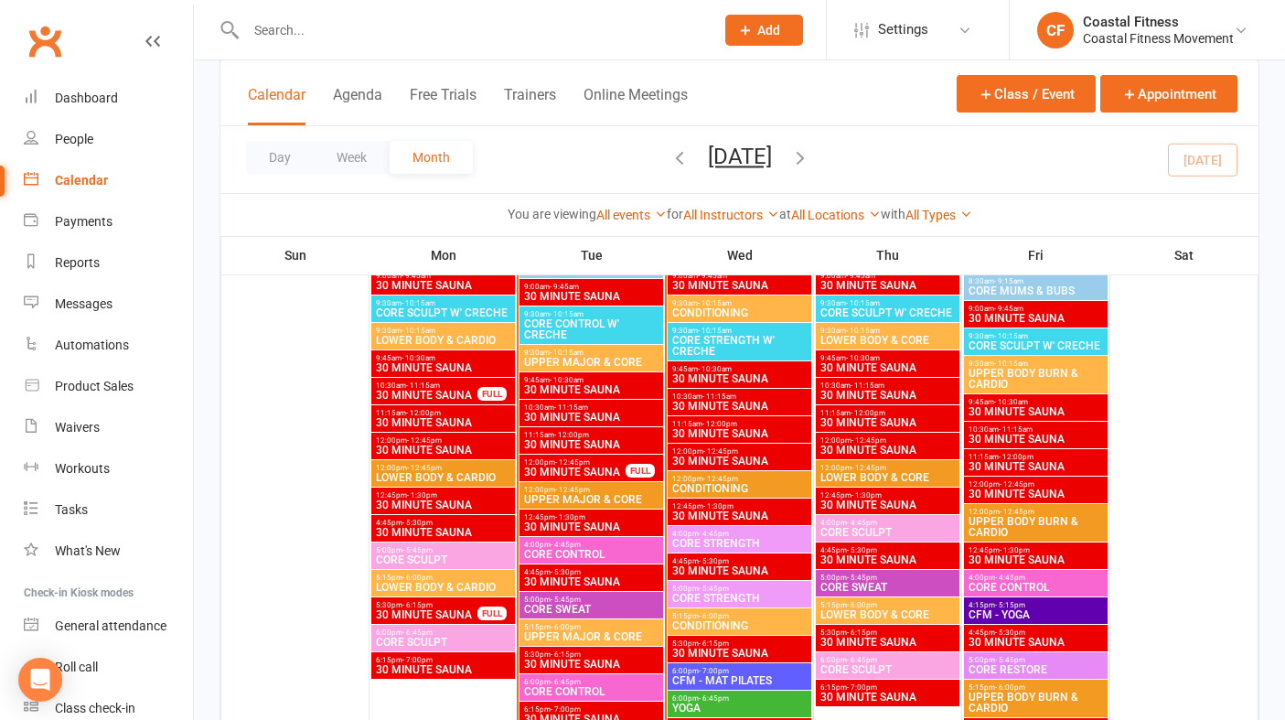
scroll to position [1908, 0]
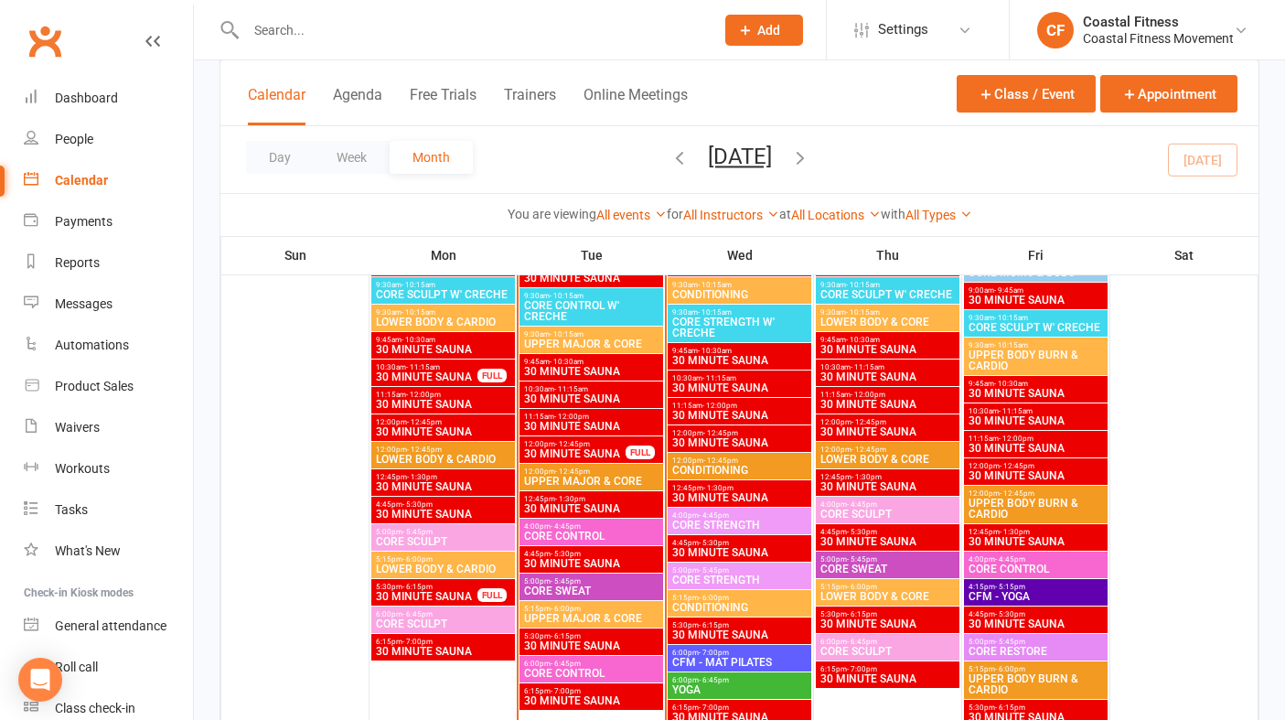
click at [581, 476] on span "UPPER MAJOR & CORE" at bounding box center [591, 481] width 136 height 11
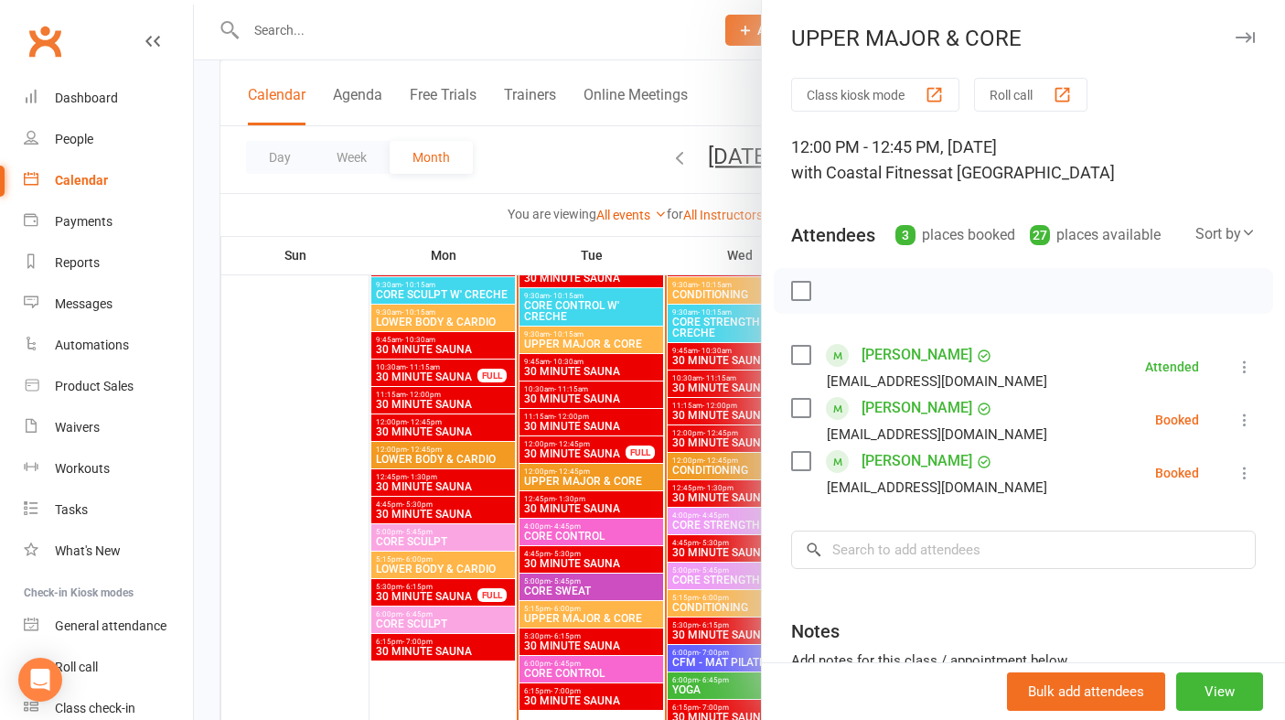
click at [1252, 429] on button at bounding box center [1245, 420] width 22 height 22
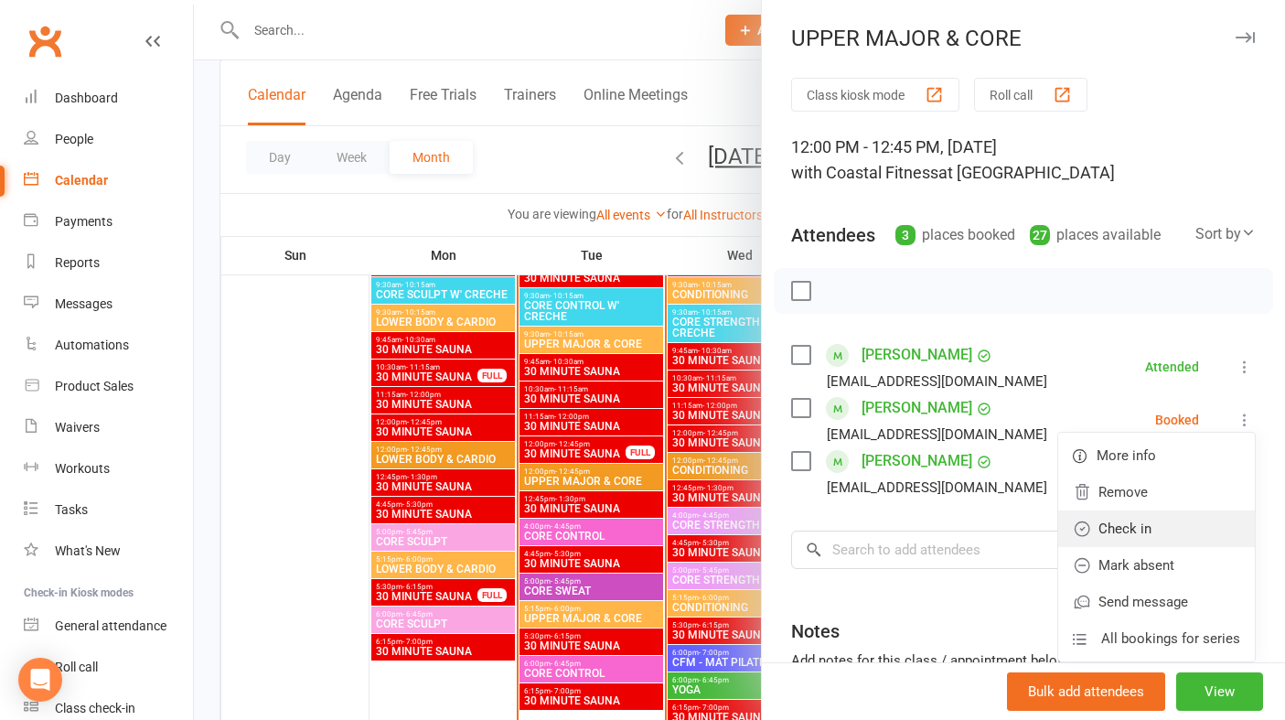
click at [1160, 530] on link "Check in" at bounding box center [1156, 528] width 197 height 37
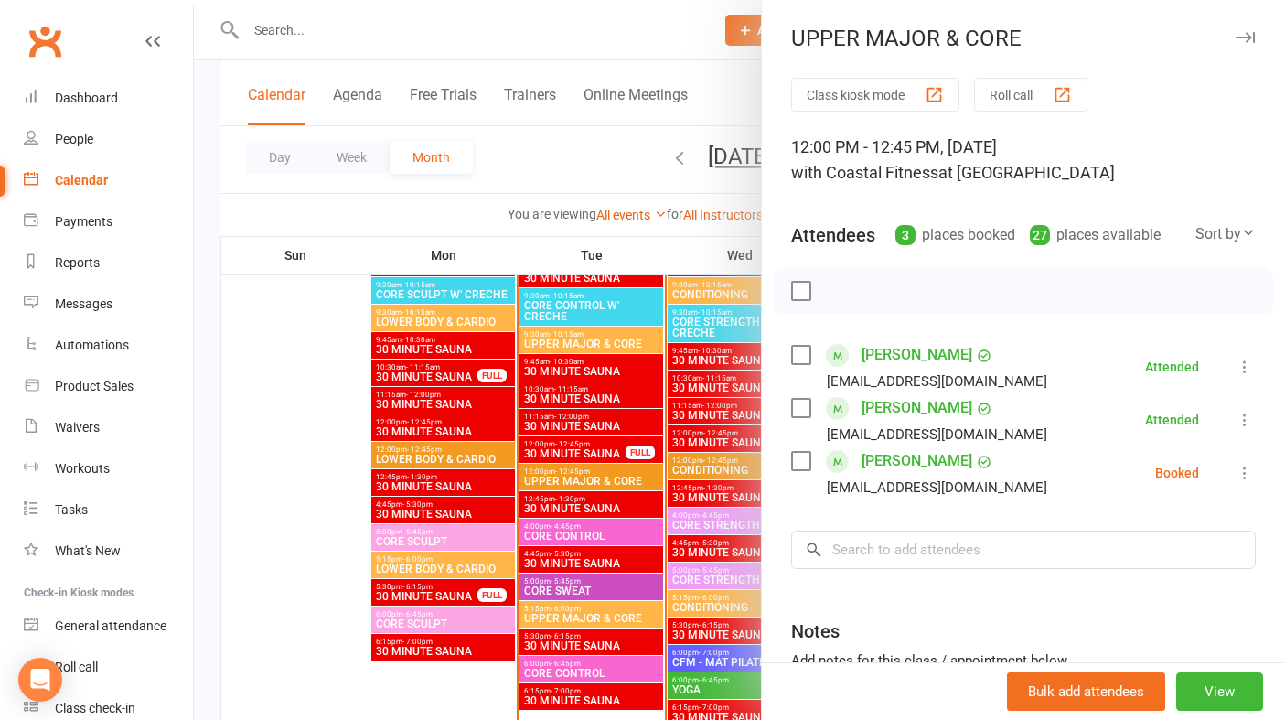
click at [1249, 468] on icon at bounding box center [1244, 473] width 18 height 18
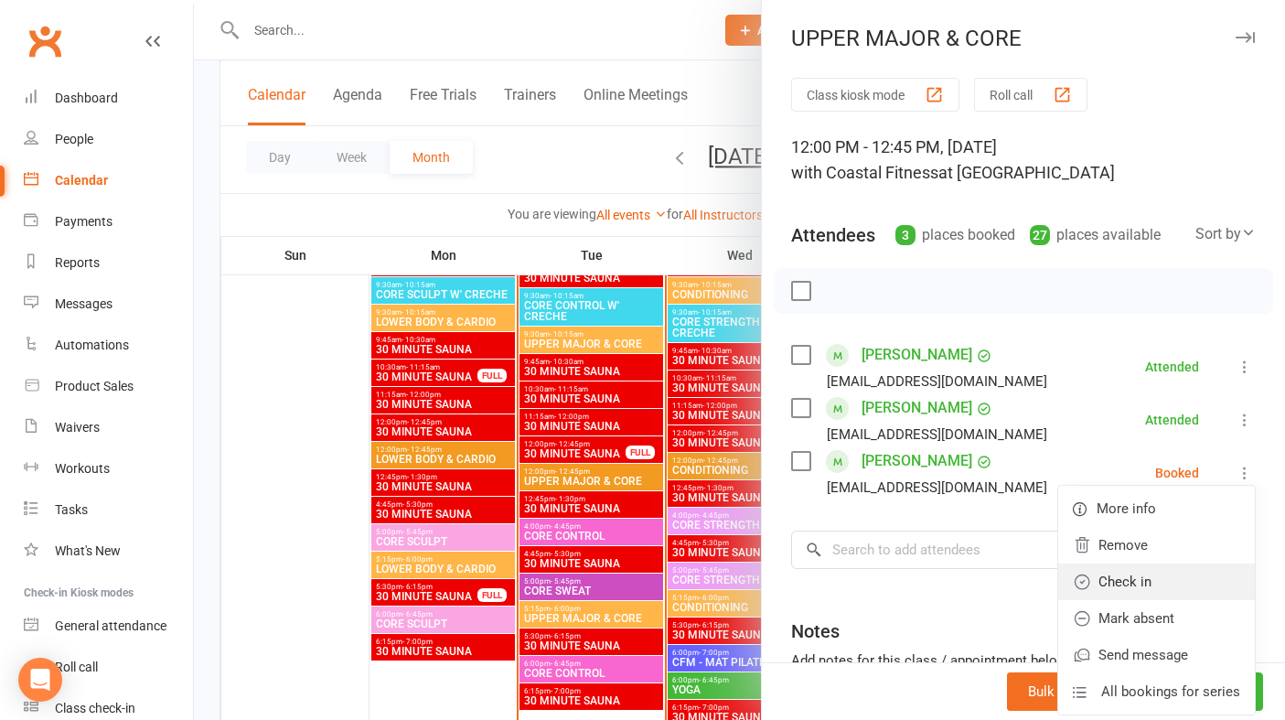
click at [1160, 588] on link "Check in" at bounding box center [1156, 581] width 197 height 37
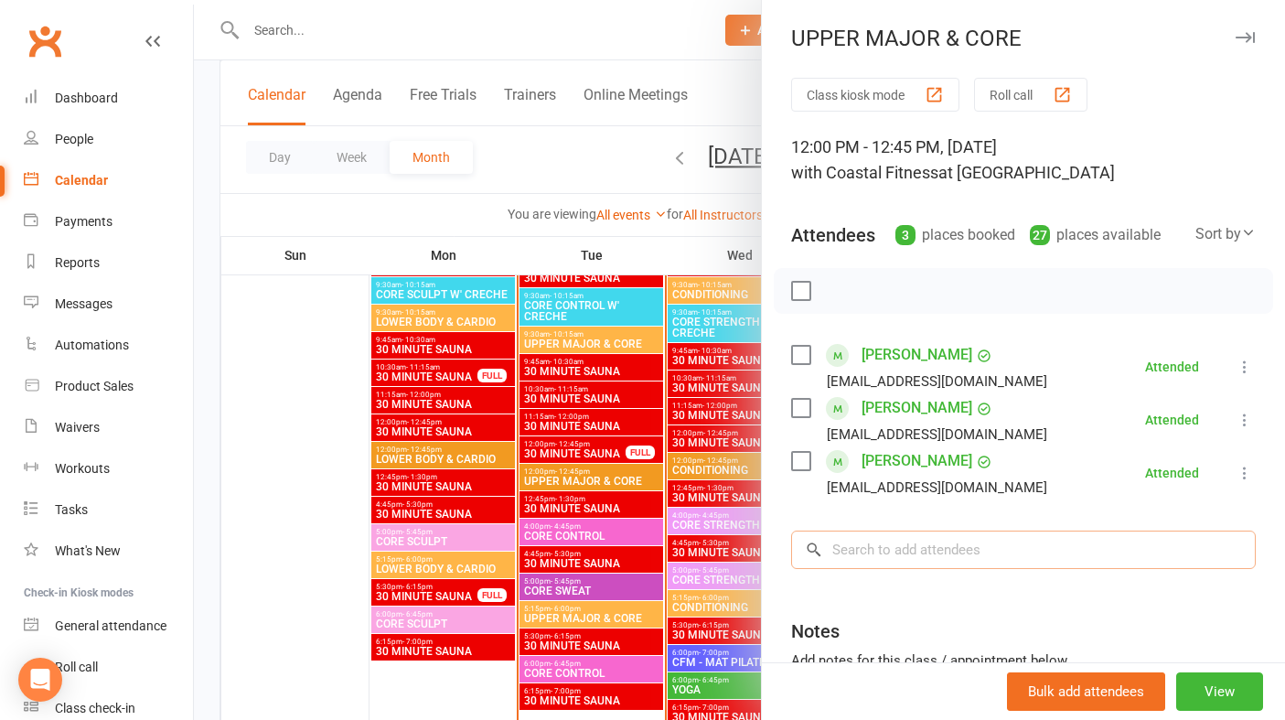
click at [887, 553] on input "search" at bounding box center [1023, 549] width 465 height 38
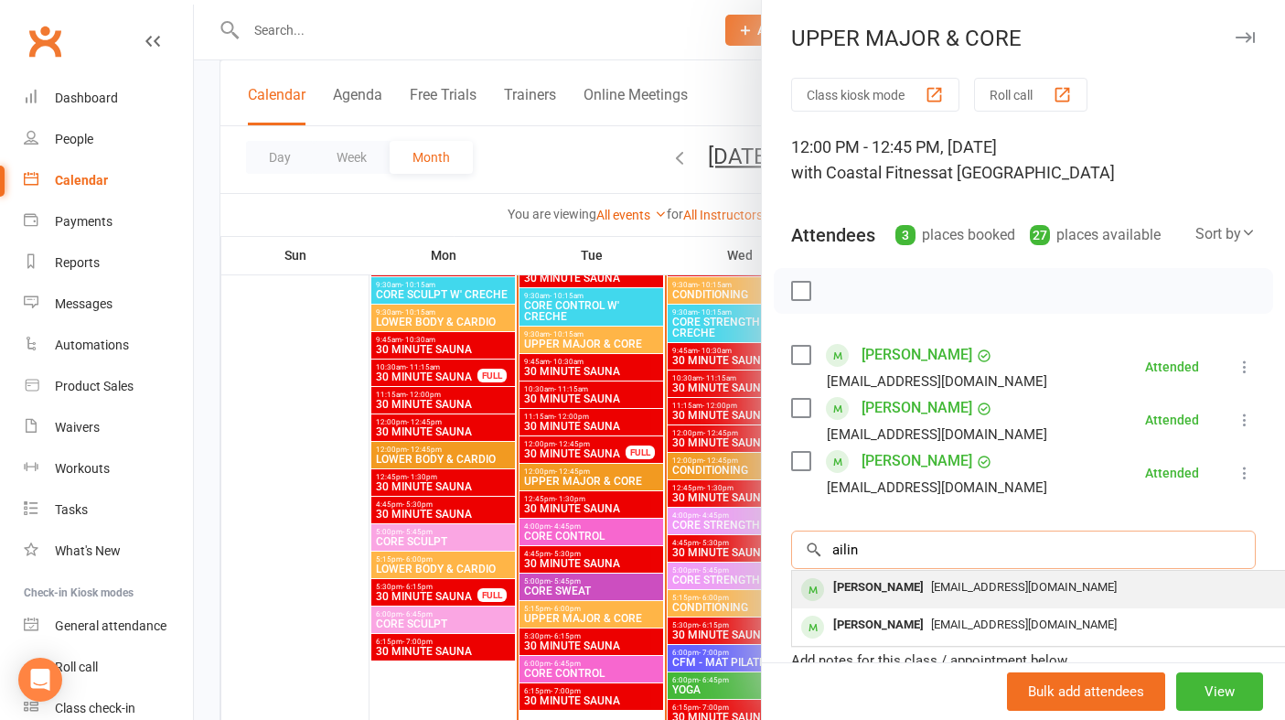
type input "ailin"
click at [898, 593] on div "[PERSON_NAME]" at bounding box center [878, 587] width 105 height 27
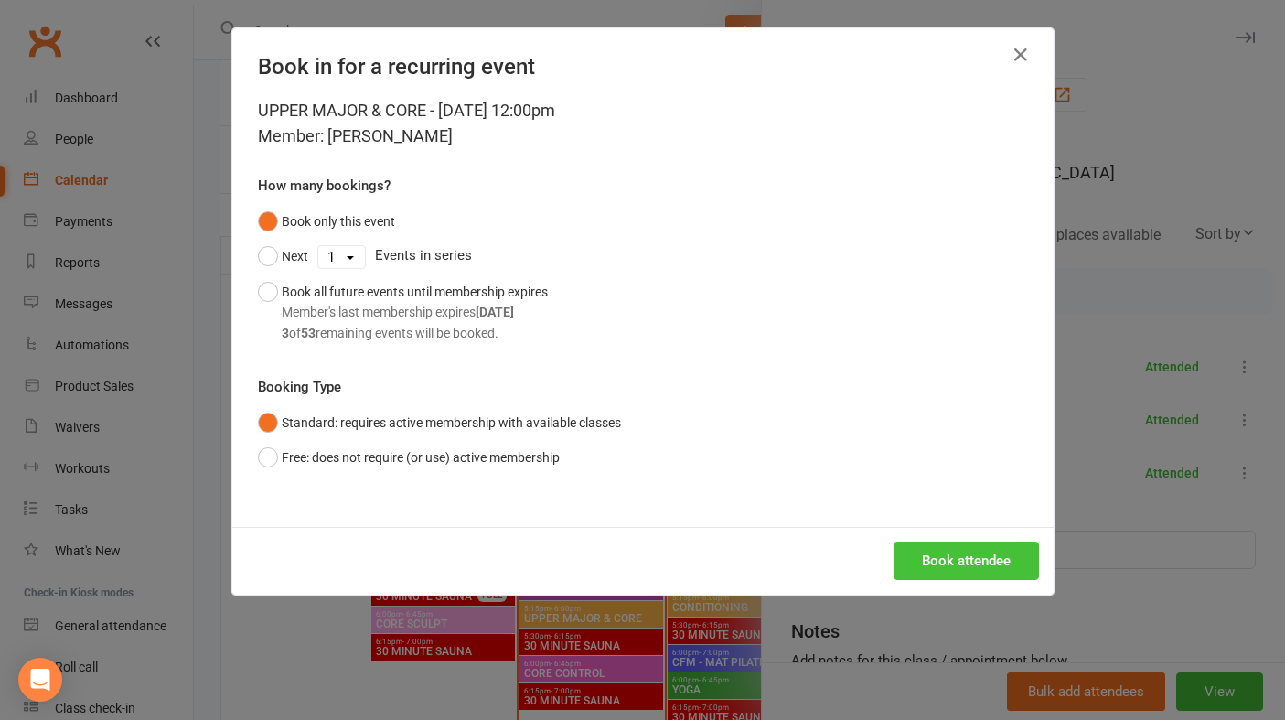
click at [977, 562] on button "Book attendee" at bounding box center [965, 560] width 145 height 38
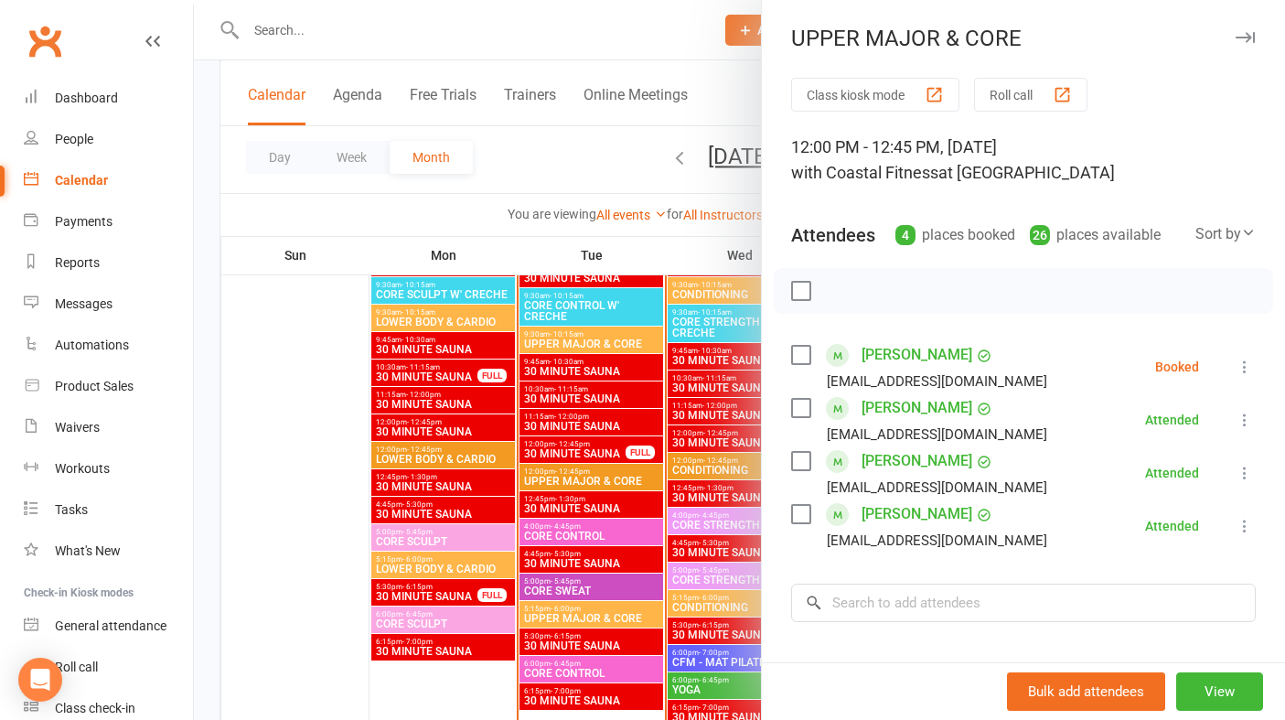
click at [1246, 367] on icon at bounding box center [1244, 367] width 18 height 18
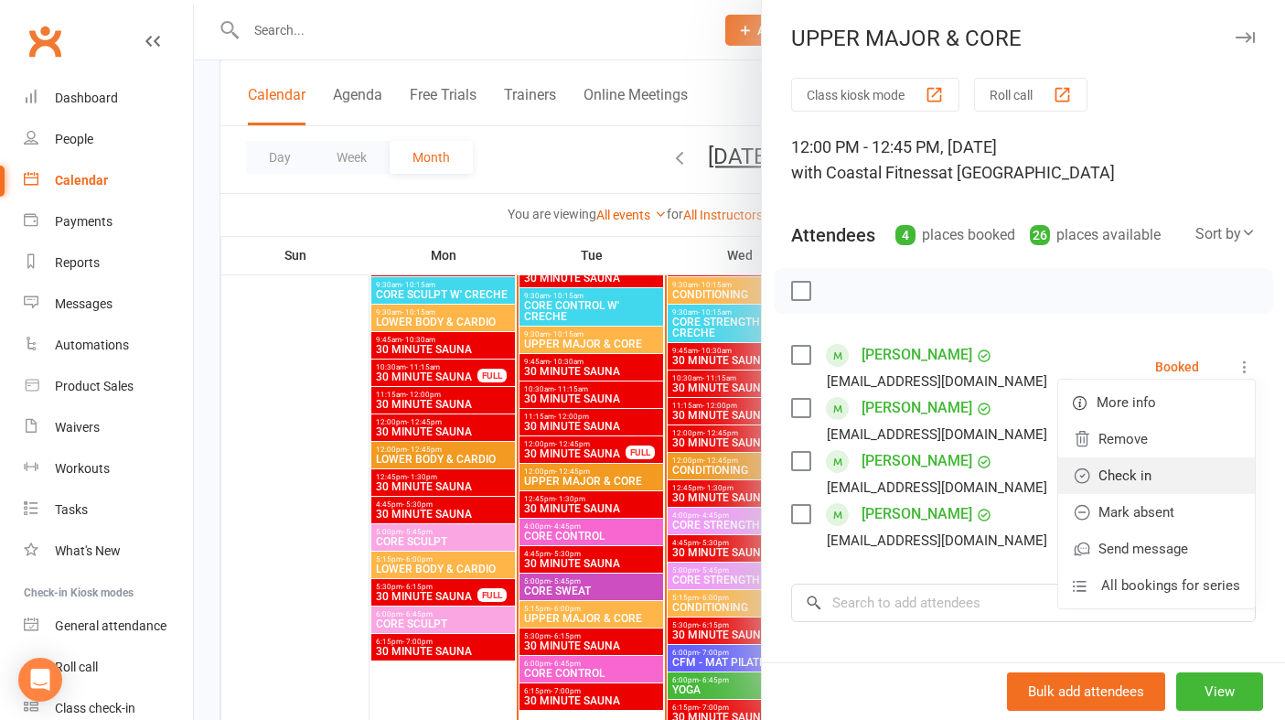
click at [1152, 476] on link "Check in" at bounding box center [1156, 475] width 197 height 37
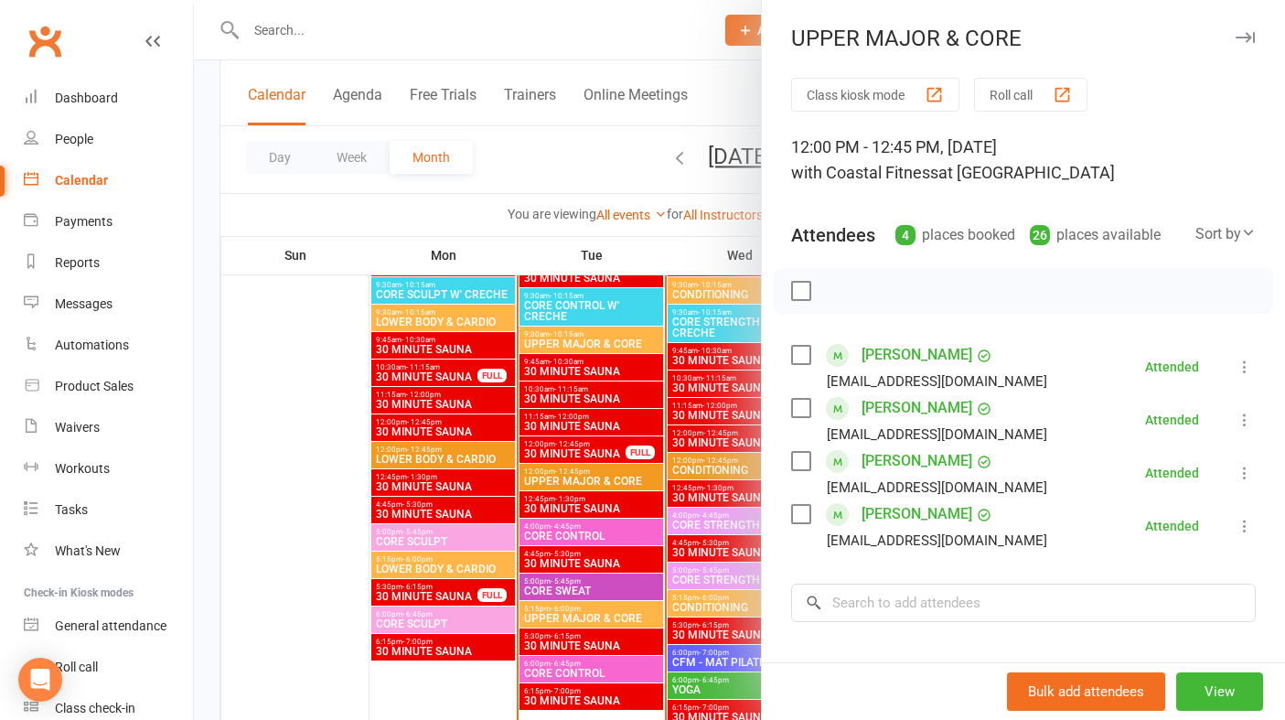
click at [1249, 28] on button "button" at bounding box center [1245, 38] width 22 height 22
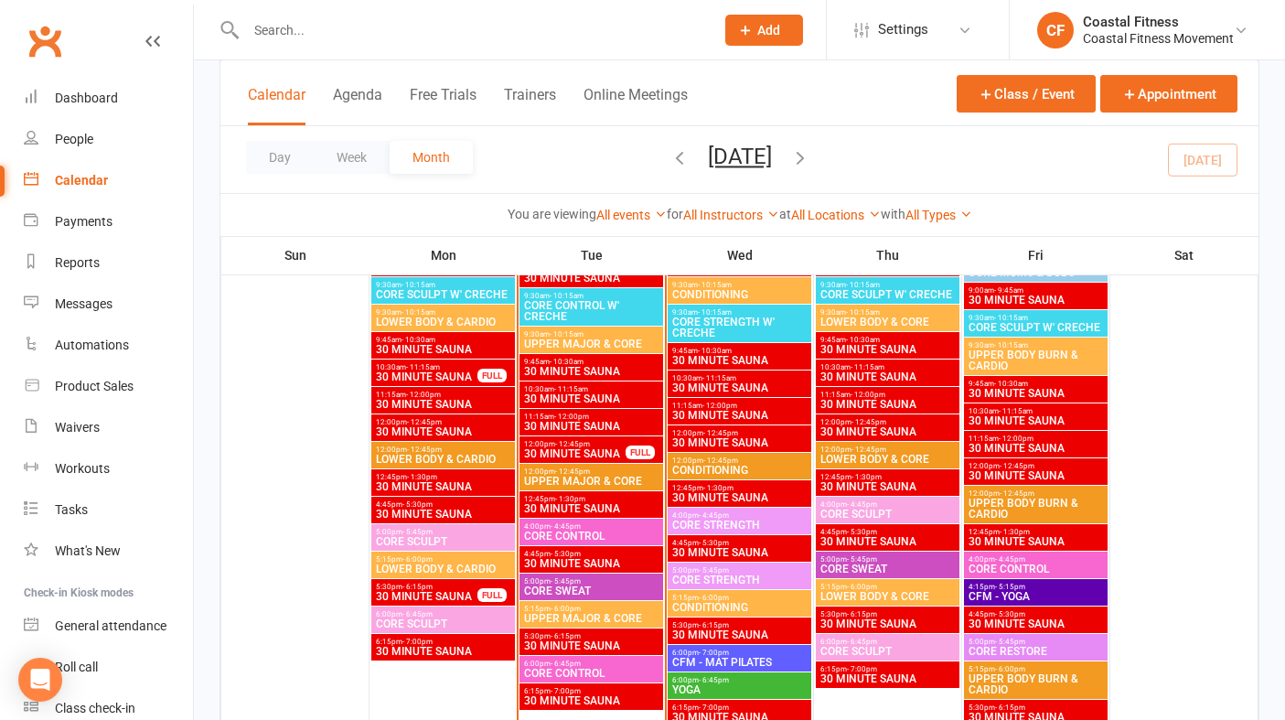
click at [757, 31] on span "Add" at bounding box center [768, 30] width 23 height 15
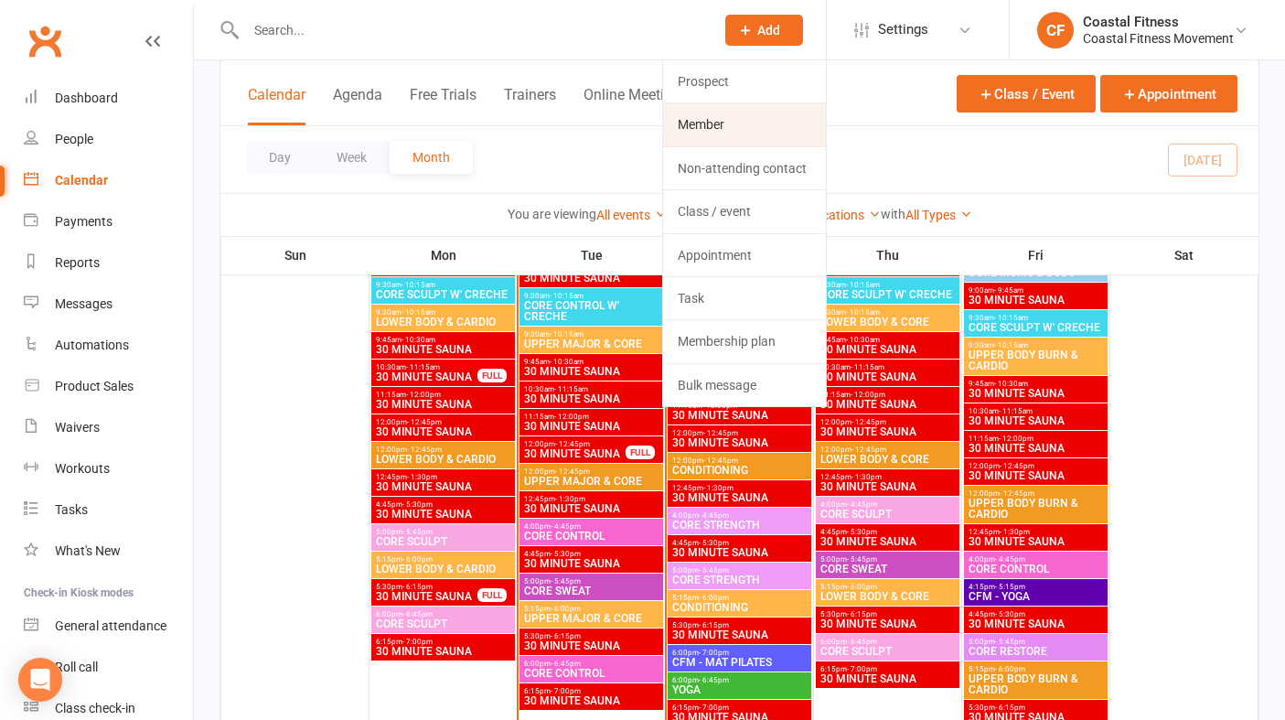
click at [743, 121] on link "Member" at bounding box center [744, 124] width 163 height 42
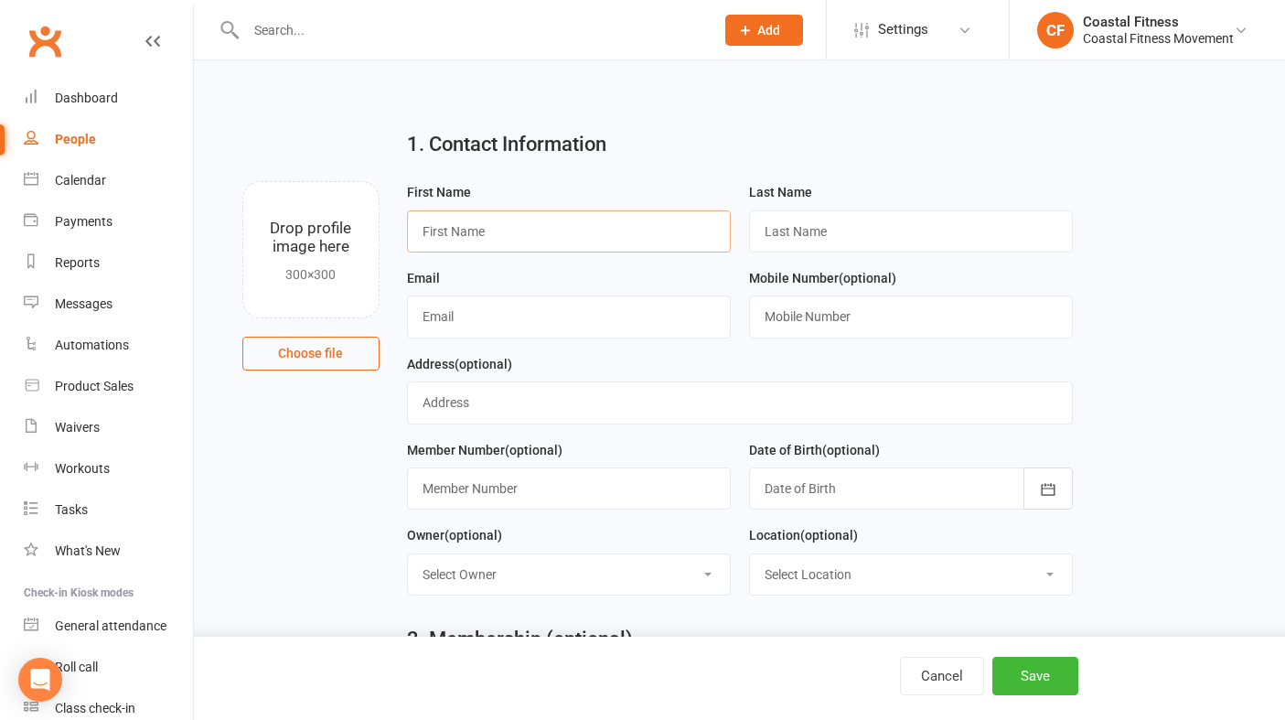
click at [536, 242] on input "text" at bounding box center [569, 231] width 324 height 42
click at [505, 240] on input "[PERSON_NAME]" at bounding box center [569, 231] width 324 height 42
type input "Clare"
type input "[PERSON_NAME]"
click at [440, 324] on input "text" at bounding box center [569, 316] width 324 height 42
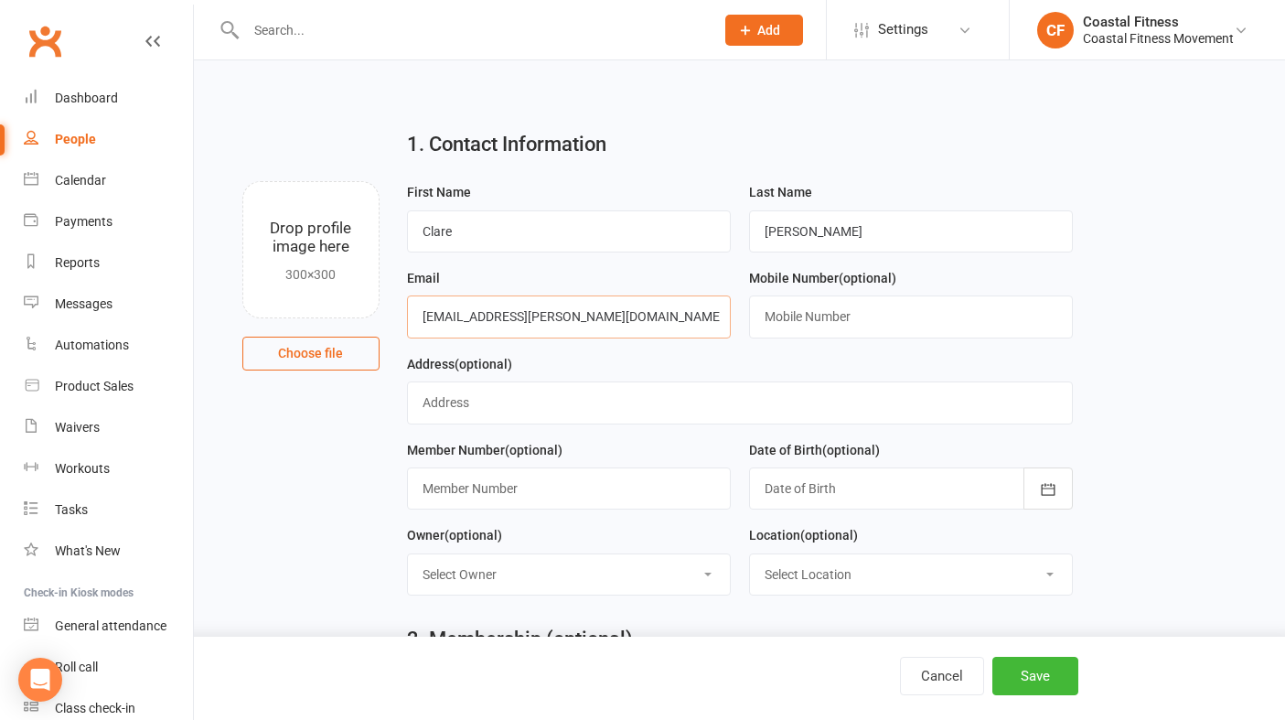
type input "[EMAIL_ADDRESS][PERSON_NAME][DOMAIN_NAME]"
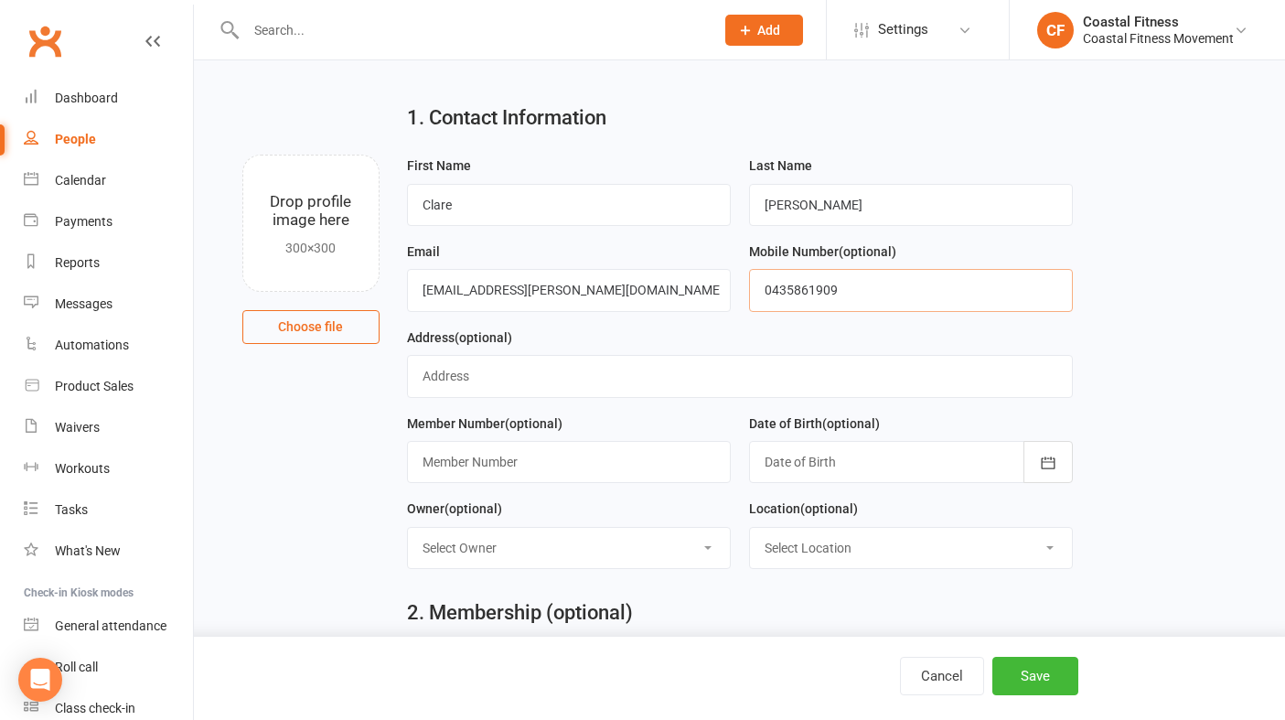
scroll to position [45, 0]
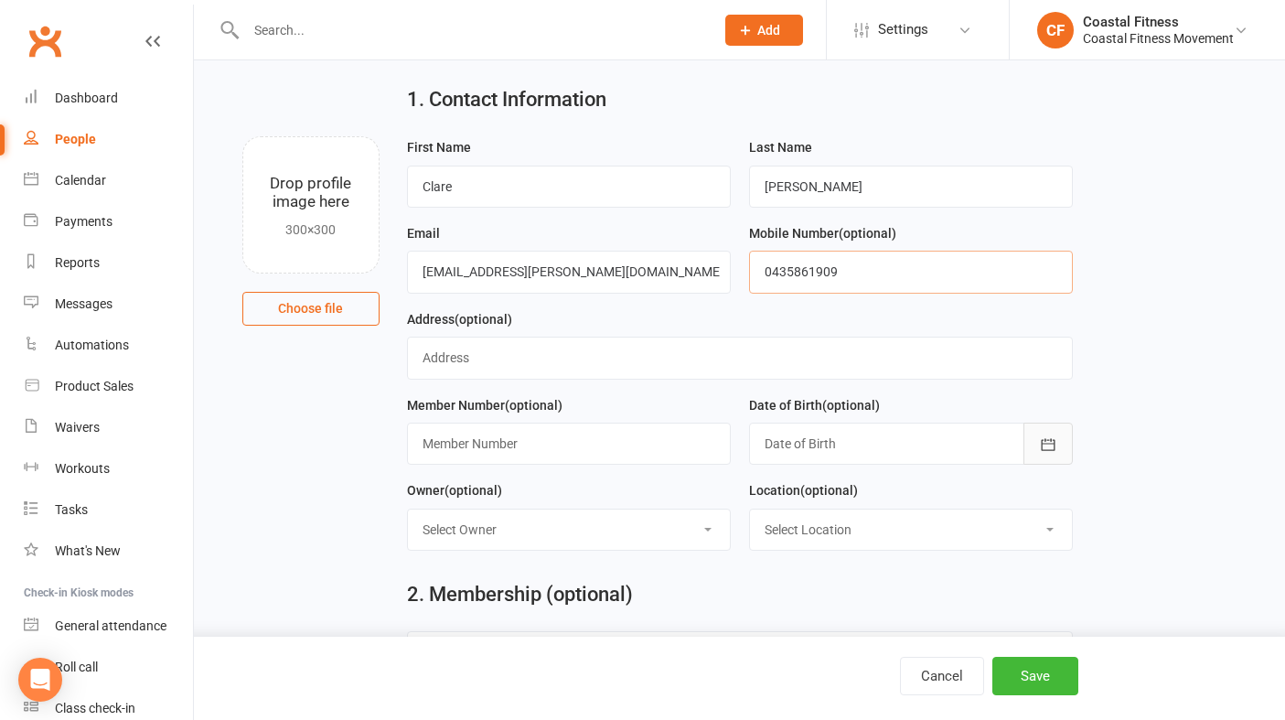
type input "0435861909"
click at [1053, 463] on button "button" at bounding box center [1047, 443] width 49 height 42
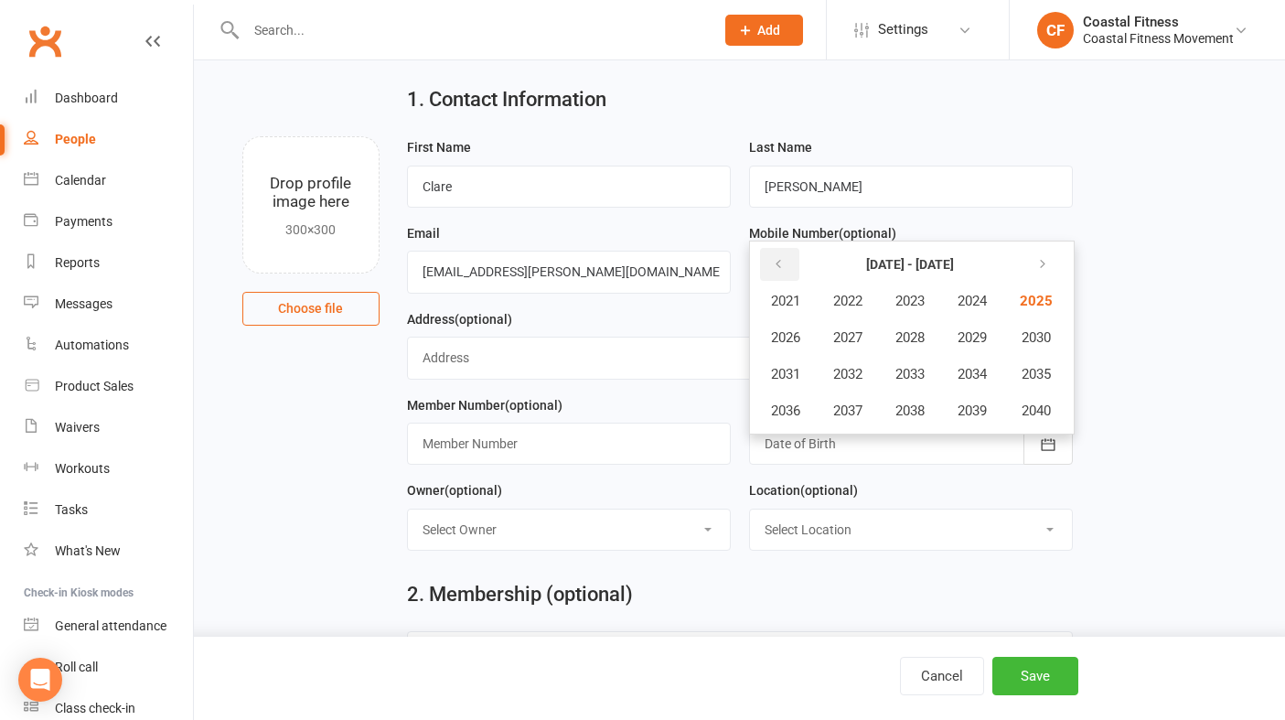
click at [788, 264] on button "button" at bounding box center [779, 264] width 39 height 33
click at [806, 413] on button "1996" at bounding box center [785, 410] width 60 height 35
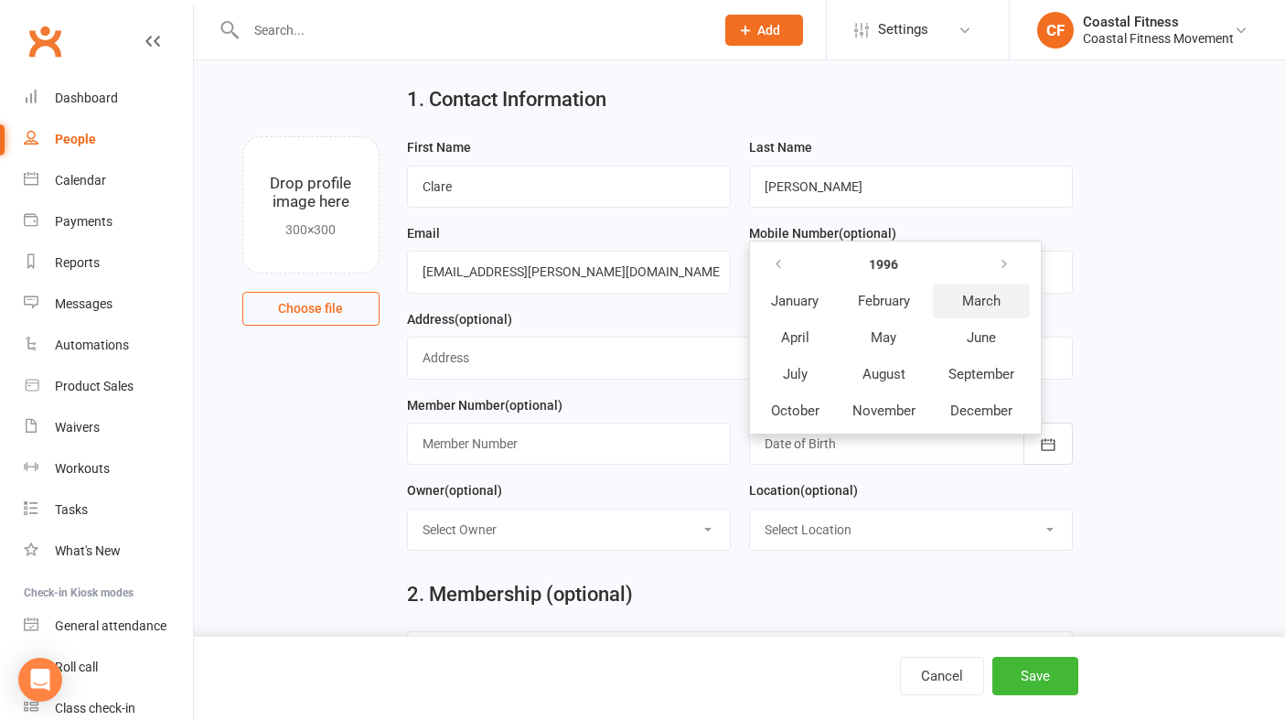
click at [974, 308] on span "March" at bounding box center [981, 301] width 38 height 16
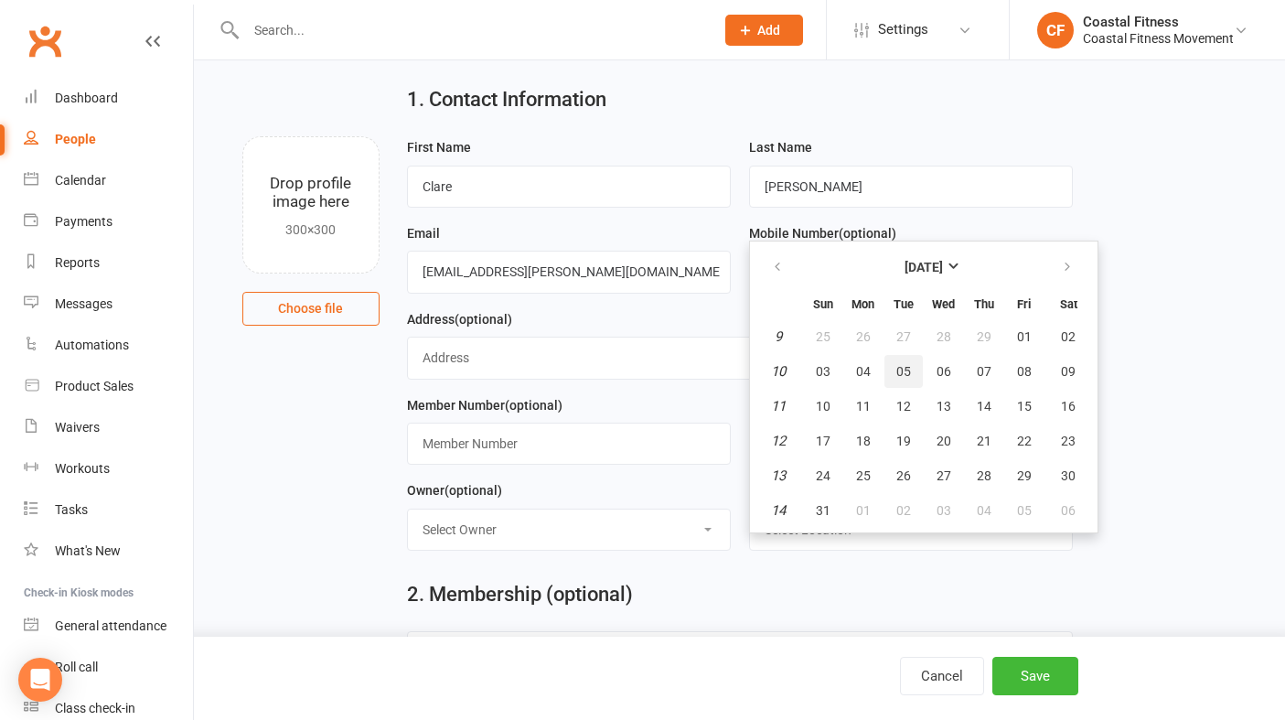
click at [907, 366] on span "05" at bounding box center [903, 371] width 15 height 15
type input "[DATE]"
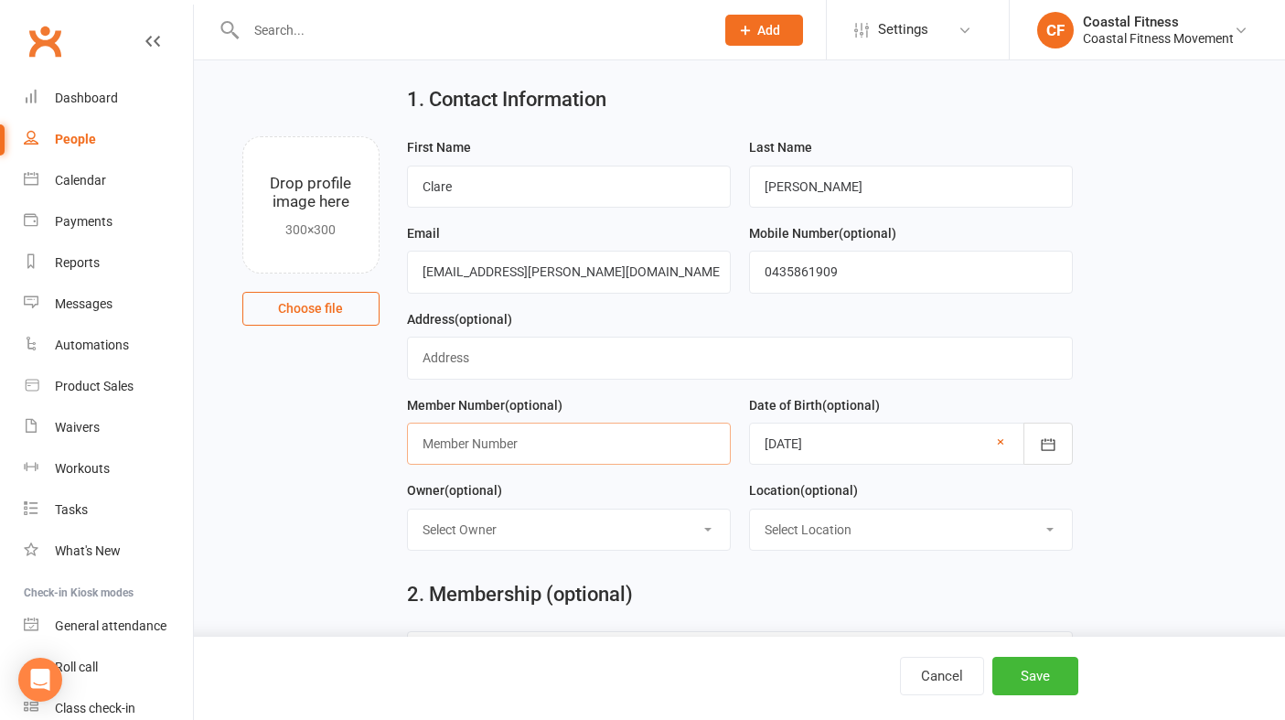
click at [497, 451] on input "text" at bounding box center [569, 443] width 324 height 42
type input "AISN.1978.1"
click at [1056, 671] on button "Save" at bounding box center [1035, 676] width 86 height 38
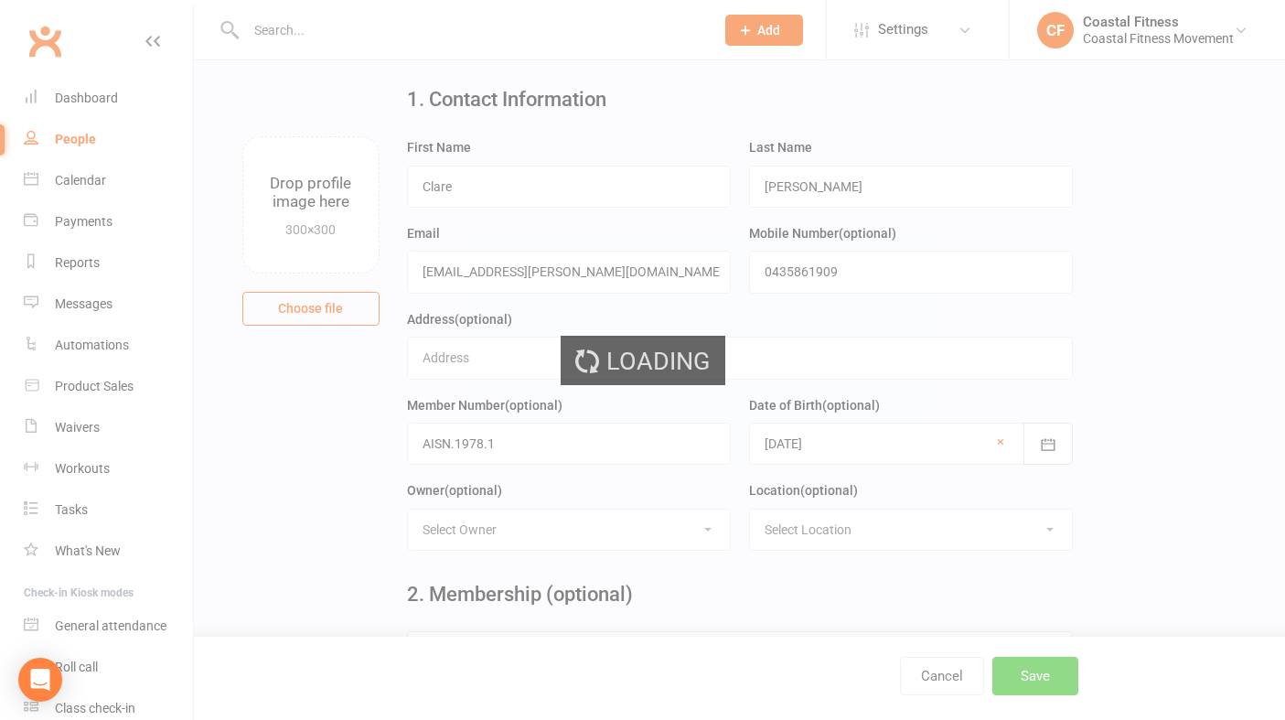
scroll to position [0, 0]
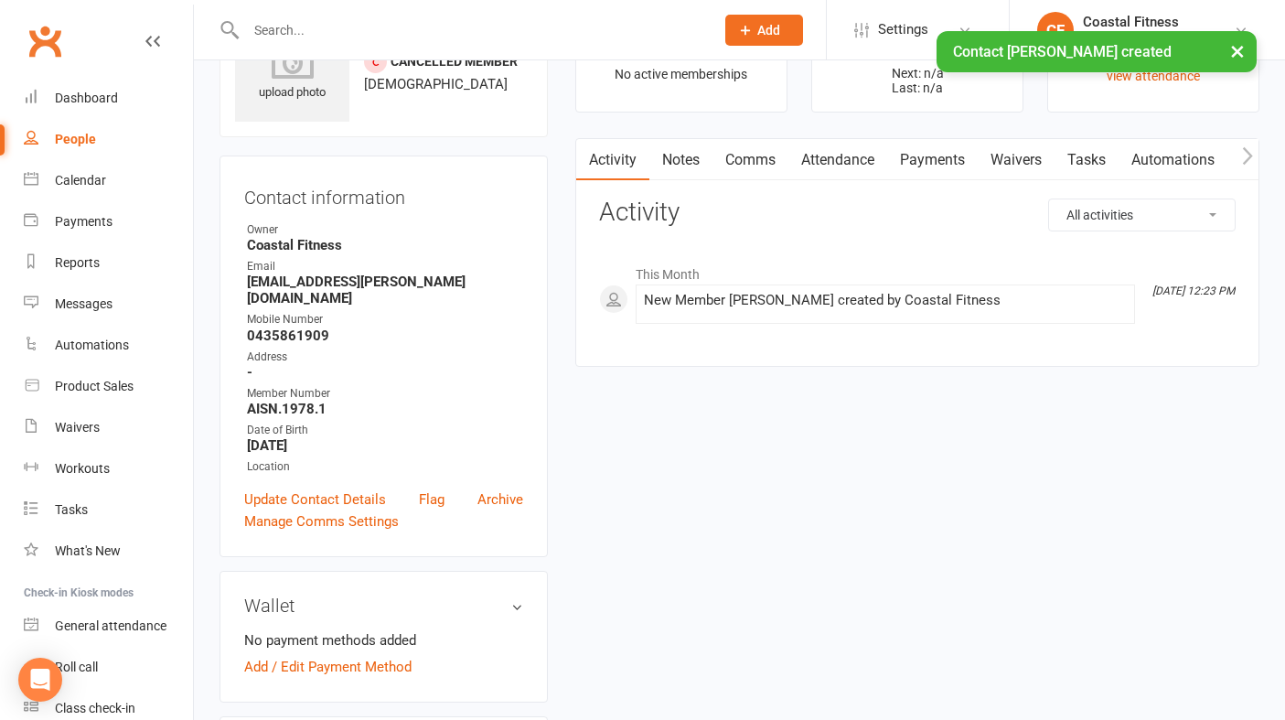
scroll to position [103, 0]
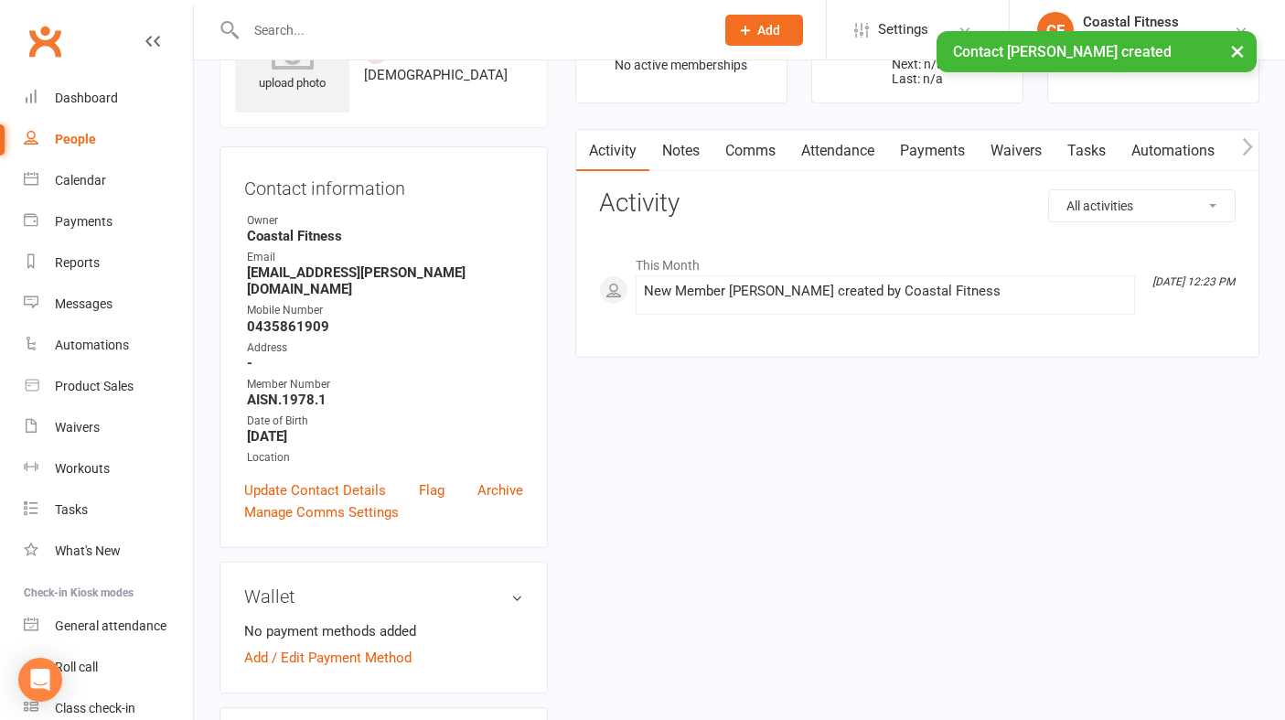
click at [1008, 153] on link "Waivers" at bounding box center [1016, 151] width 77 height 42
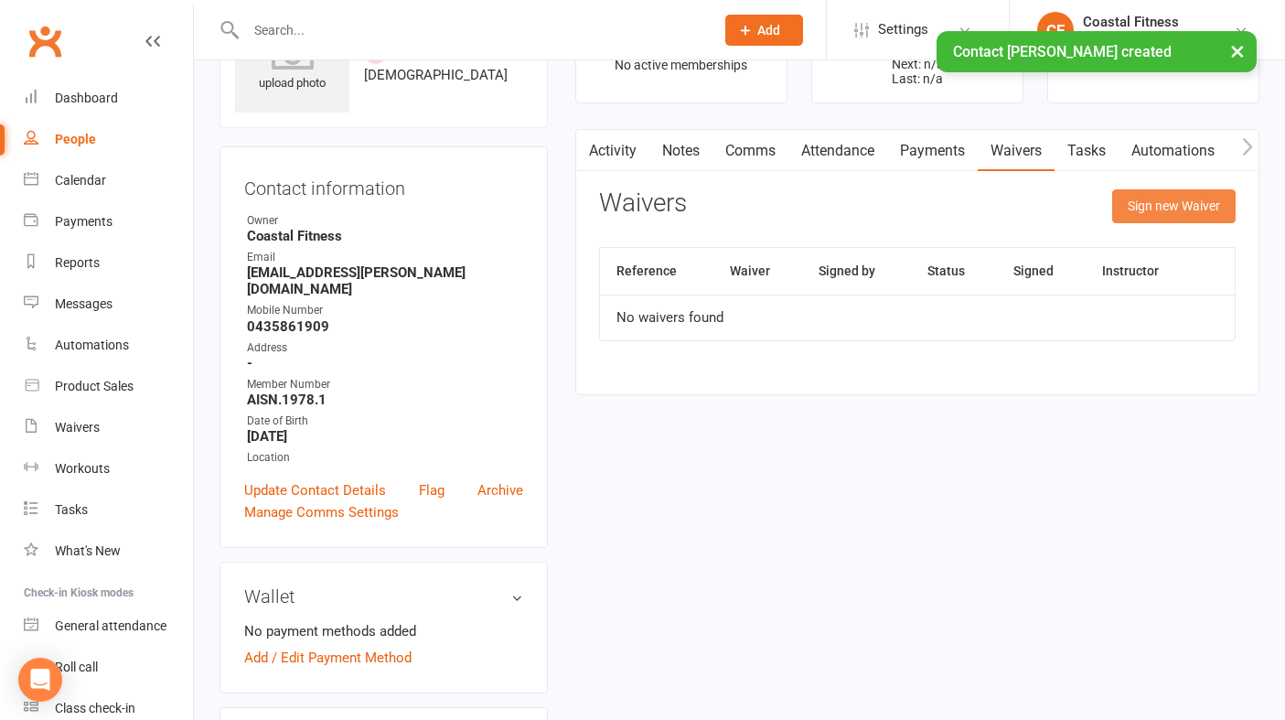
click at [1134, 208] on button "Sign new Waiver" at bounding box center [1173, 205] width 123 height 33
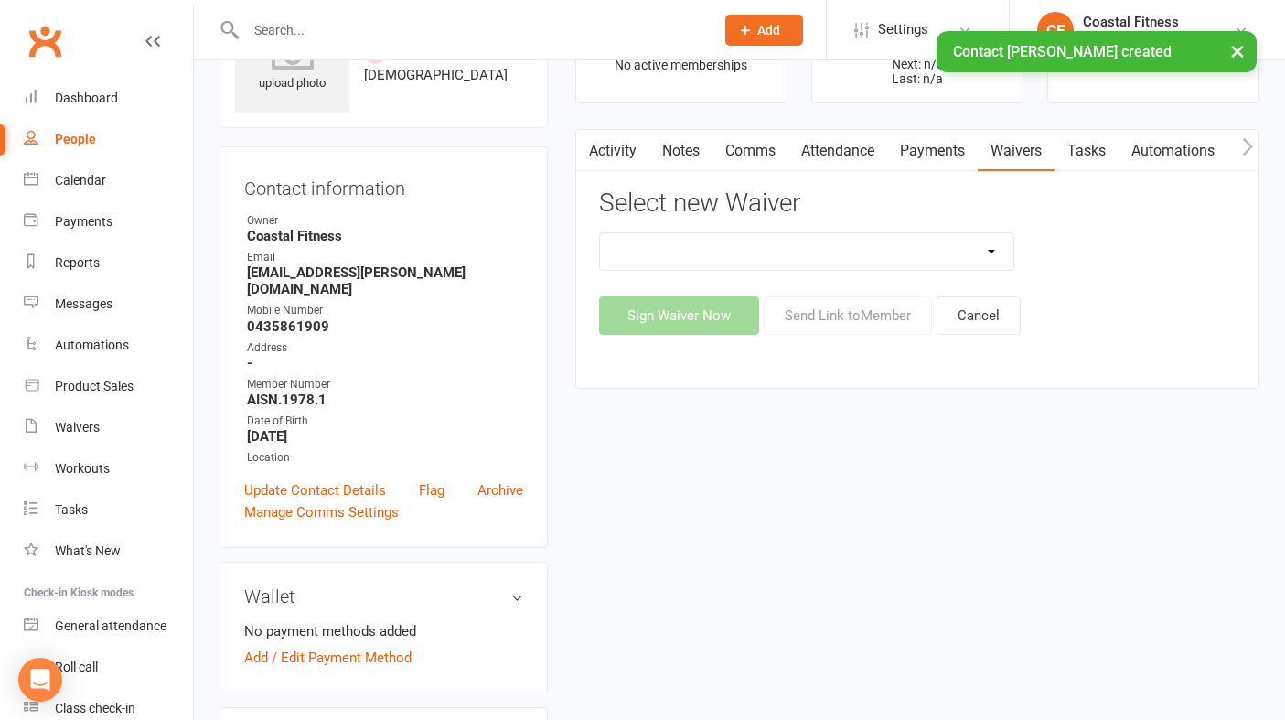
click at [925, 249] on select "5 x SAUNA PASS 7 DAY CASUAL PASS 7 DAY FREE TRIAL BRING A FRIEND FOR FREE BRONZ…" at bounding box center [806, 251] width 413 height 37
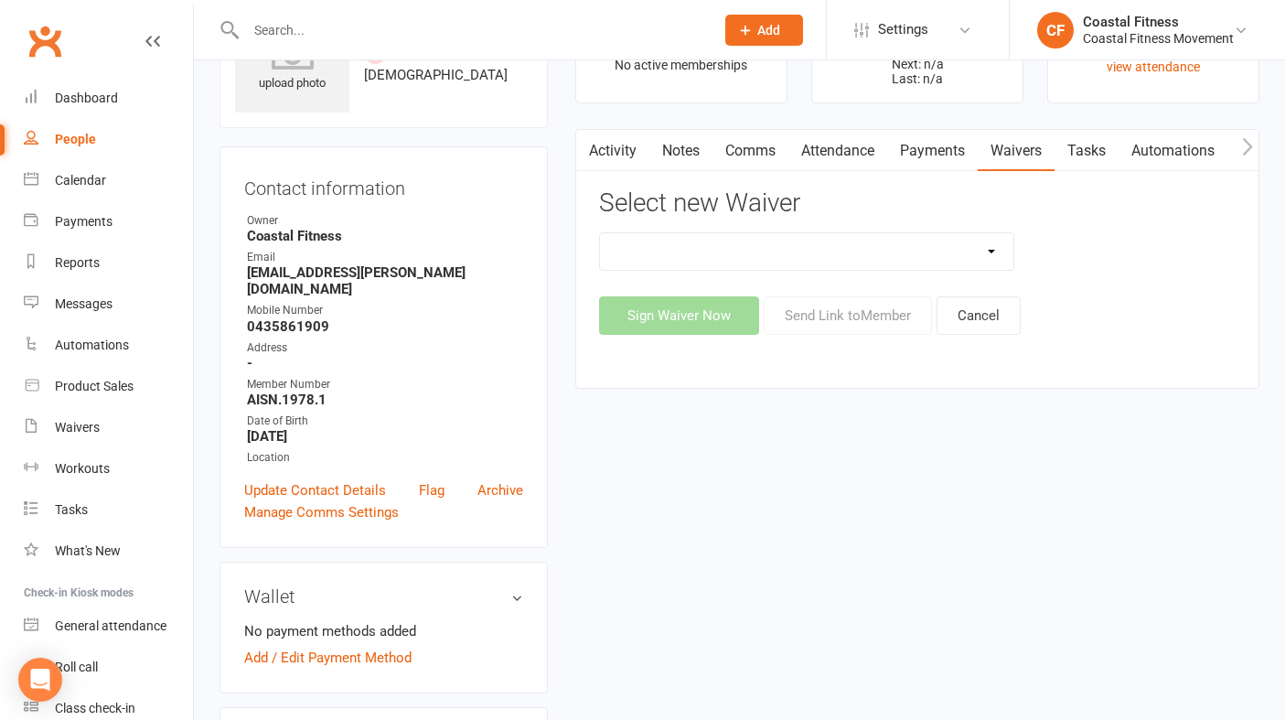
select select "11072"
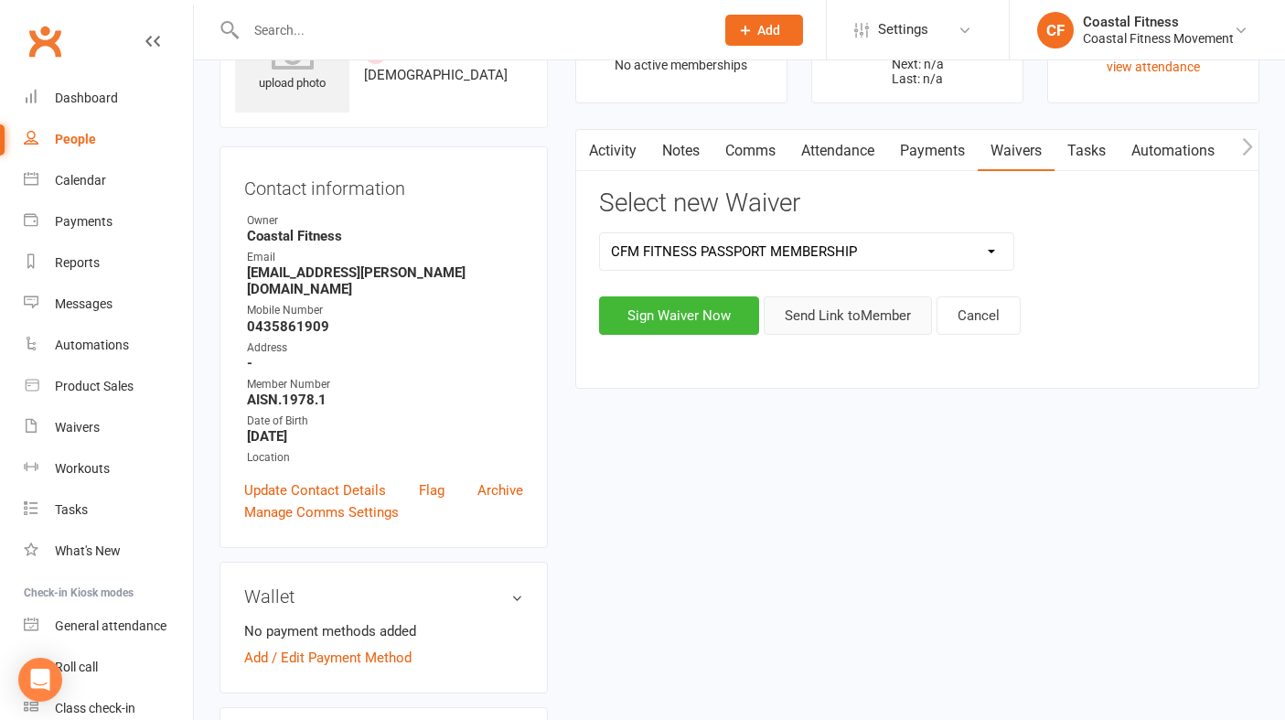
click at [859, 306] on button "Send Link to Member" at bounding box center [848, 315] width 168 height 38
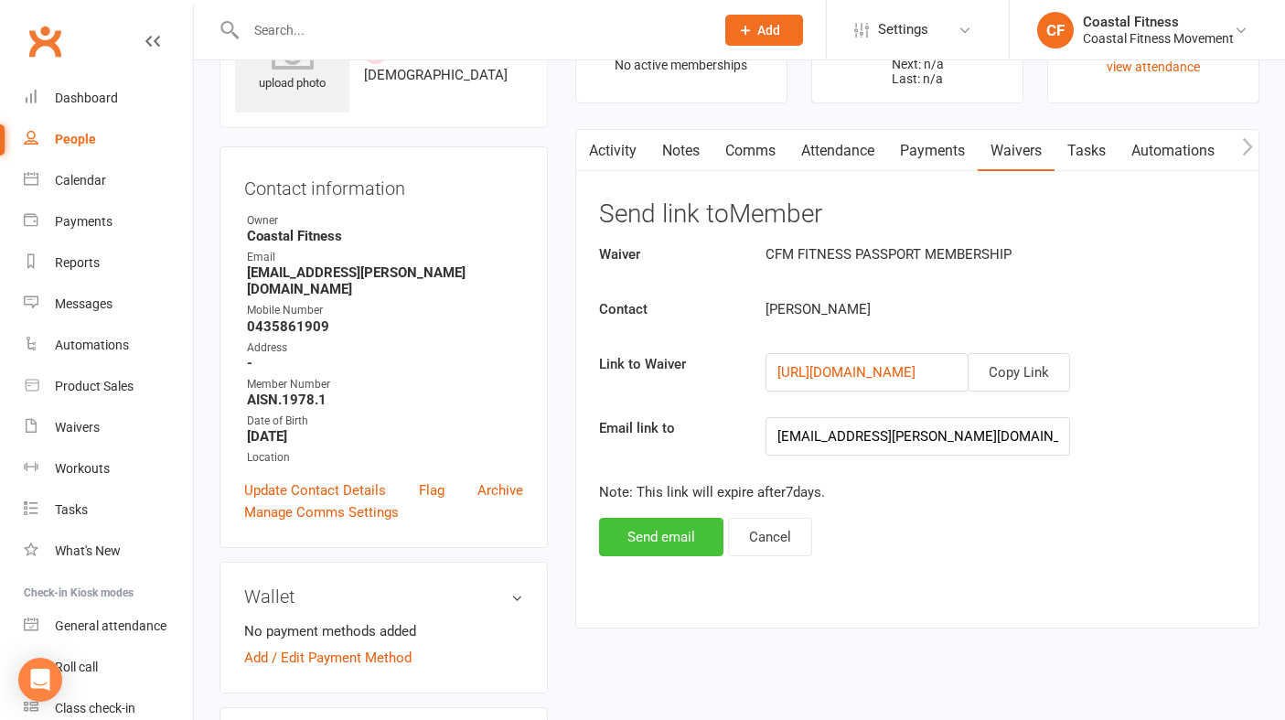
click at [677, 537] on button "Send email" at bounding box center [661, 537] width 124 height 38
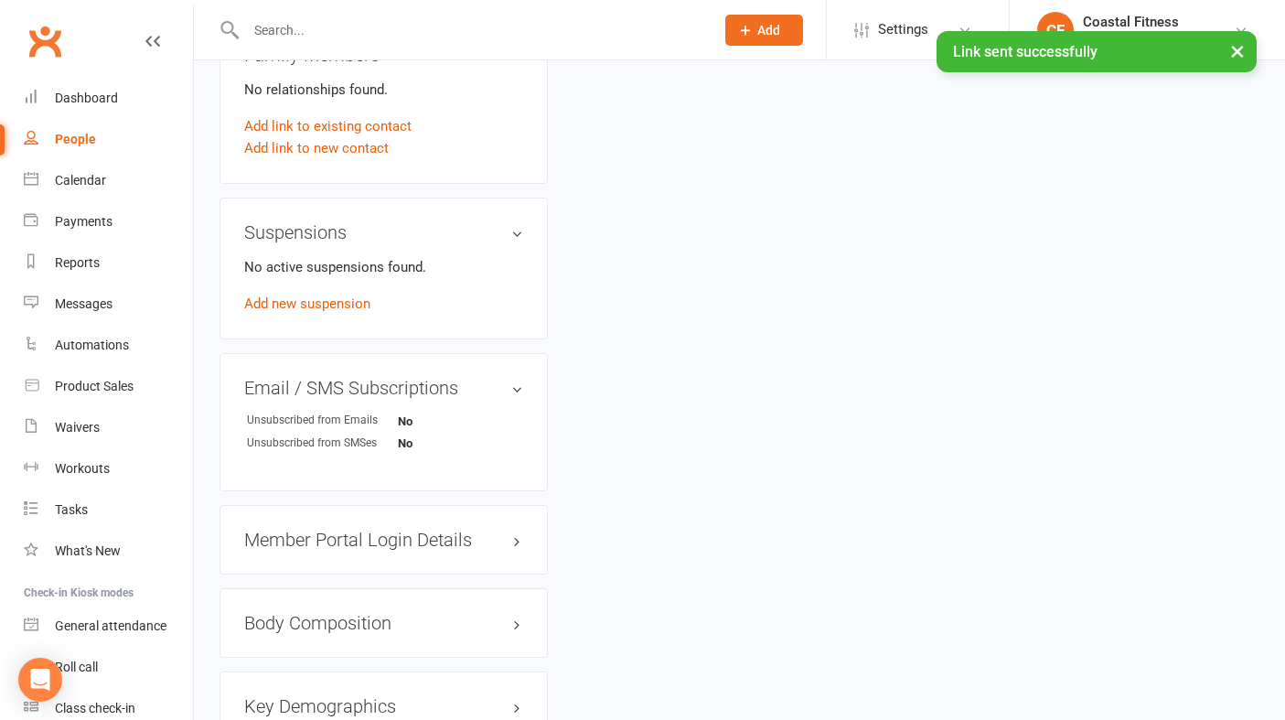
scroll to position [949, 0]
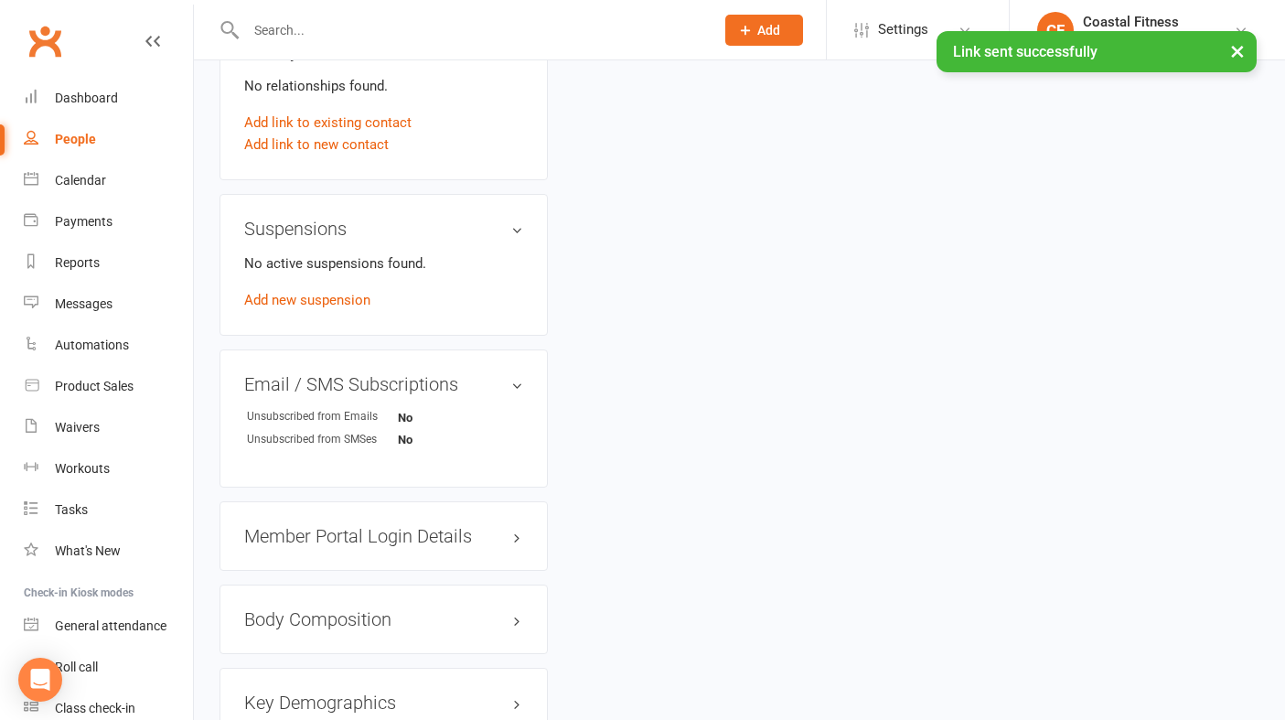
click at [410, 526] on h3 "Member Portal Login Details" at bounding box center [383, 536] width 279 height 20
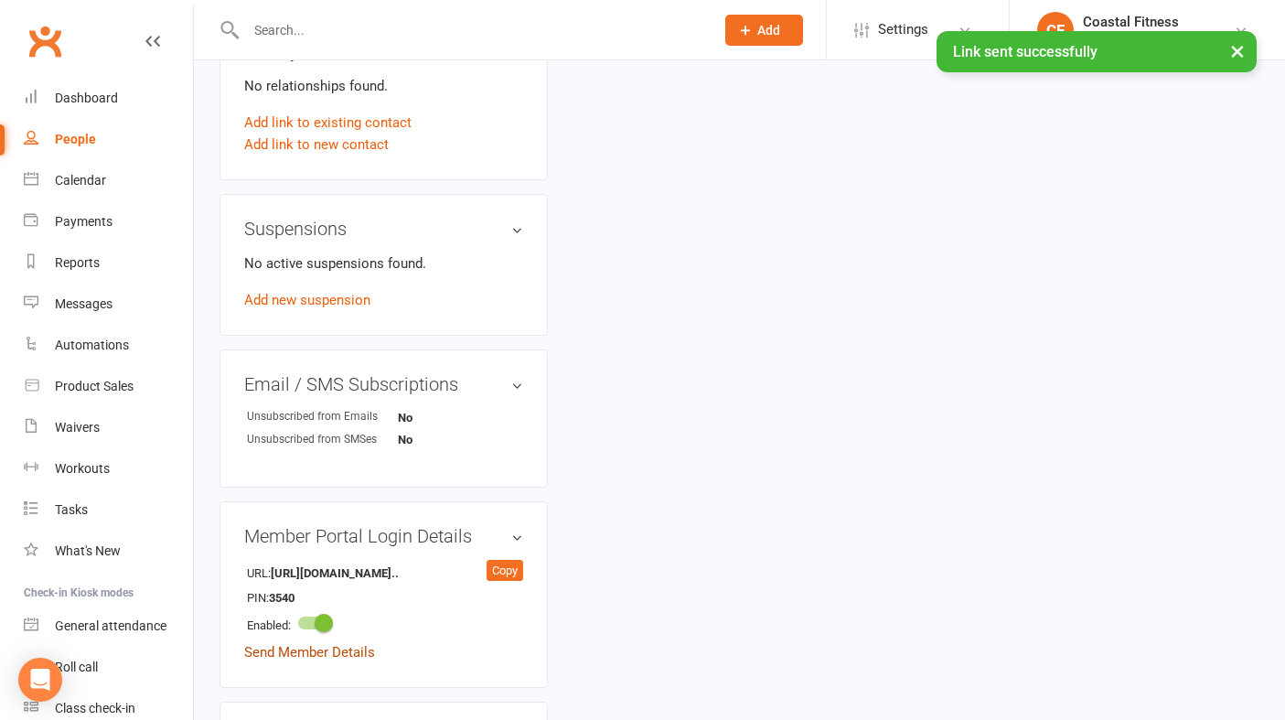
click at [325, 644] on link "Send Member Details" at bounding box center [309, 652] width 131 height 16
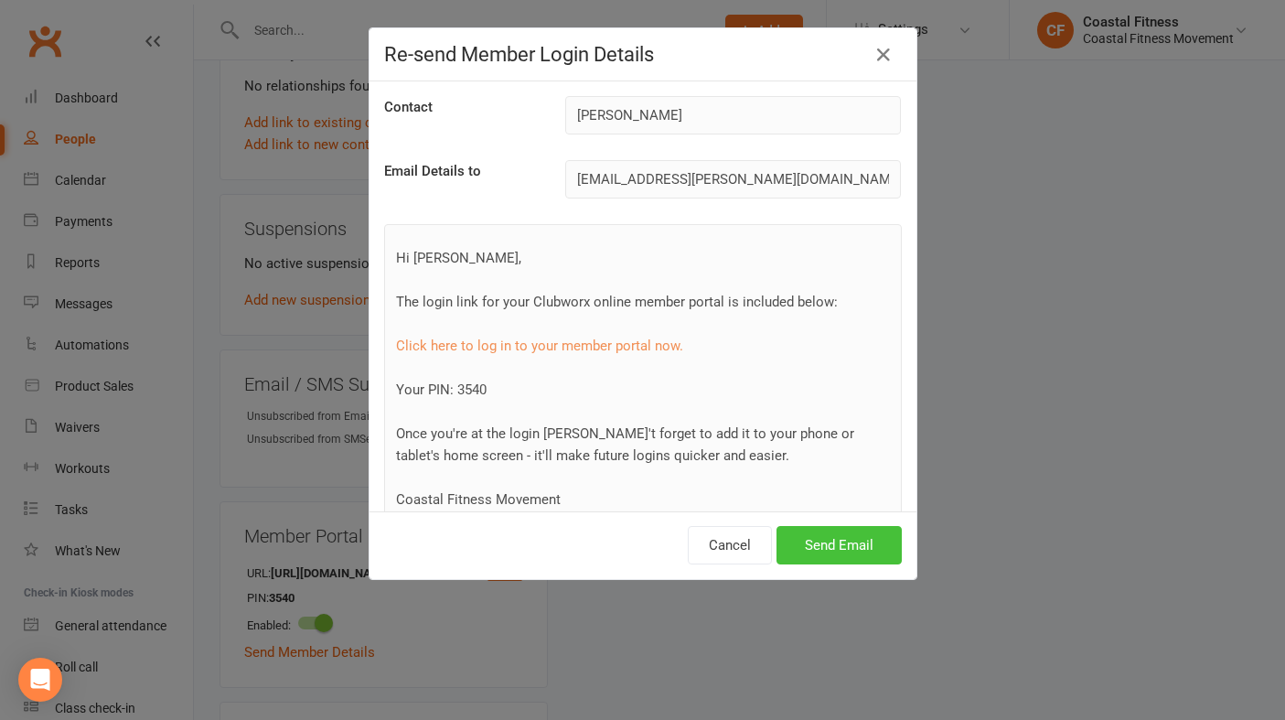
click at [848, 545] on button "Send Email" at bounding box center [838, 545] width 125 height 38
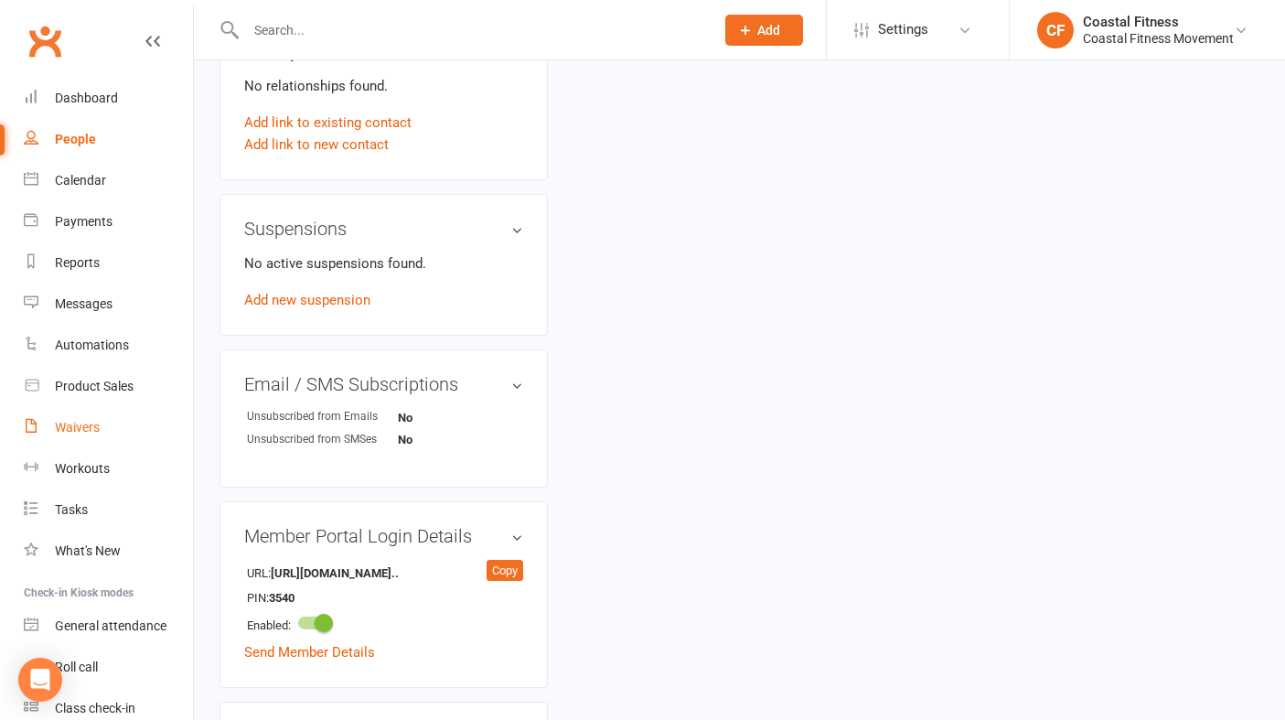
click at [97, 431] on div "Waivers" at bounding box center [77, 427] width 45 height 15
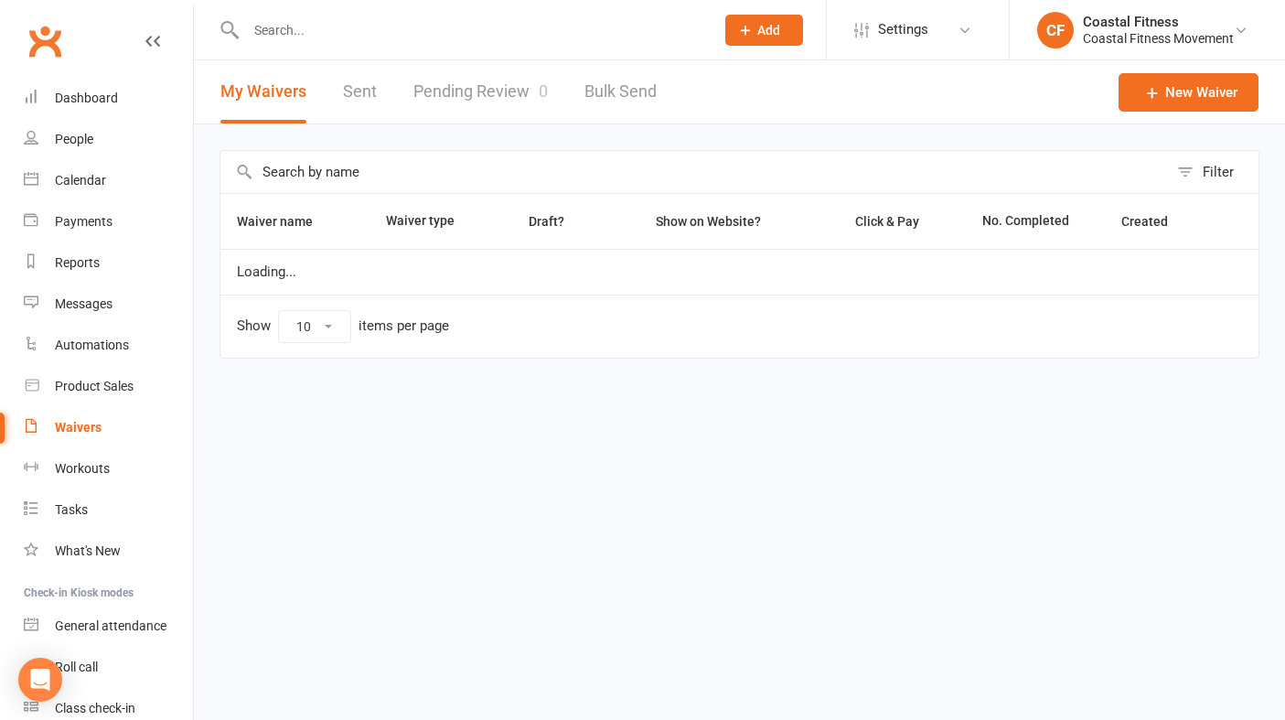
select select "25"
click at [471, 89] on link "Pending Review 0" at bounding box center [480, 91] width 134 height 63
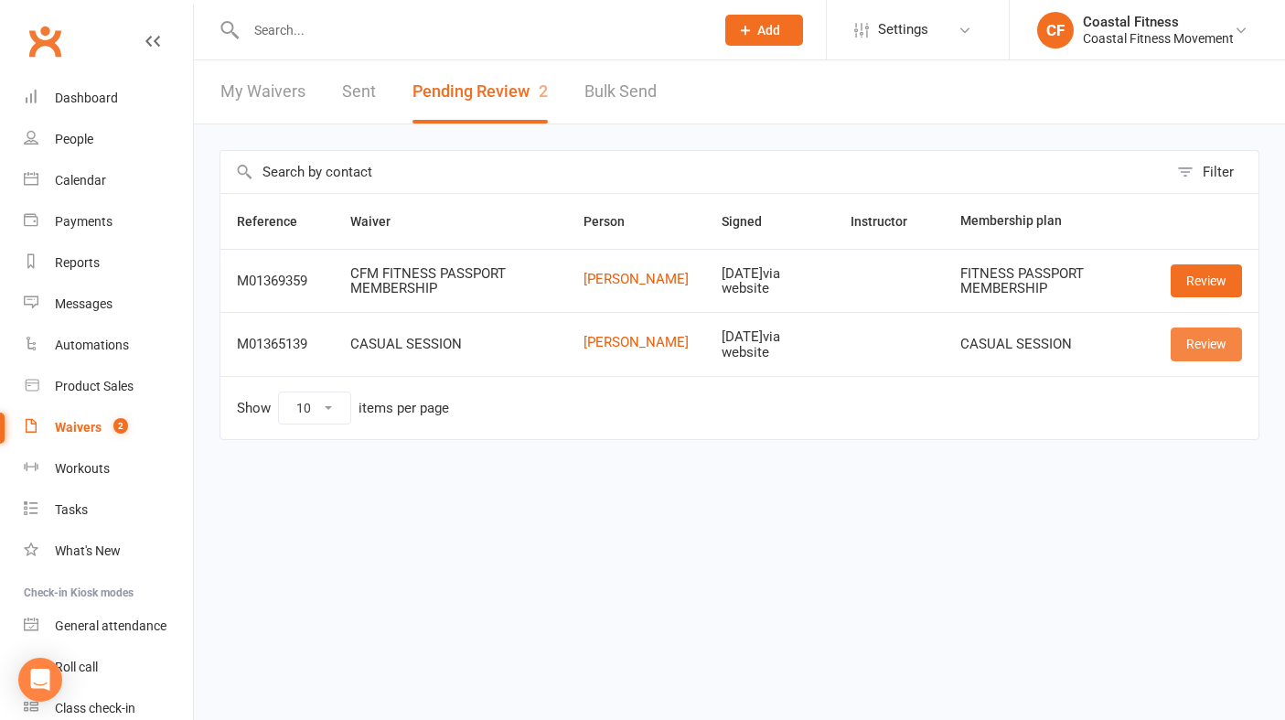
click at [1188, 349] on link "Review" at bounding box center [1206, 343] width 71 height 33
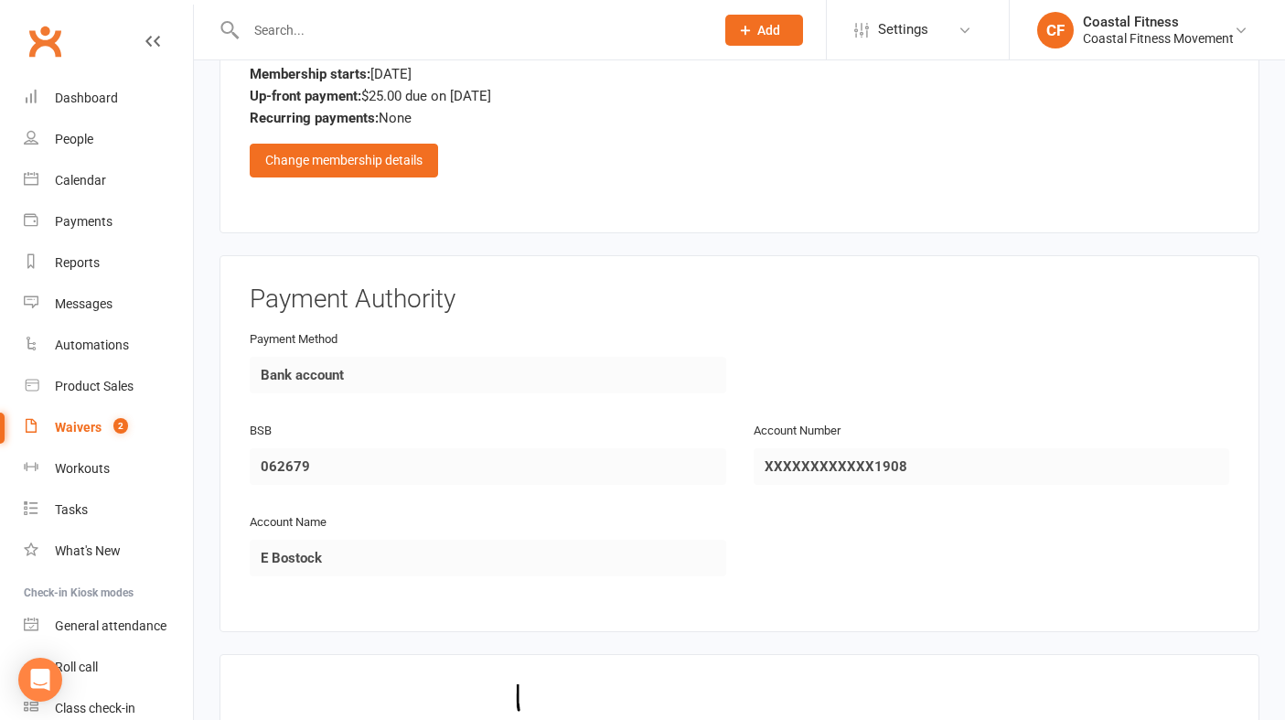
scroll to position [1642, 0]
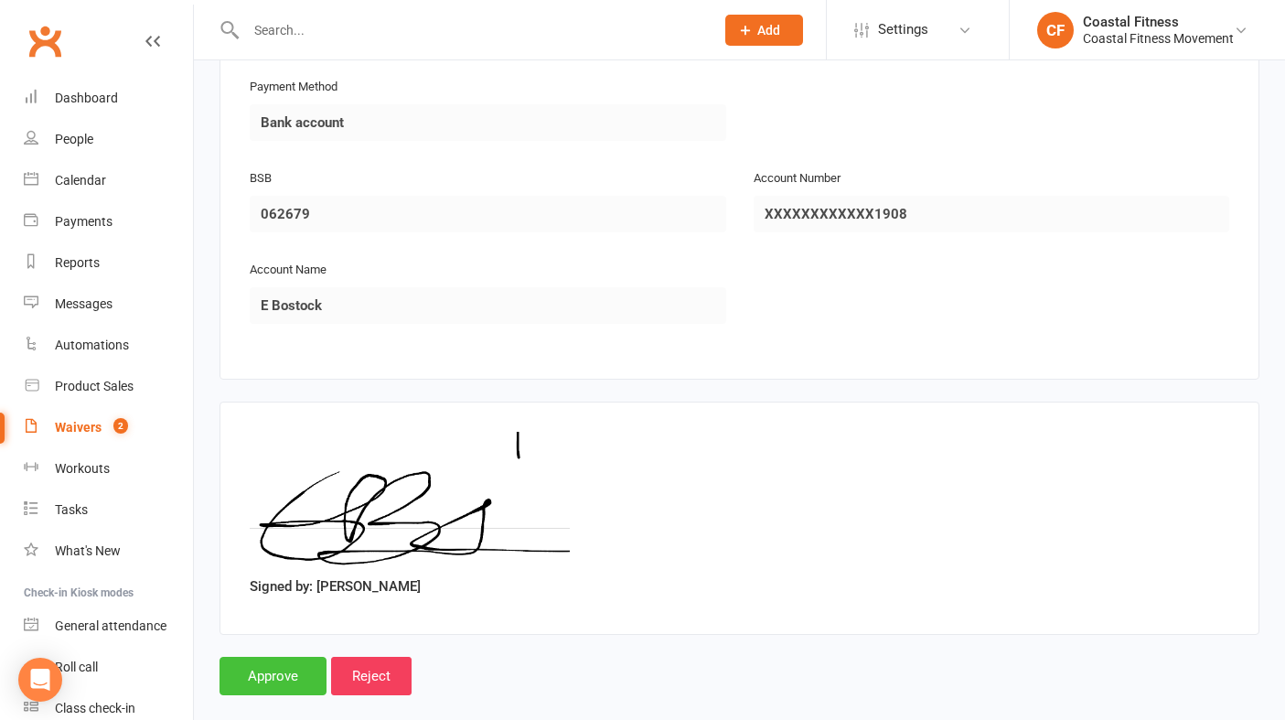
click at [260, 658] on input "Approve" at bounding box center [272, 676] width 107 height 38
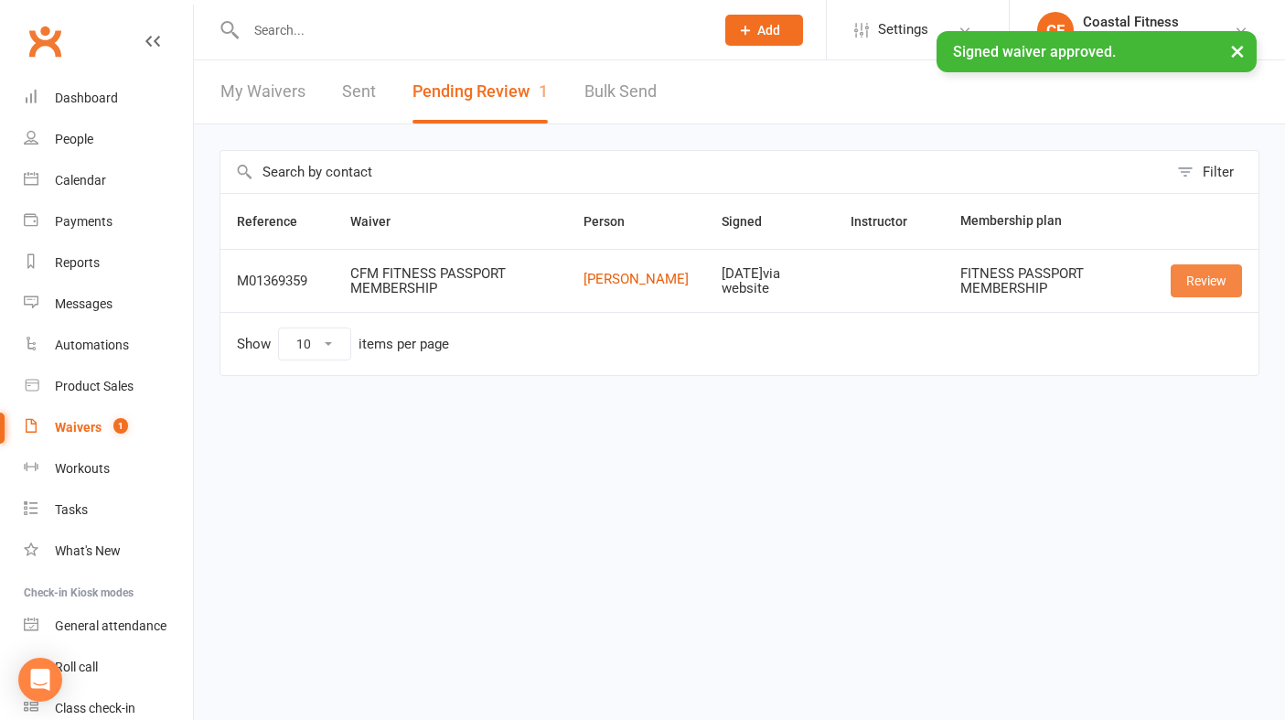
click at [1214, 289] on link "Review" at bounding box center [1206, 280] width 71 height 33
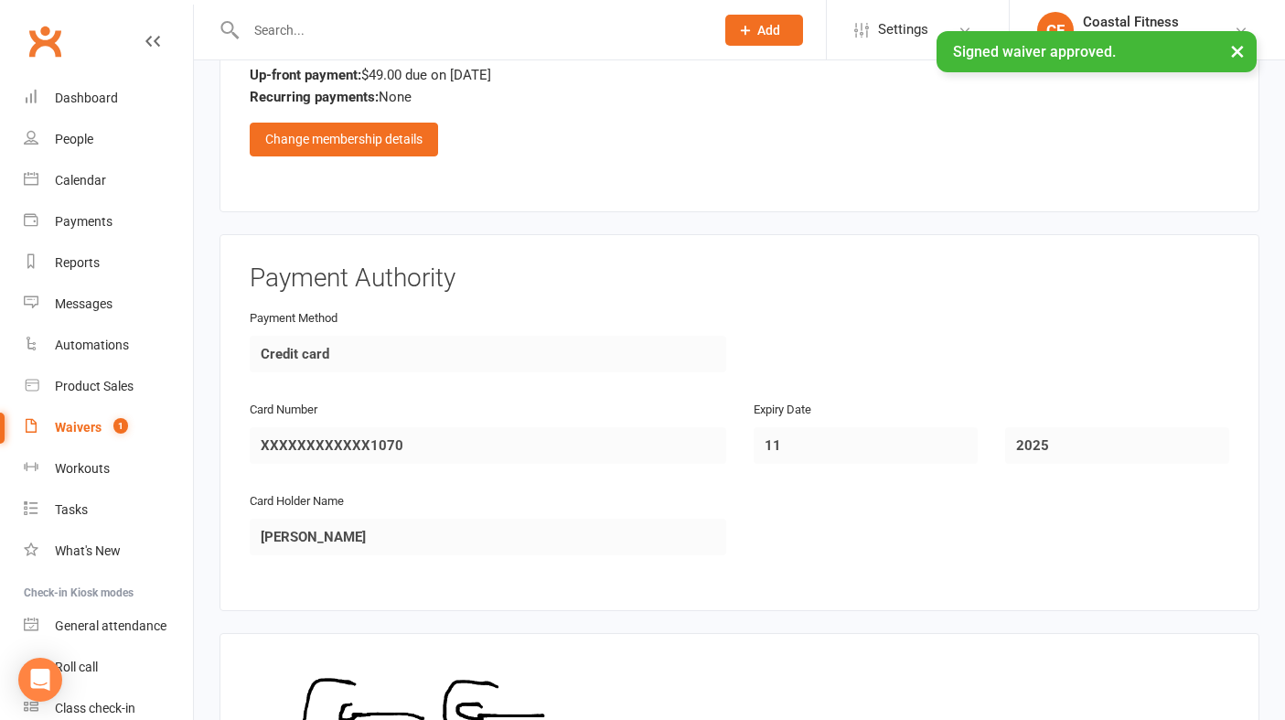
scroll to position [1664, 0]
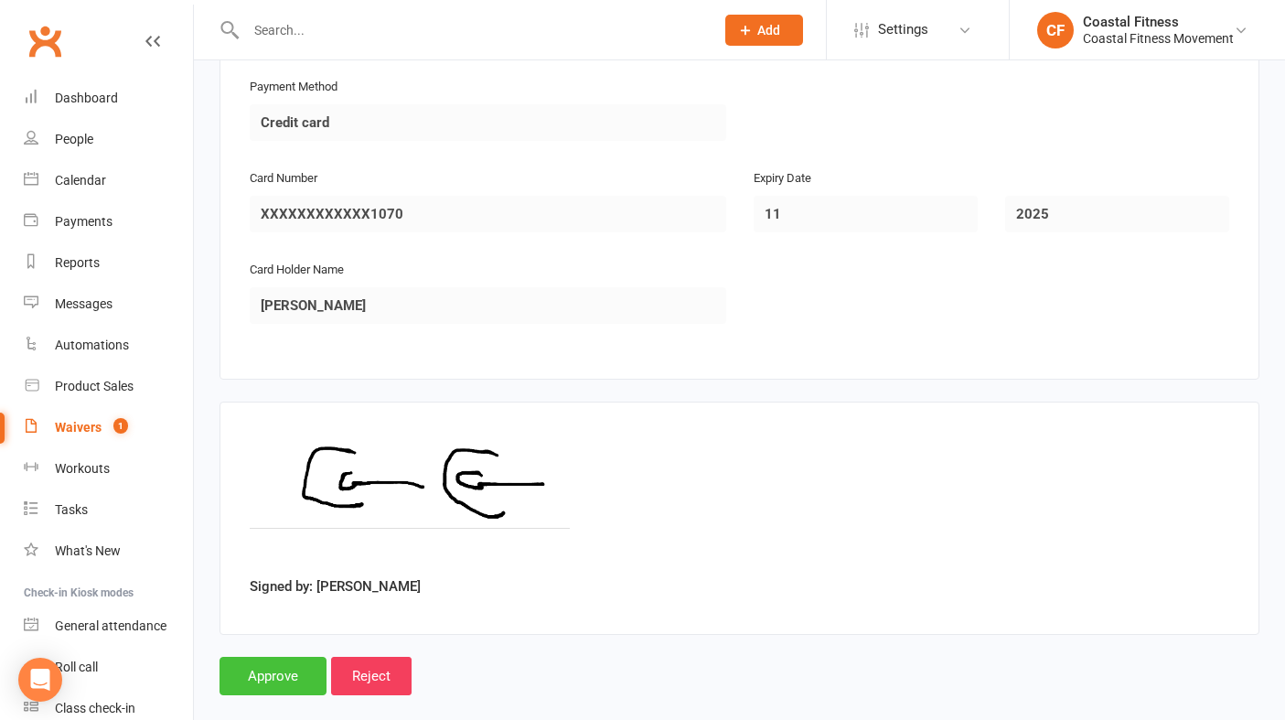
click at [269, 661] on input "Approve" at bounding box center [272, 676] width 107 height 38
